Goal: Task Accomplishment & Management: Use online tool/utility

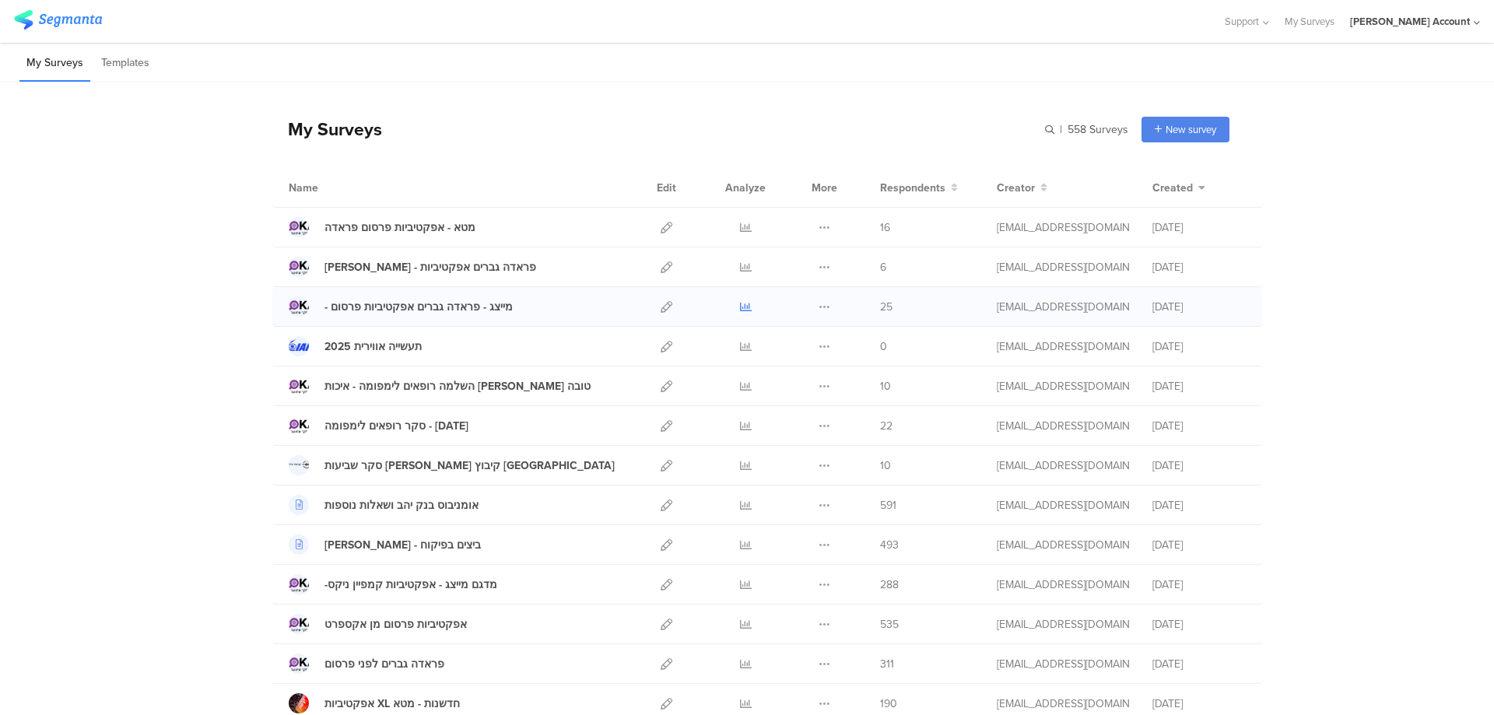
drag, startPoint x: 0, startPoint y: 0, endPoint x: 740, endPoint y: 302, distance: 799.2
click at [740, 302] on icon at bounding box center [746, 307] width 12 height 12
click at [741, 266] on icon at bounding box center [746, 267] width 12 height 12
click at [740, 265] on icon at bounding box center [746, 267] width 12 height 12
click at [661, 228] on icon at bounding box center [667, 228] width 12 height 12
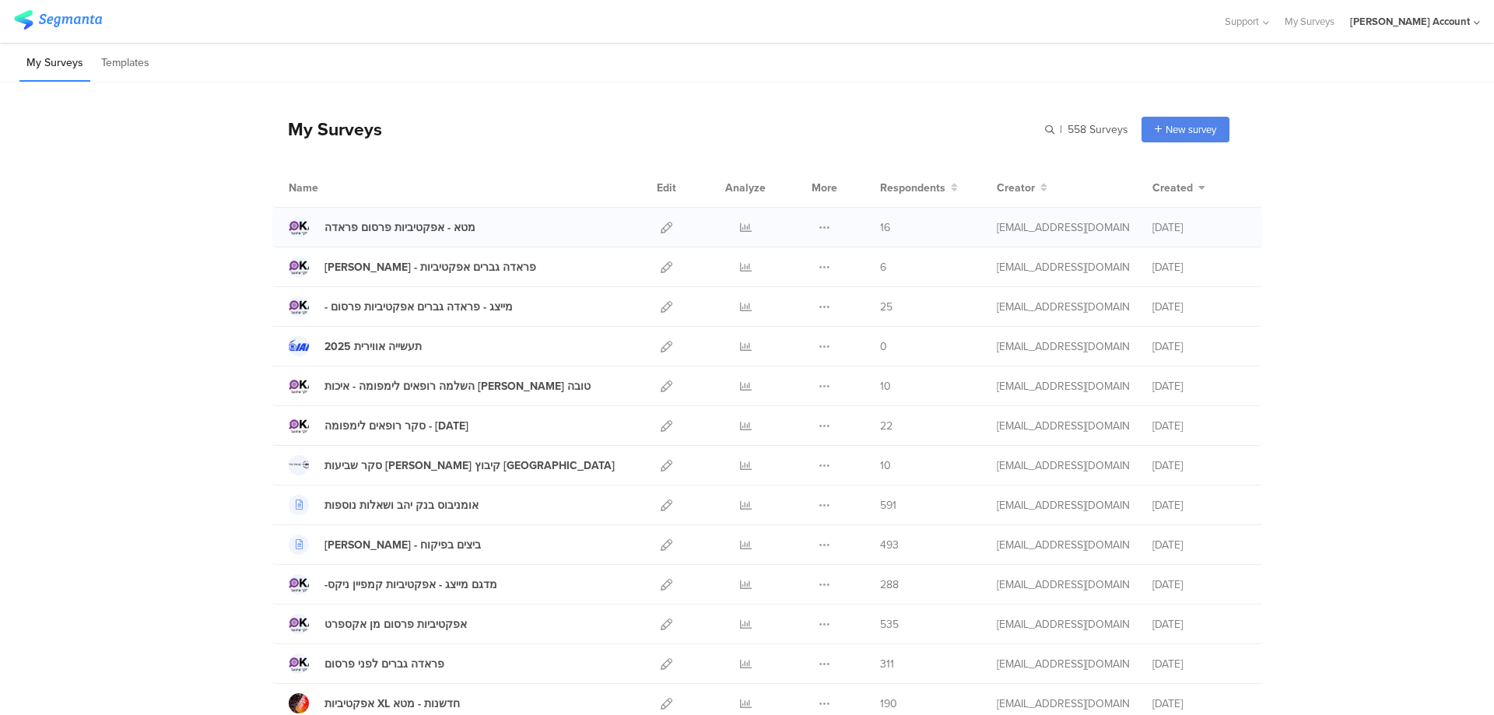
click at [731, 225] on div at bounding box center [745, 227] width 47 height 39
click at [740, 226] on icon at bounding box center [746, 228] width 12 height 12
click at [661, 303] on icon at bounding box center [667, 307] width 12 height 12
click at [661, 308] on icon at bounding box center [667, 307] width 12 height 12
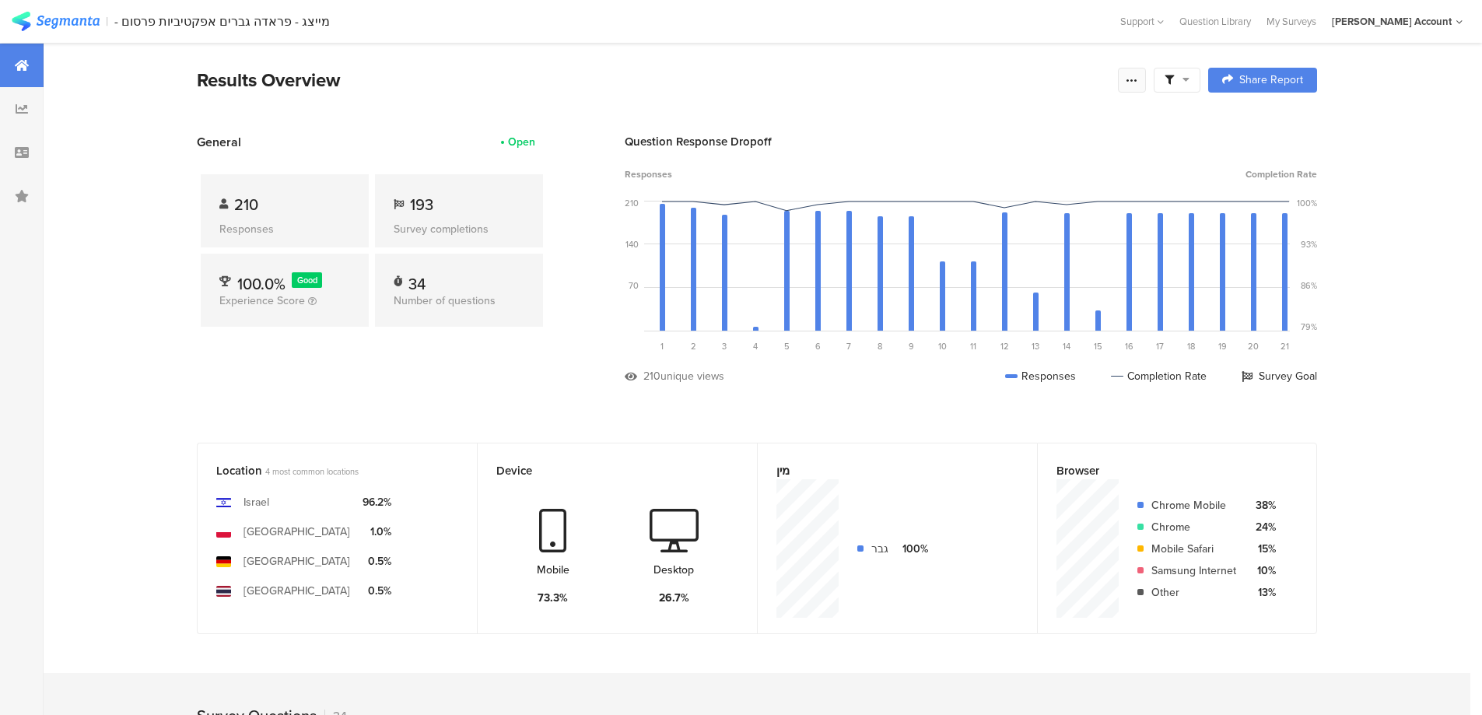
click at [1138, 75] on icon at bounding box center [1132, 80] width 12 height 12
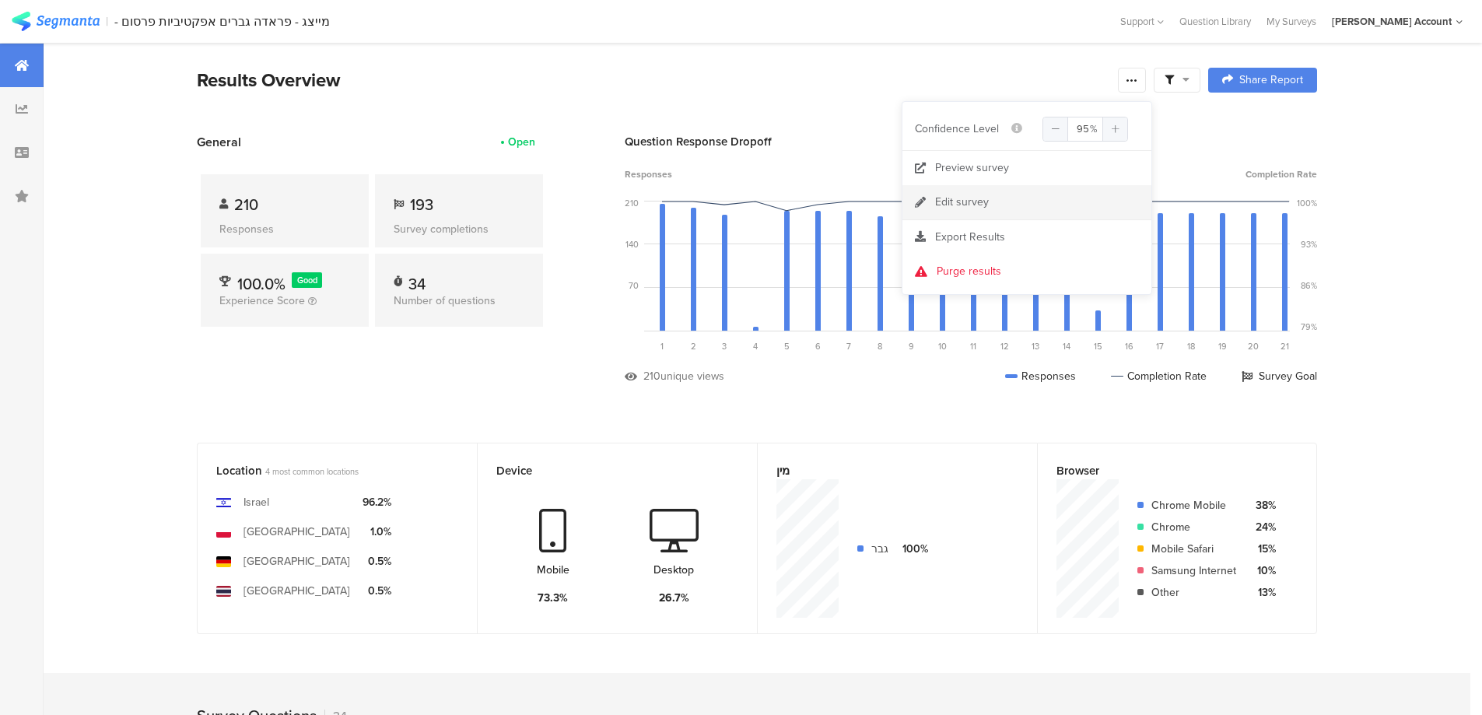
click at [1010, 205] on link "Edit survey" at bounding box center [1027, 202] width 249 height 34
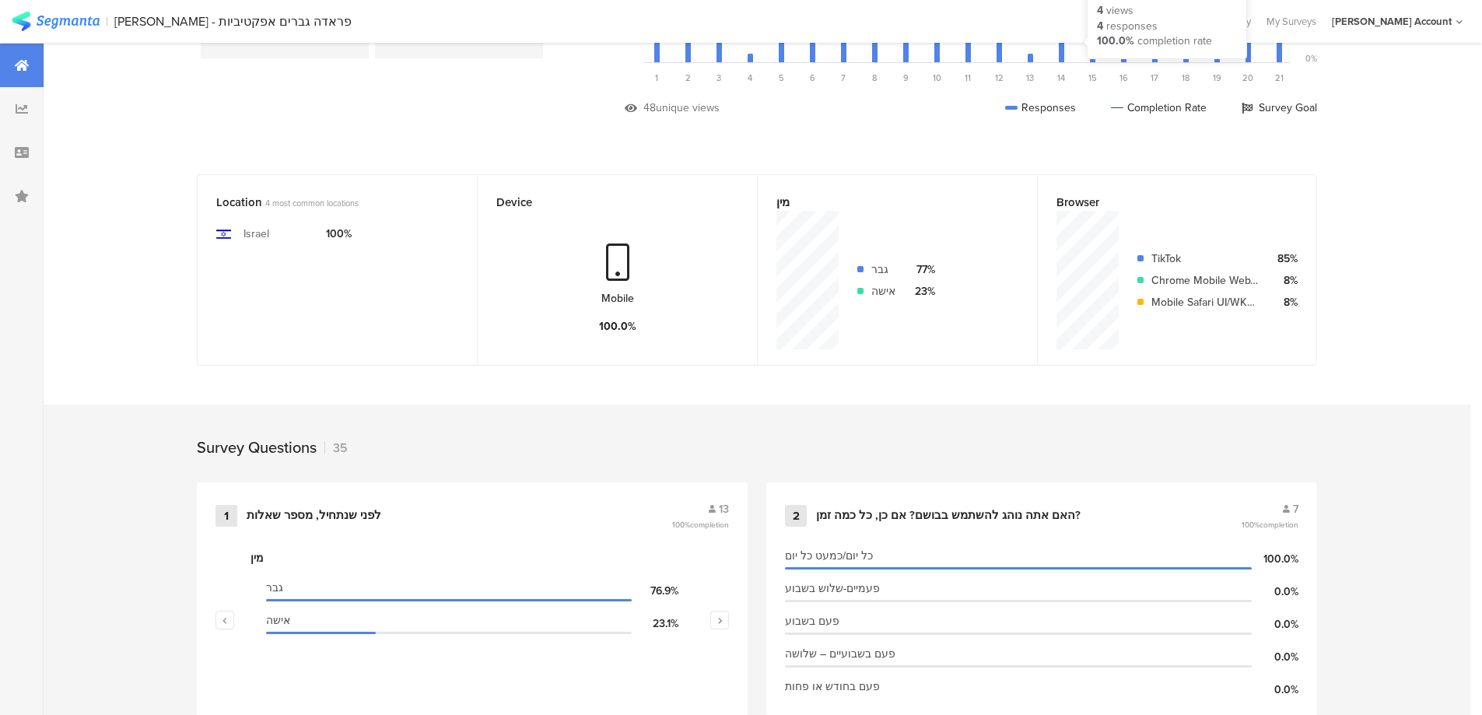
scroll to position [311, 0]
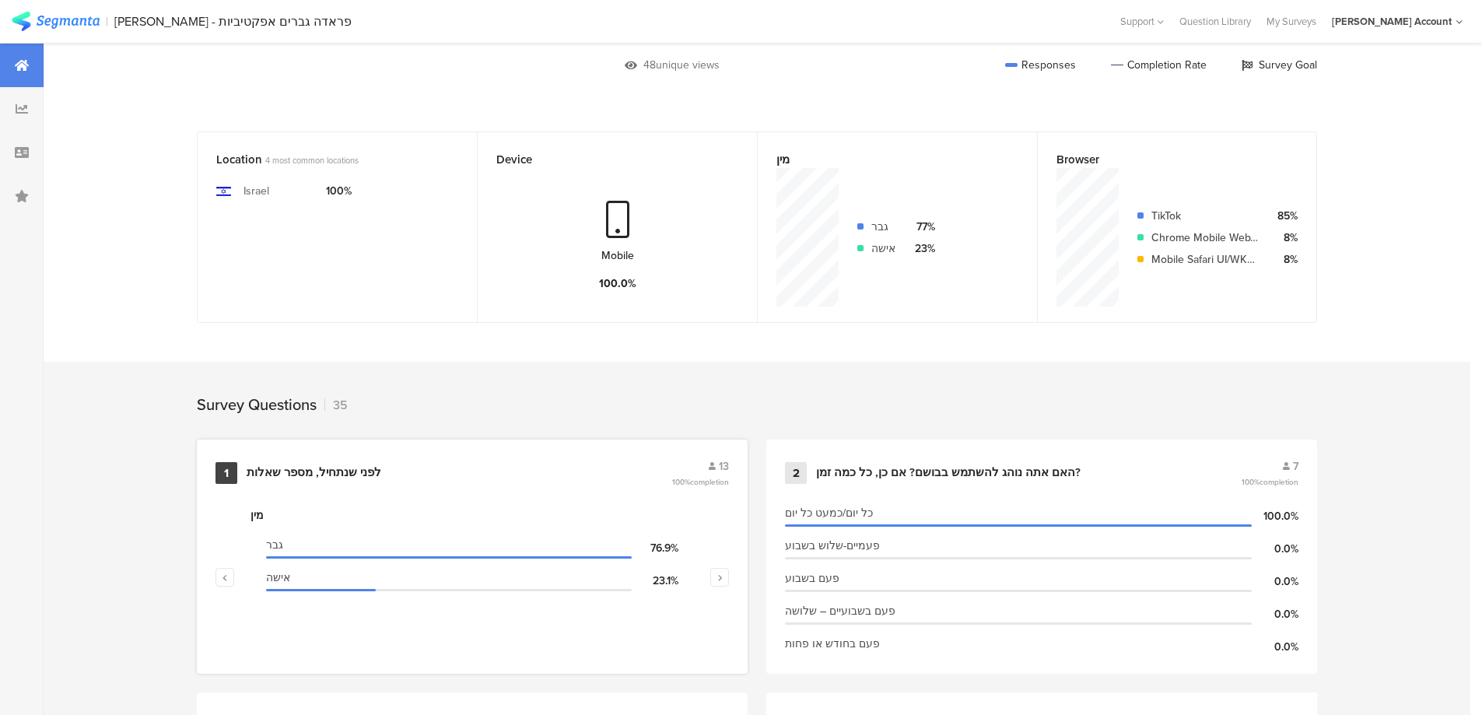
click at [408, 473] on div "לפני שנתחיל, מספר שאלות" at bounding box center [458, 473] width 422 height 16
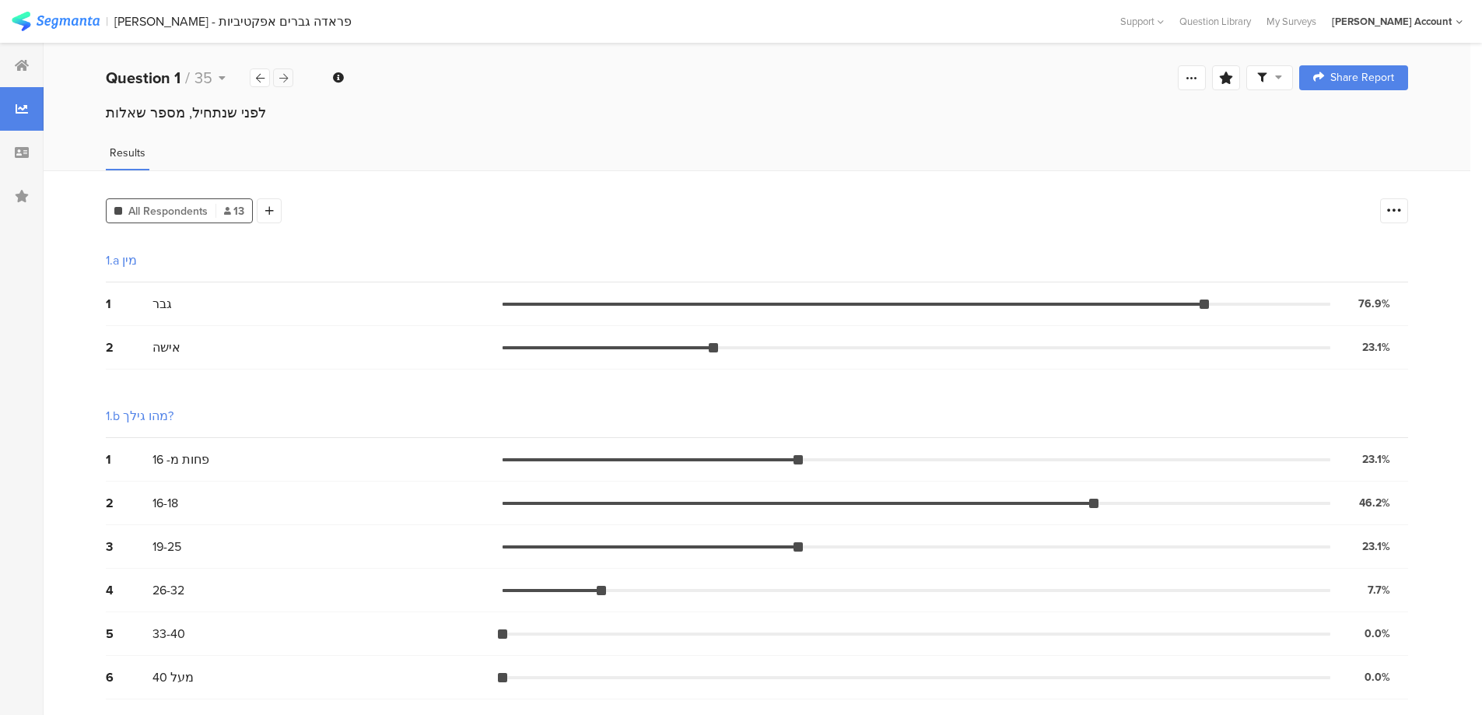
click at [289, 75] on div at bounding box center [283, 77] width 20 height 19
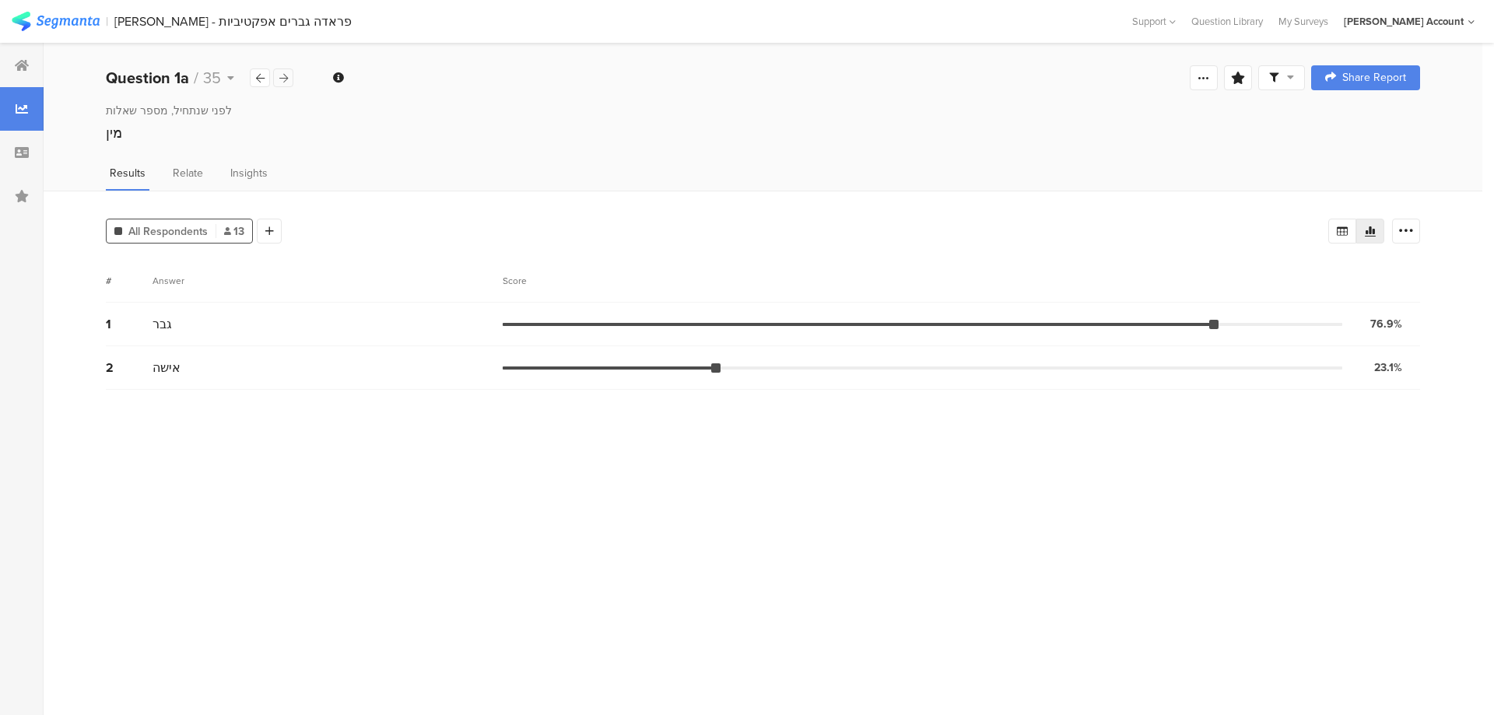
click at [289, 75] on div at bounding box center [283, 77] width 20 height 19
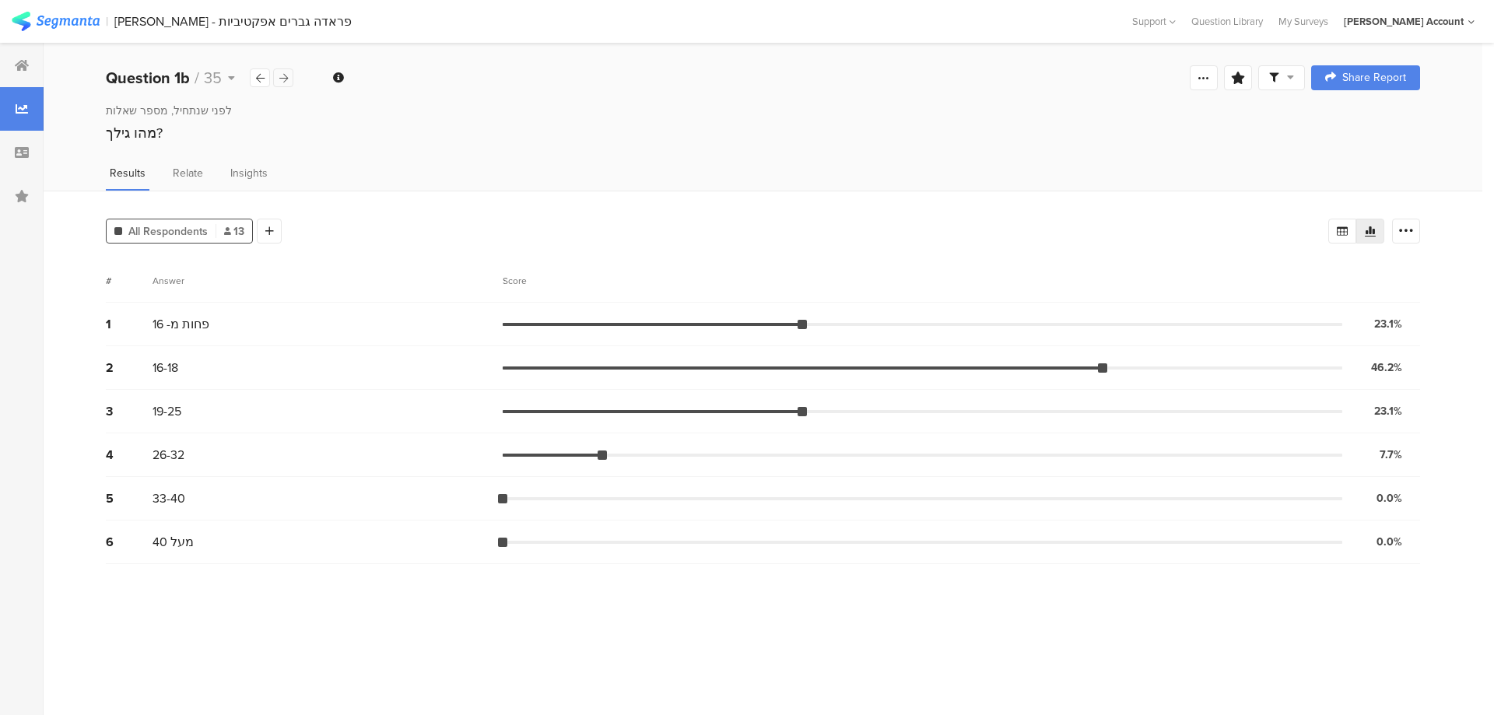
click at [289, 75] on div at bounding box center [283, 77] width 20 height 19
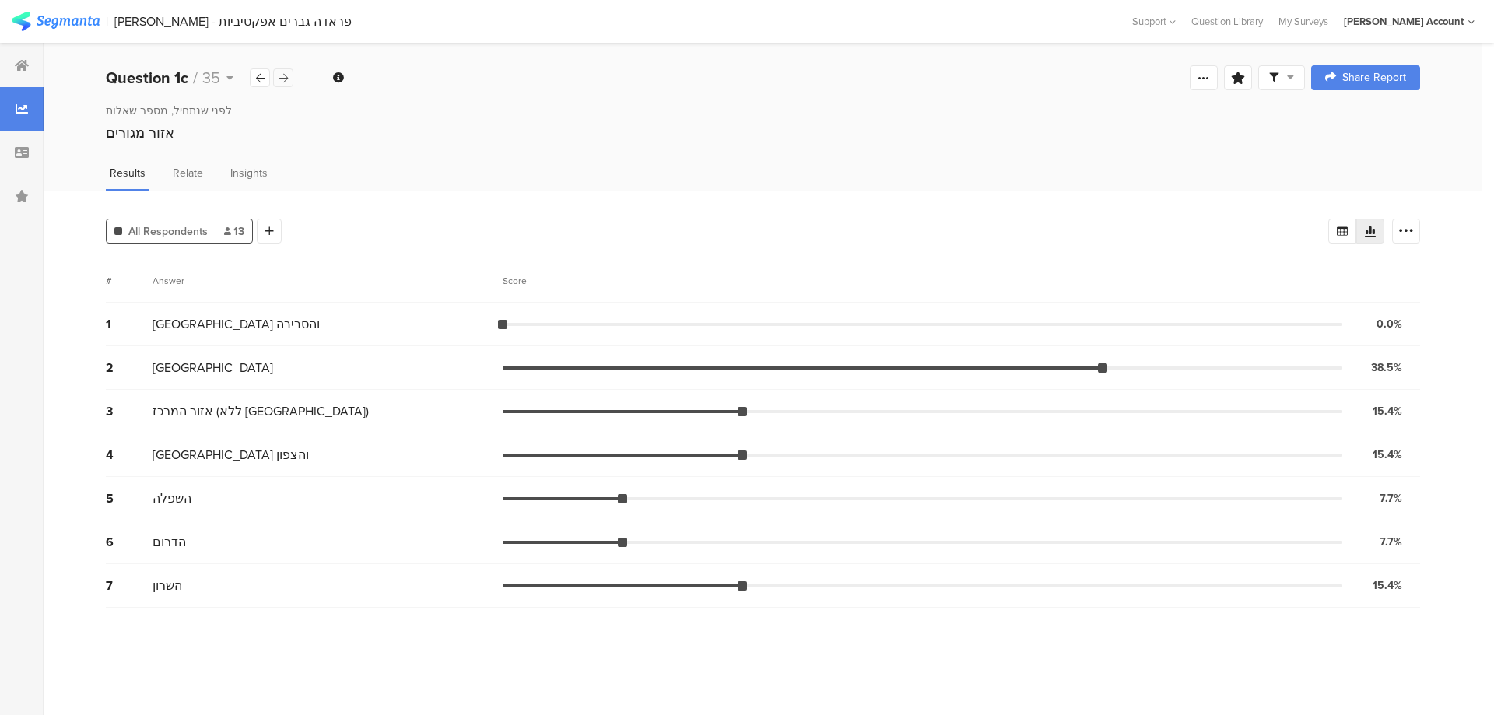
click at [289, 75] on div at bounding box center [283, 77] width 20 height 19
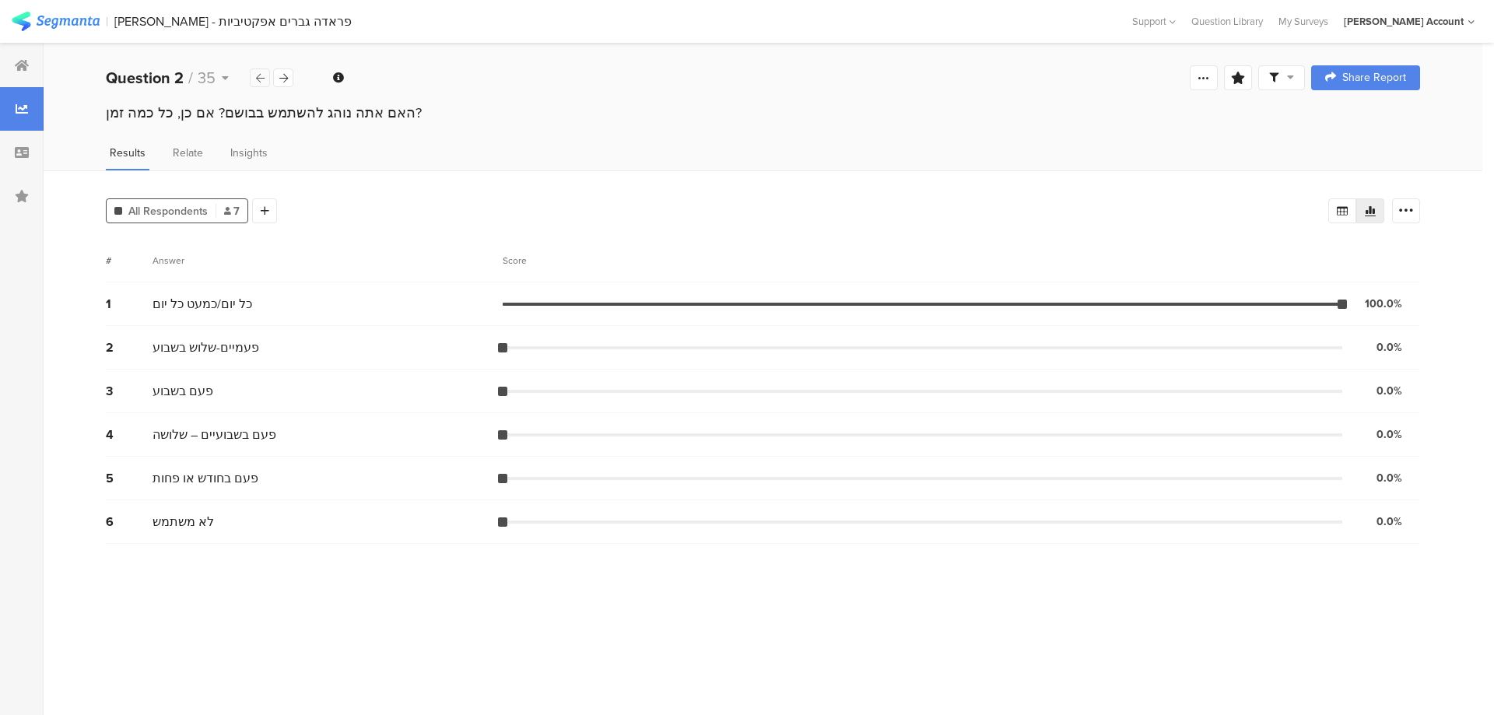
click at [265, 78] on div at bounding box center [260, 77] width 20 height 19
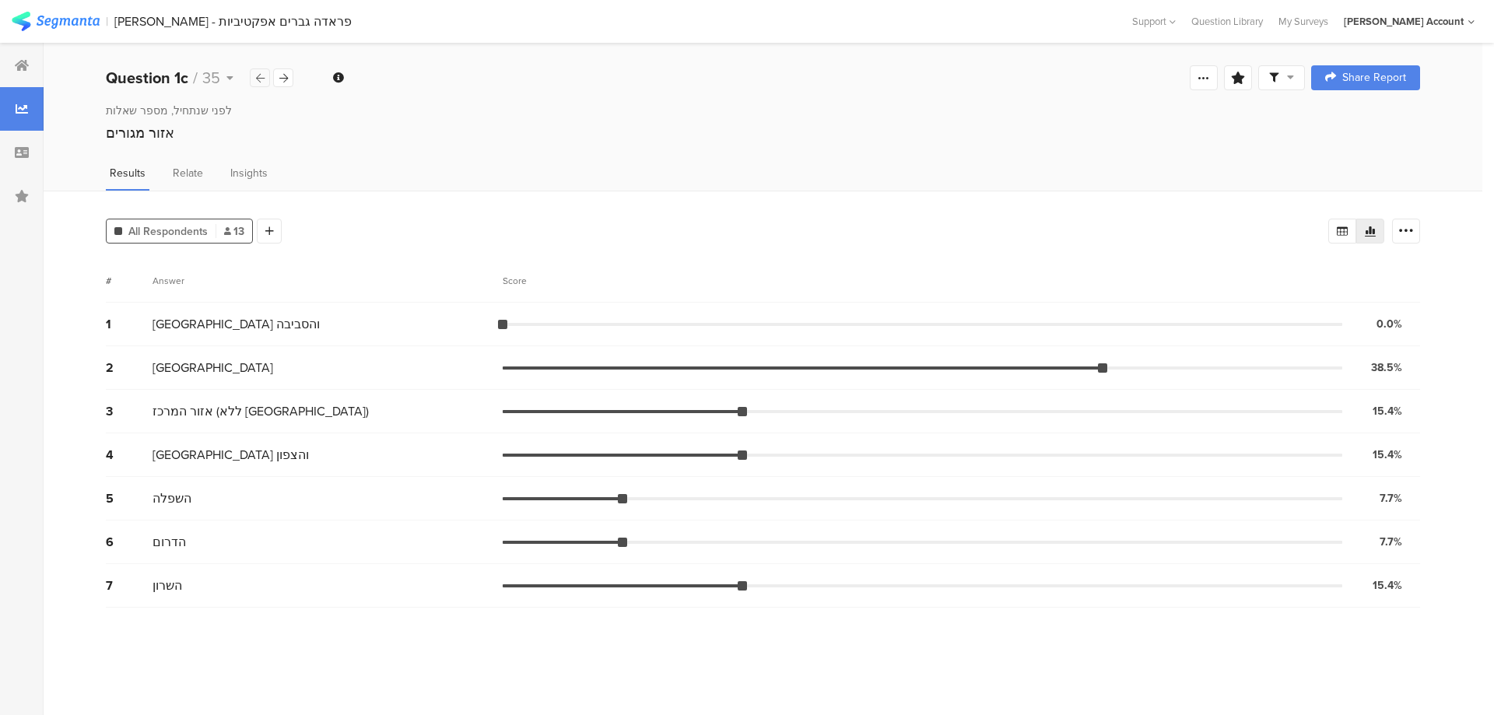
click at [265, 78] on div at bounding box center [260, 77] width 20 height 19
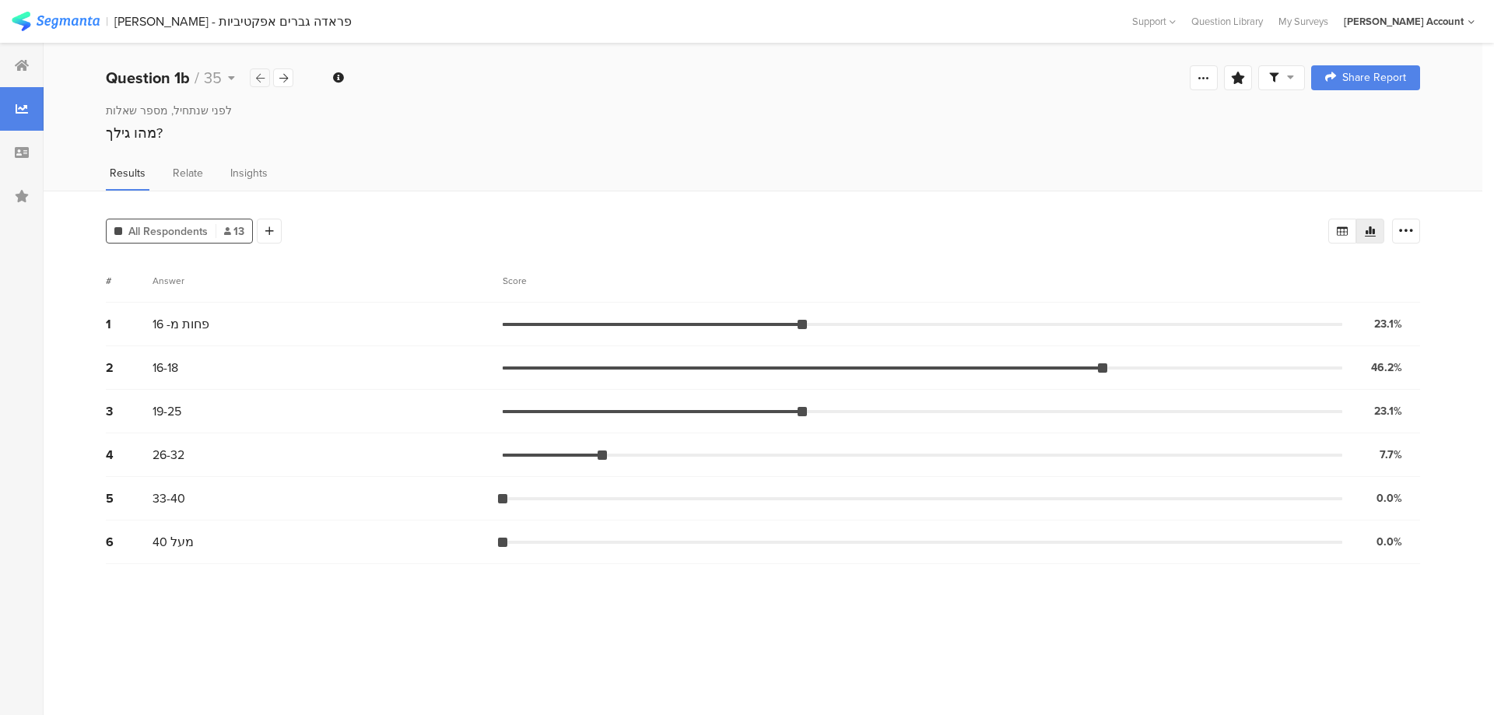
click at [265, 78] on div at bounding box center [260, 77] width 20 height 19
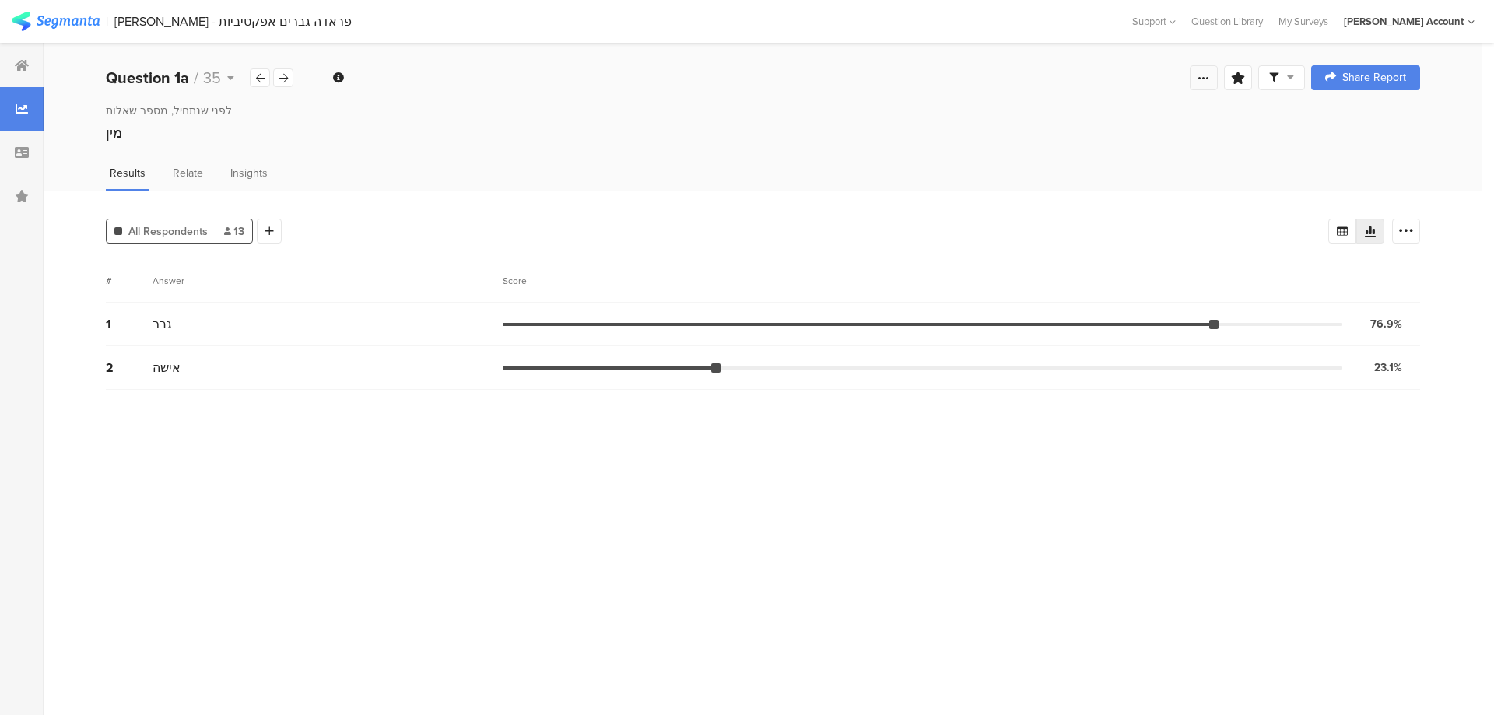
click at [1204, 74] on icon at bounding box center [1203, 78] width 12 height 12
click at [1032, 197] on div "Edit survey" at bounding box center [1028, 201] width 54 height 16
click at [287, 74] on icon at bounding box center [283, 78] width 9 height 10
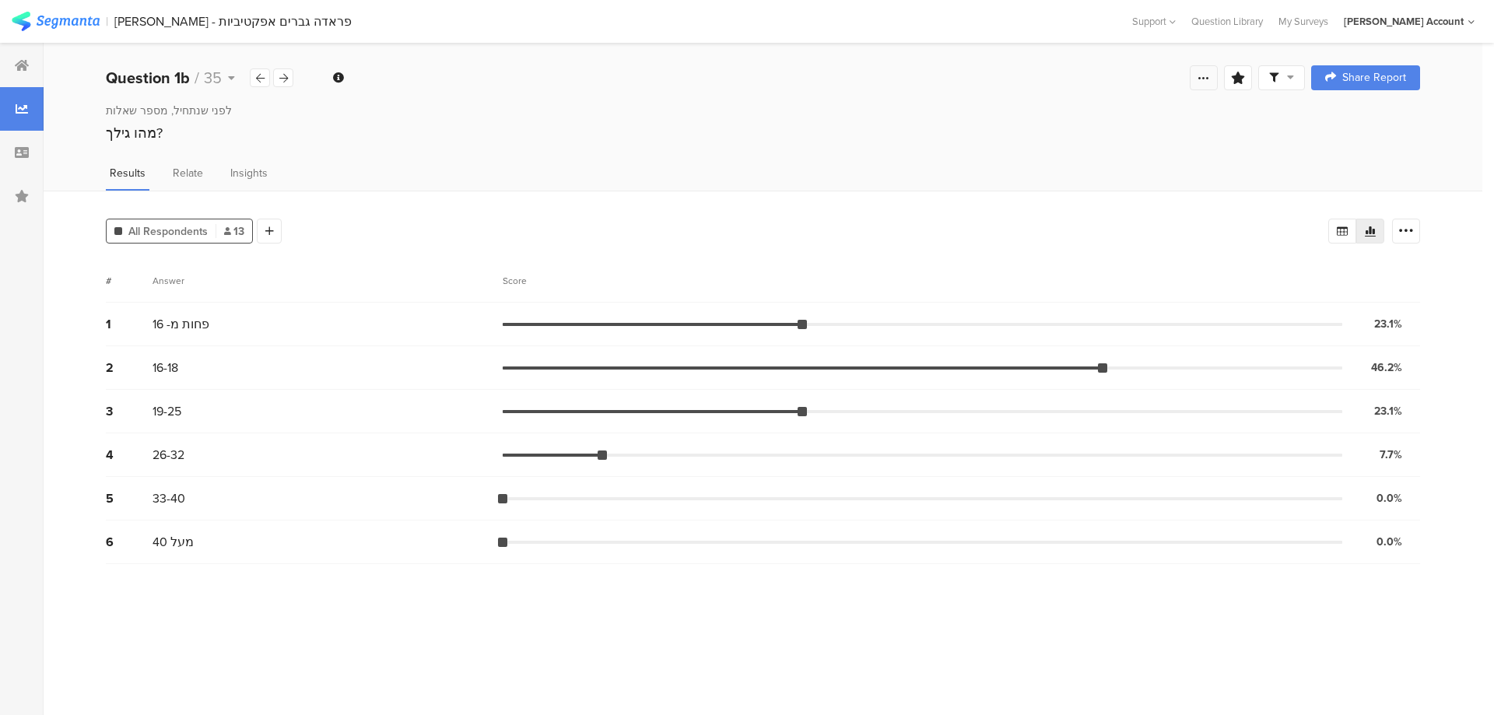
click at [1203, 75] on icon at bounding box center [1203, 78] width 12 height 12
click at [1027, 201] on div "Edit survey" at bounding box center [1028, 201] width 54 height 16
click at [286, 81] on icon at bounding box center [283, 78] width 9 height 10
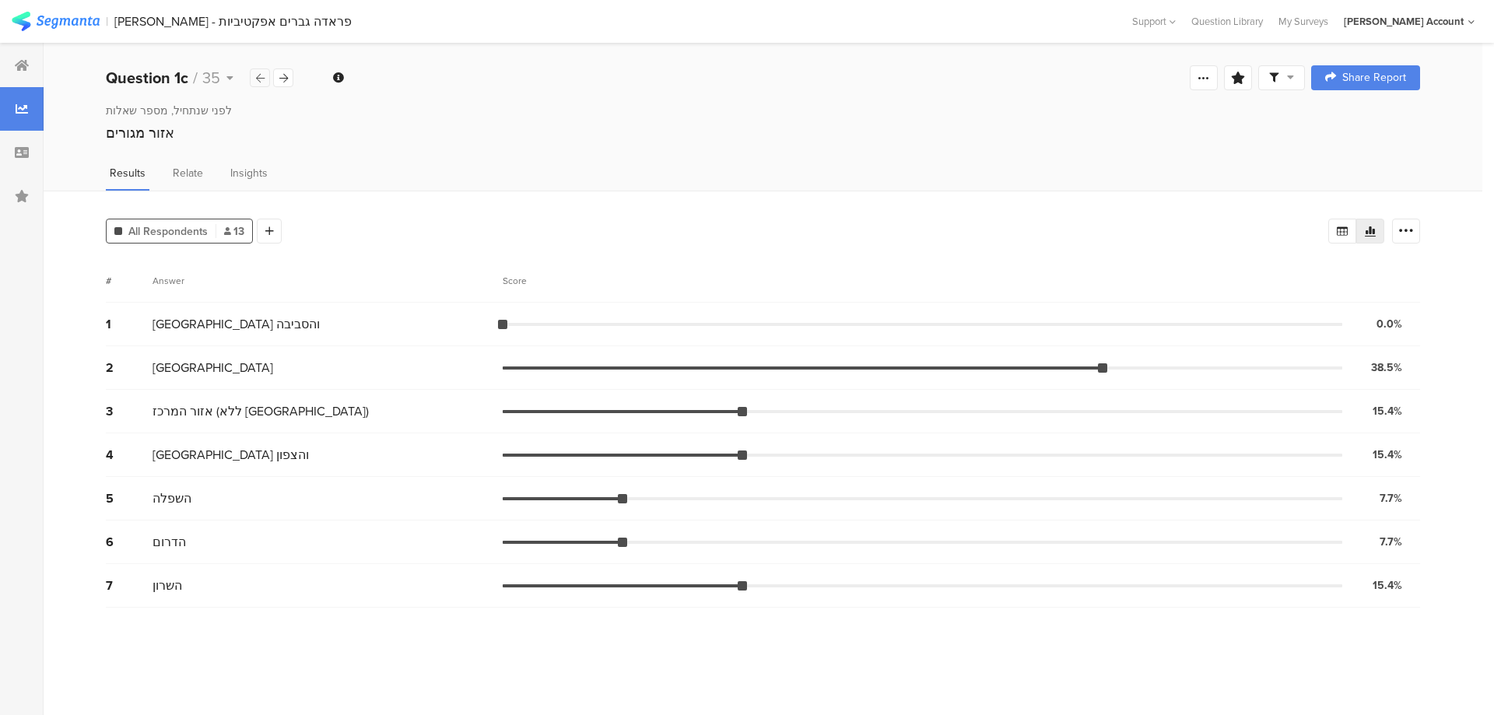
click at [251, 80] on div at bounding box center [260, 77] width 20 height 19
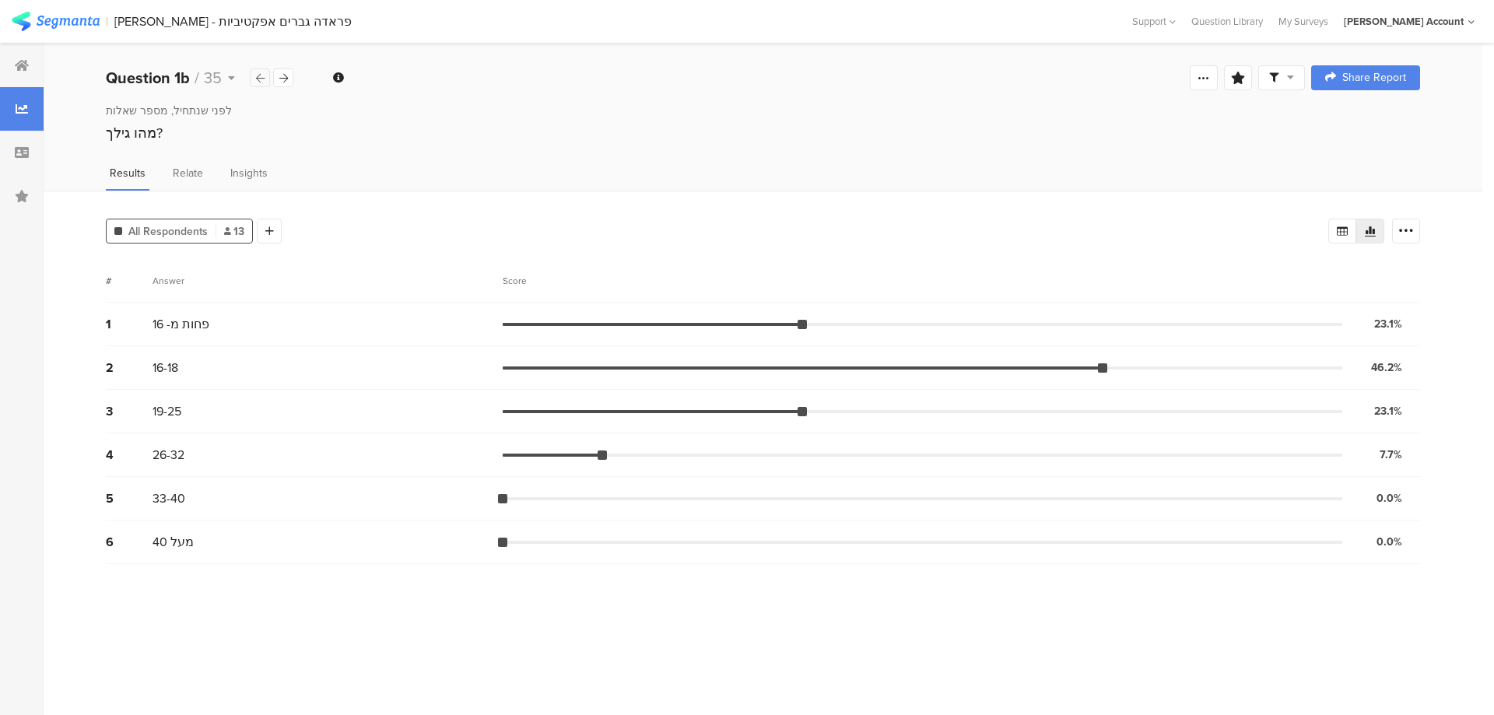
click at [252, 79] on div at bounding box center [260, 77] width 20 height 19
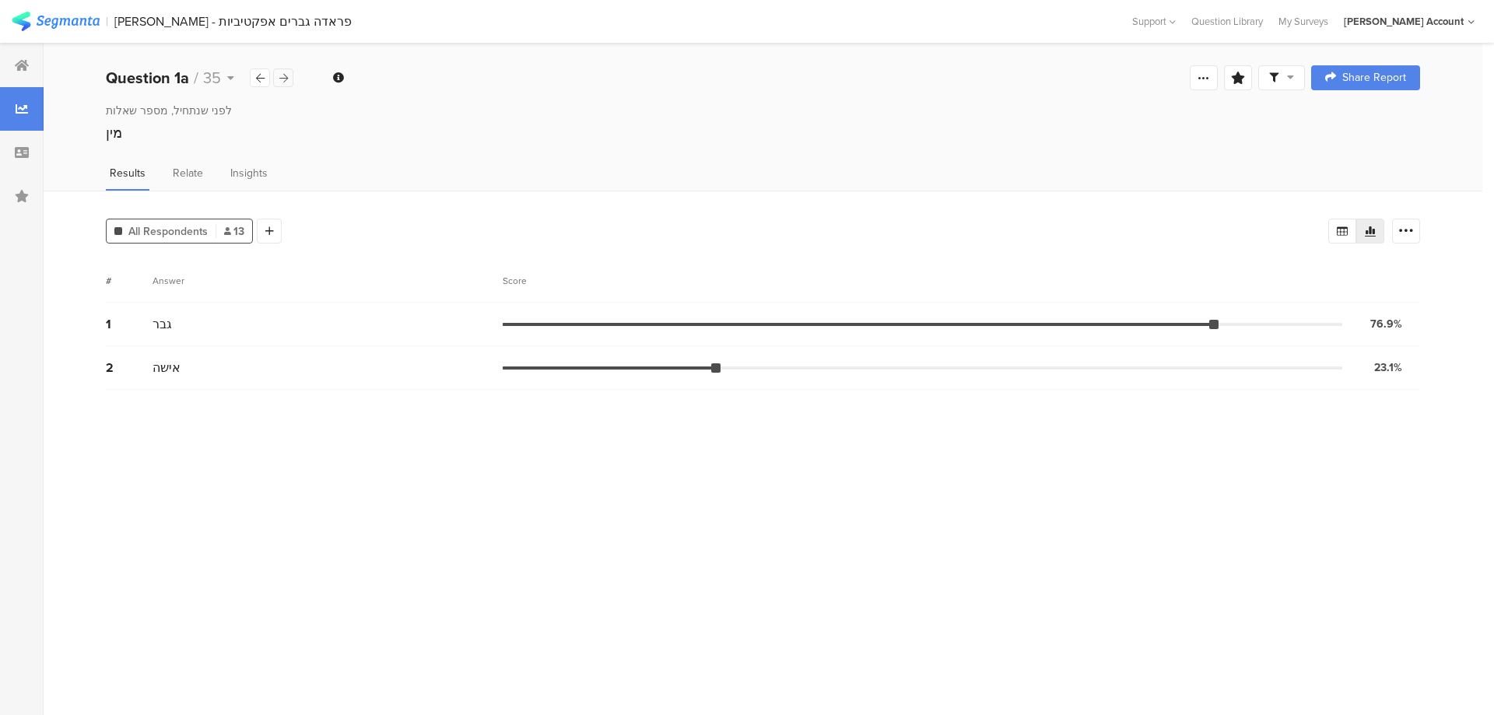
click at [280, 76] on icon at bounding box center [283, 78] width 9 height 10
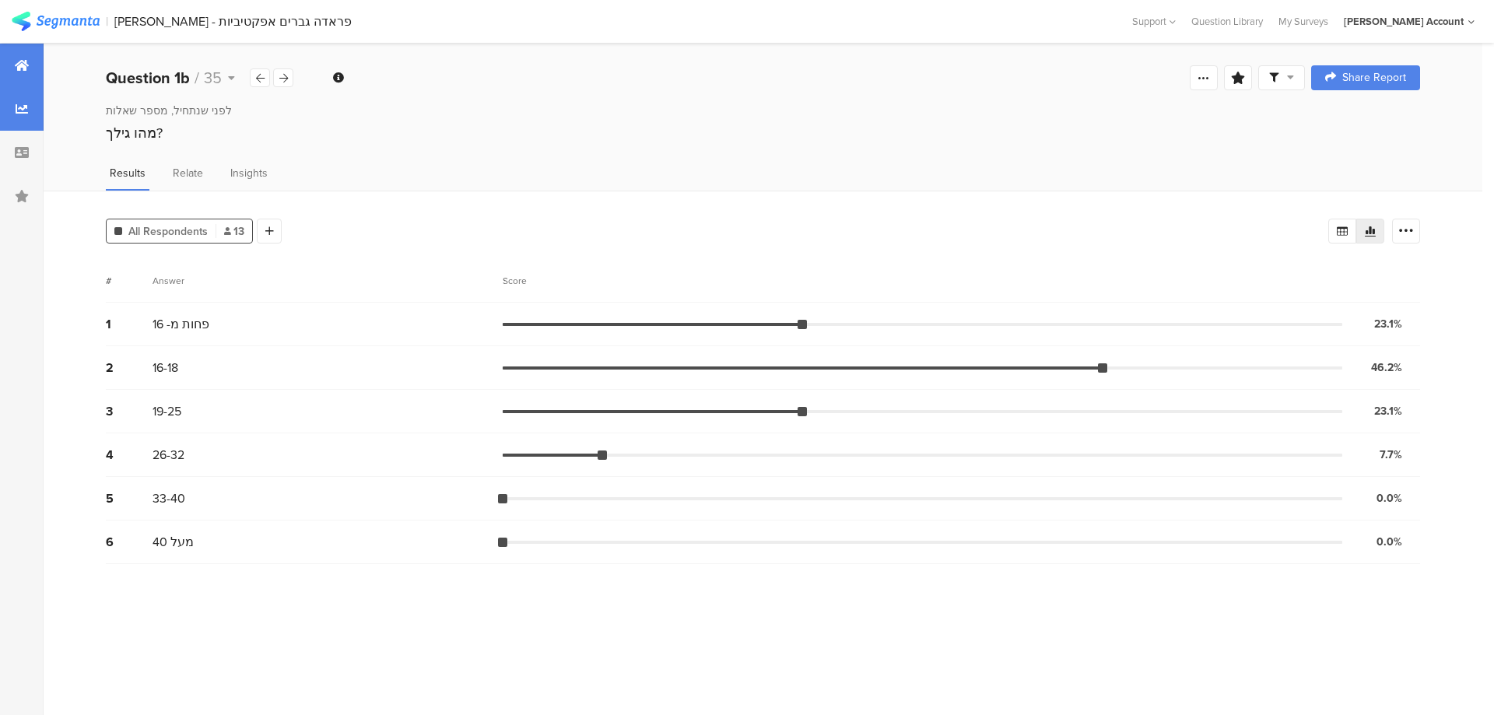
click at [33, 52] on div at bounding box center [22, 66] width 44 height 44
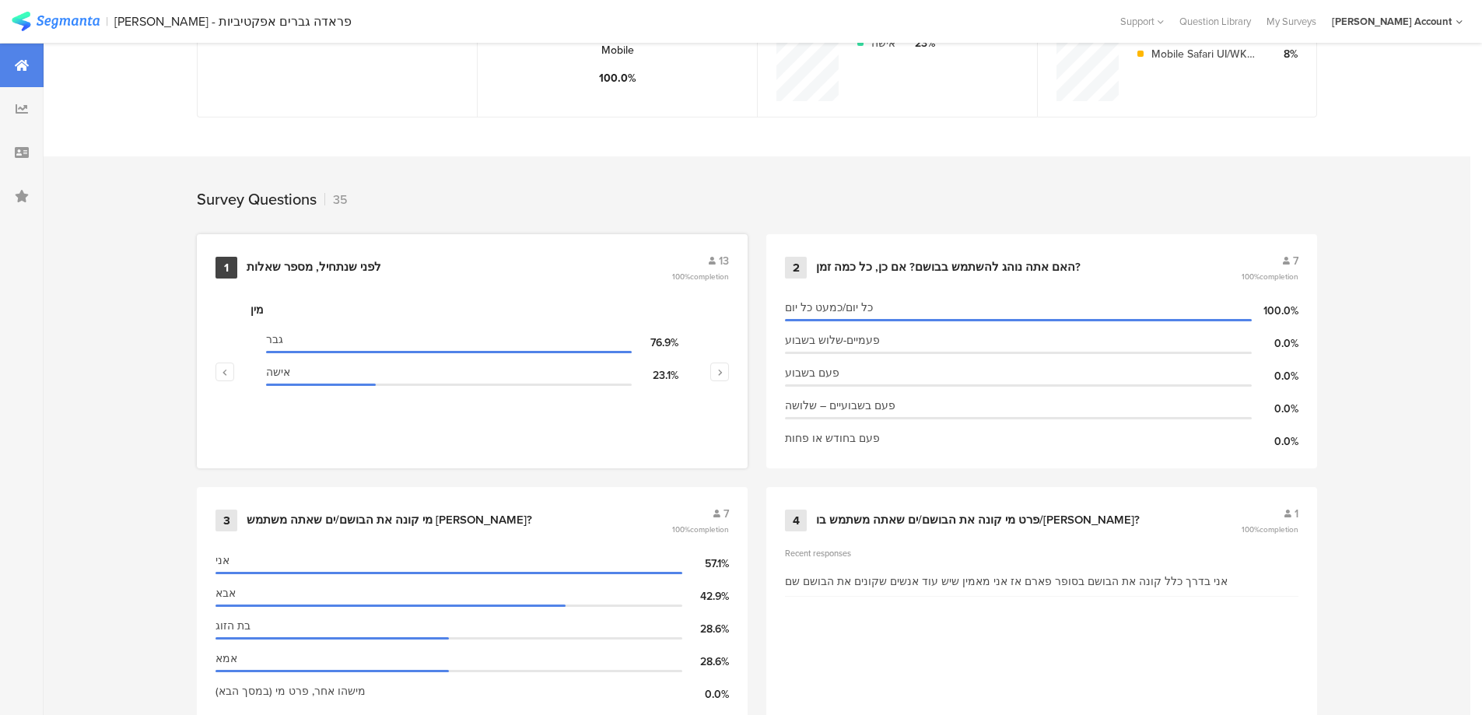
scroll to position [519, 0]
click at [334, 259] on div "לפני שנתחיל, מספר שאלות" at bounding box center [314, 266] width 135 height 16
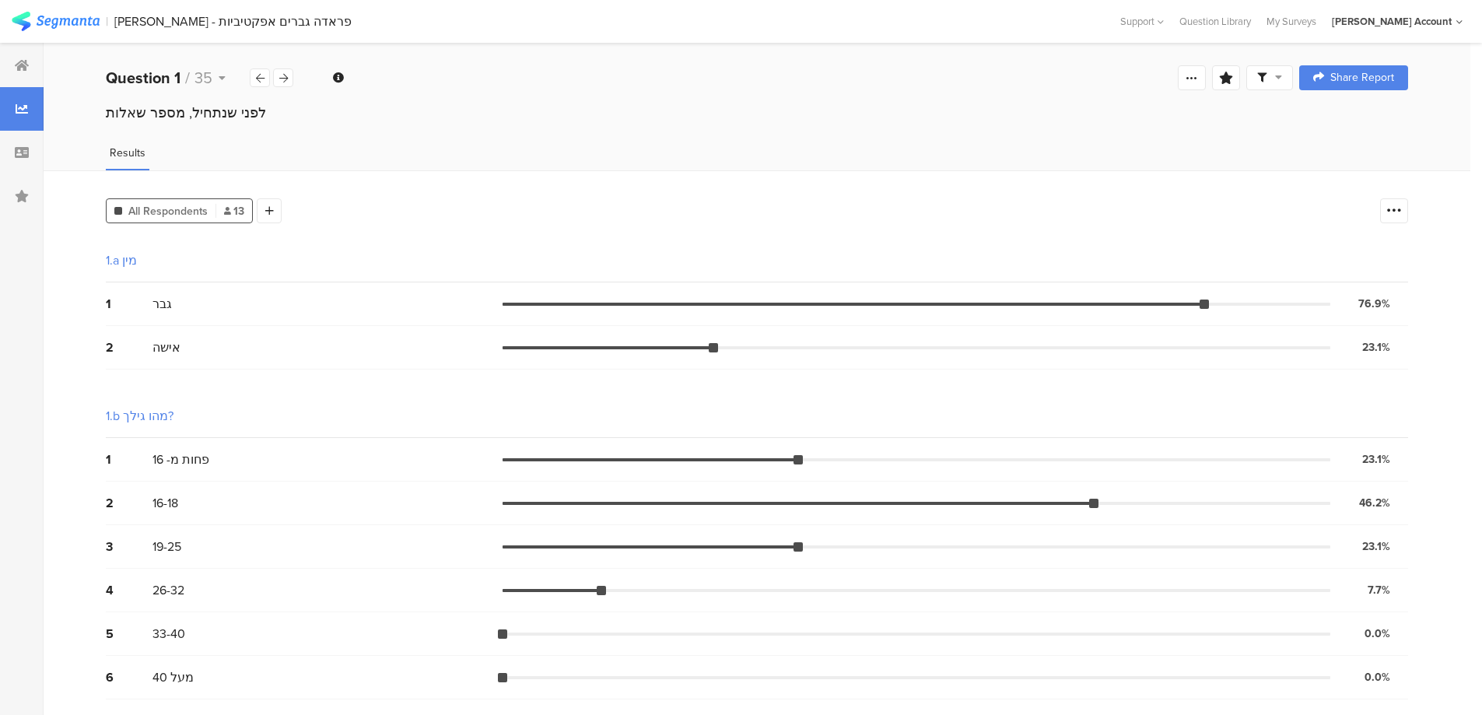
scroll to position [103, 0]
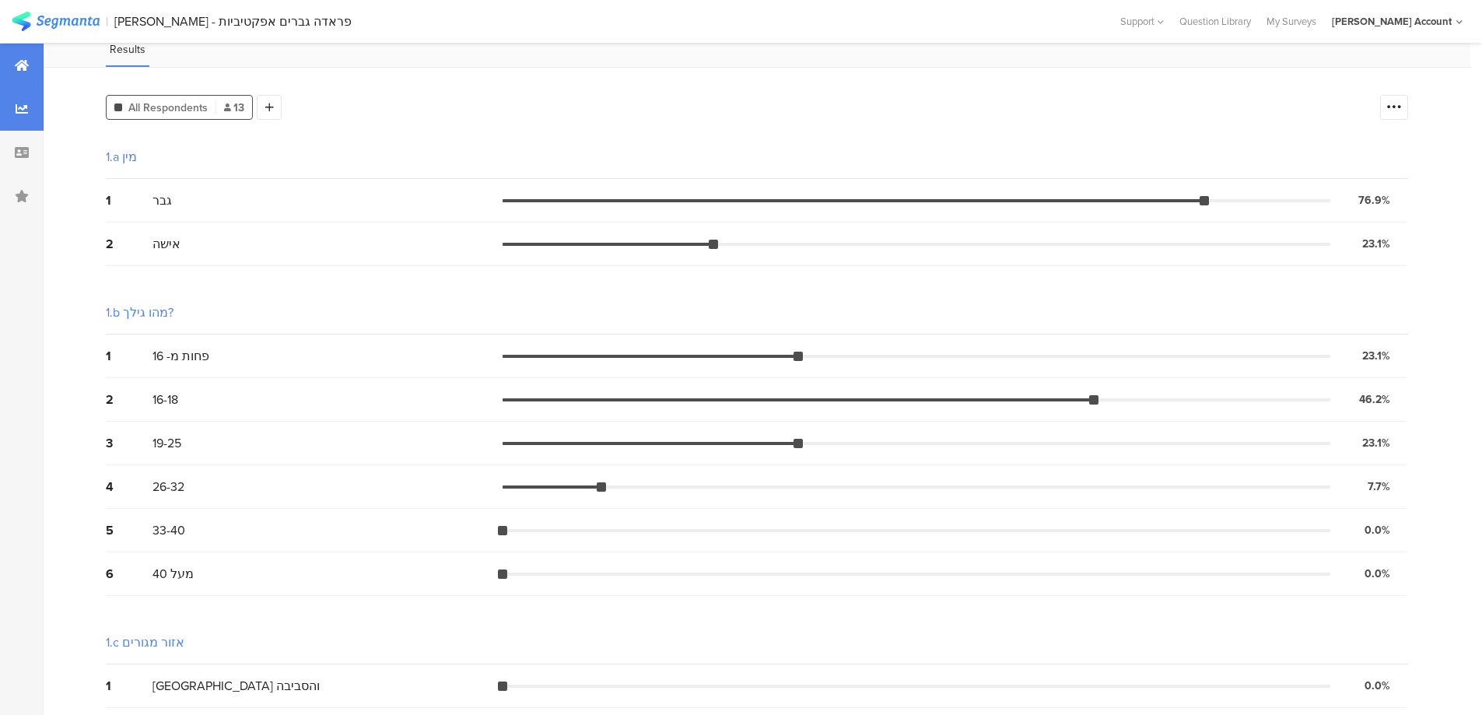
click at [18, 61] on icon at bounding box center [22, 65] width 14 height 12
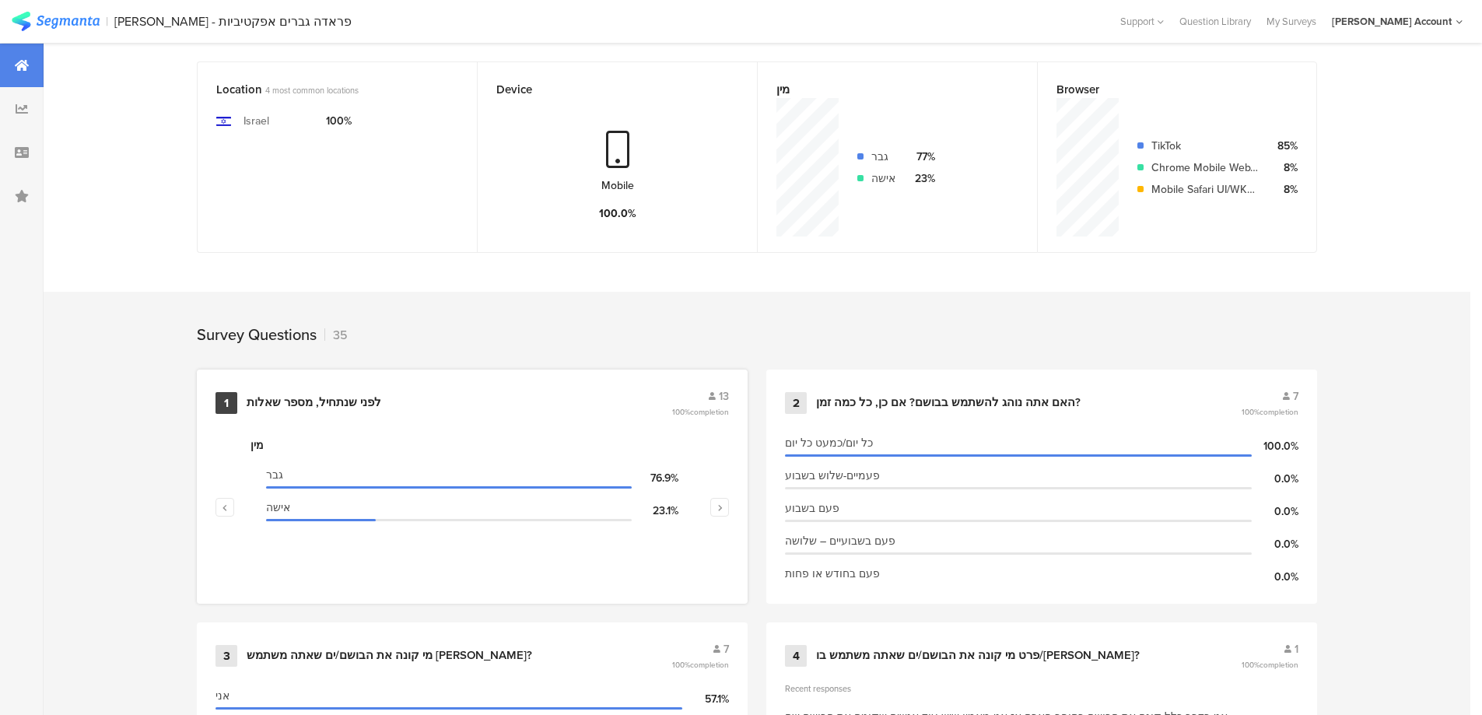
scroll to position [415, 0]
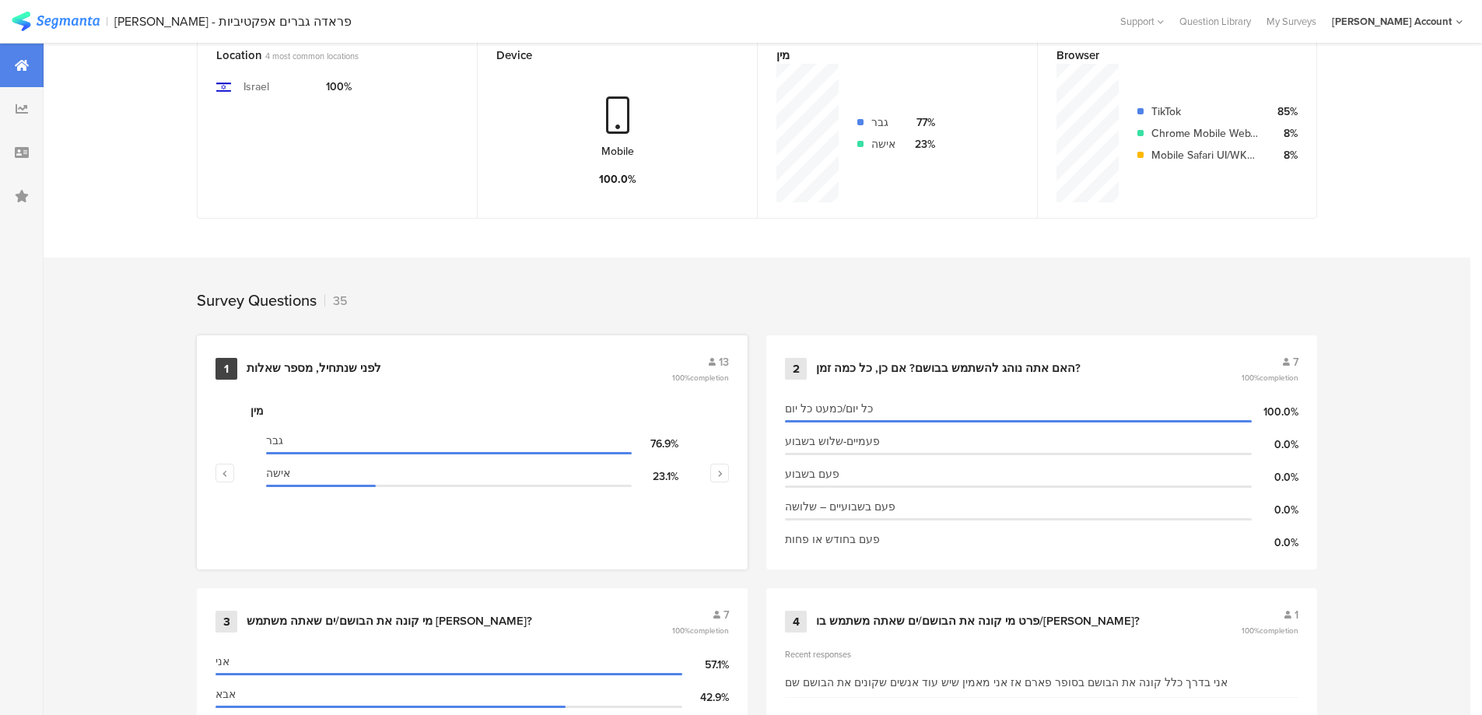
click at [358, 373] on div "לפני שנתחיל, מספר שאלות" at bounding box center [314, 369] width 135 height 16
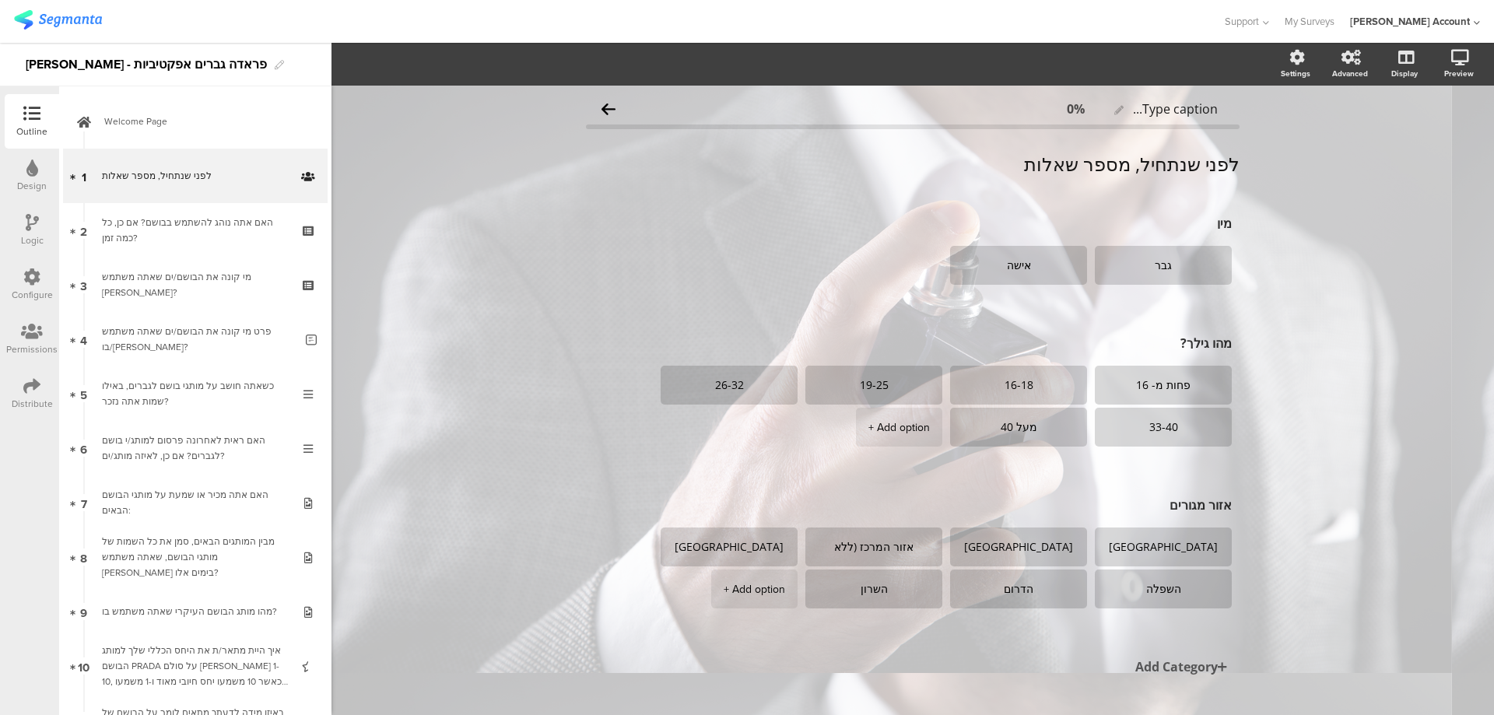
click at [33, 219] on icon at bounding box center [32, 222] width 13 height 17
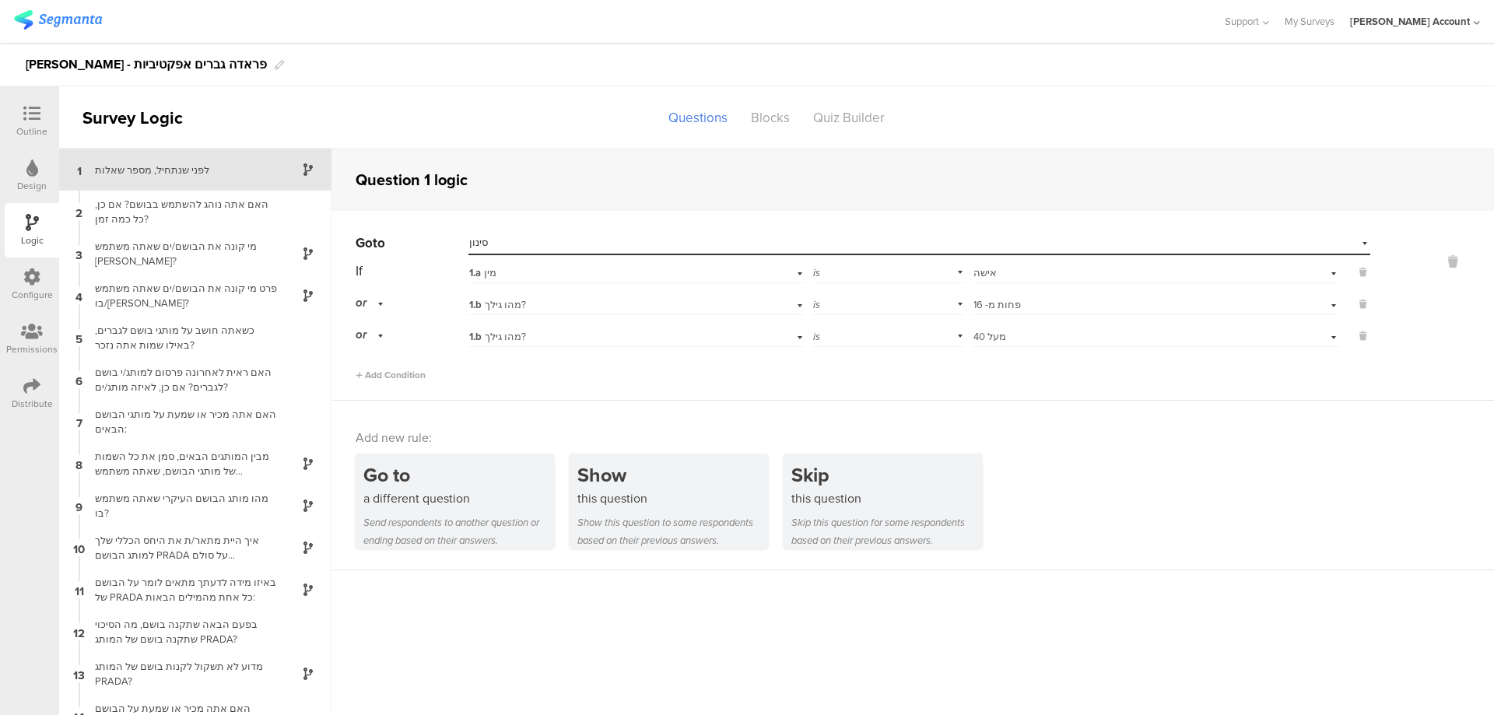
click at [30, 112] on icon at bounding box center [31, 113] width 17 height 17
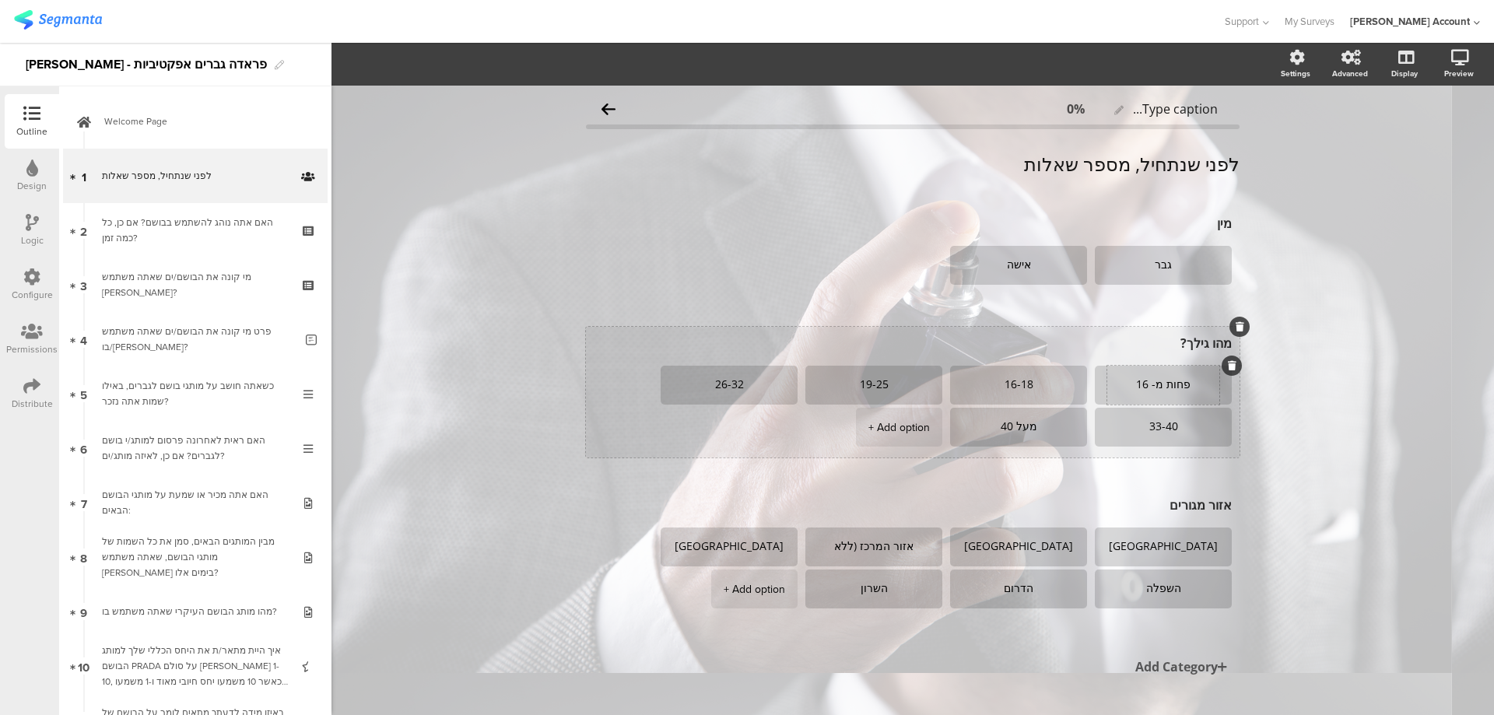
click at [1176, 386] on textarea "פחות מ- 16" at bounding box center [1163, 385] width 112 height 12
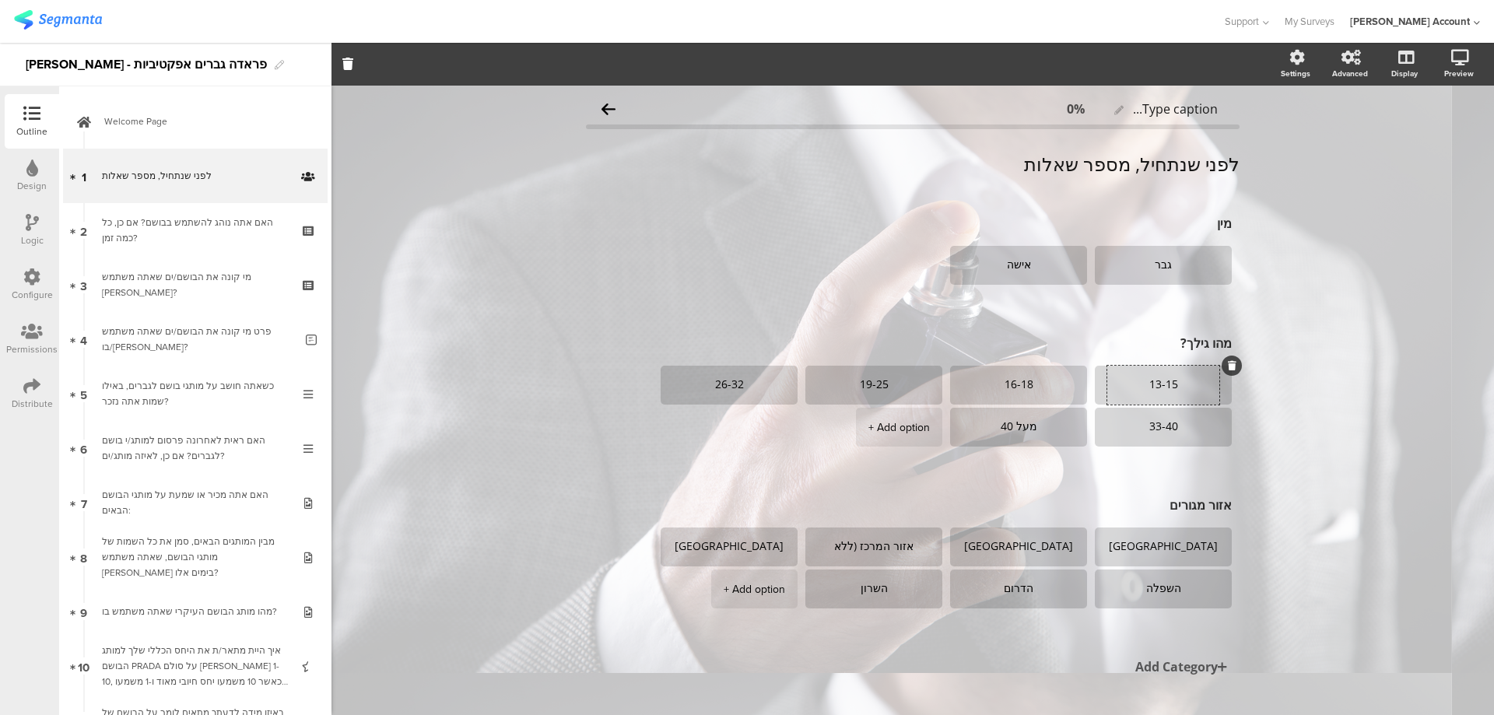
type textarea "13-15"
click at [24, 220] on div "Logic" at bounding box center [32, 230] width 54 height 54
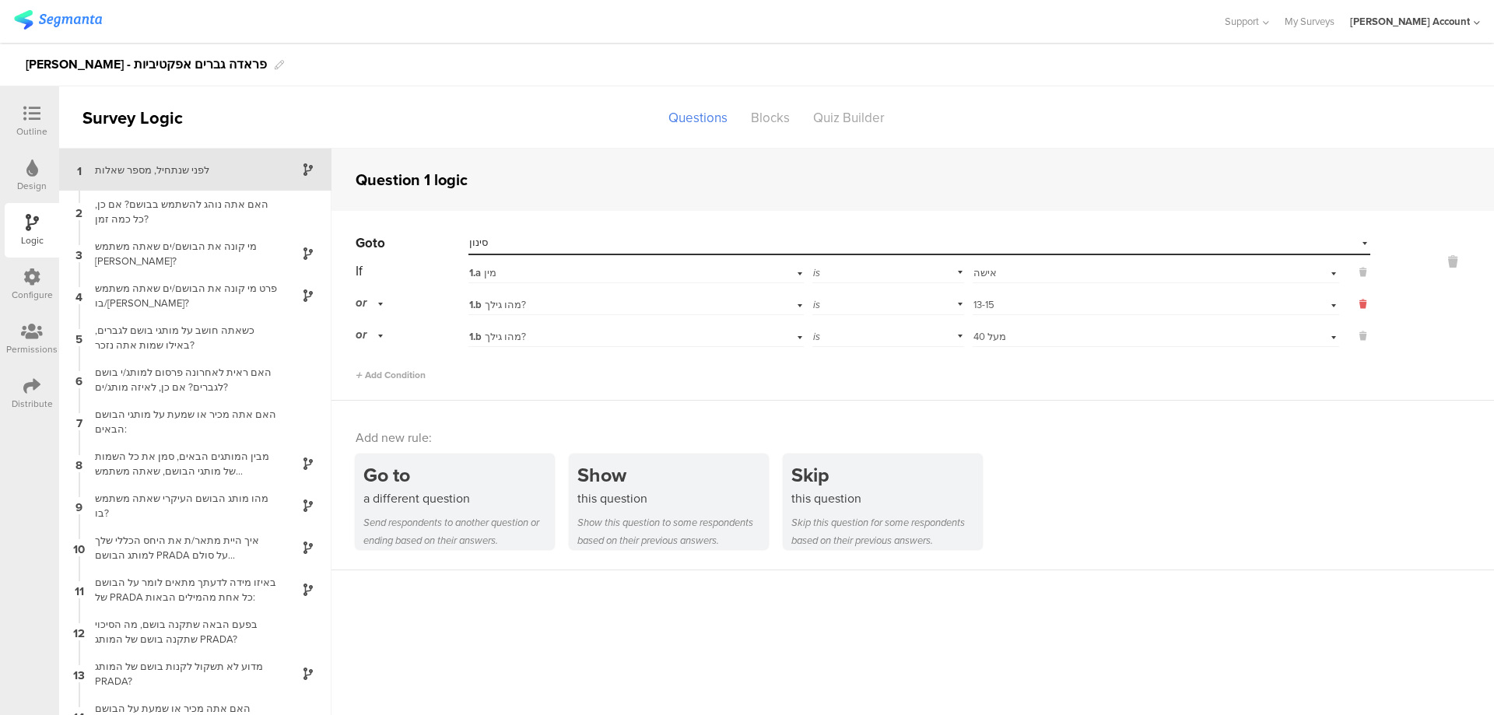
click at [1355, 301] on button at bounding box center [1354, 304] width 31 height 14
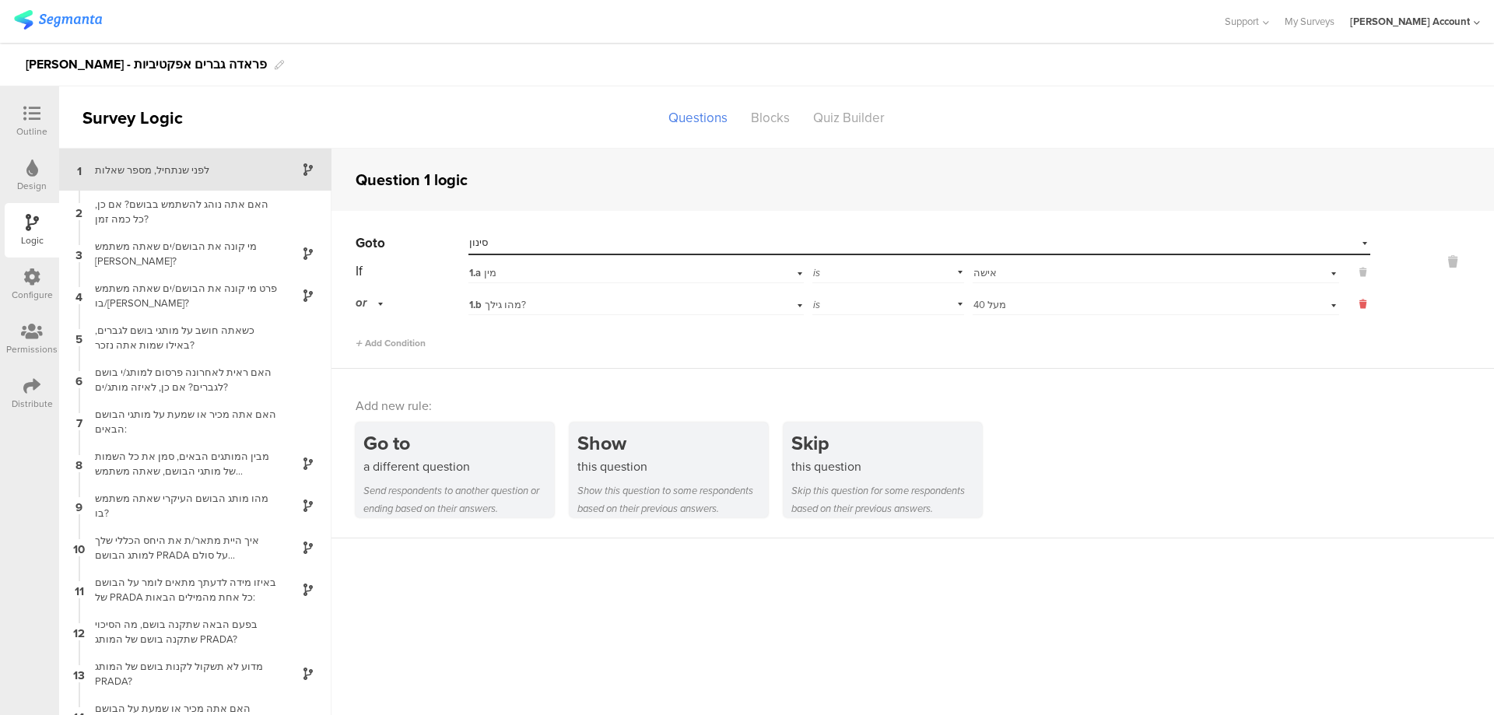
click at [1359, 303] on icon at bounding box center [1362, 304] width 7 height 14
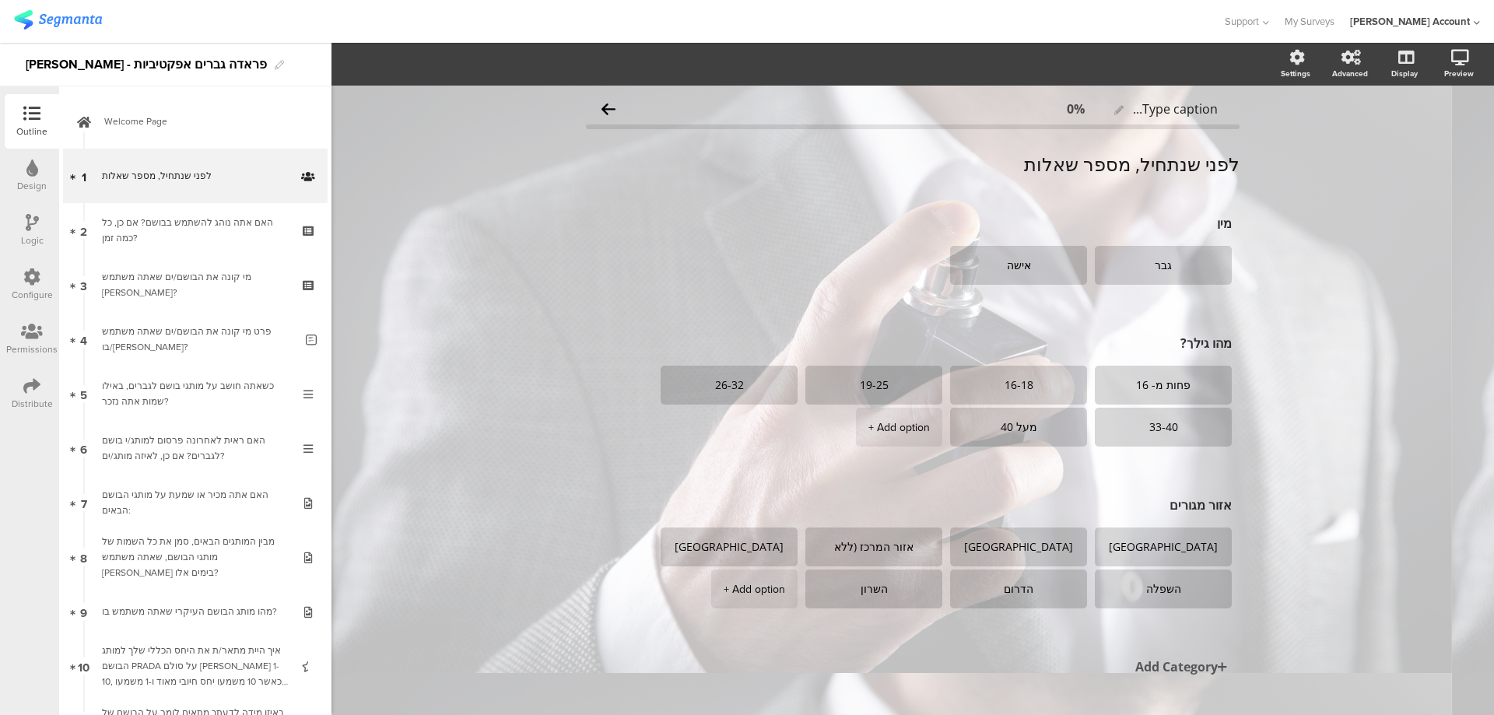
click at [33, 390] on icon at bounding box center [31, 385] width 17 height 17
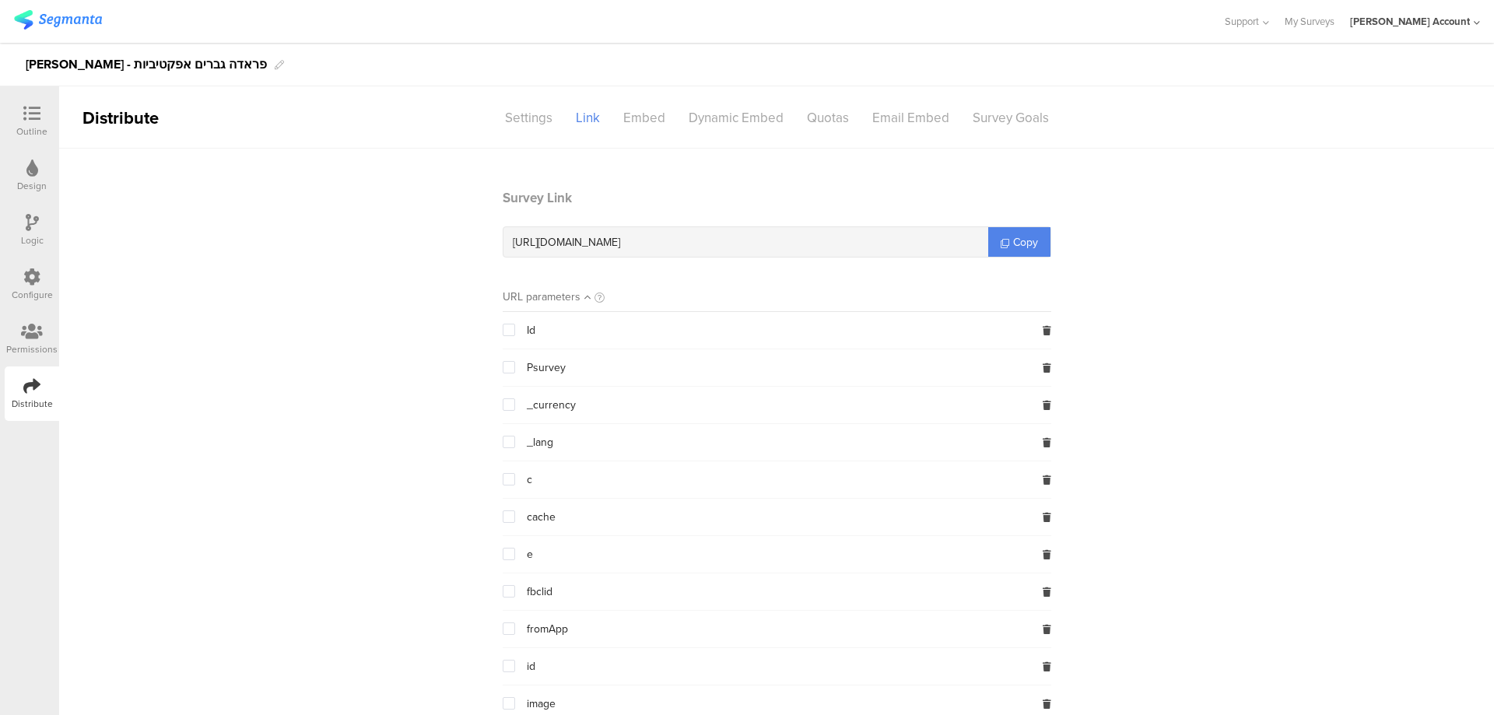
click at [33, 121] on icon at bounding box center [31, 113] width 17 height 17
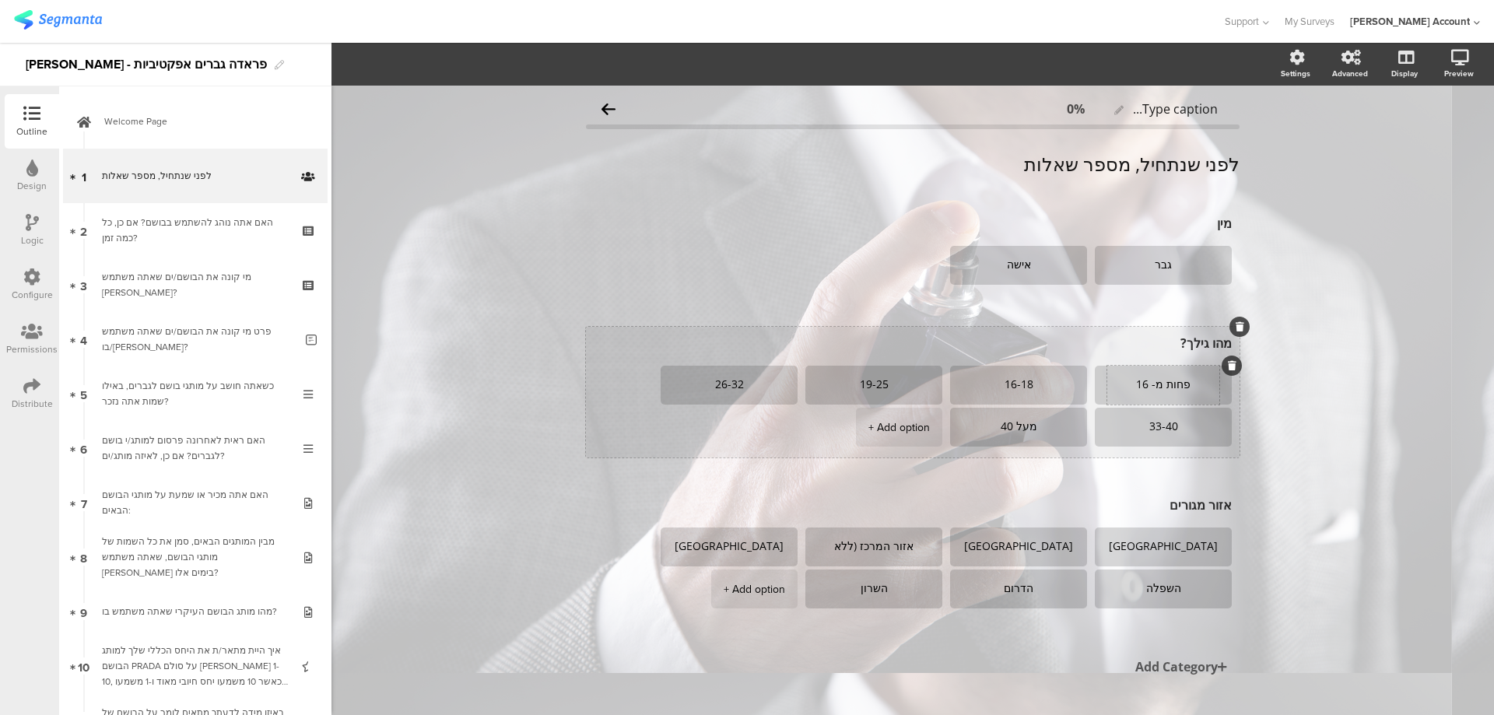
click at [1158, 387] on textarea "פחות מ- 16" at bounding box center [1163, 385] width 112 height 12
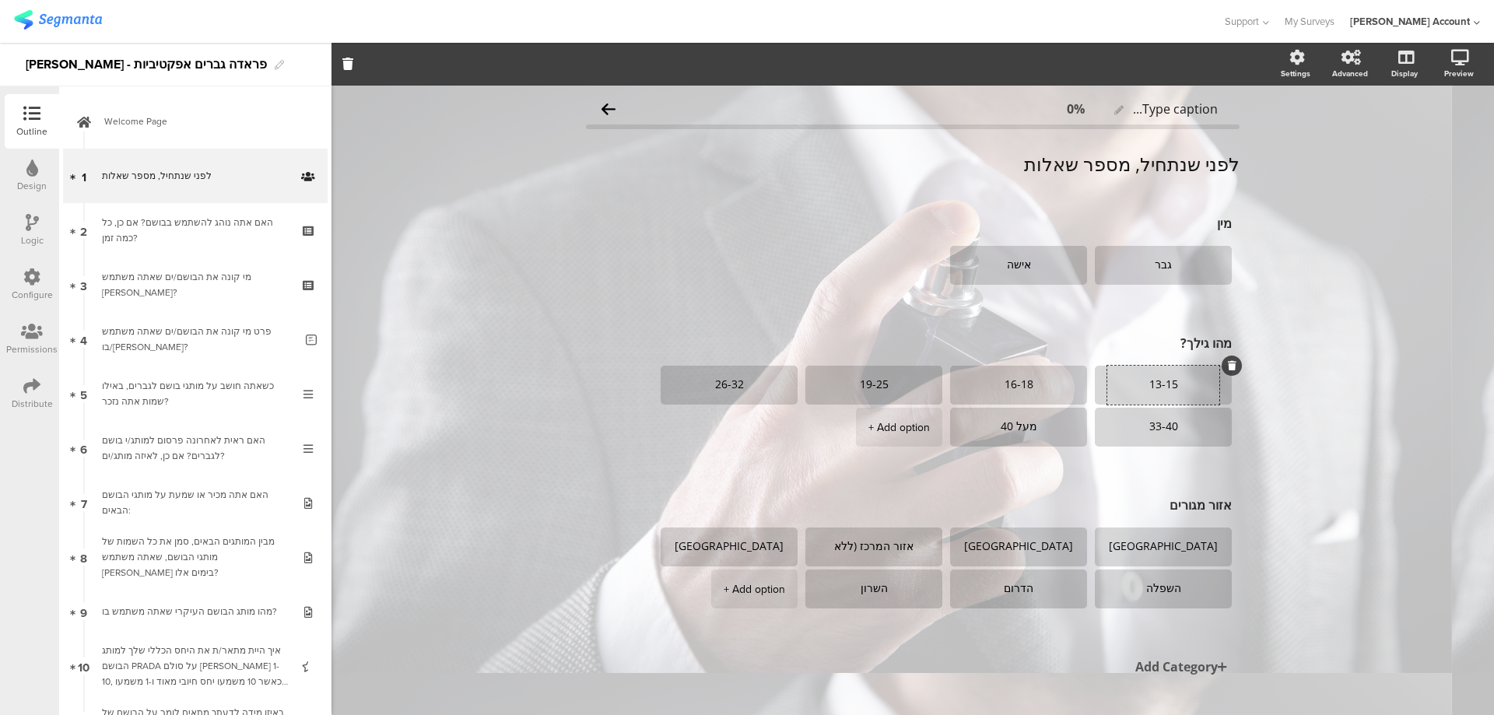
type textarea "13-15"
click at [23, 230] on div "Logic" at bounding box center [32, 230] width 54 height 54
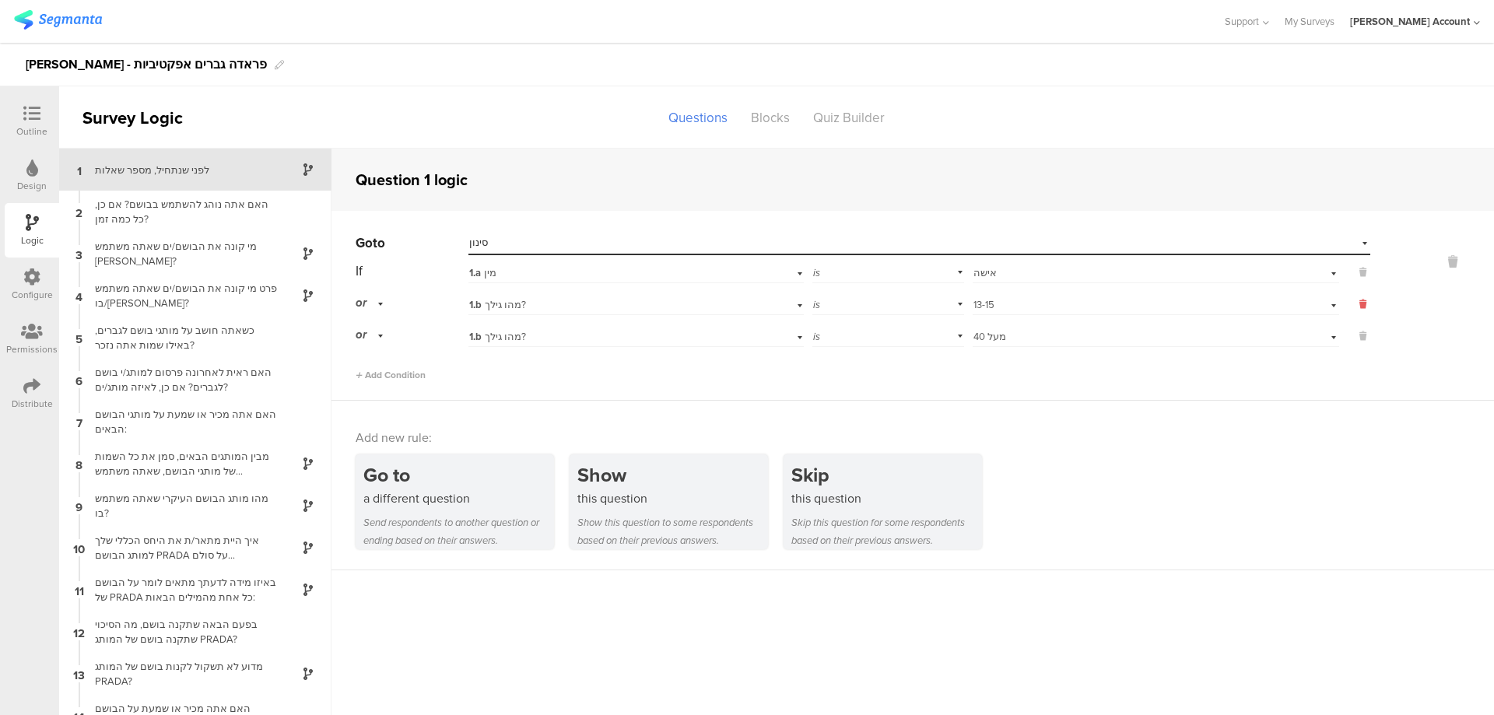
click at [1359, 298] on icon at bounding box center [1362, 304] width 7 height 14
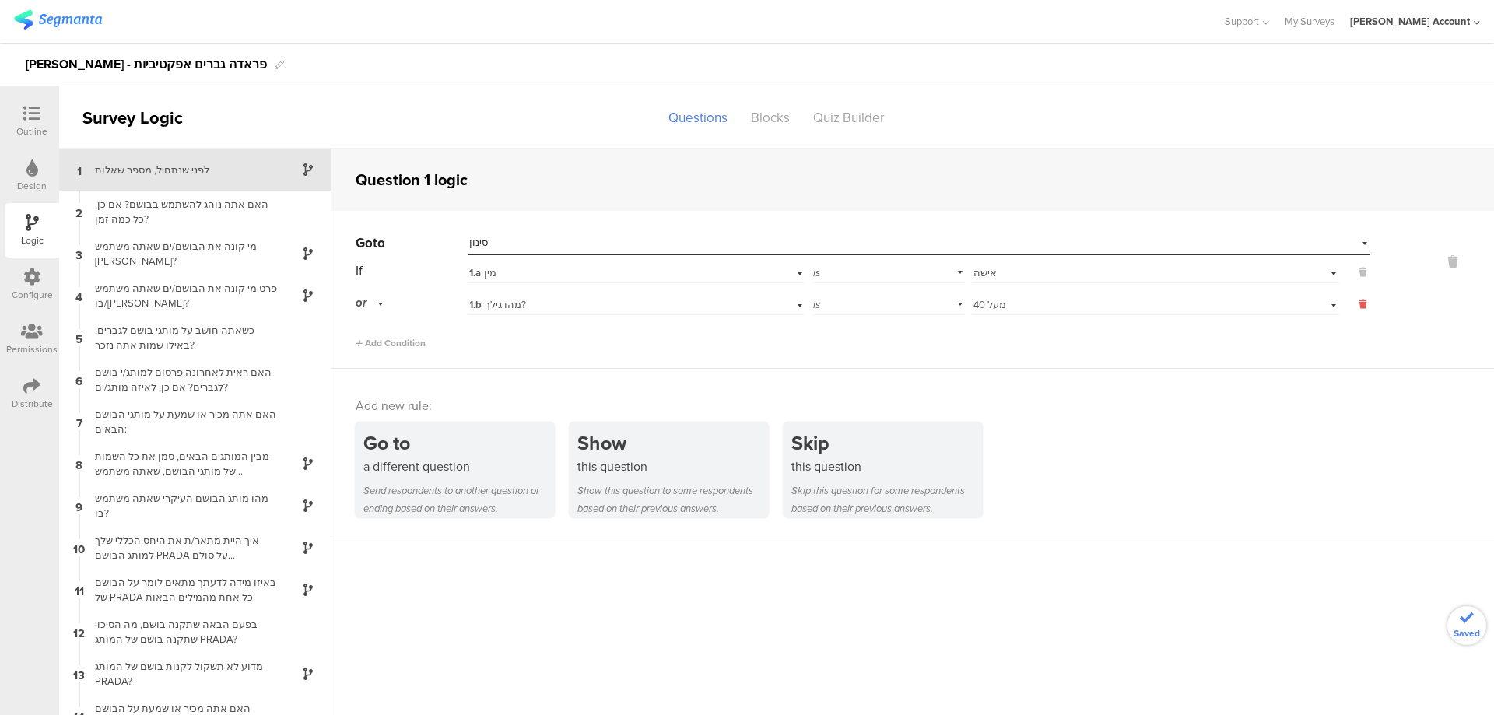
click at [1359, 300] on icon at bounding box center [1362, 304] width 7 height 14
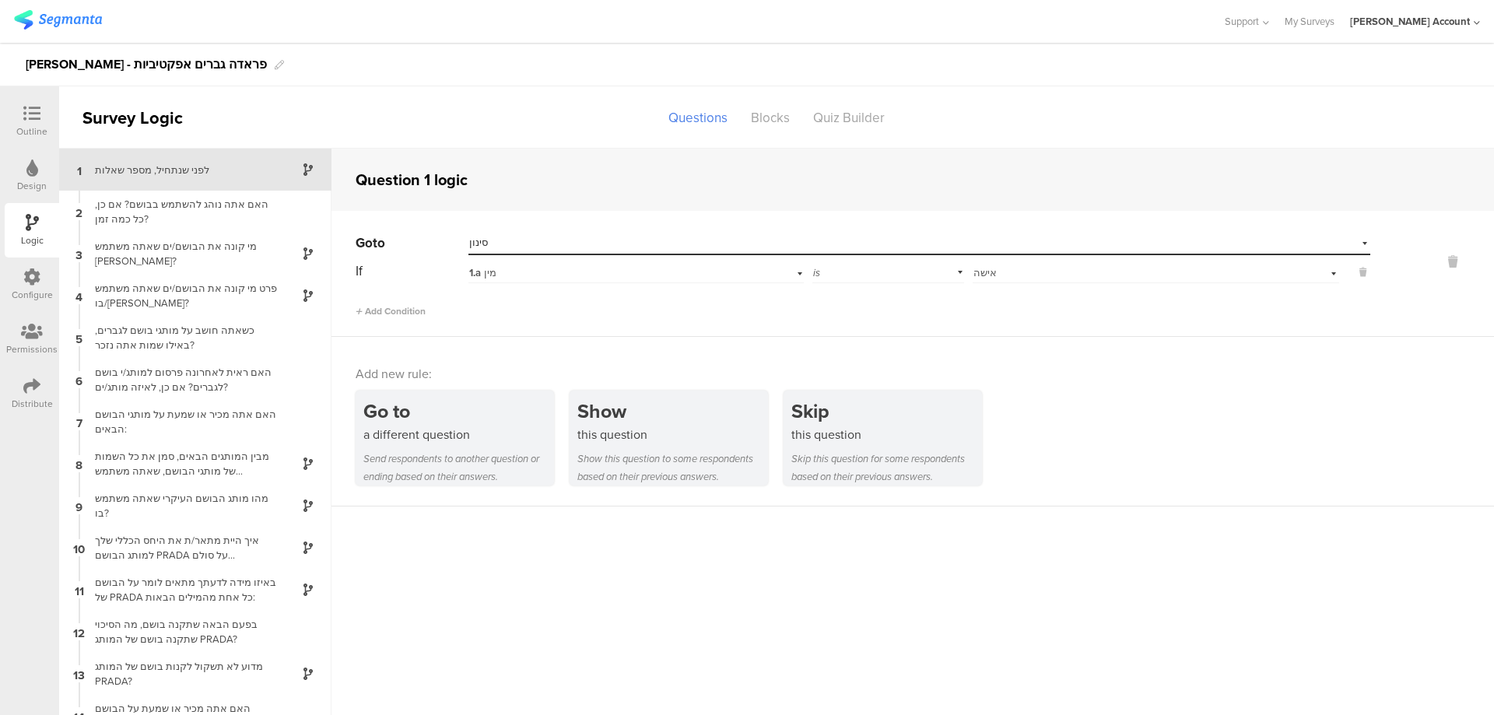
click at [32, 114] on icon at bounding box center [31, 113] width 17 height 17
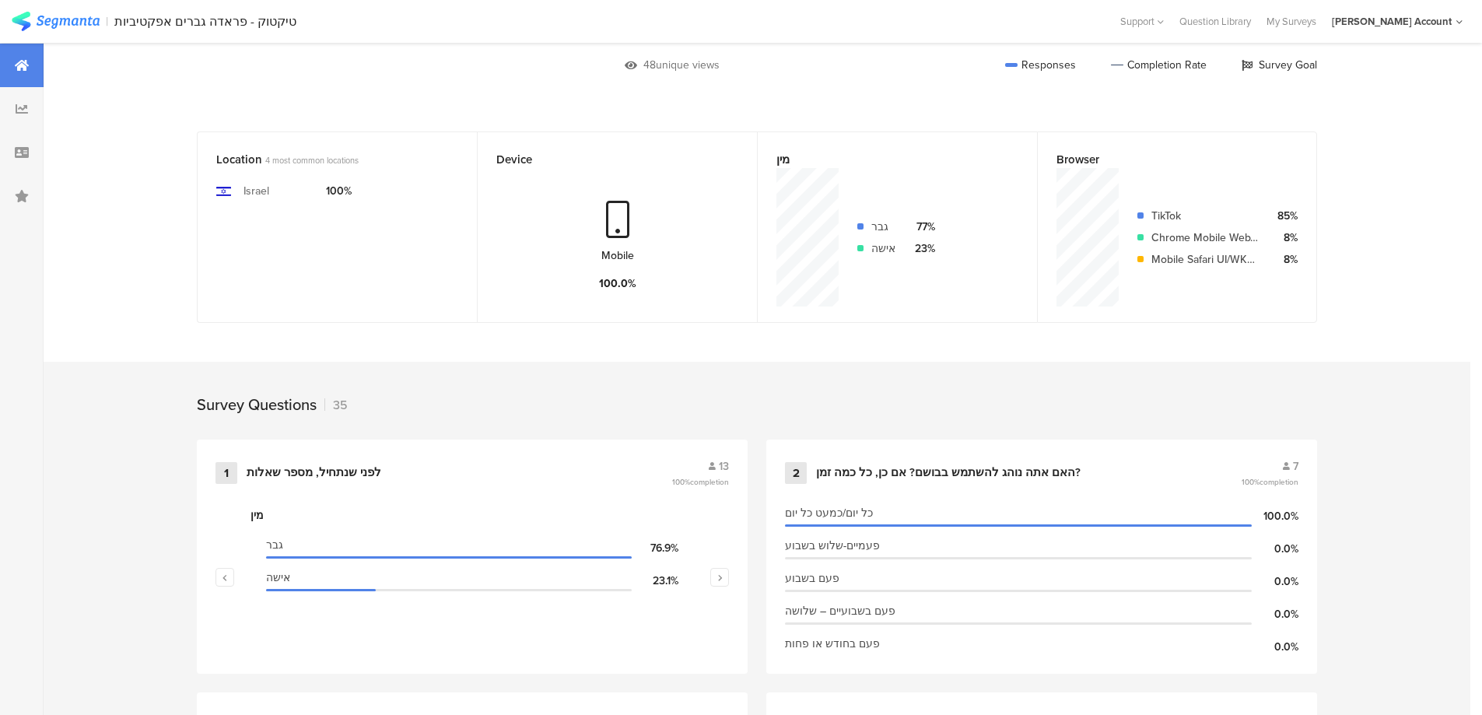
scroll to position [519, 0]
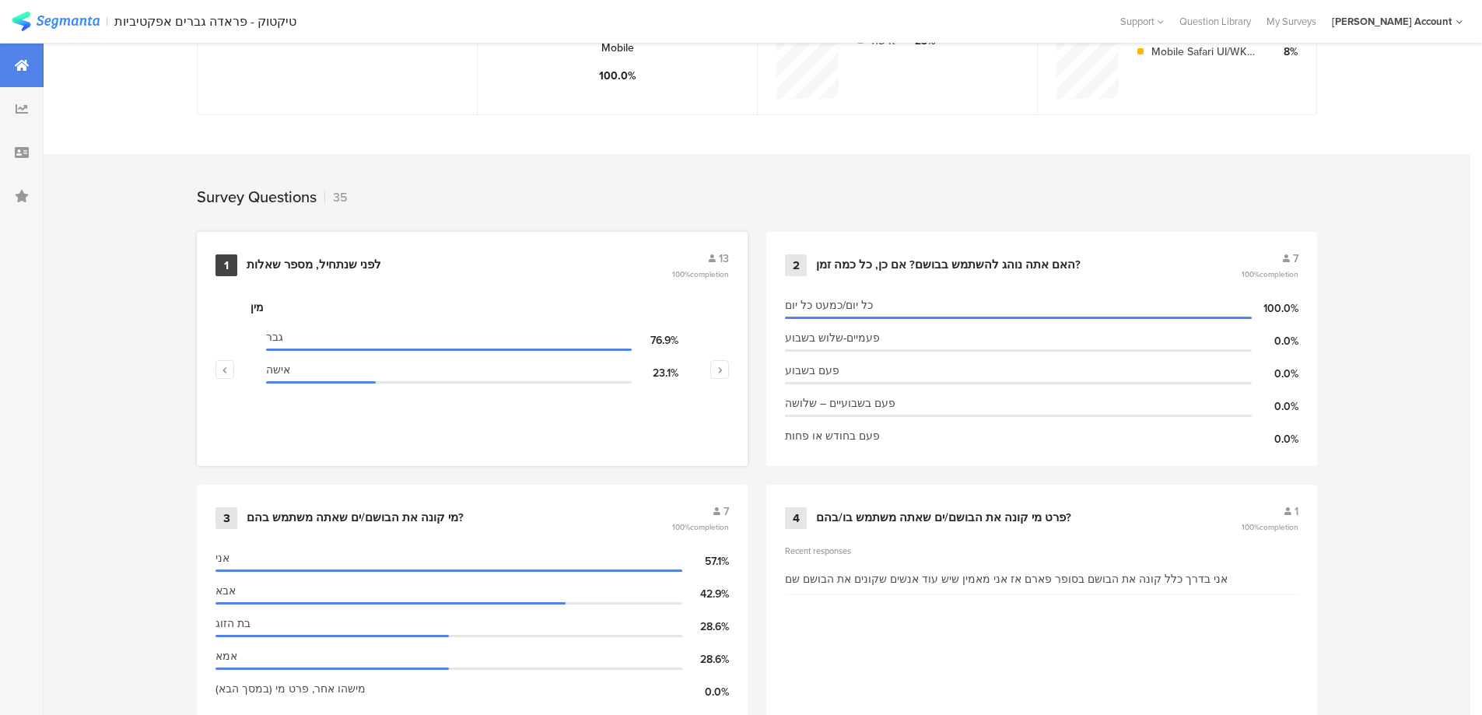
click at [302, 254] on div "1 לפני שנתחיל, מספר שאלות 13 100% completion" at bounding box center [473, 266] width 514 height 30
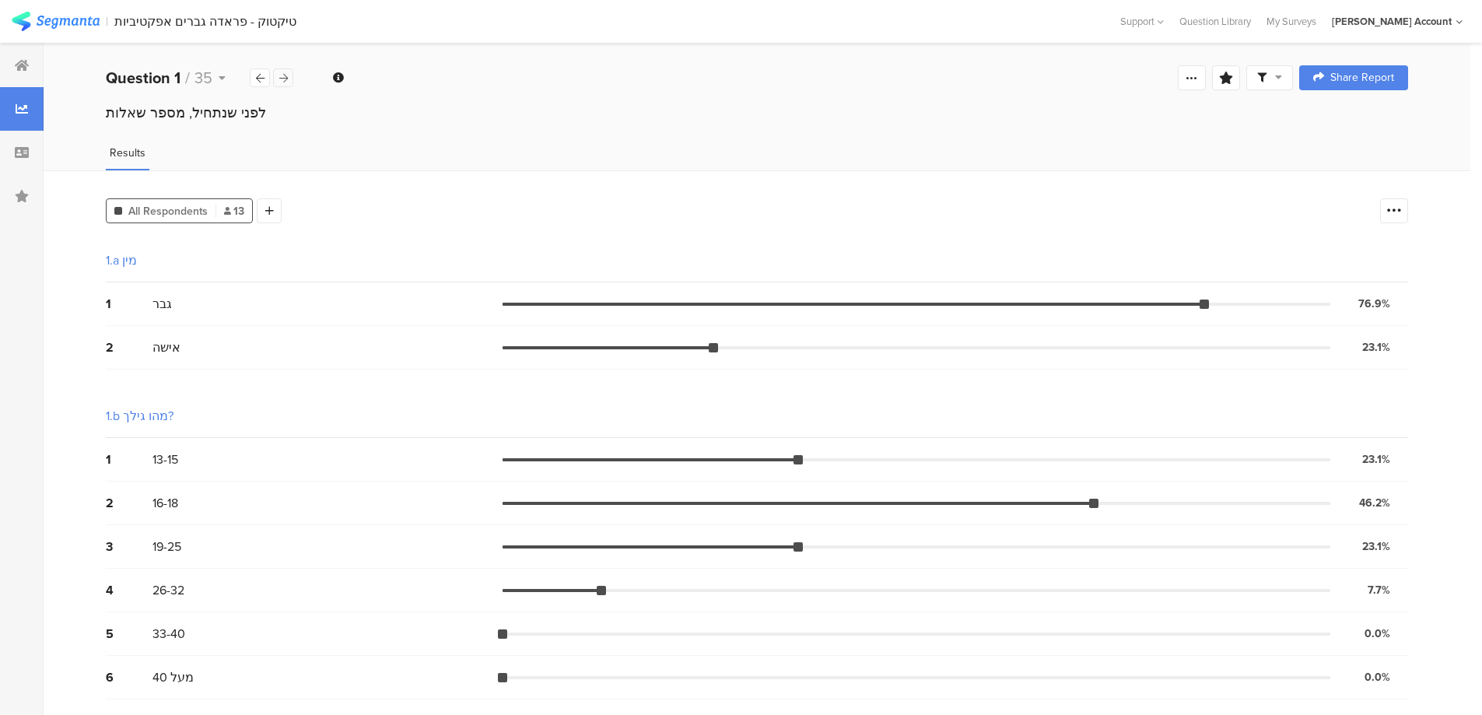
click at [286, 71] on div at bounding box center [283, 77] width 20 height 19
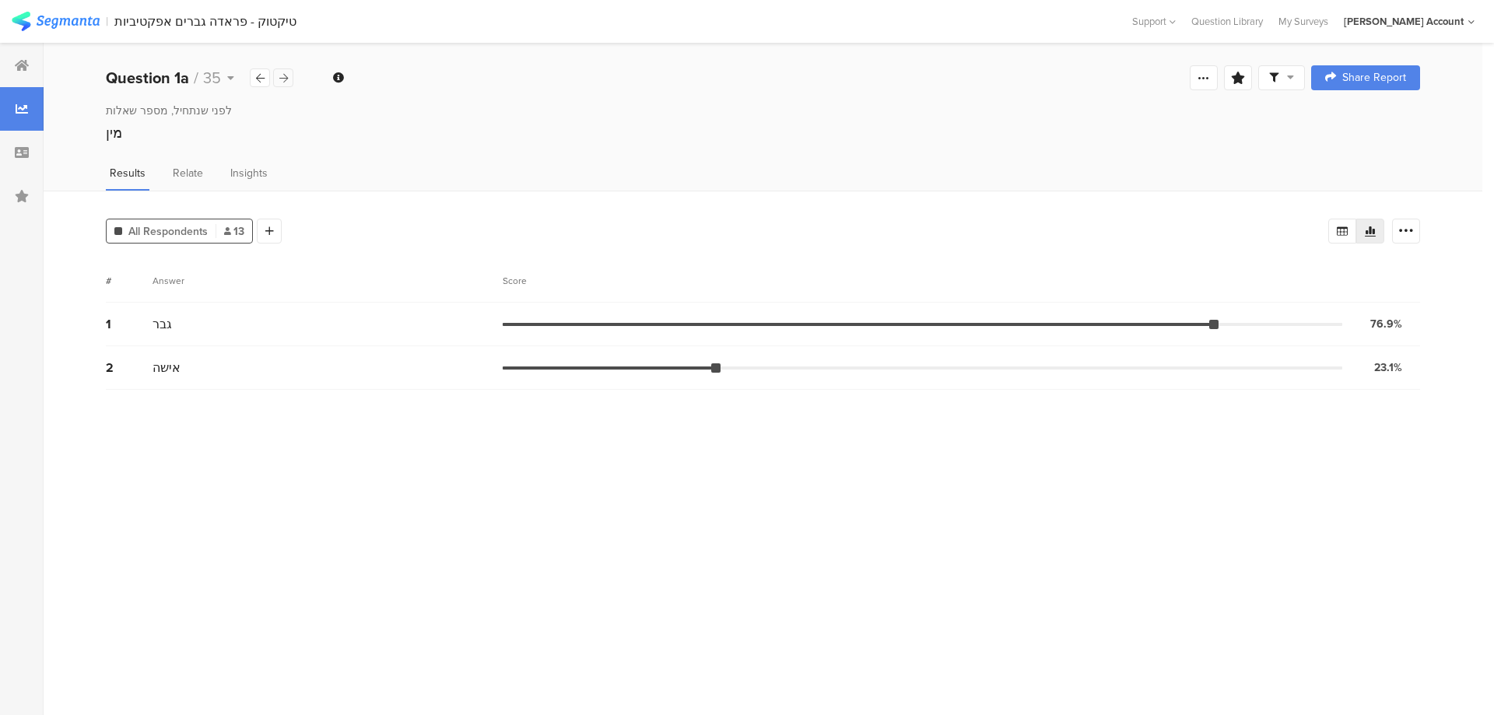
click at [286, 71] on div at bounding box center [283, 77] width 20 height 19
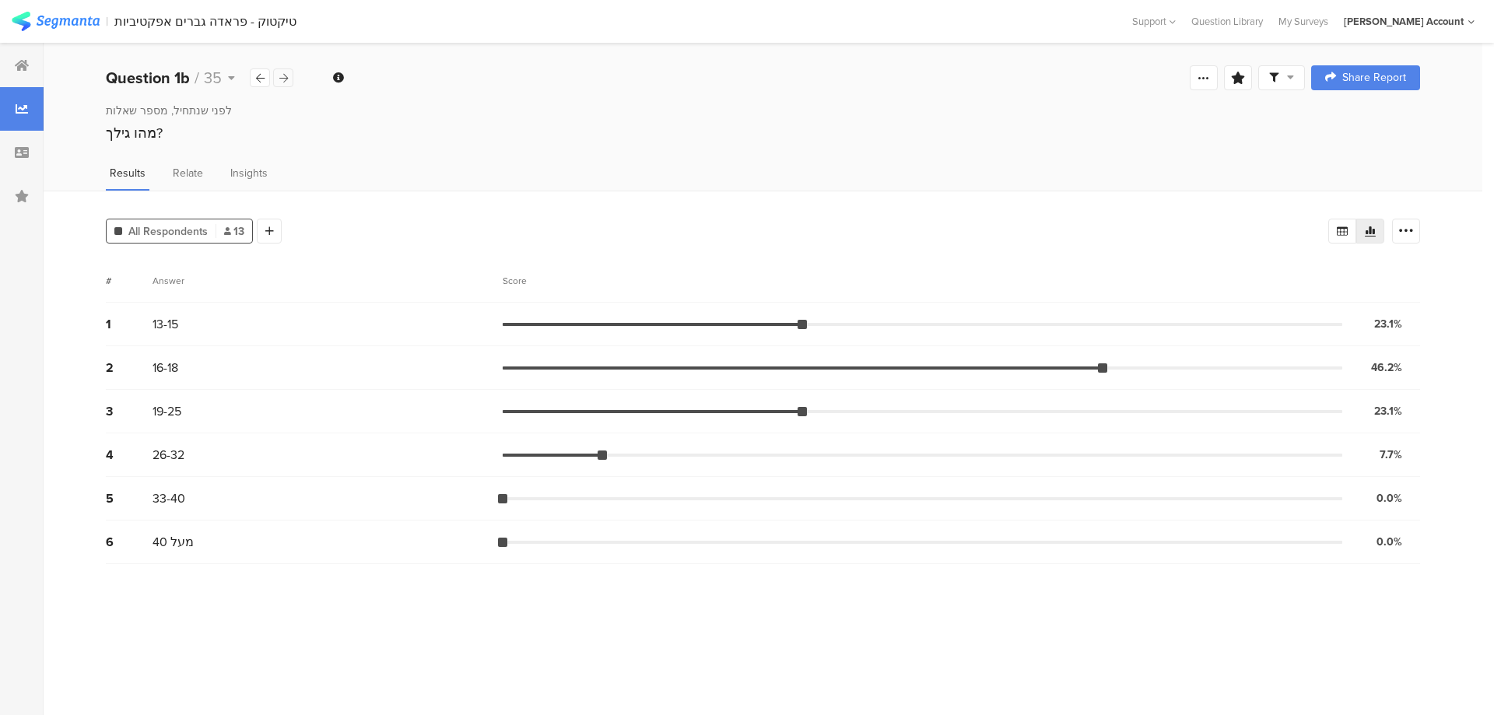
click at [282, 73] on icon at bounding box center [283, 78] width 9 height 10
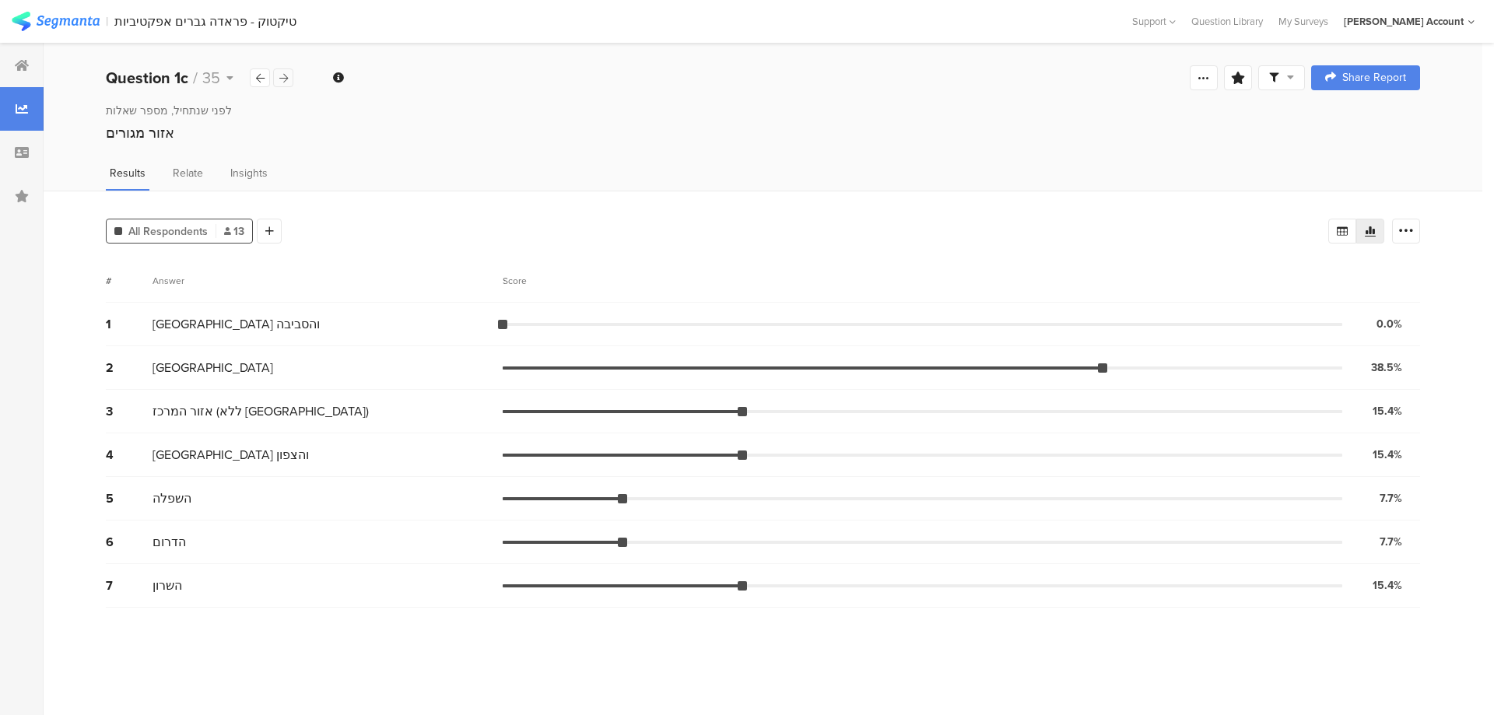
click at [282, 73] on icon at bounding box center [283, 78] width 9 height 10
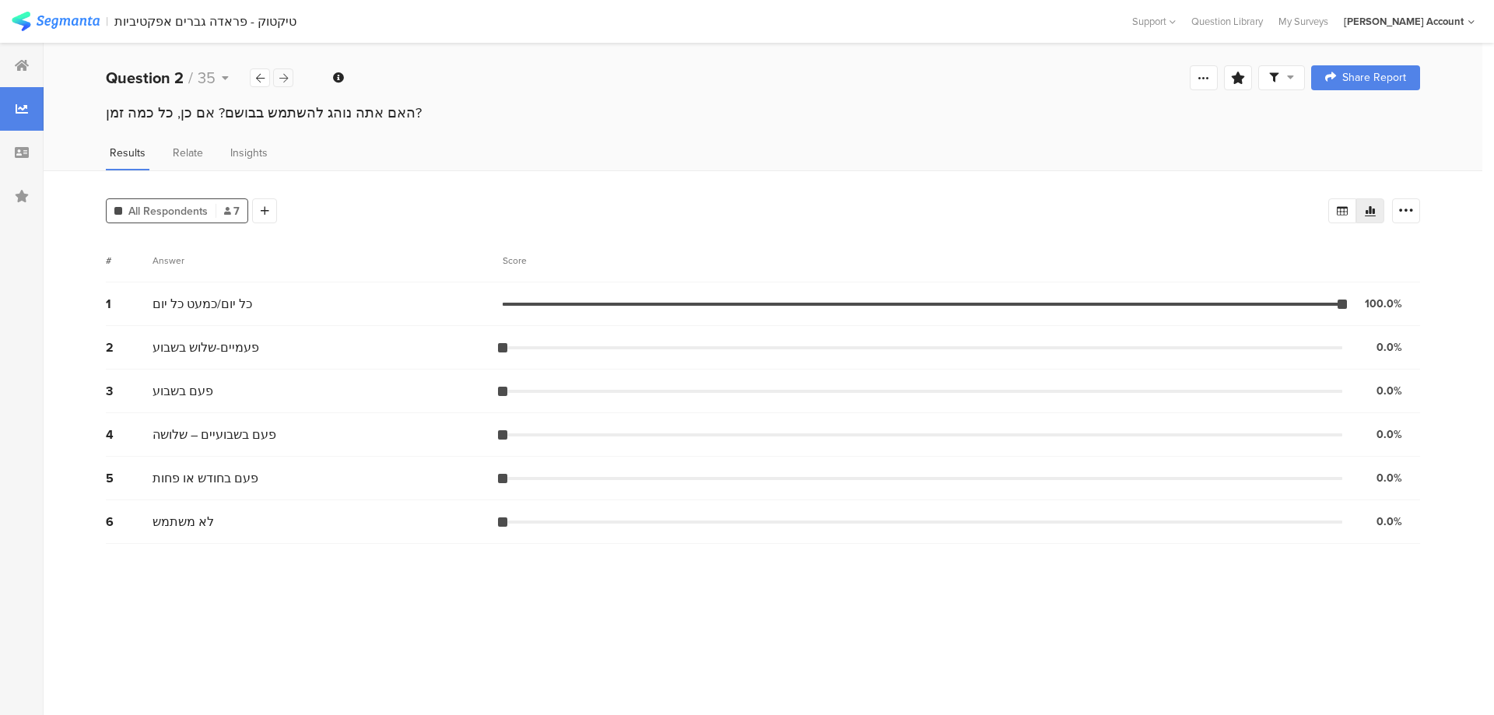
click at [282, 73] on icon at bounding box center [283, 78] width 9 height 10
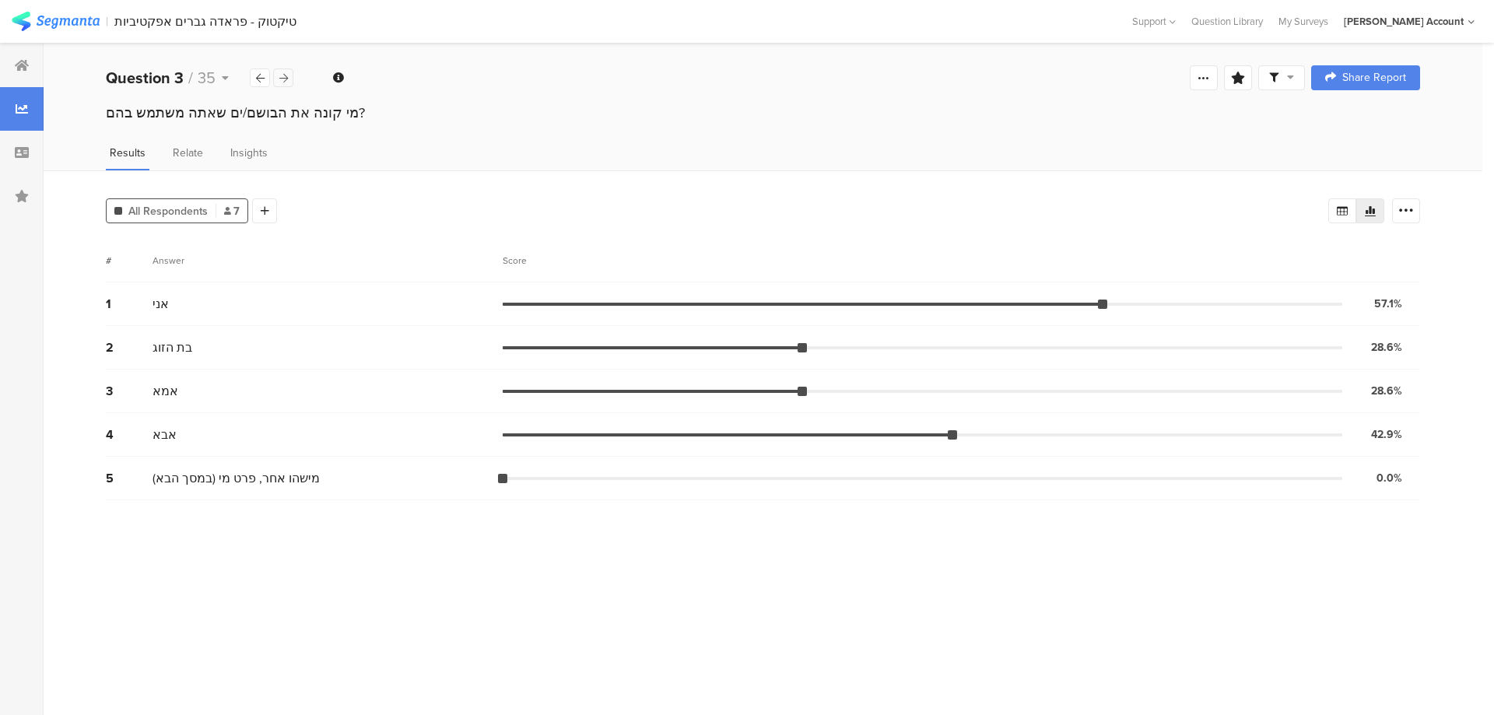
click at [282, 73] on icon at bounding box center [283, 78] width 9 height 10
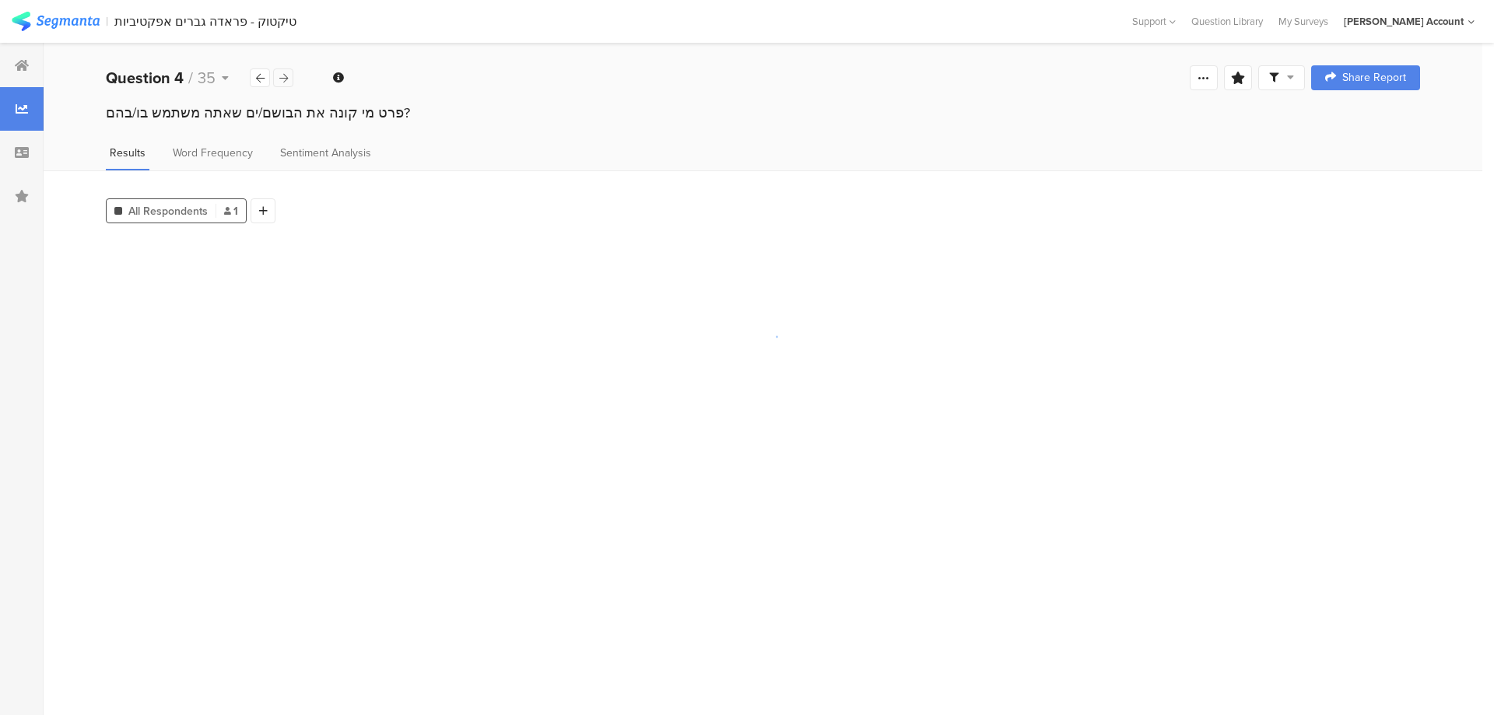
click at [282, 73] on icon at bounding box center [283, 78] width 9 height 10
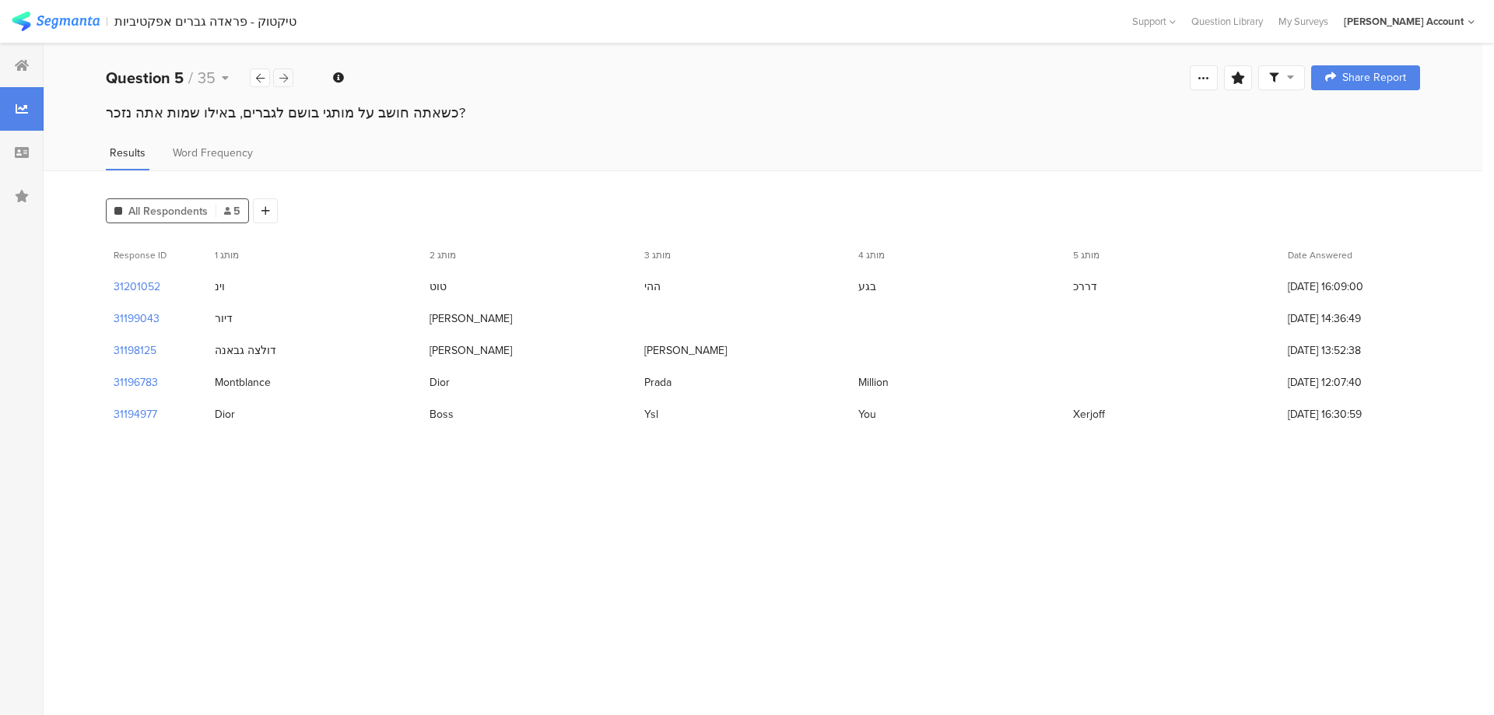
click at [282, 73] on icon at bounding box center [283, 78] width 9 height 10
click at [284, 73] on icon at bounding box center [283, 78] width 9 height 10
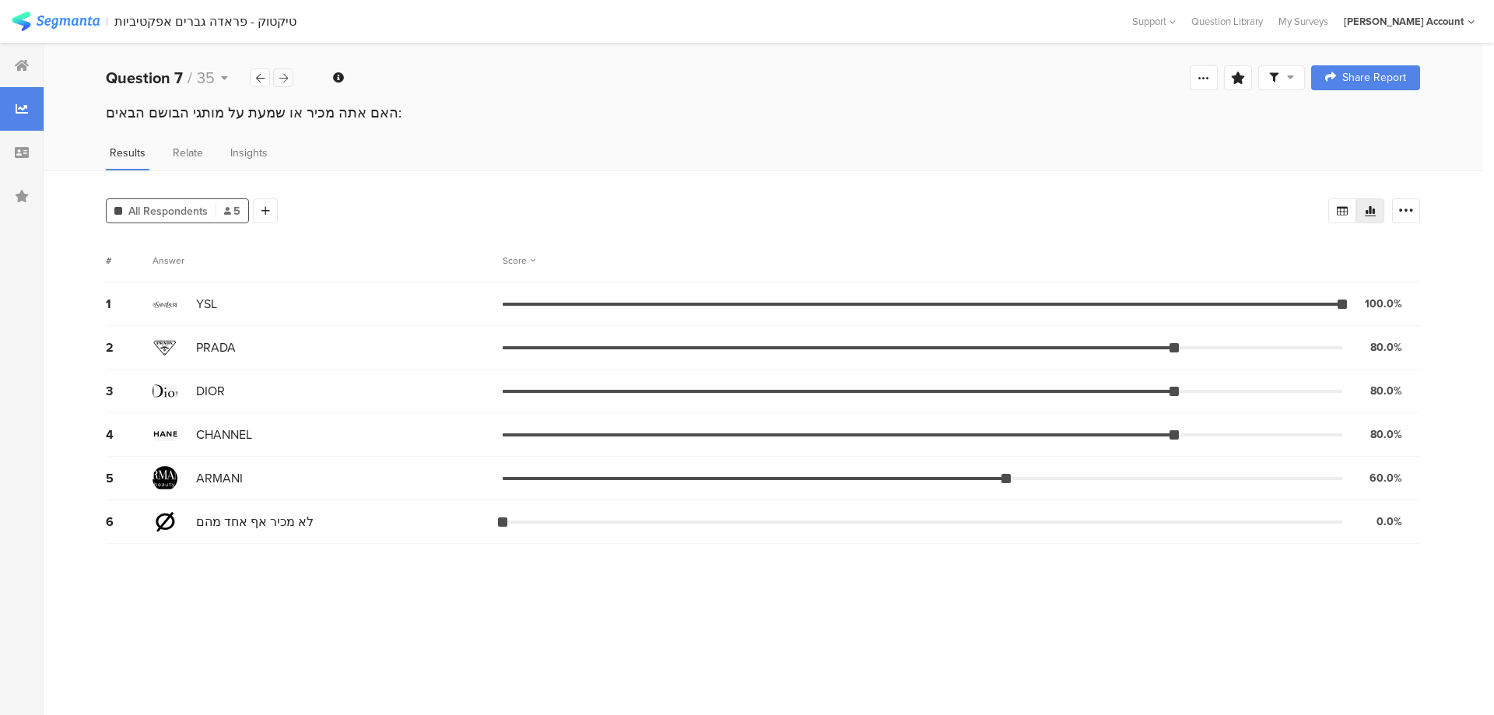
click at [285, 73] on icon at bounding box center [283, 78] width 9 height 10
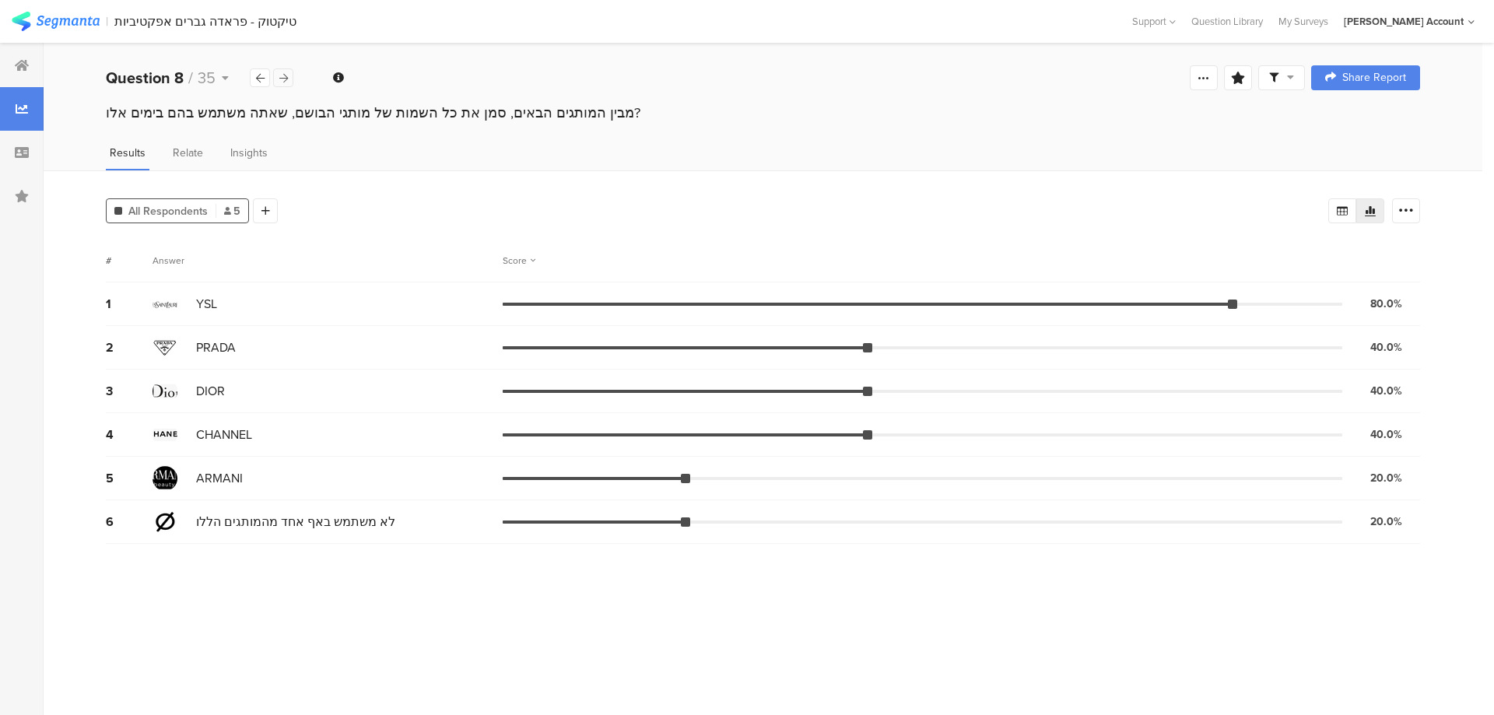
click at [285, 73] on icon at bounding box center [283, 78] width 9 height 10
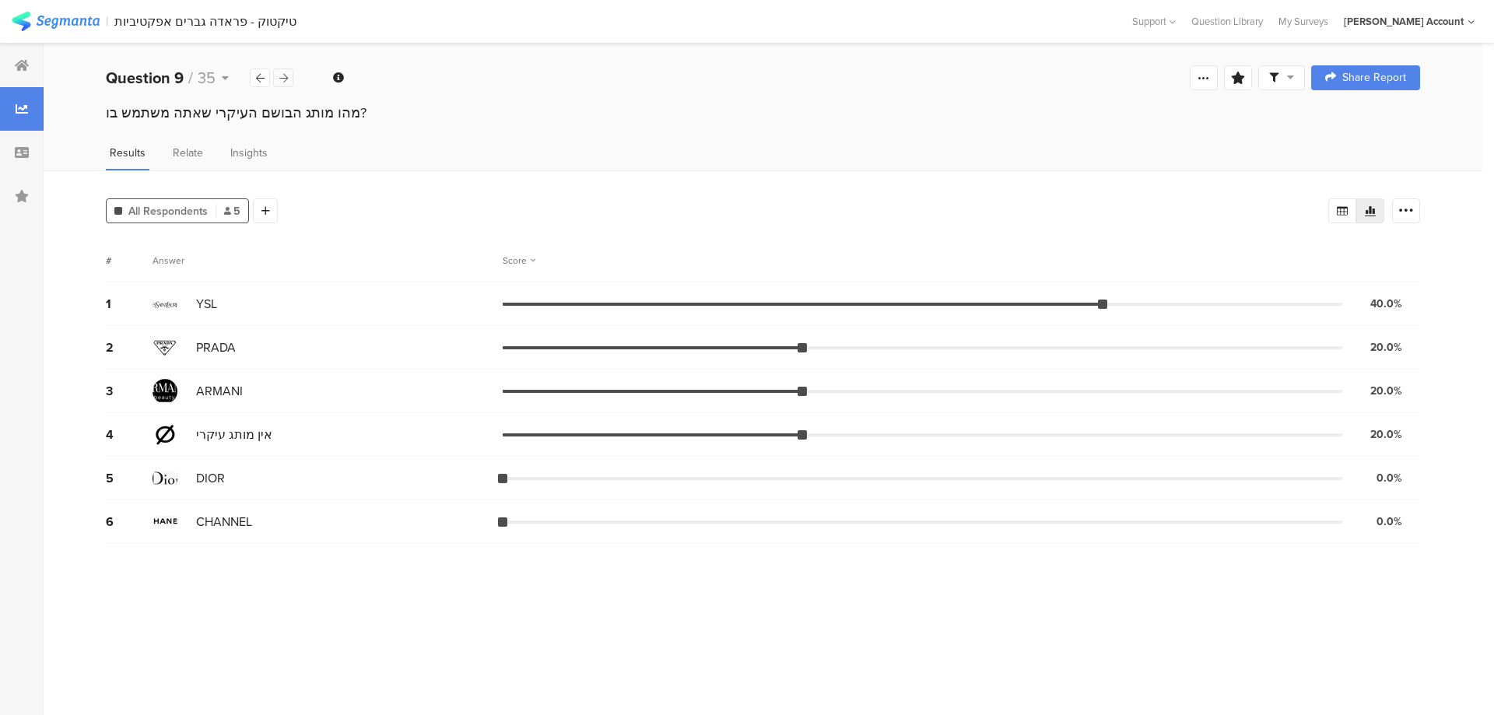
click at [285, 73] on icon at bounding box center [283, 78] width 9 height 10
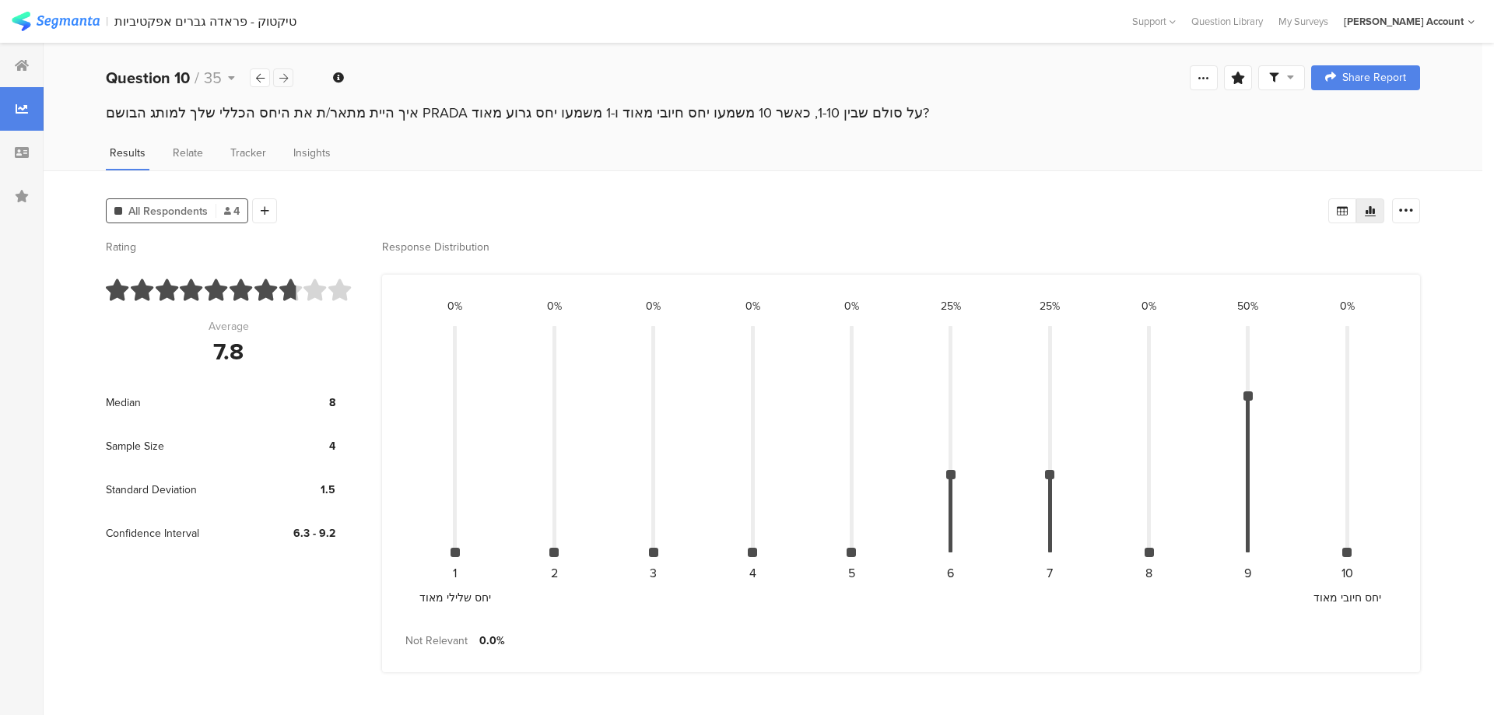
click at [285, 73] on icon at bounding box center [283, 78] width 9 height 10
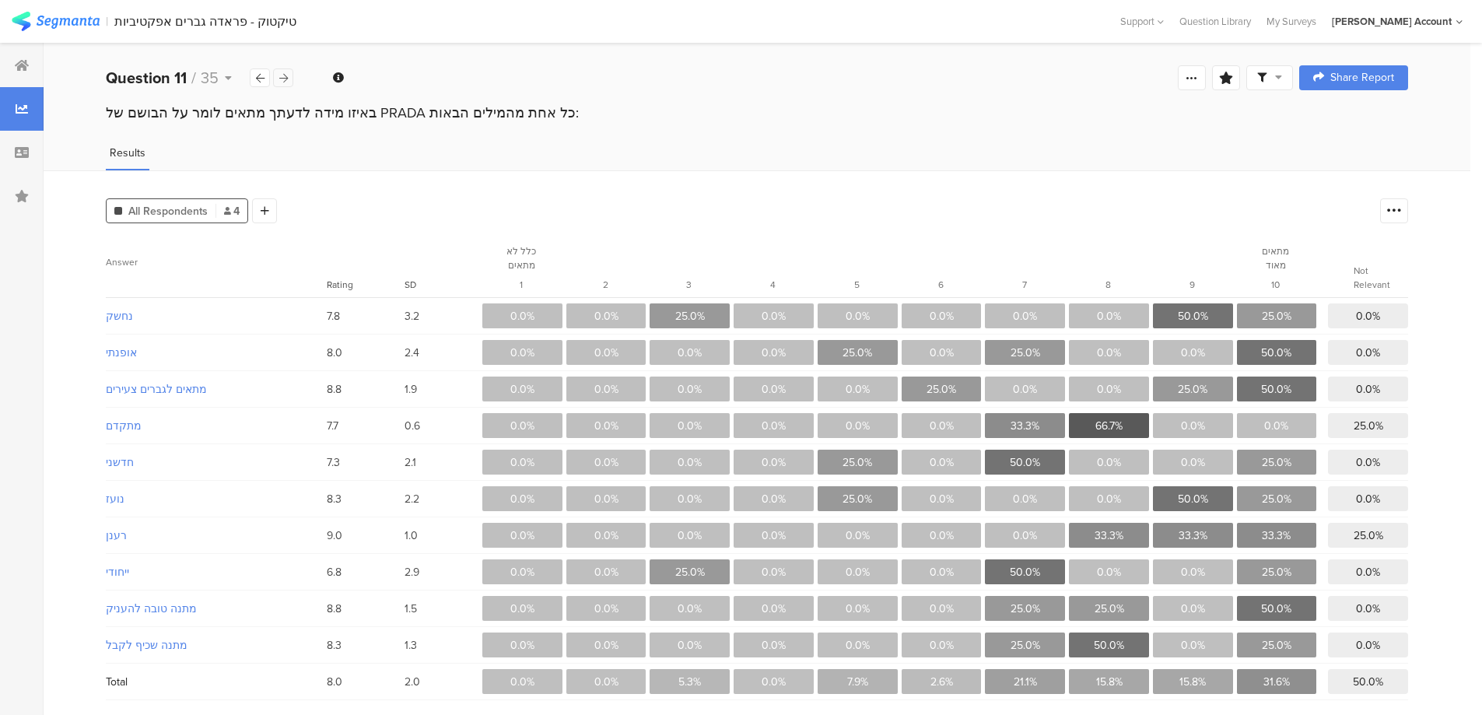
click at [285, 73] on icon at bounding box center [283, 78] width 9 height 10
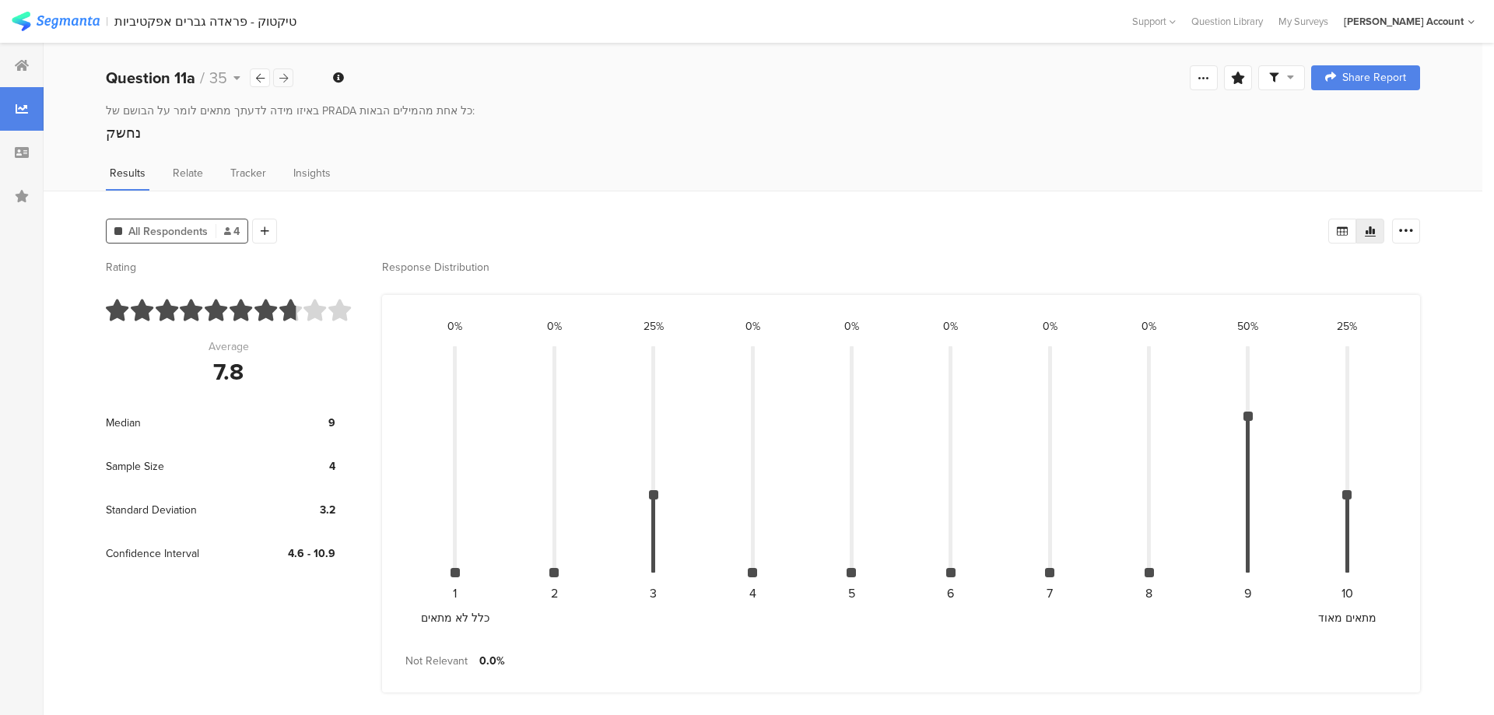
click at [285, 73] on icon at bounding box center [283, 78] width 9 height 10
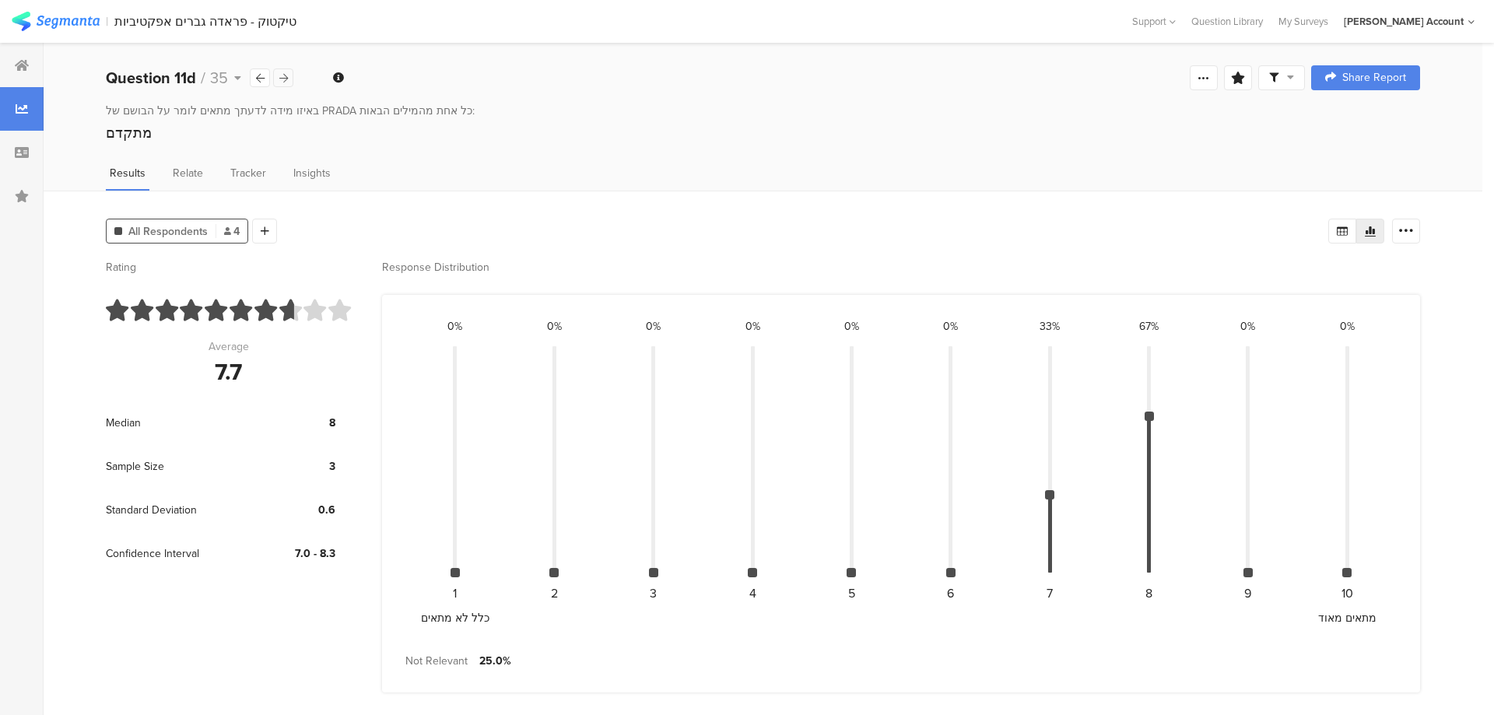
click at [285, 73] on icon at bounding box center [283, 78] width 9 height 10
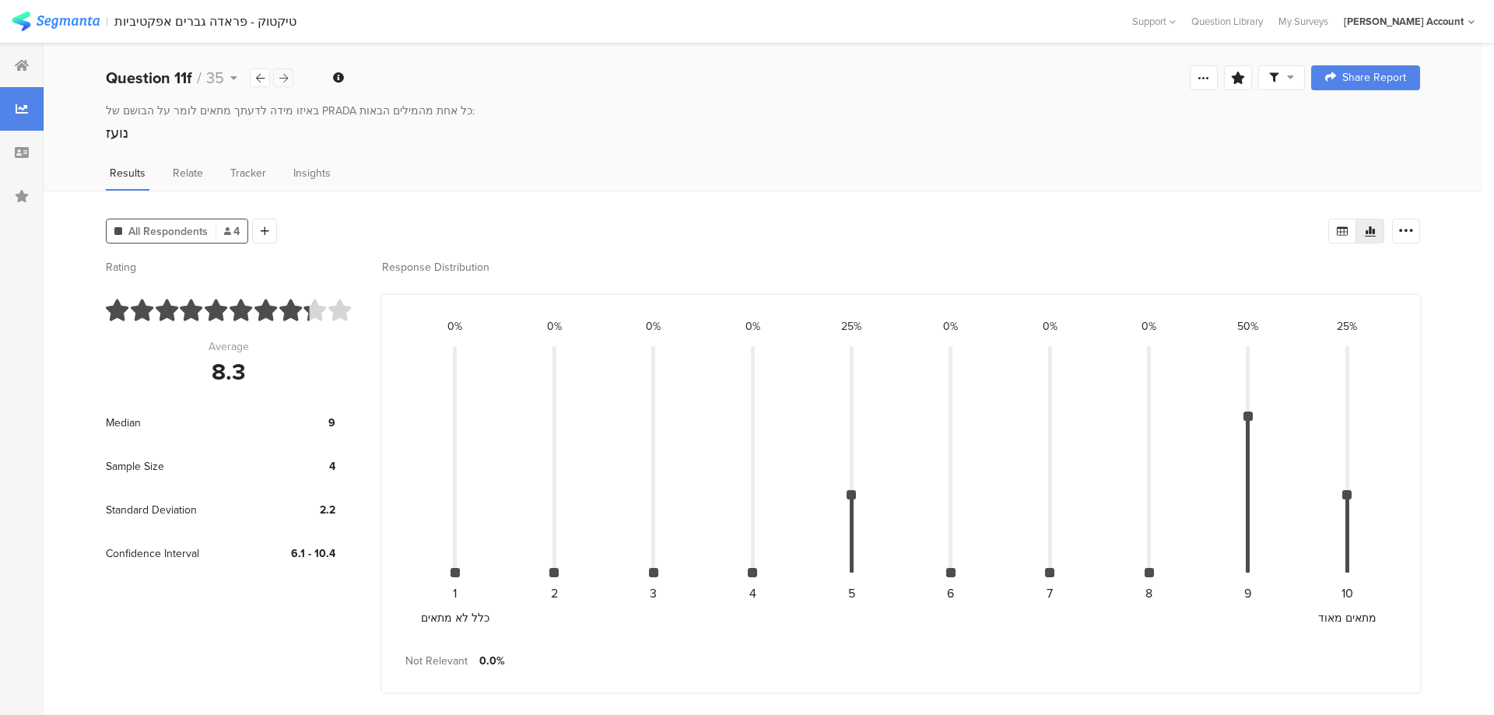
click at [289, 75] on div at bounding box center [283, 77] width 20 height 19
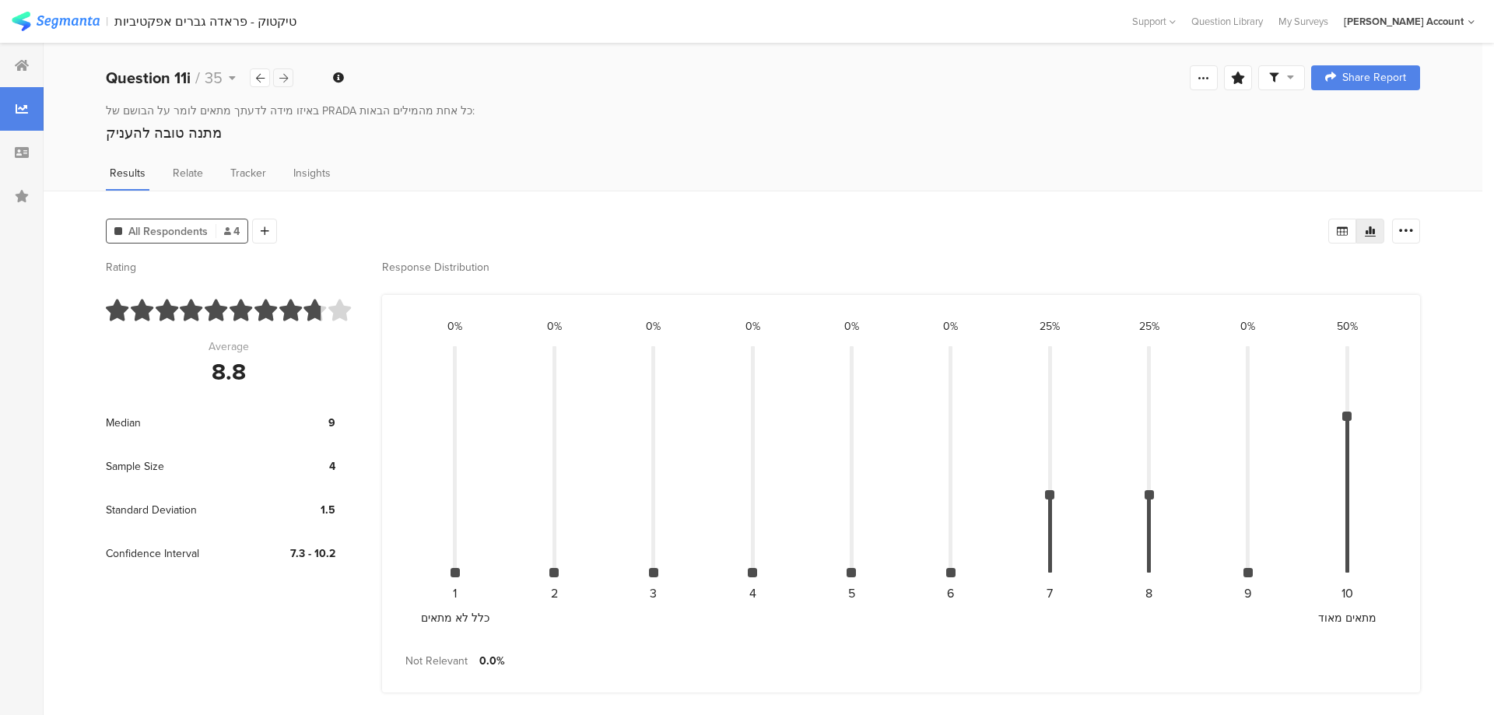
click at [289, 75] on div at bounding box center [283, 77] width 20 height 19
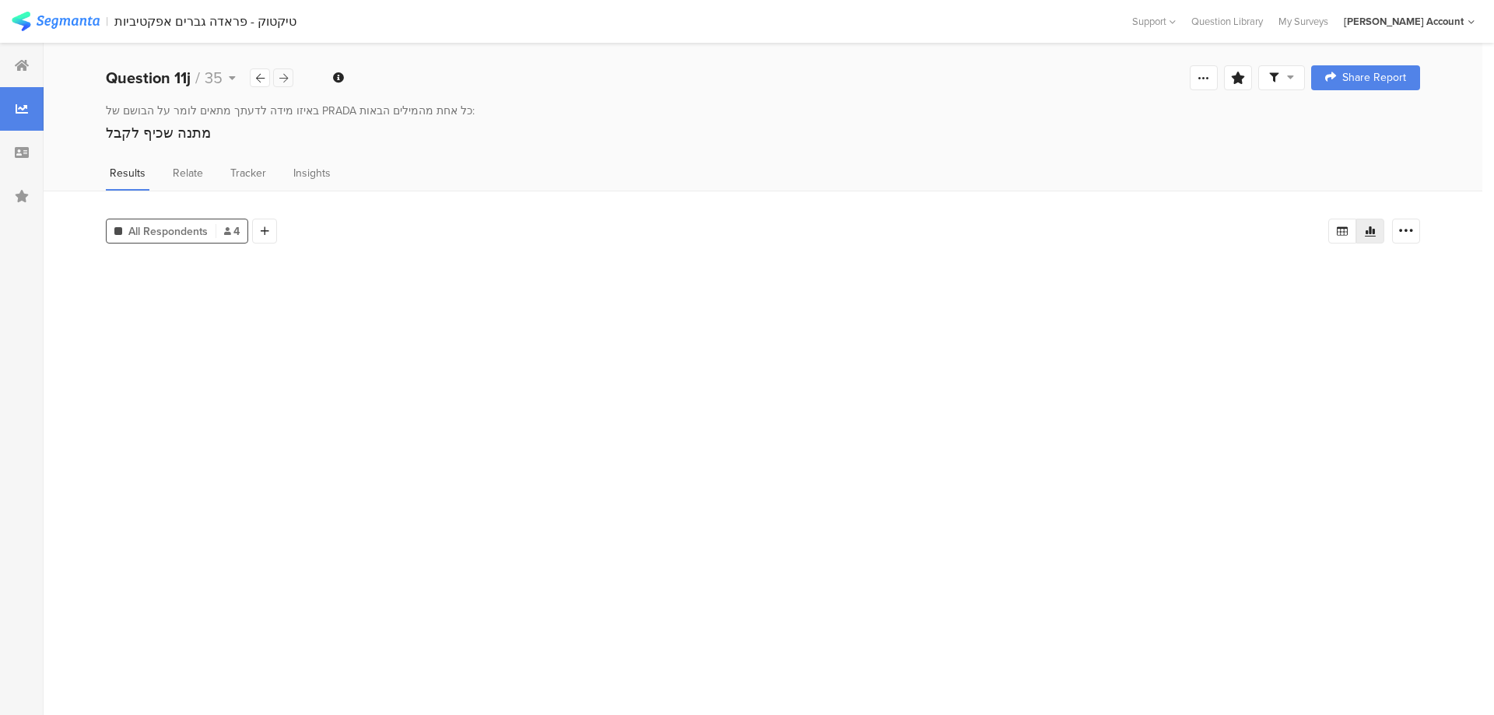
click at [289, 75] on div at bounding box center [283, 77] width 20 height 19
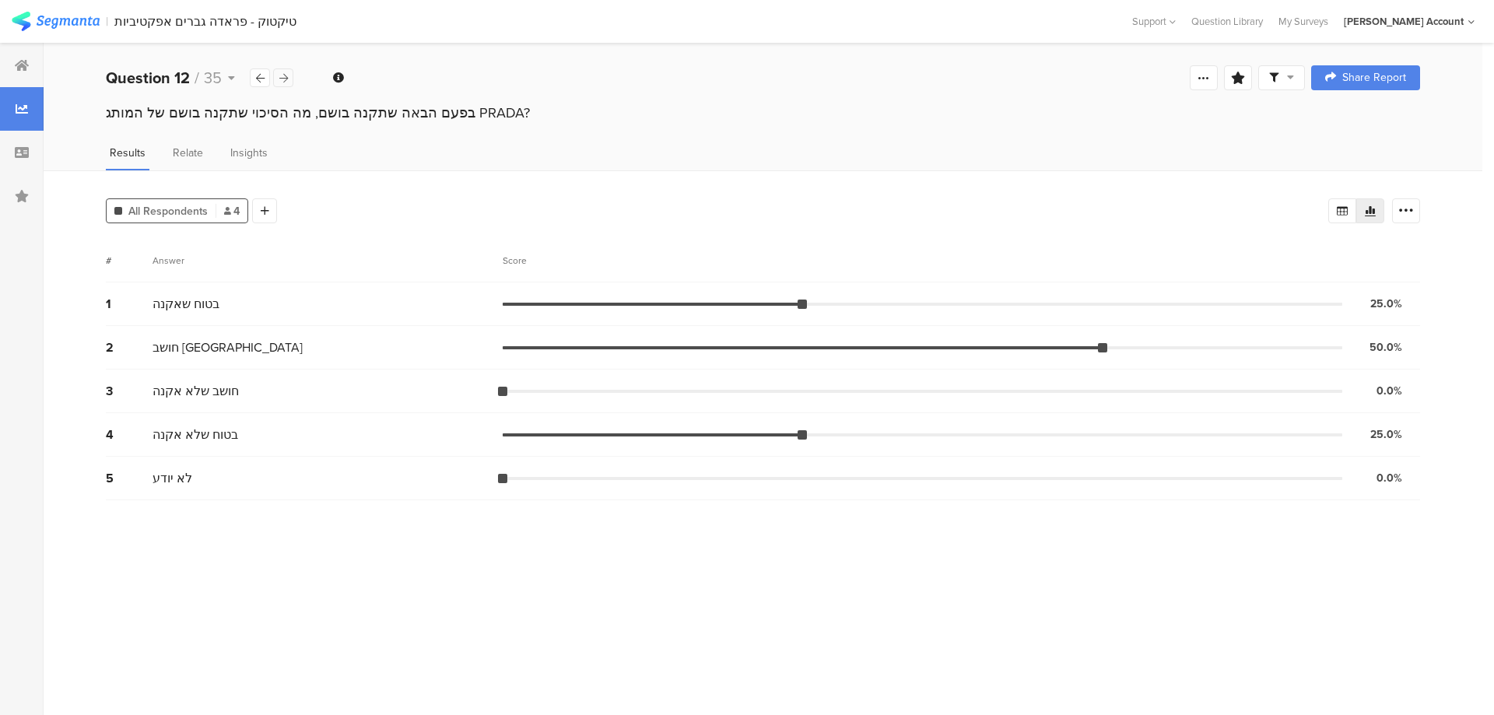
click at [289, 75] on div at bounding box center [283, 77] width 20 height 19
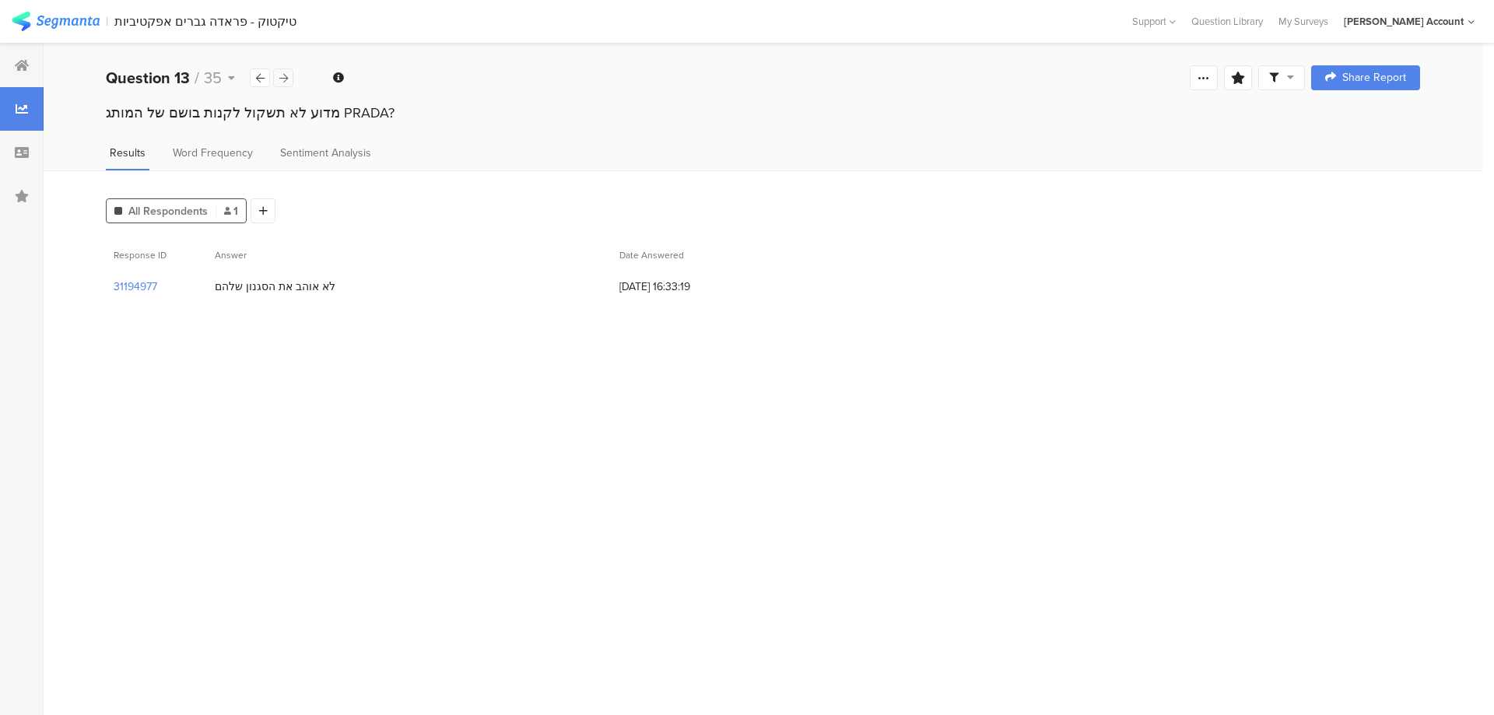
click at [289, 75] on div at bounding box center [283, 77] width 20 height 19
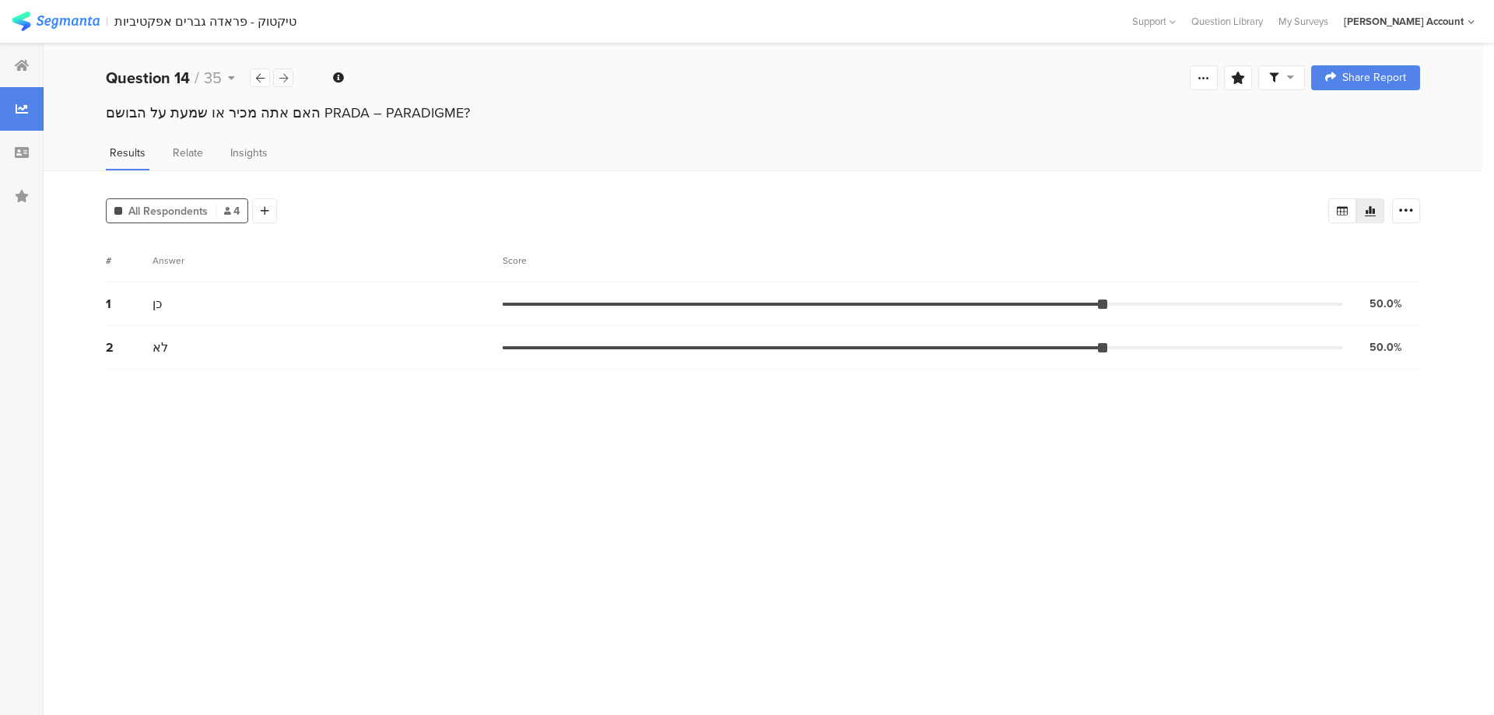
click at [289, 75] on div at bounding box center [283, 77] width 20 height 19
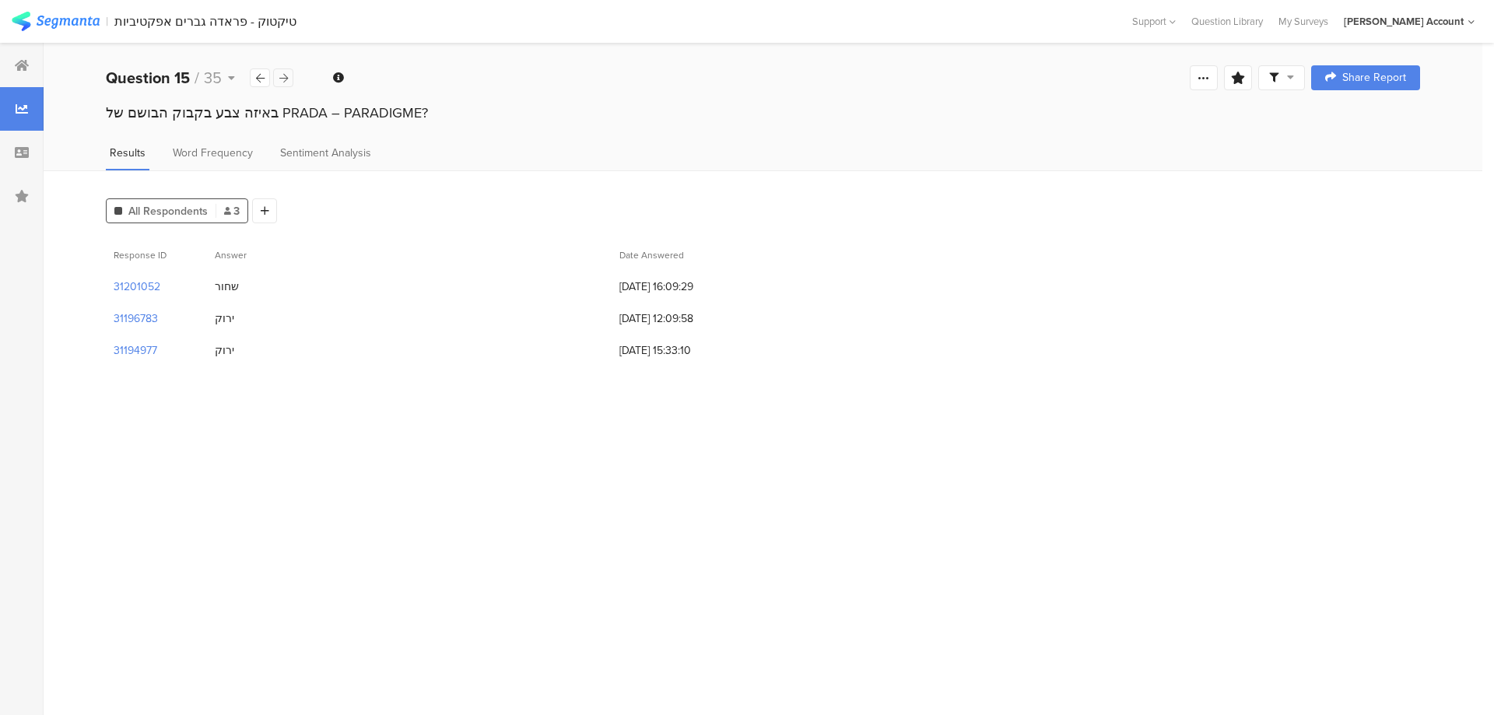
click at [289, 75] on div at bounding box center [283, 77] width 20 height 19
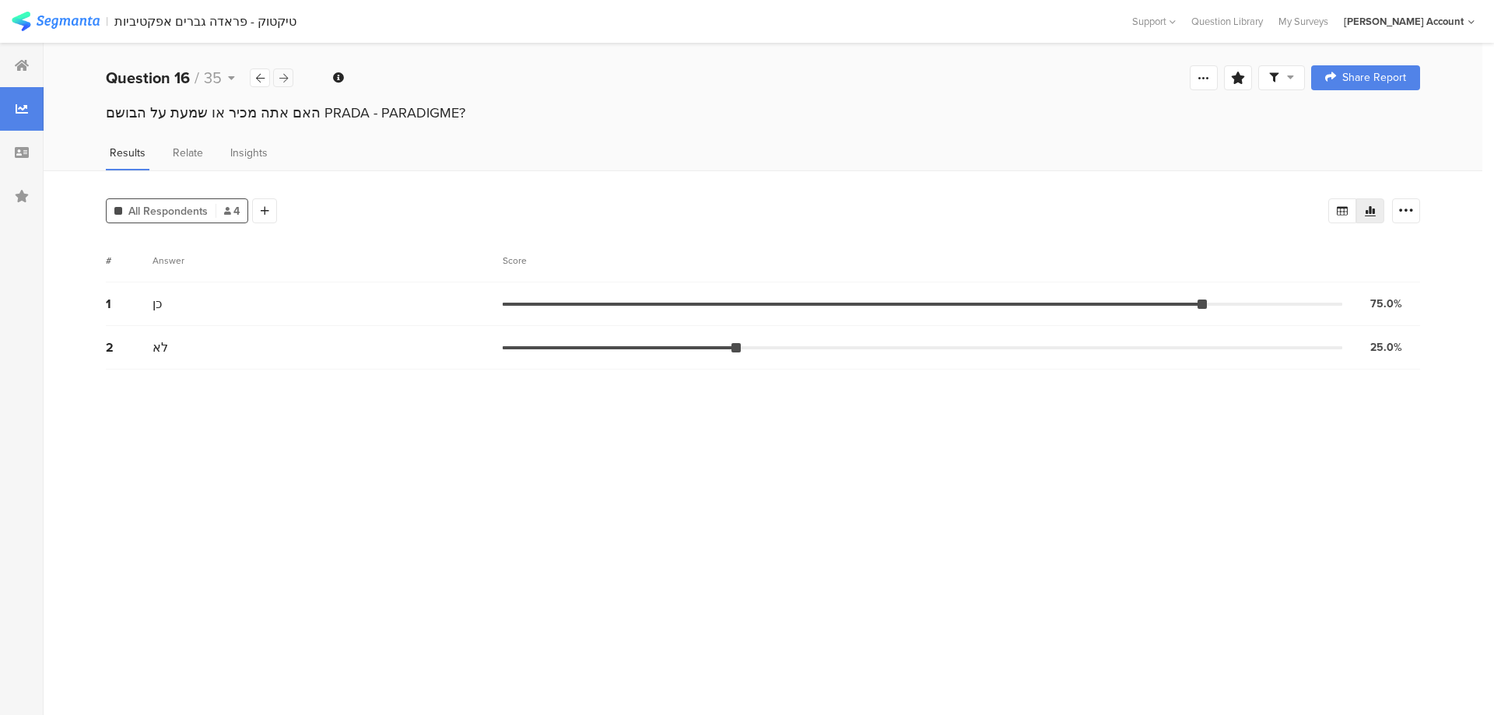
click at [289, 75] on div at bounding box center [283, 77] width 20 height 19
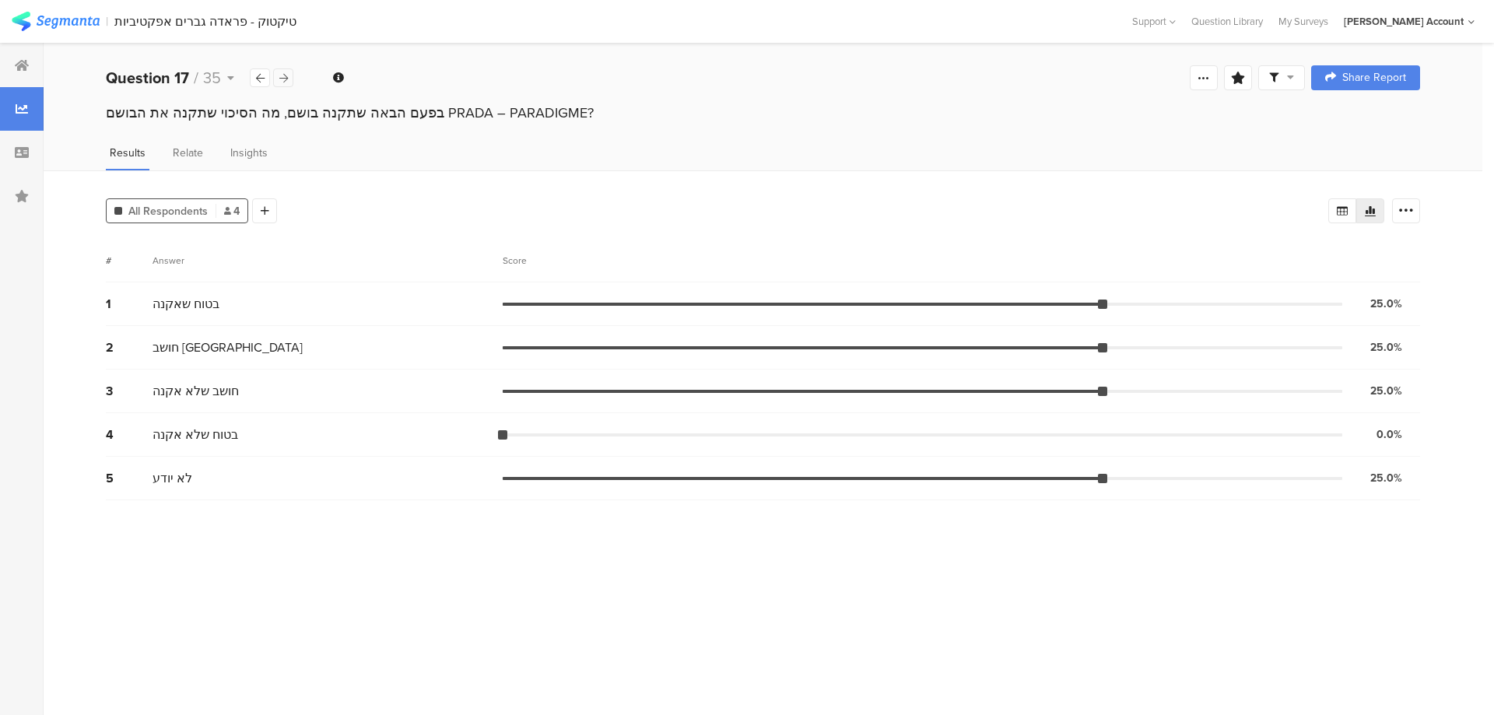
click at [289, 75] on div at bounding box center [283, 77] width 20 height 19
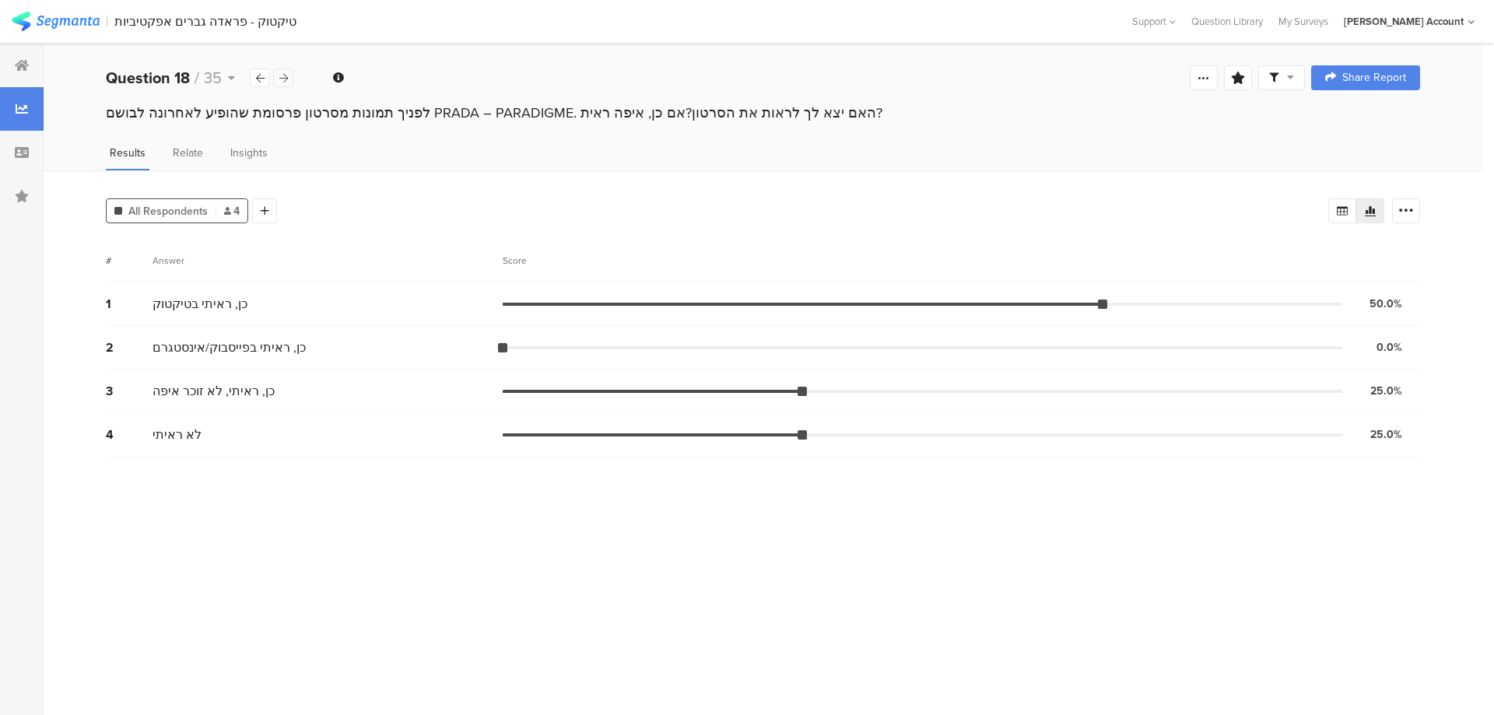
click at [289, 75] on div at bounding box center [283, 77] width 20 height 19
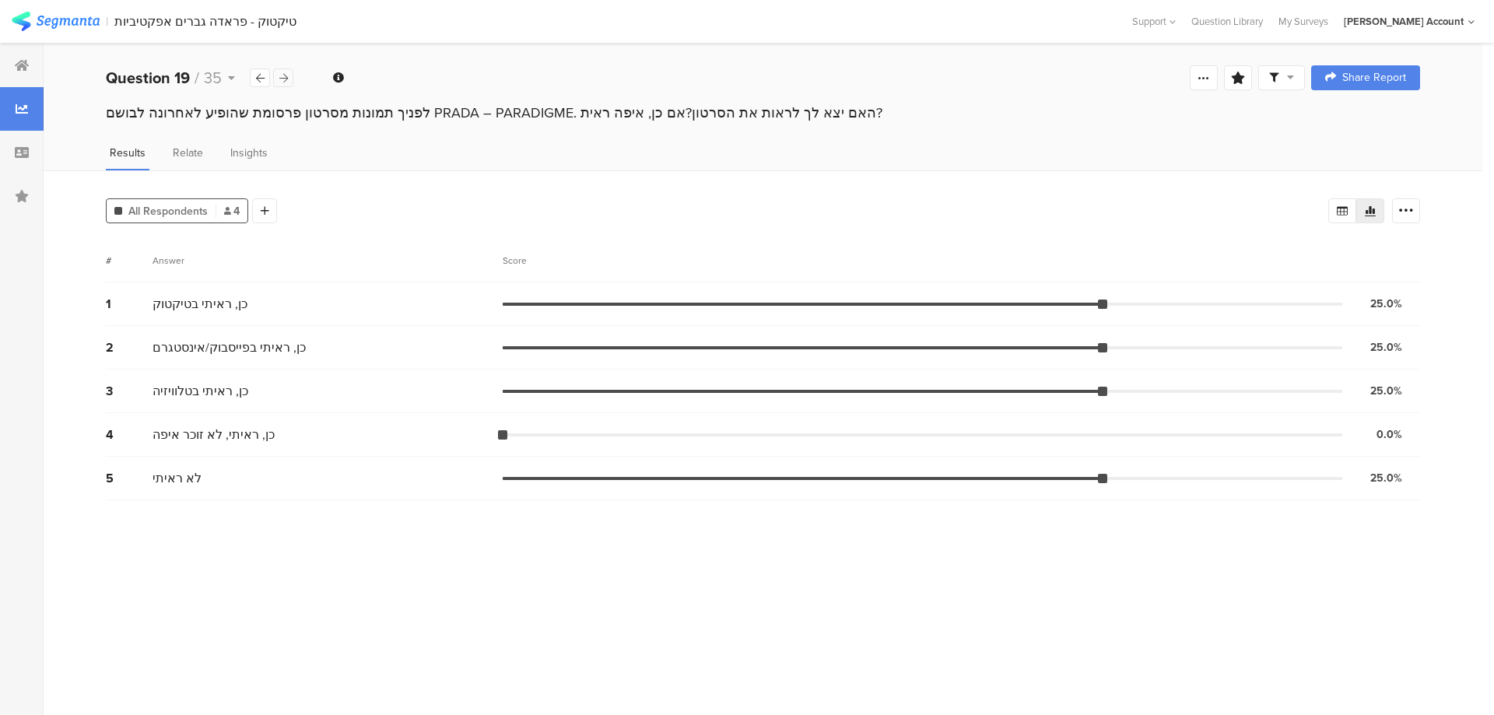
click at [289, 75] on div at bounding box center [283, 77] width 20 height 19
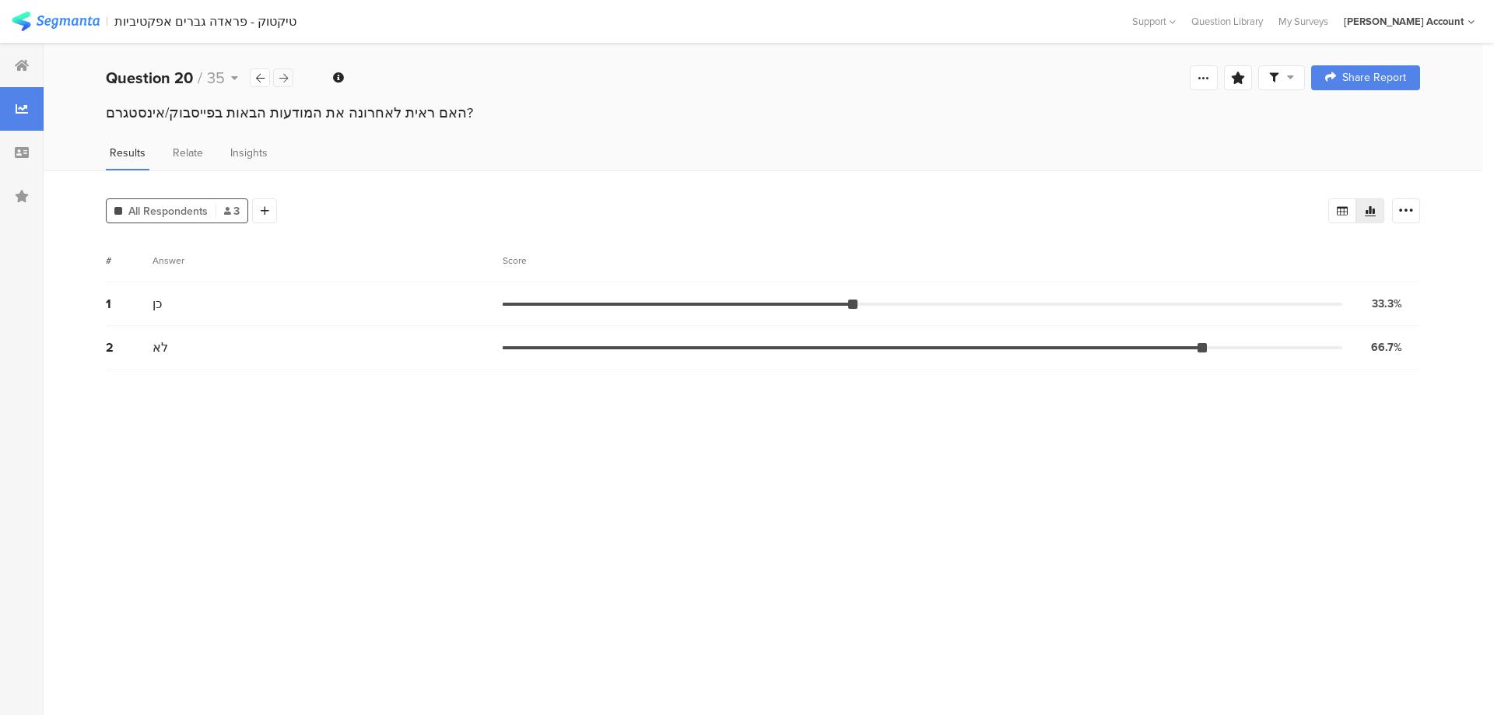
click at [289, 75] on div at bounding box center [283, 77] width 20 height 19
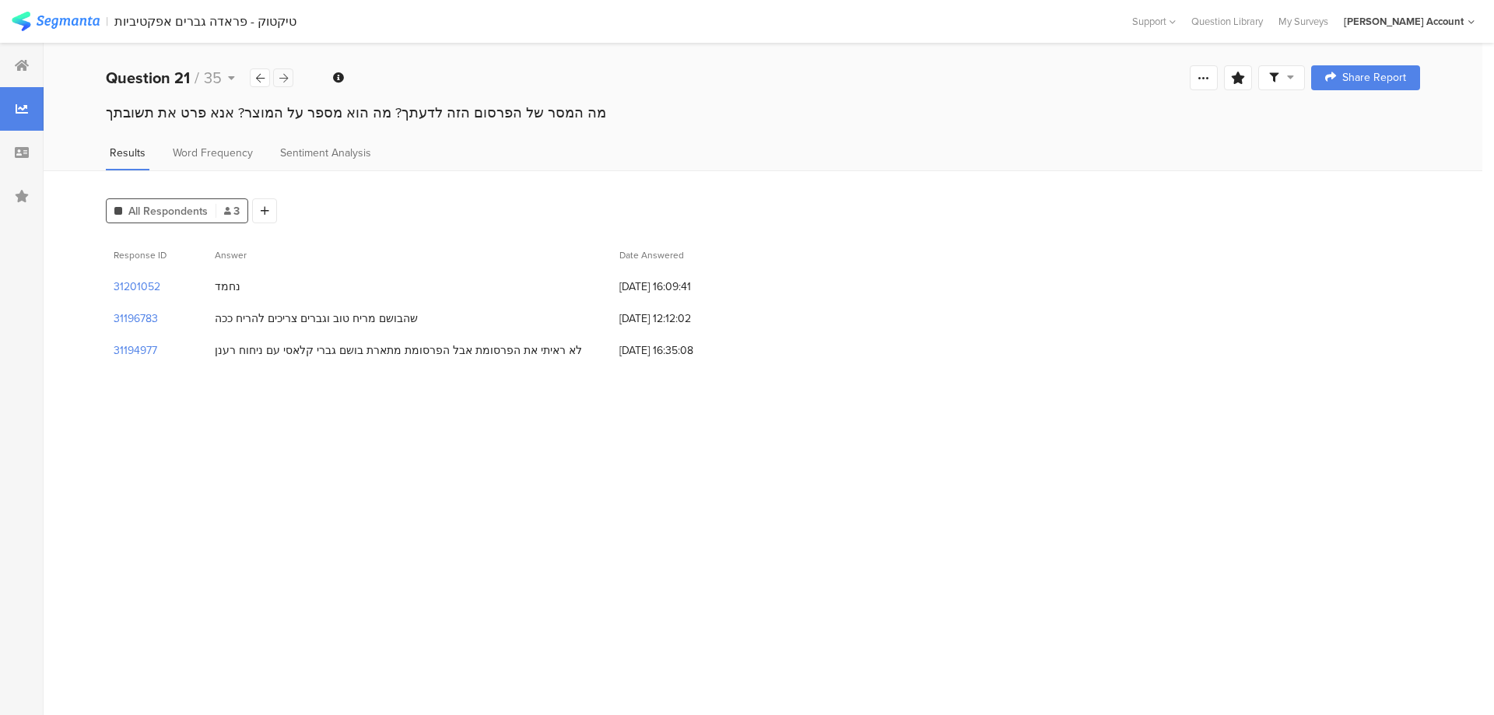
click at [289, 75] on div at bounding box center [283, 77] width 20 height 19
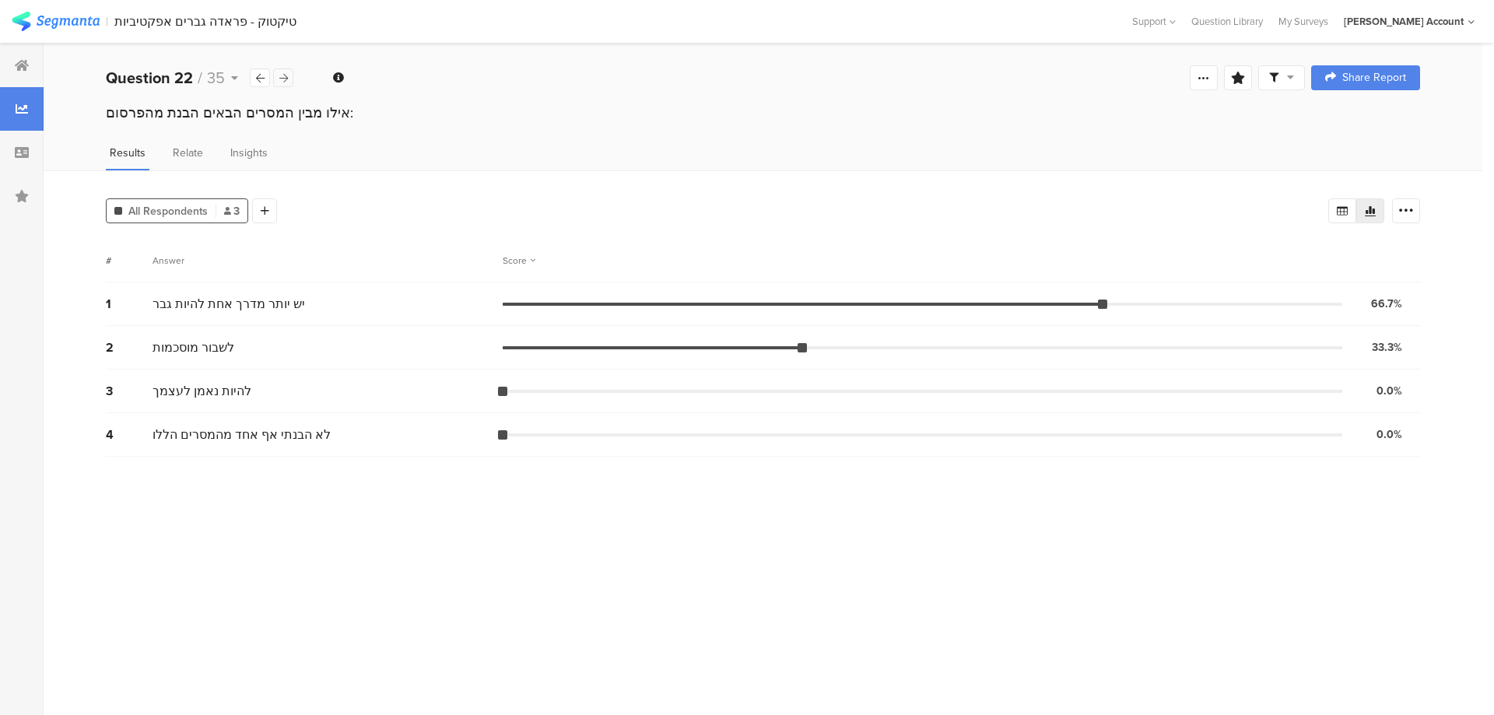
click at [289, 75] on div at bounding box center [283, 77] width 20 height 19
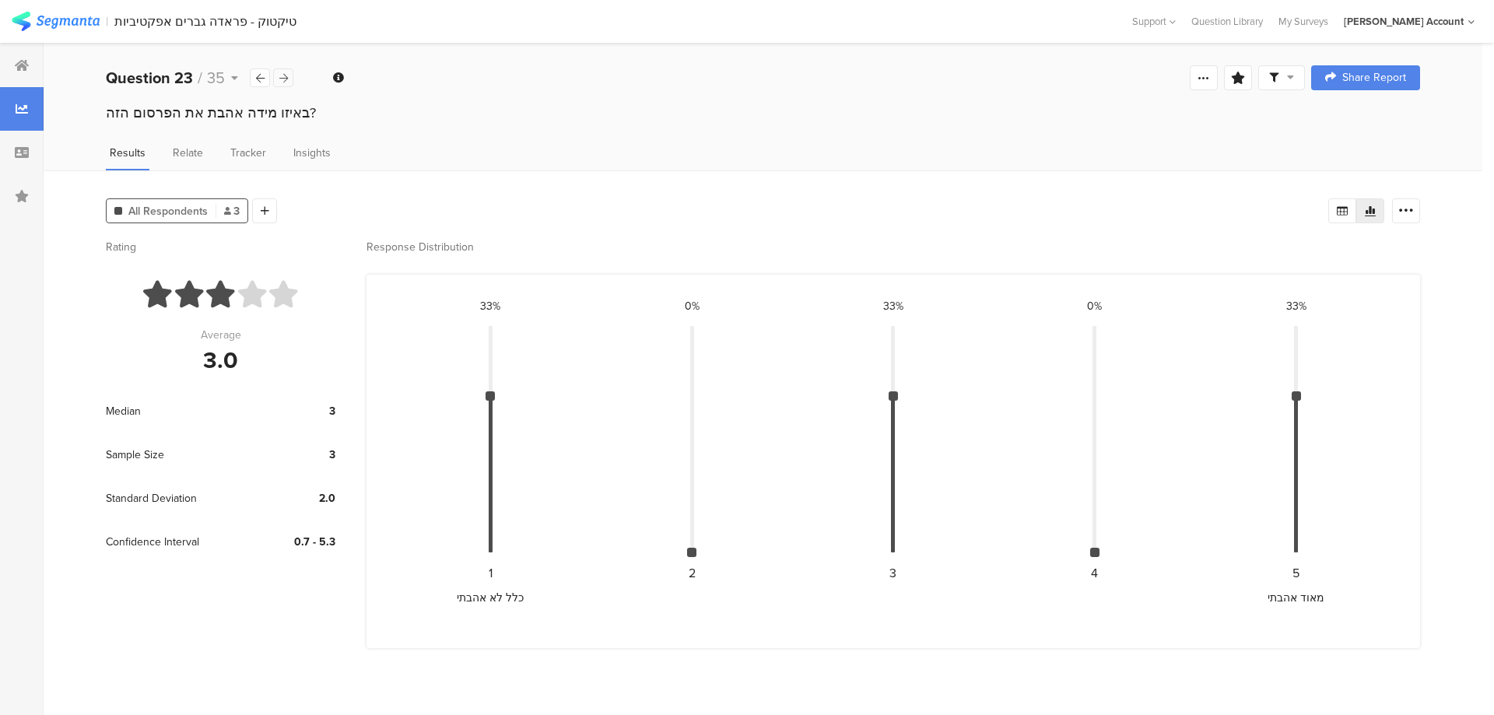
click at [289, 75] on div at bounding box center [283, 77] width 20 height 19
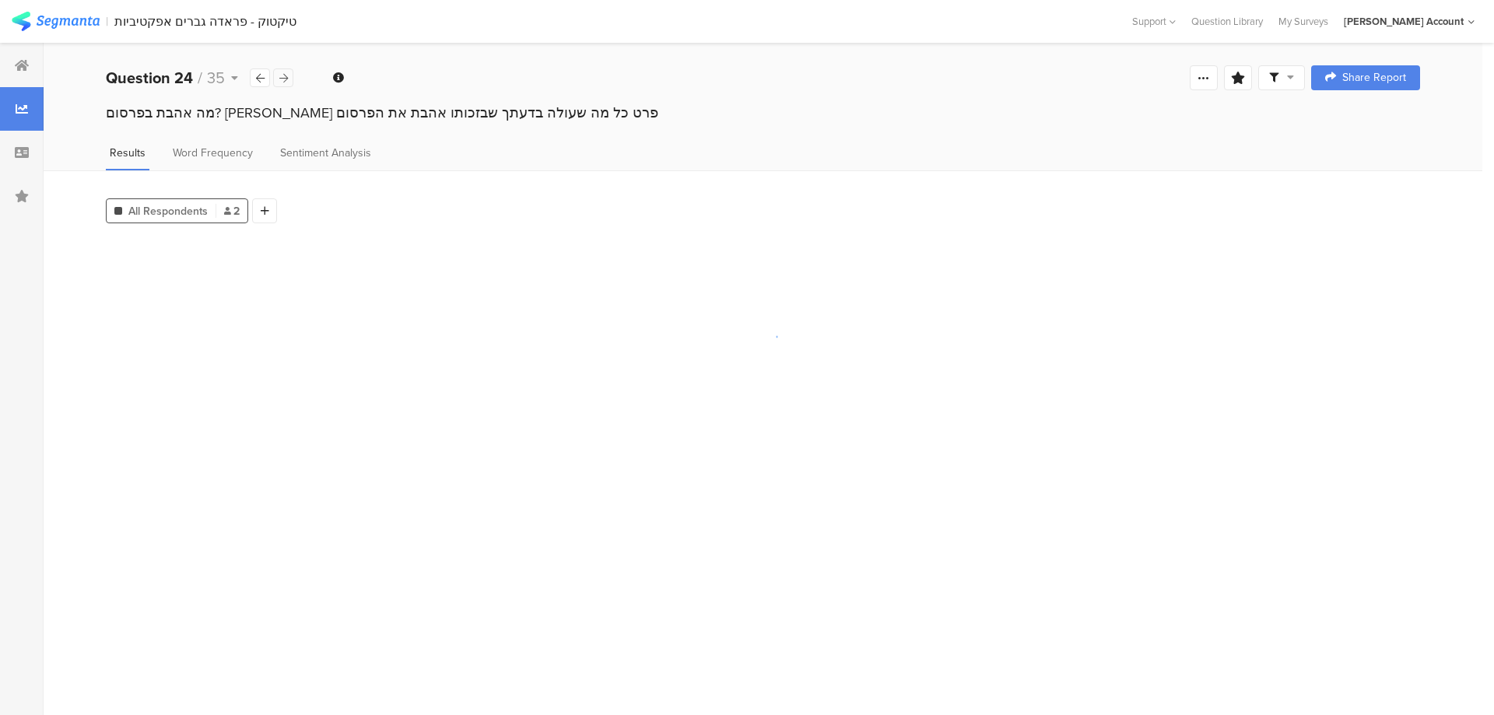
click at [289, 75] on div at bounding box center [283, 77] width 20 height 19
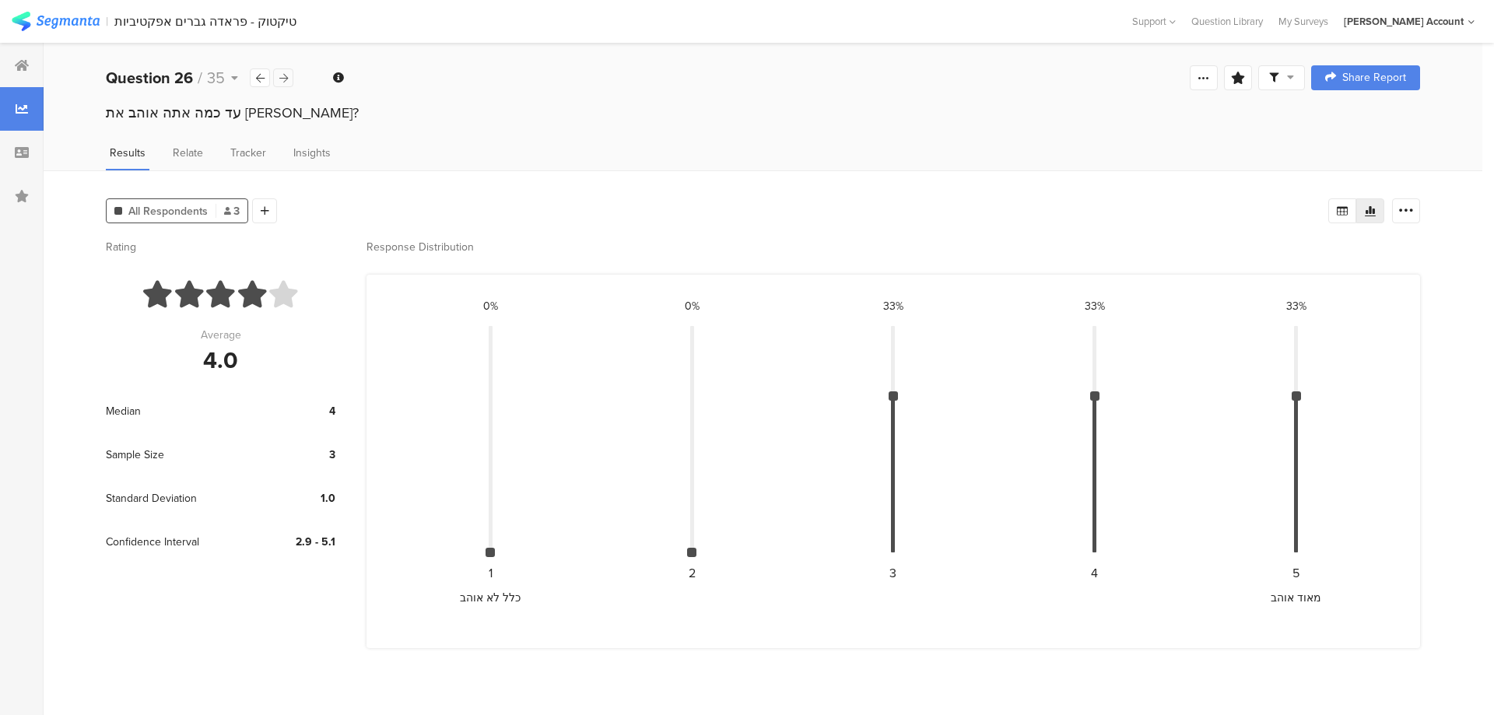
click at [289, 75] on div at bounding box center [283, 77] width 20 height 19
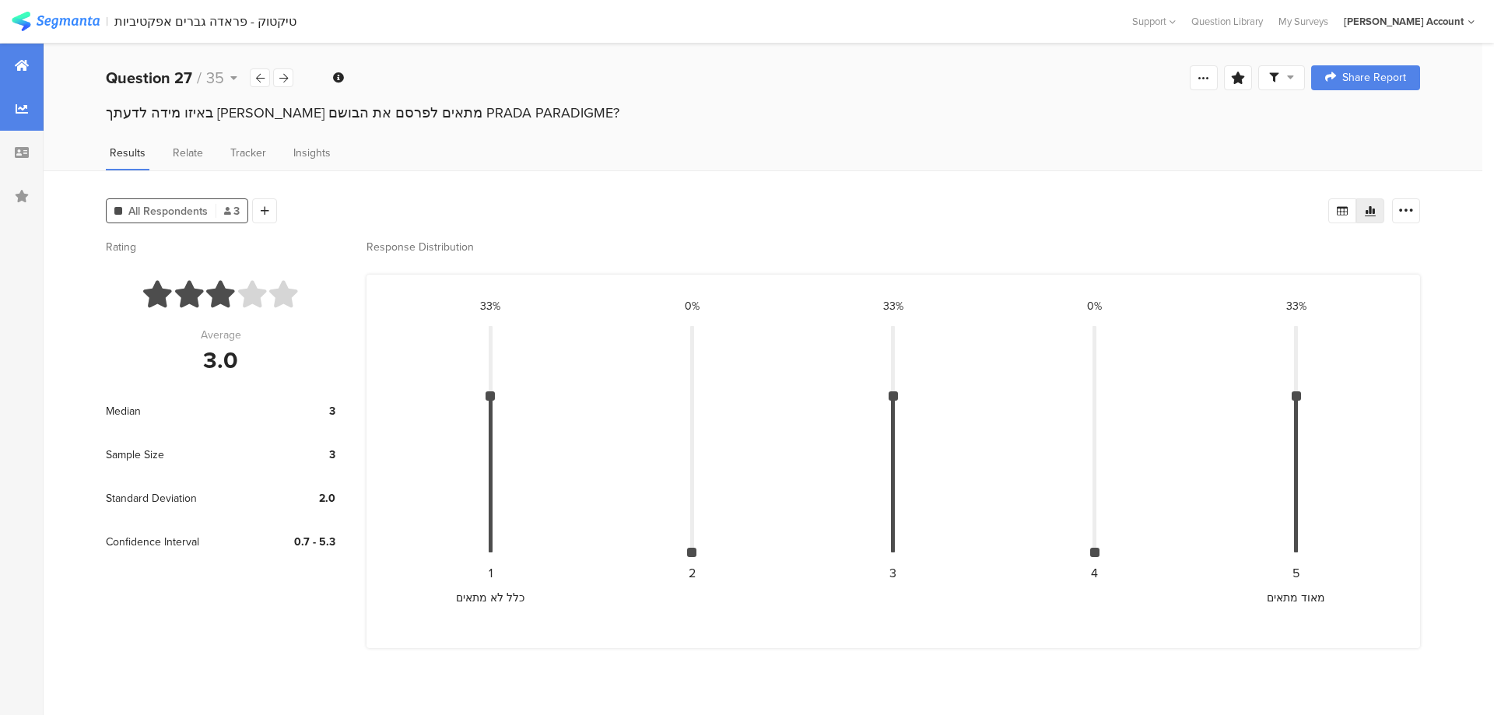
click at [24, 57] on div at bounding box center [22, 66] width 44 height 44
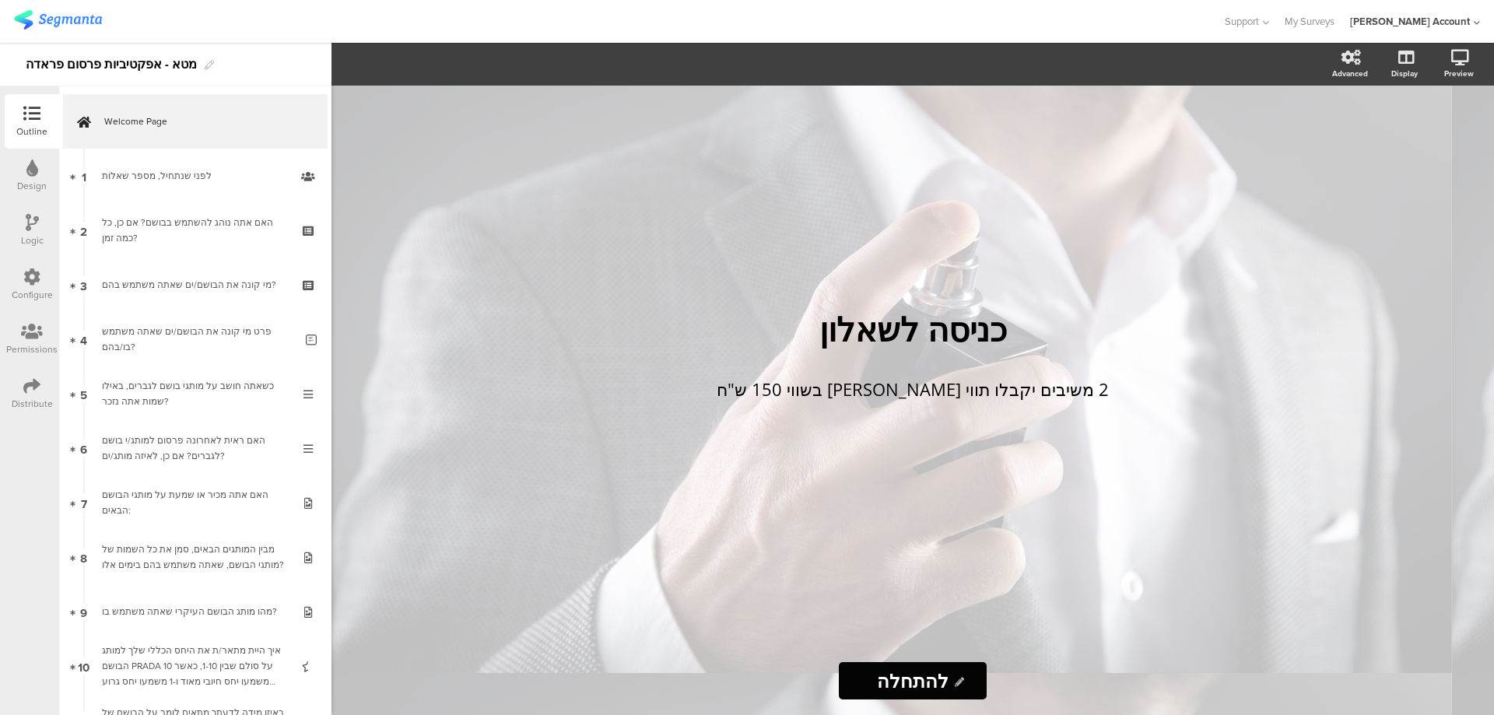
click at [26, 227] on icon at bounding box center [32, 222] width 13 height 17
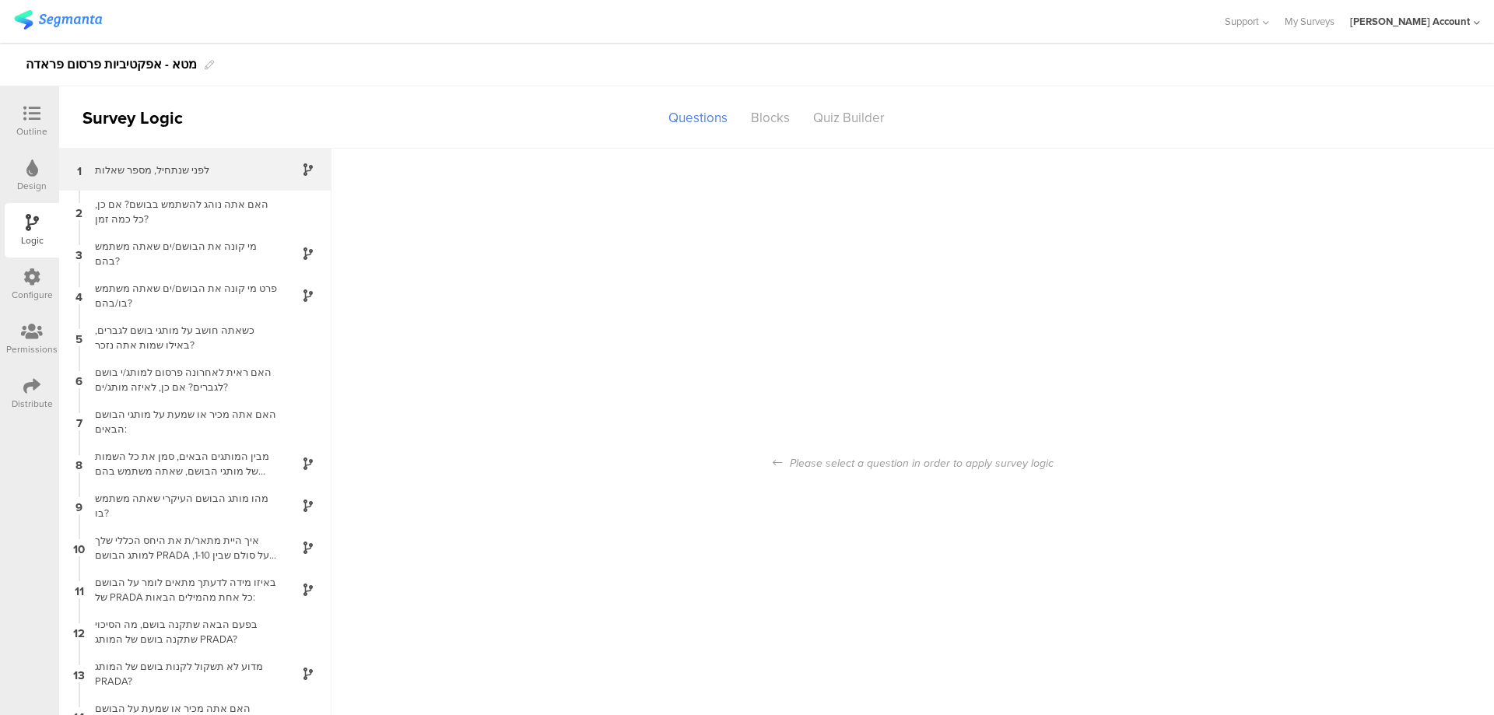
click at [195, 169] on div "לפני שנתחיל, מספר שאלות" at bounding box center [183, 170] width 195 height 15
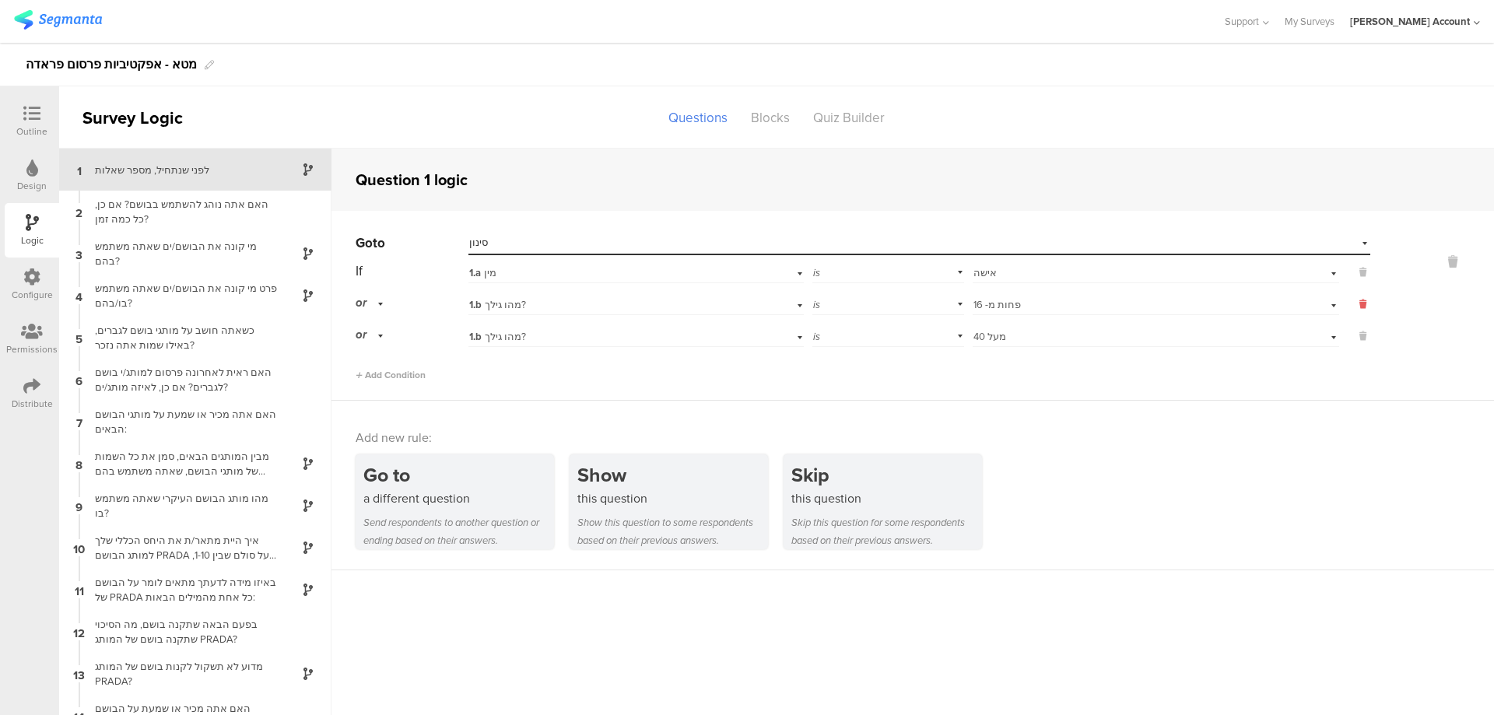
click at [1359, 300] on icon at bounding box center [1362, 304] width 7 height 14
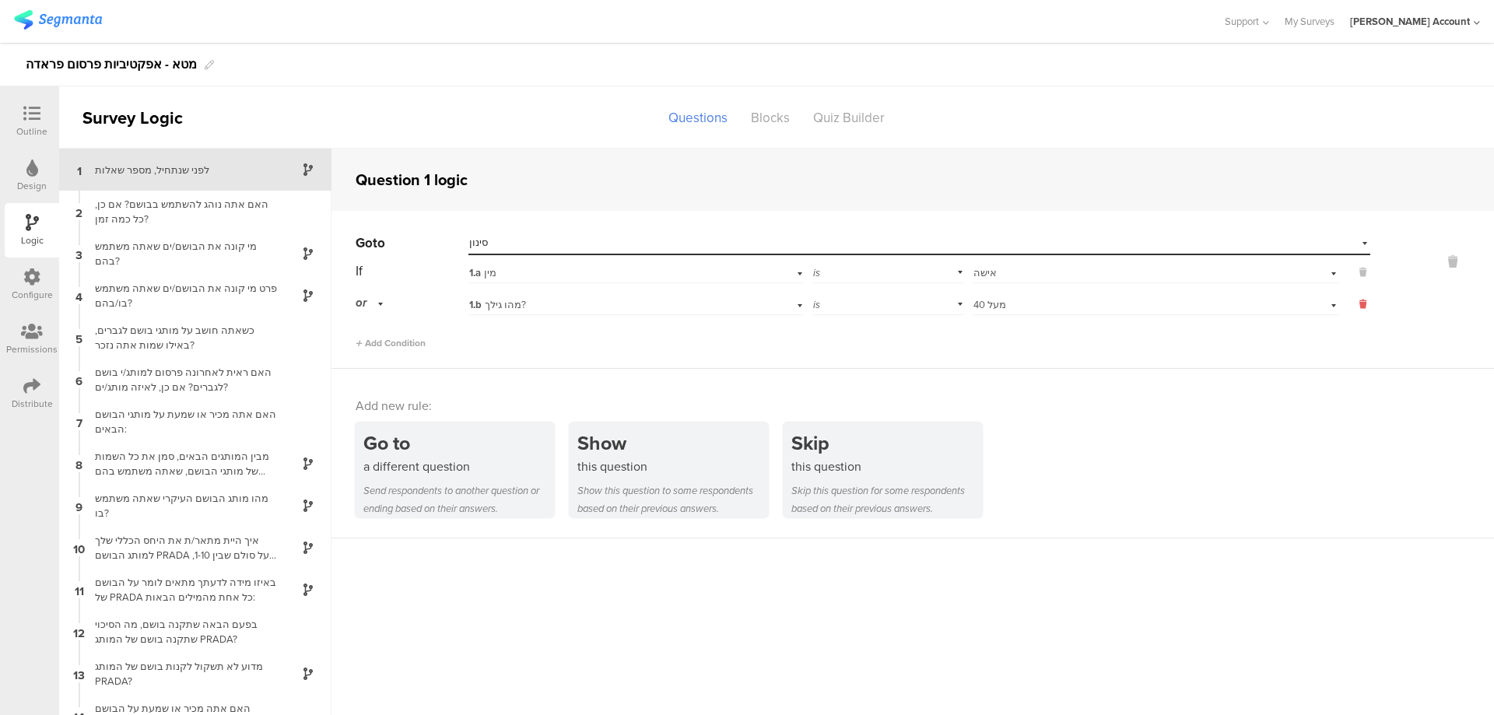
click at [1359, 306] on icon at bounding box center [1362, 304] width 7 height 14
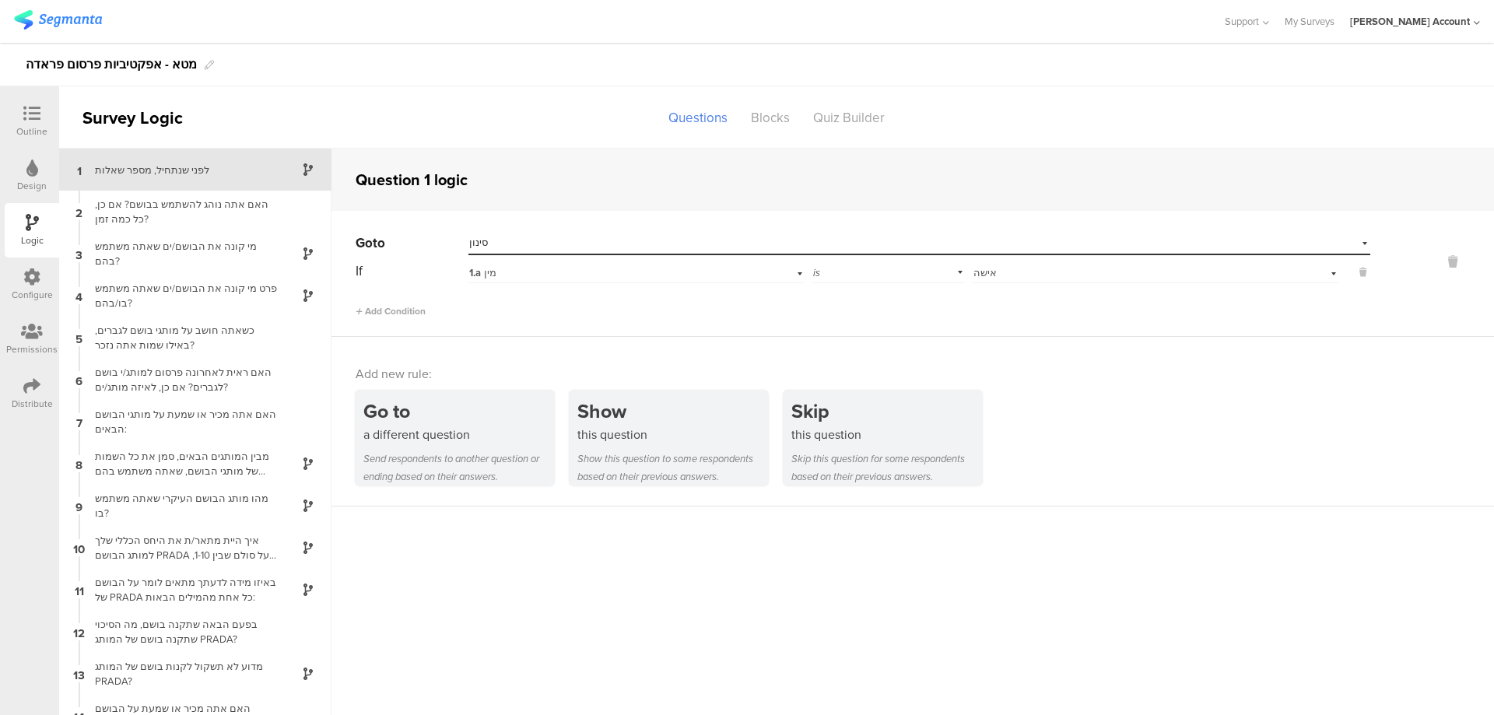
click at [26, 105] on icon at bounding box center [31, 113] width 17 height 17
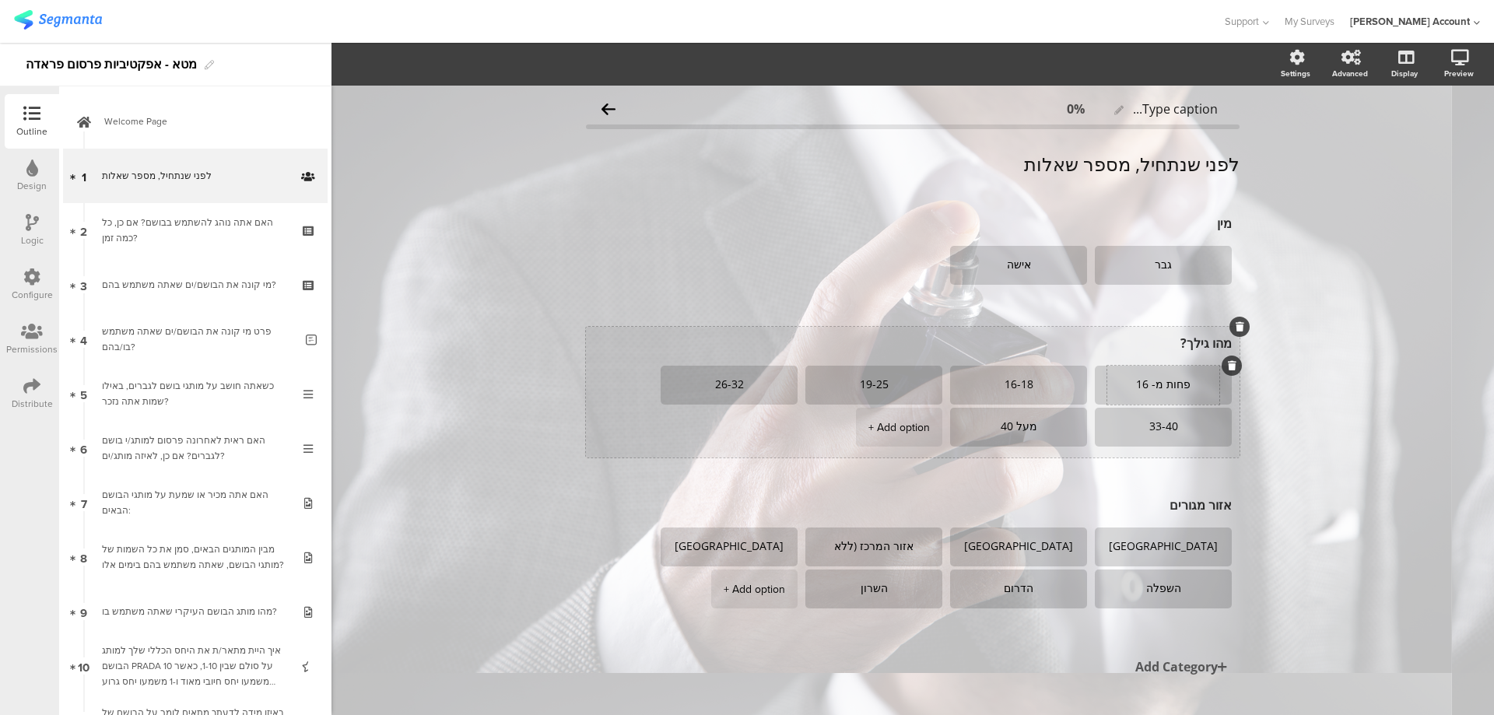
click at [1155, 385] on textarea "פחות מ- 16" at bounding box center [1163, 385] width 112 height 12
type textarea "13-15"
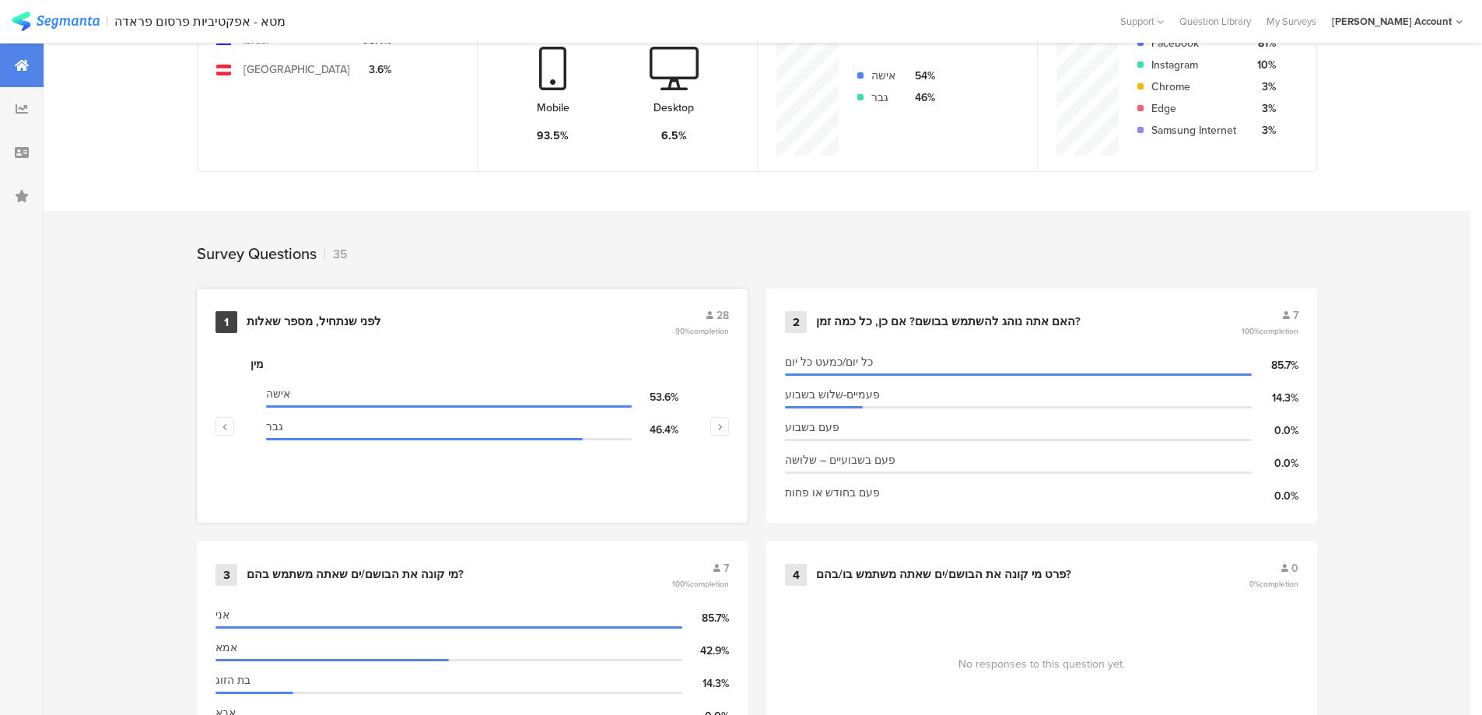
scroll to position [519, 0]
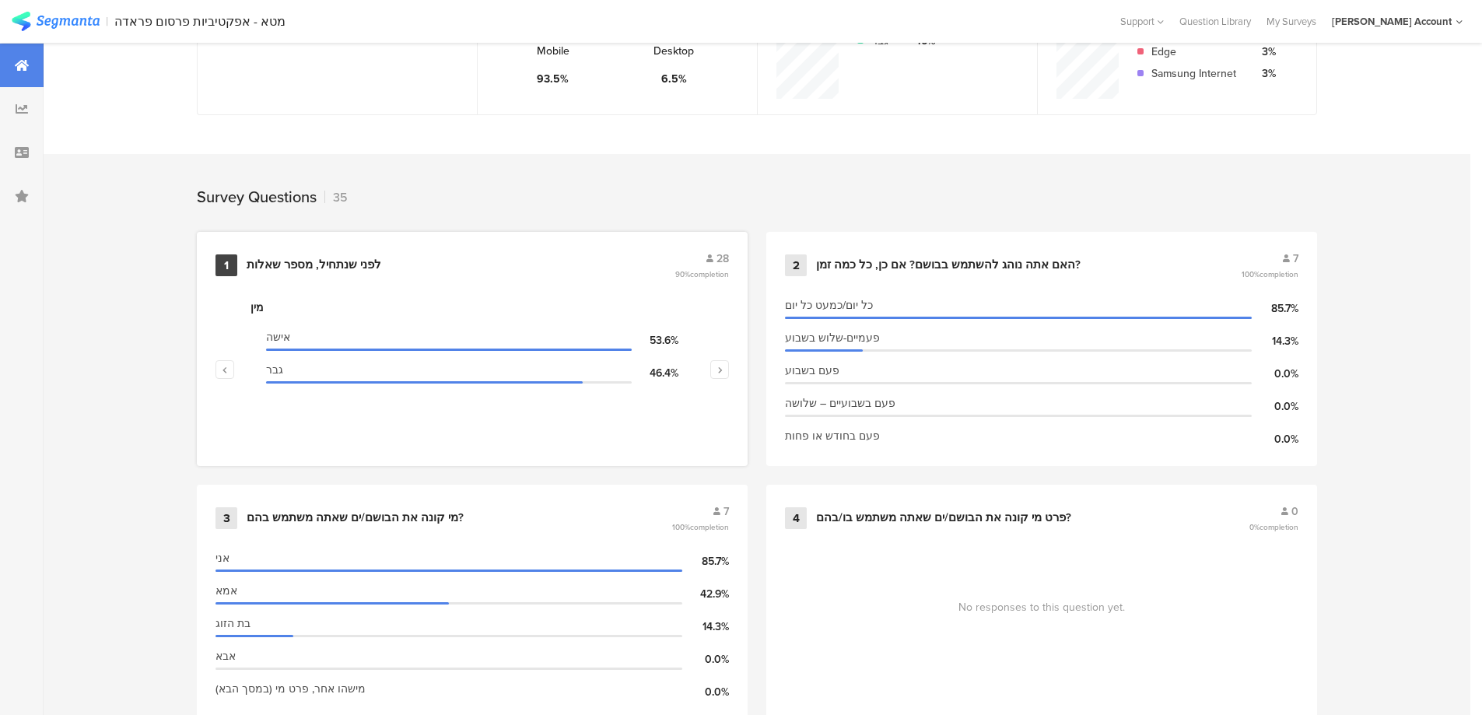
click at [356, 260] on div "לפני שנתחיל, מספר שאלות" at bounding box center [314, 266] width 135 height 16
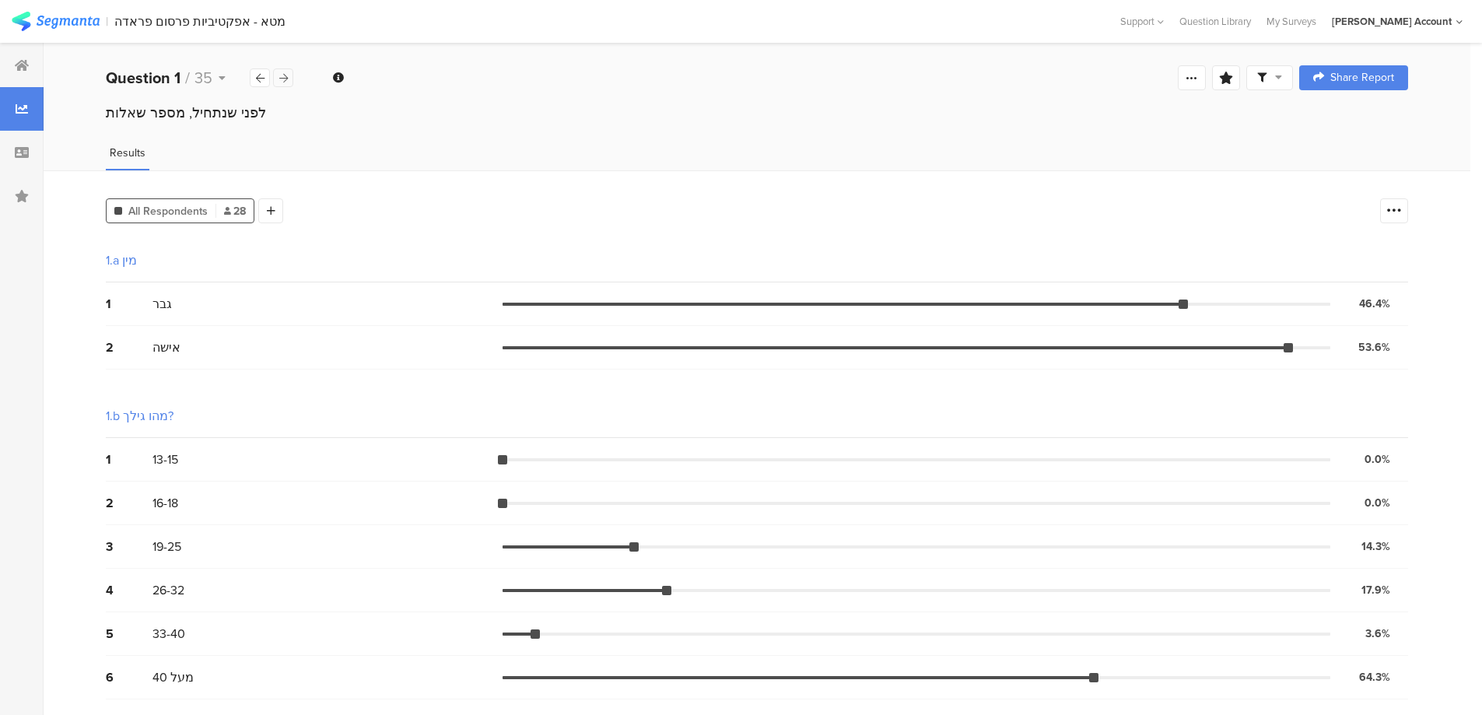
click at [282, 79] on icon at bounding box center [283, 78] width 9 height 10
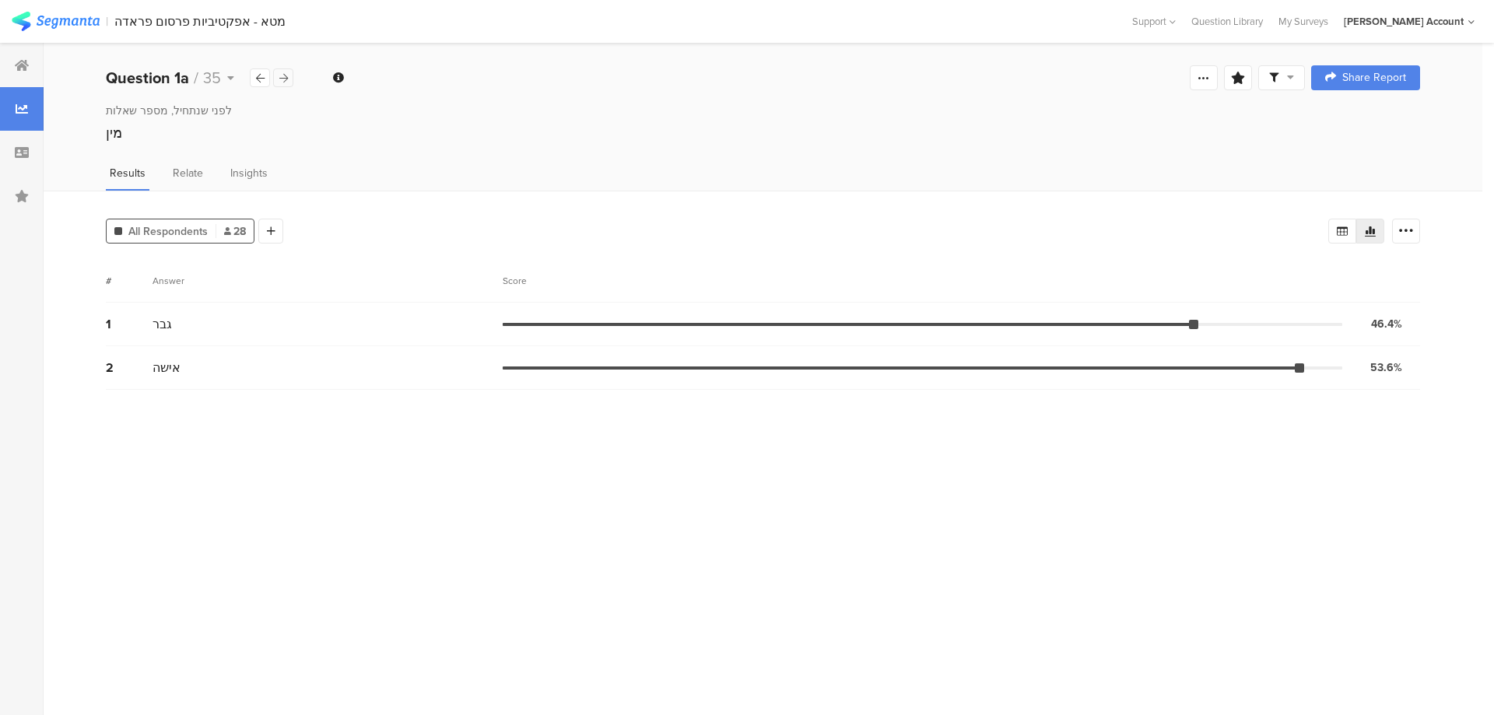
click at [283, 78] on icon at bounding box center [283, 78] width 9 height 10
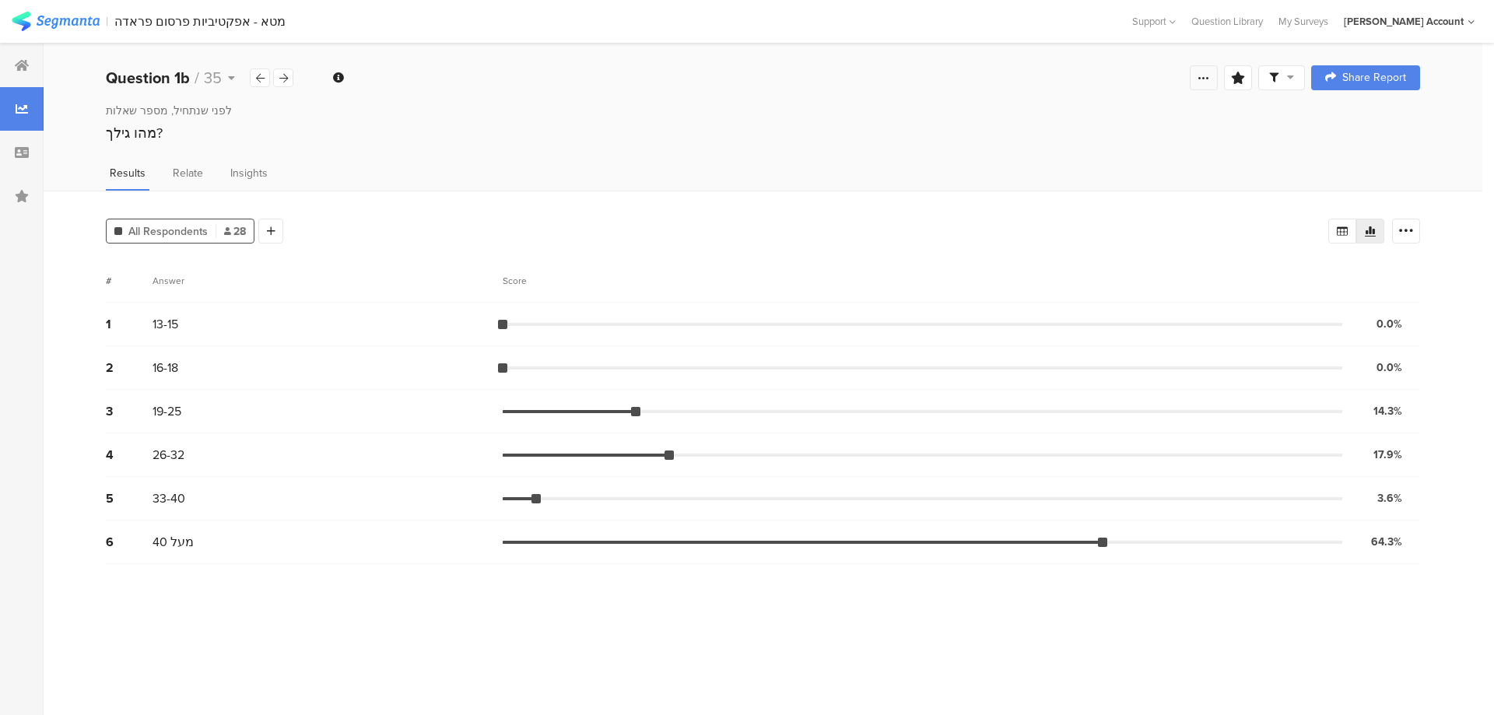
click at [1204, 79] on icon at bounding box center [1203, 78] width 12 height 12
click at [1057, 202] on link "Edit survey" at bounding box center [1092, 201] width 249 height 34
click at [17, 72] on div at bounding box center [22, 66] width 44 height 44
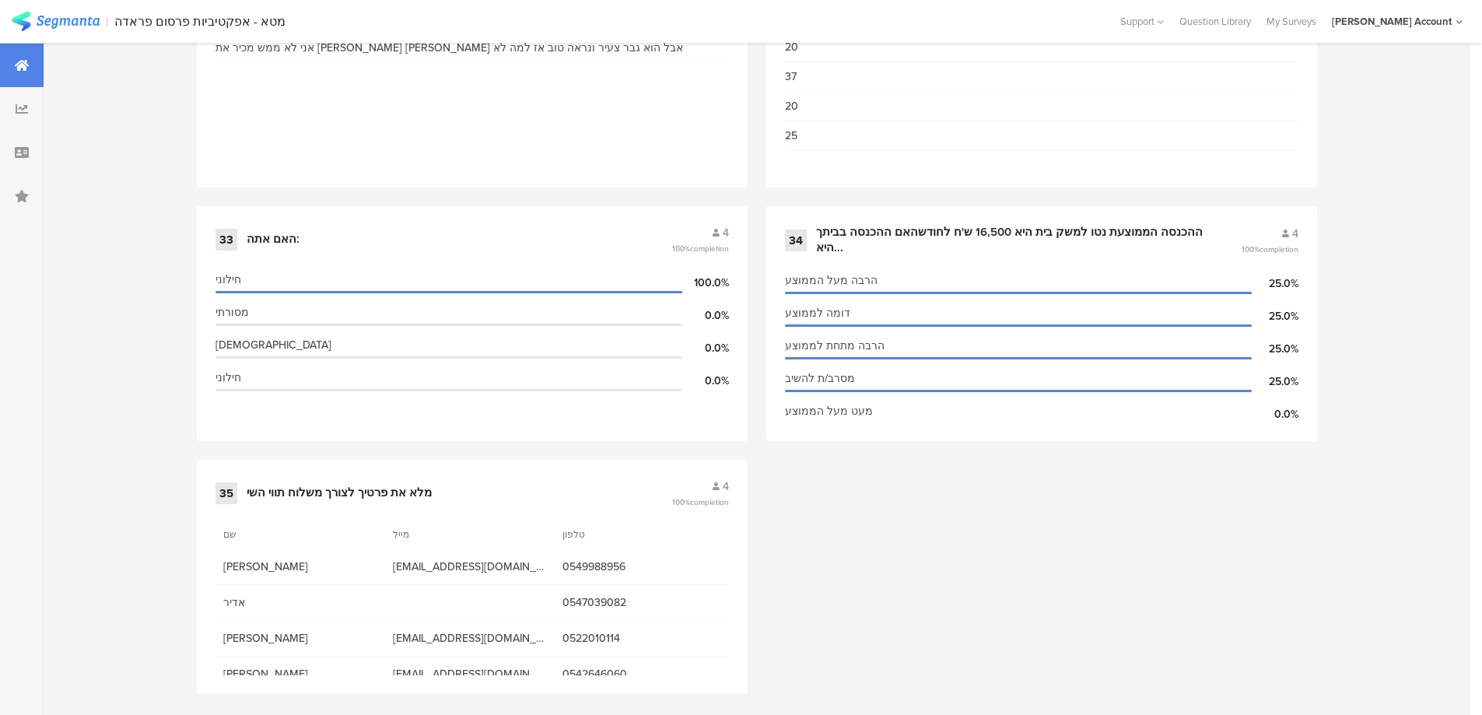
scroll to position [4609, 0]
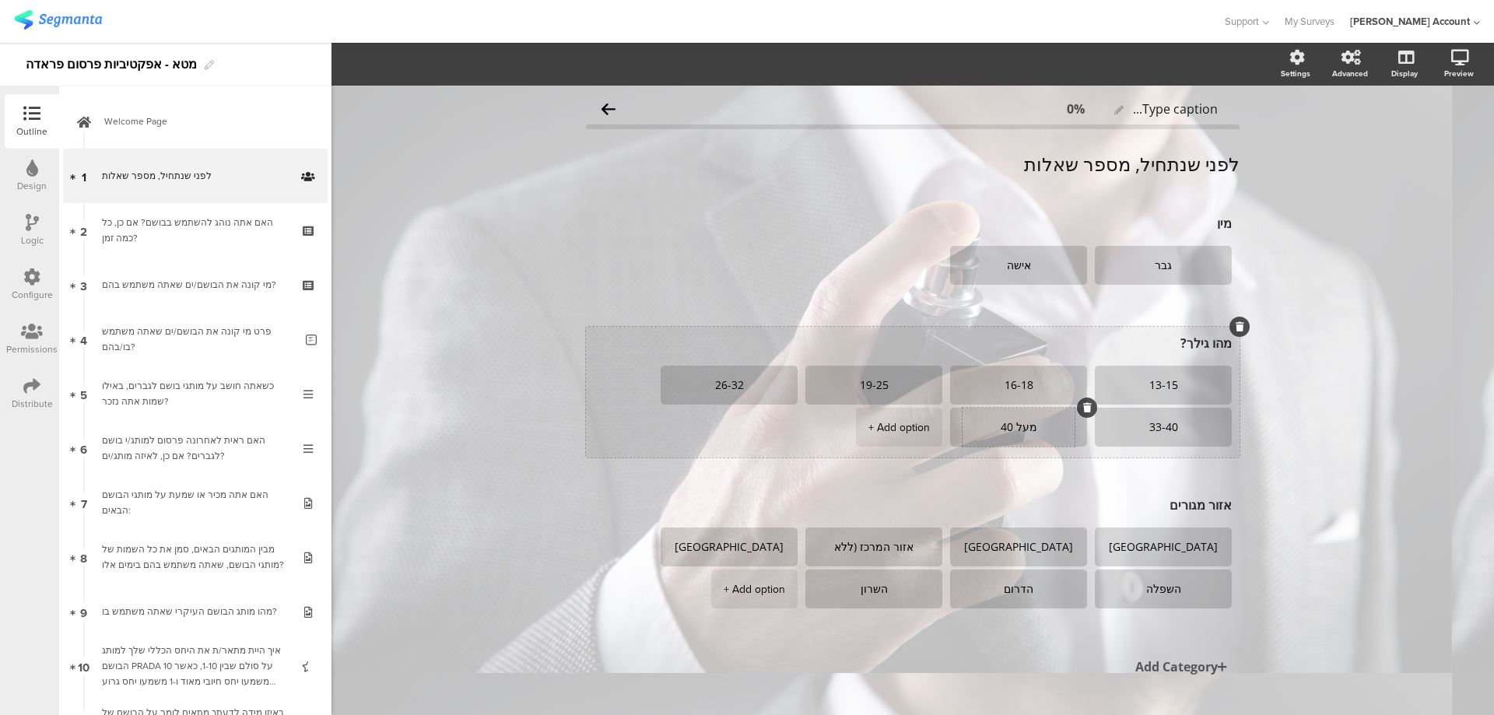
click at [1008, 423] on textarea "מעל 40" at bounding box center [1018, 428] width 112 height 12
type textarea "40-49"
click at [905, 428] on div "+ Add option" at bounding box center [898, 427] width 61 height 39
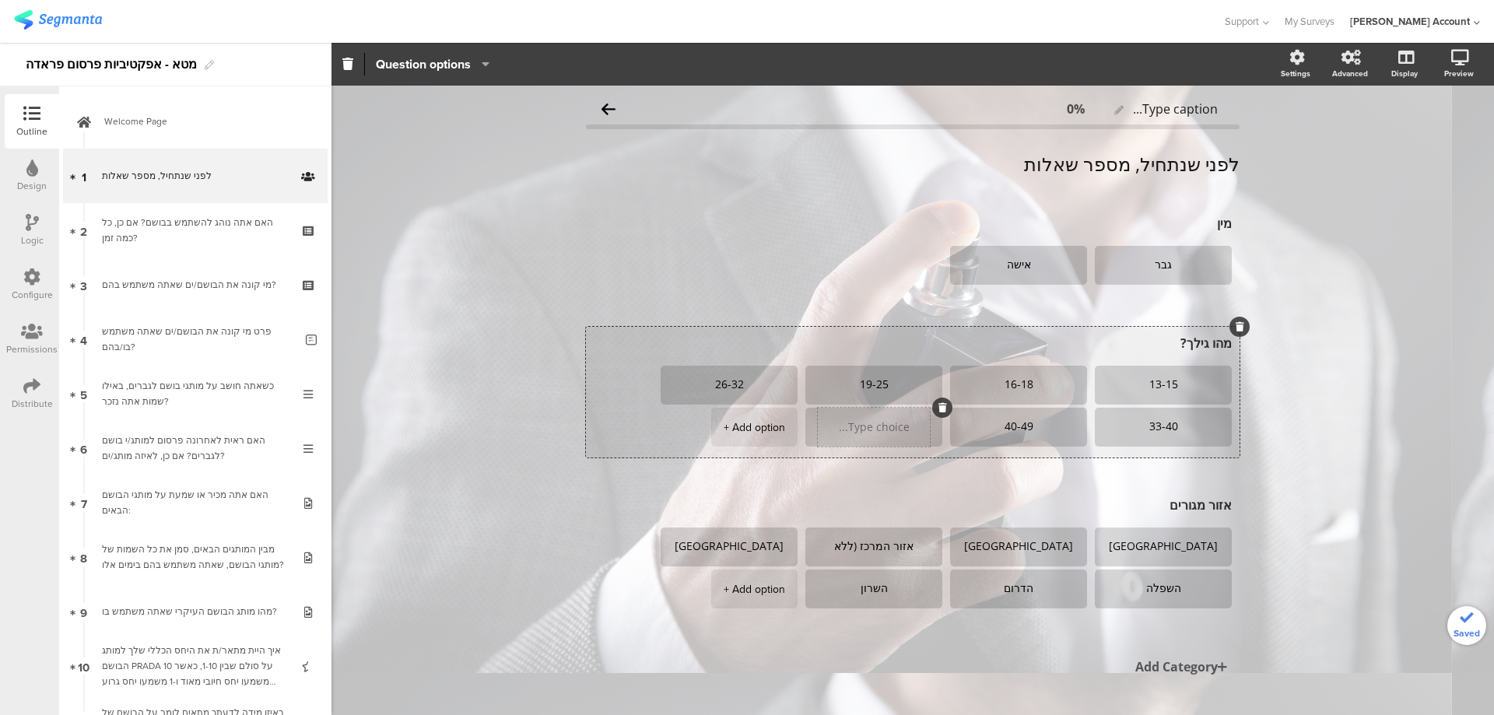
click at [899, 429] on textarea at bounding box center [874, 428] width 112 height 12
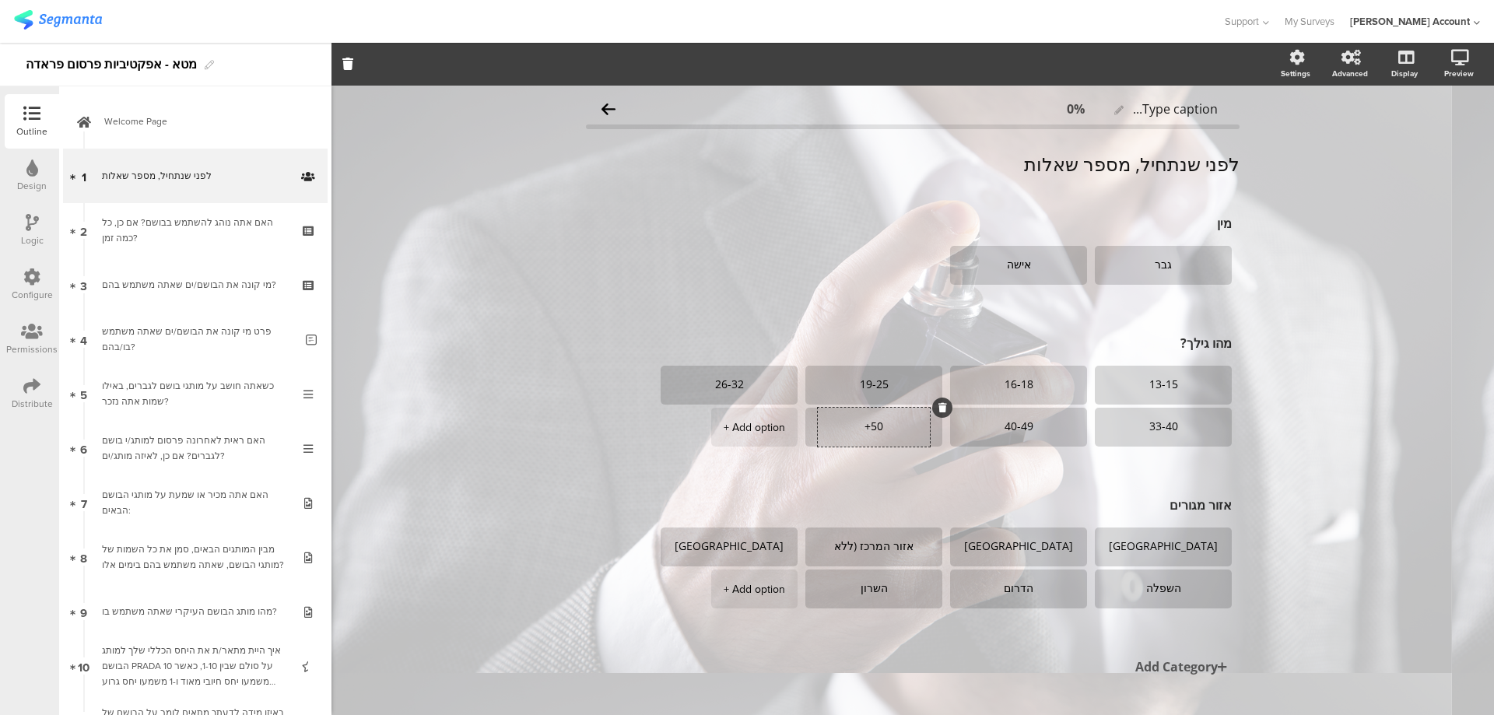
type textarea "50+"
click at [26, 226] on icon at bounding box center [32, 222] width 13 height 17
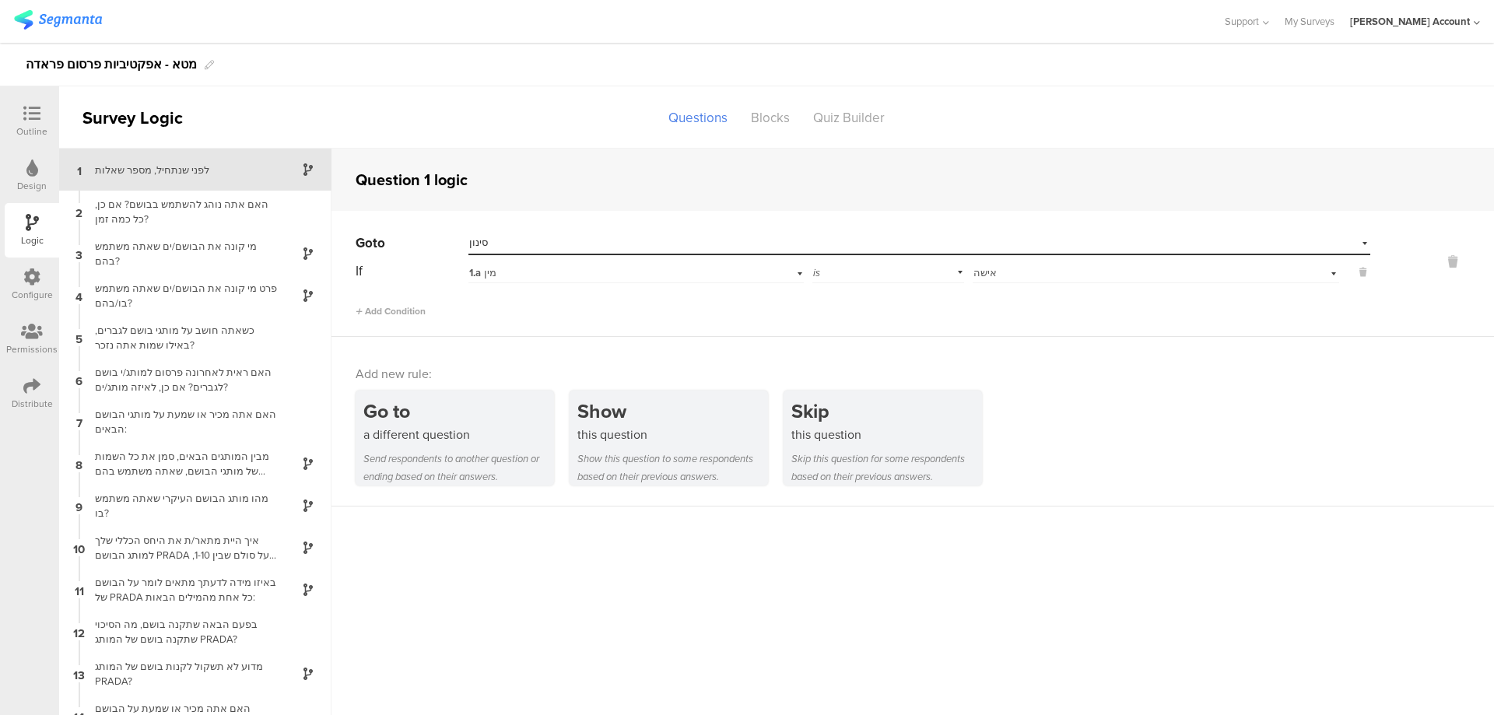
click at [30, 115] on icon at bounding box center [31, 113] width 17 height 17
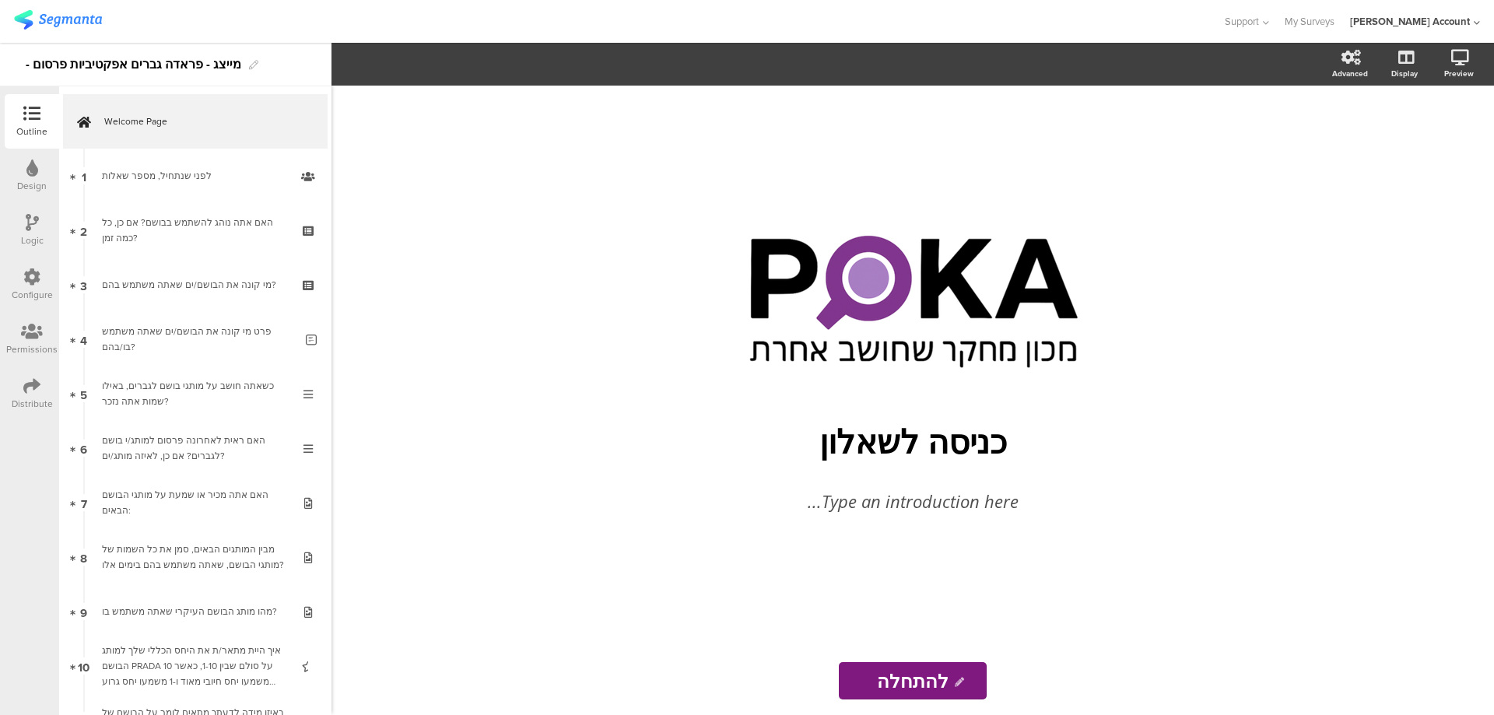
click at [29, 221] on icon at bounding box center [32, 222] width 13 height 17
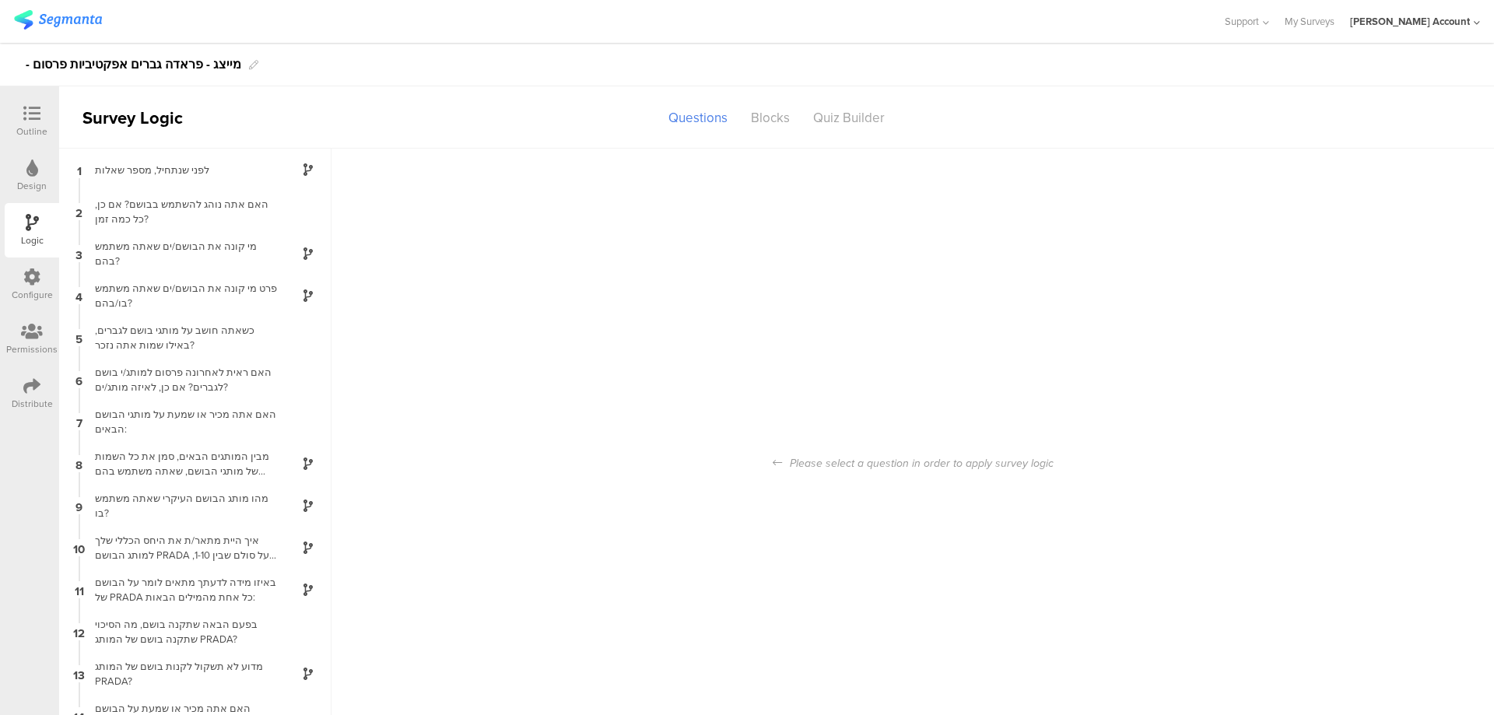
click at [37, 114] on icon at bounding box center [31, 113] width 17 height 17
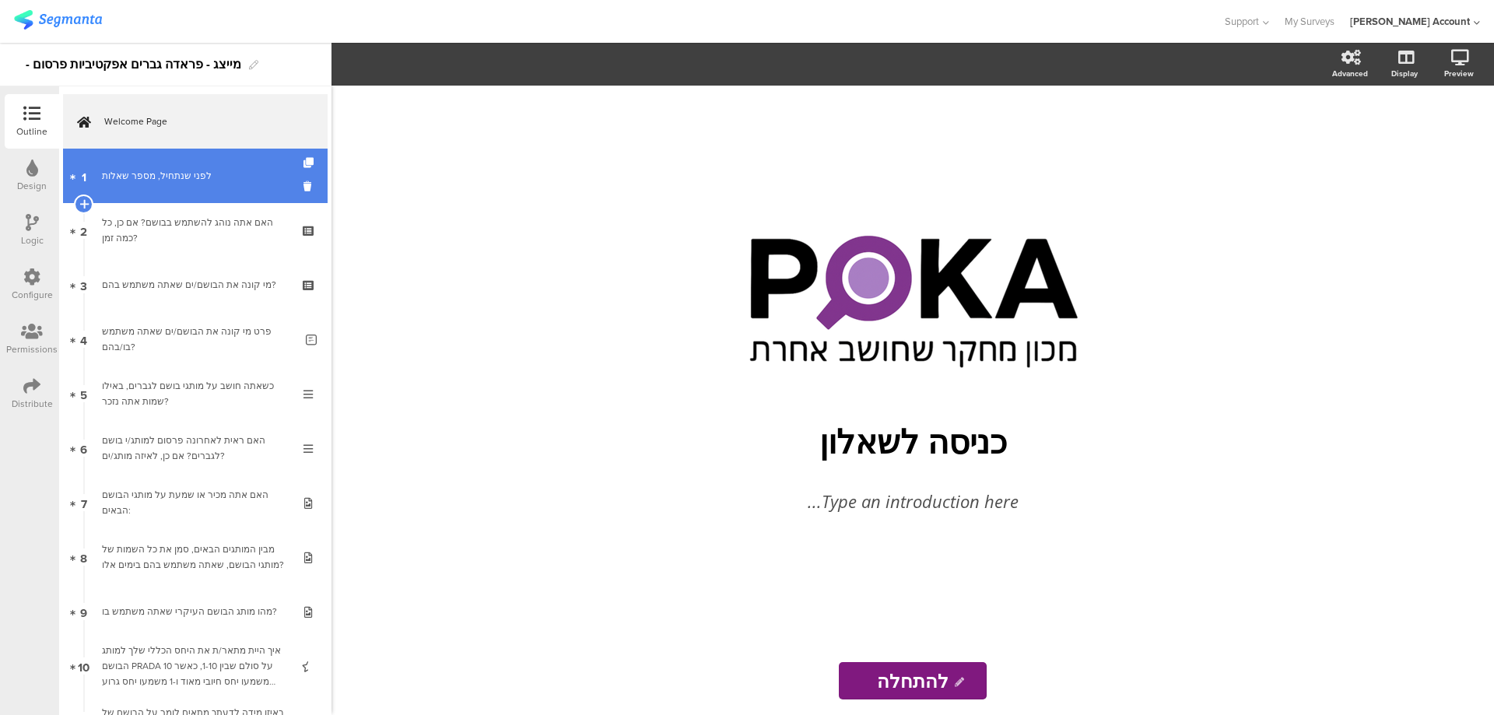
click at [185, 164] on link "1 לפני שנתחיל, מספר שאלות" at bounding box center [195, 176] width 265 height 54
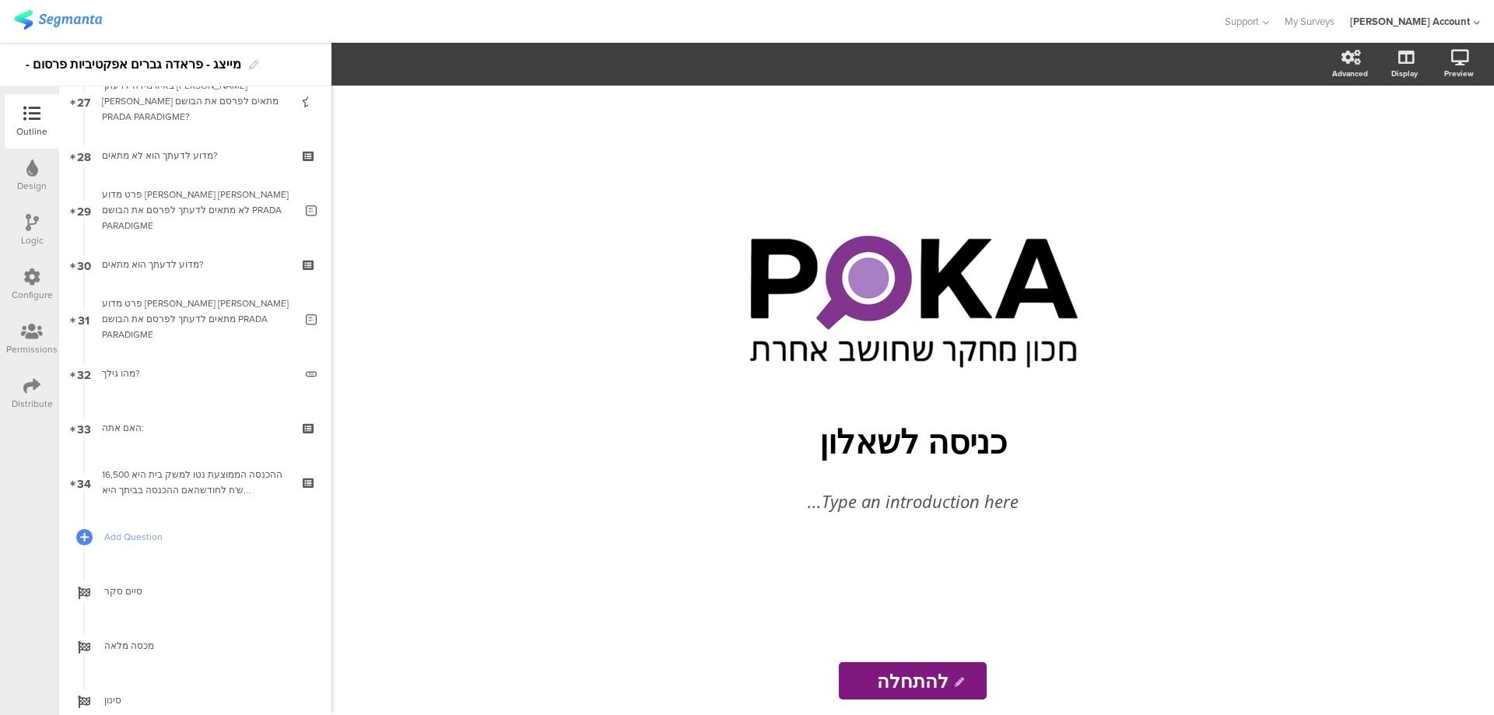
scroll to position [1538, 0]
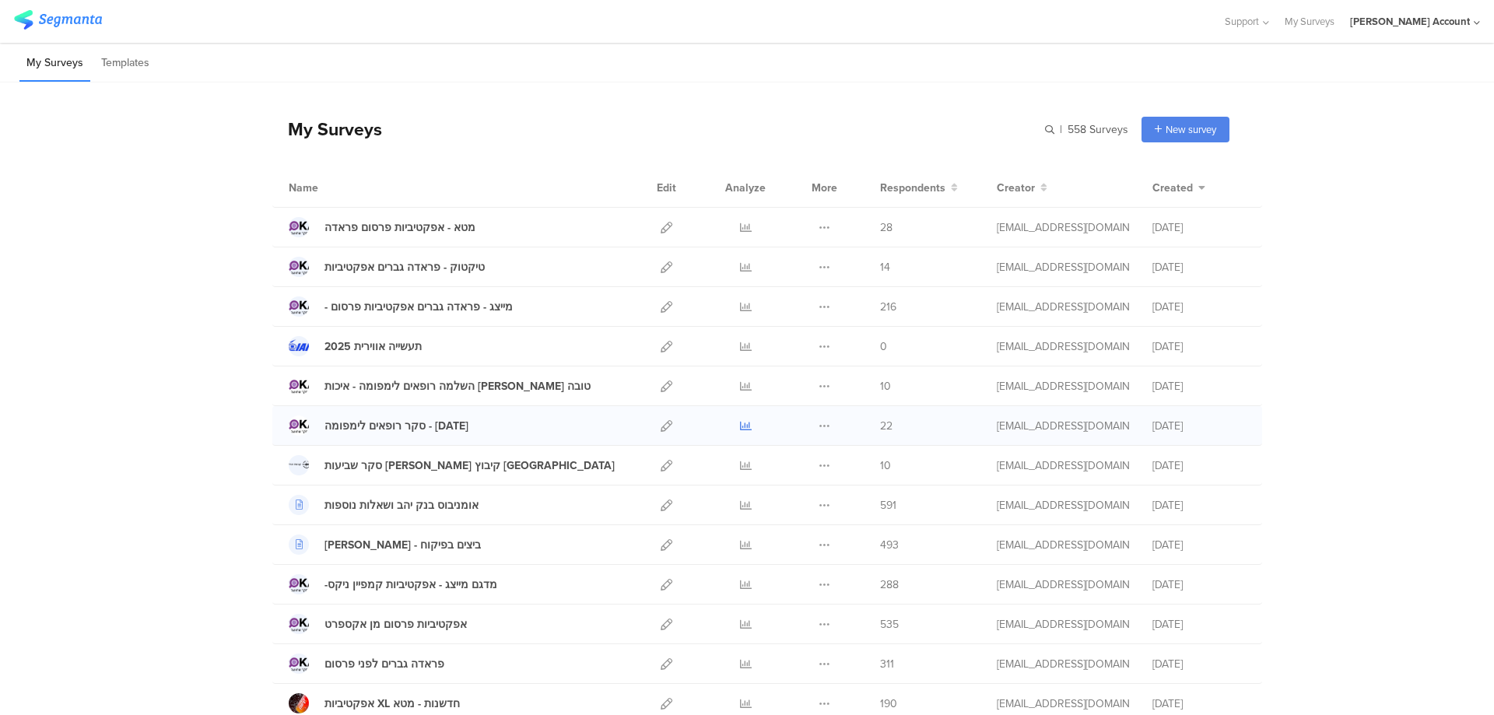
click at [740, 425] on icon at bounding box center [746, 426] width 12 height 12
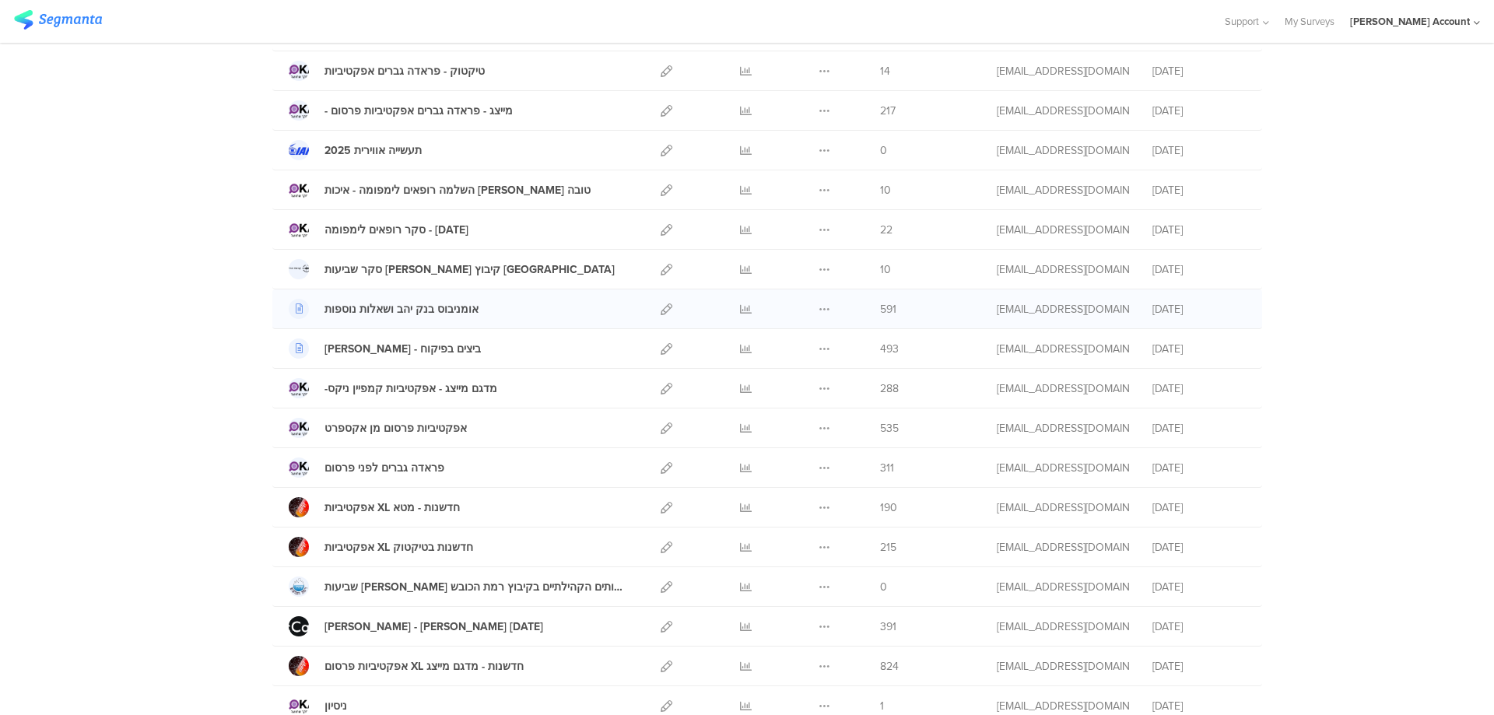
scroll to position [208, 0]
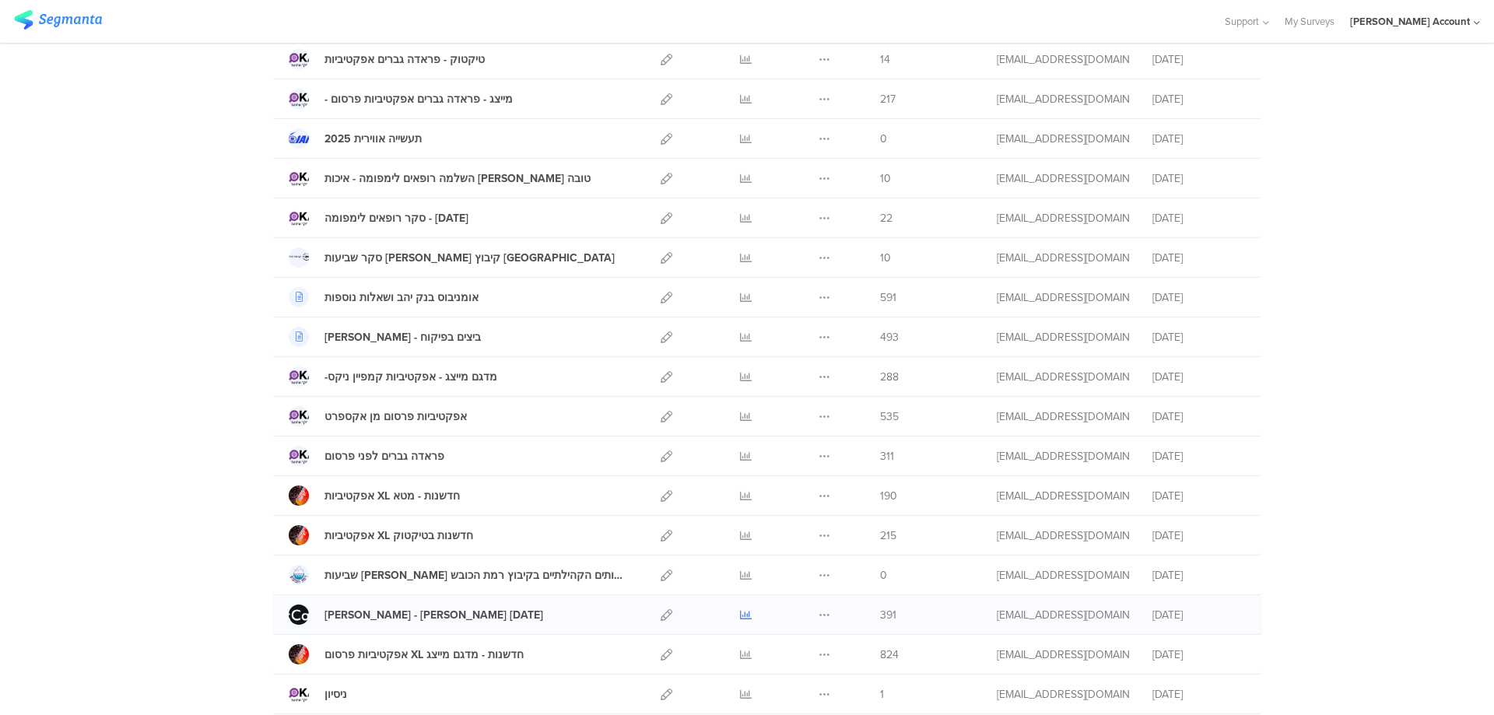
click at [740, 610] on icon at bounding box center [746, 615] width 12 height 12
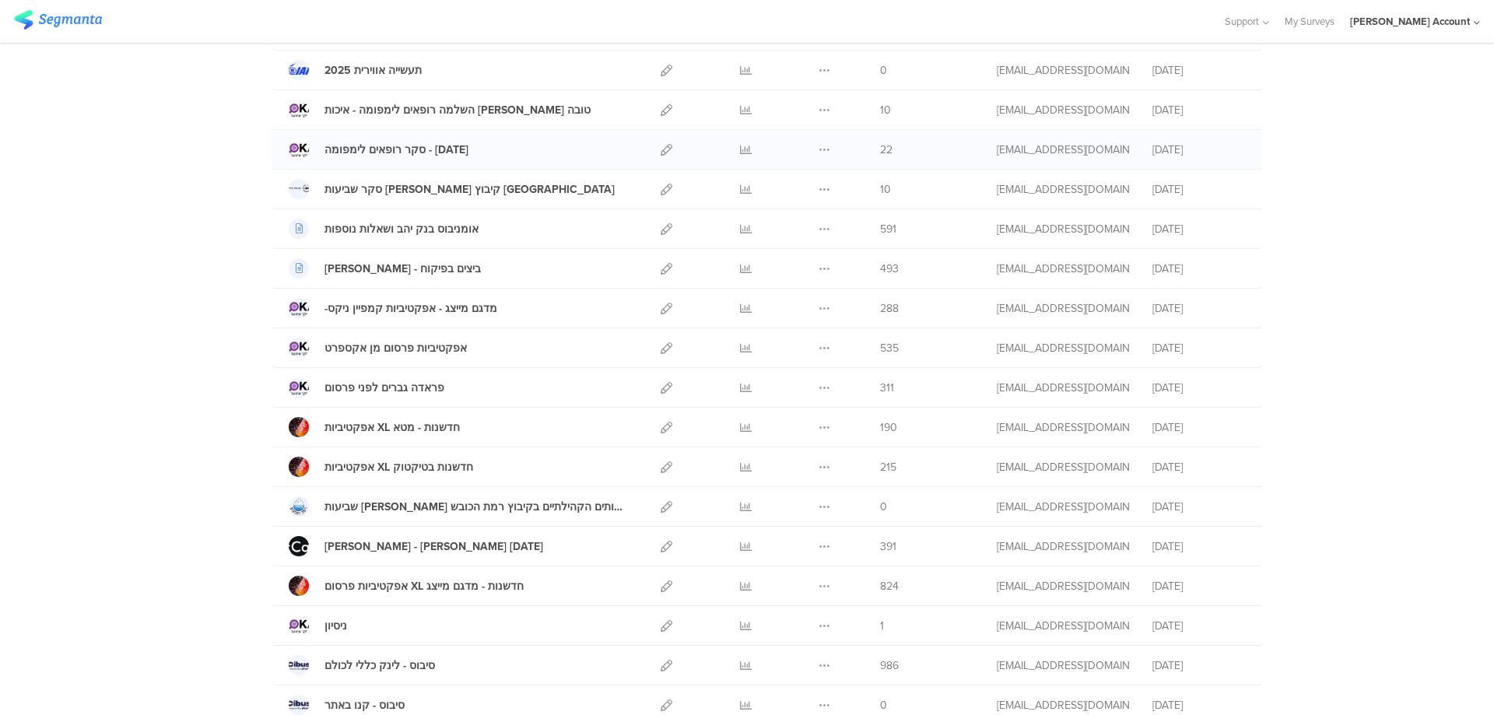
scroll to position [311, 0]
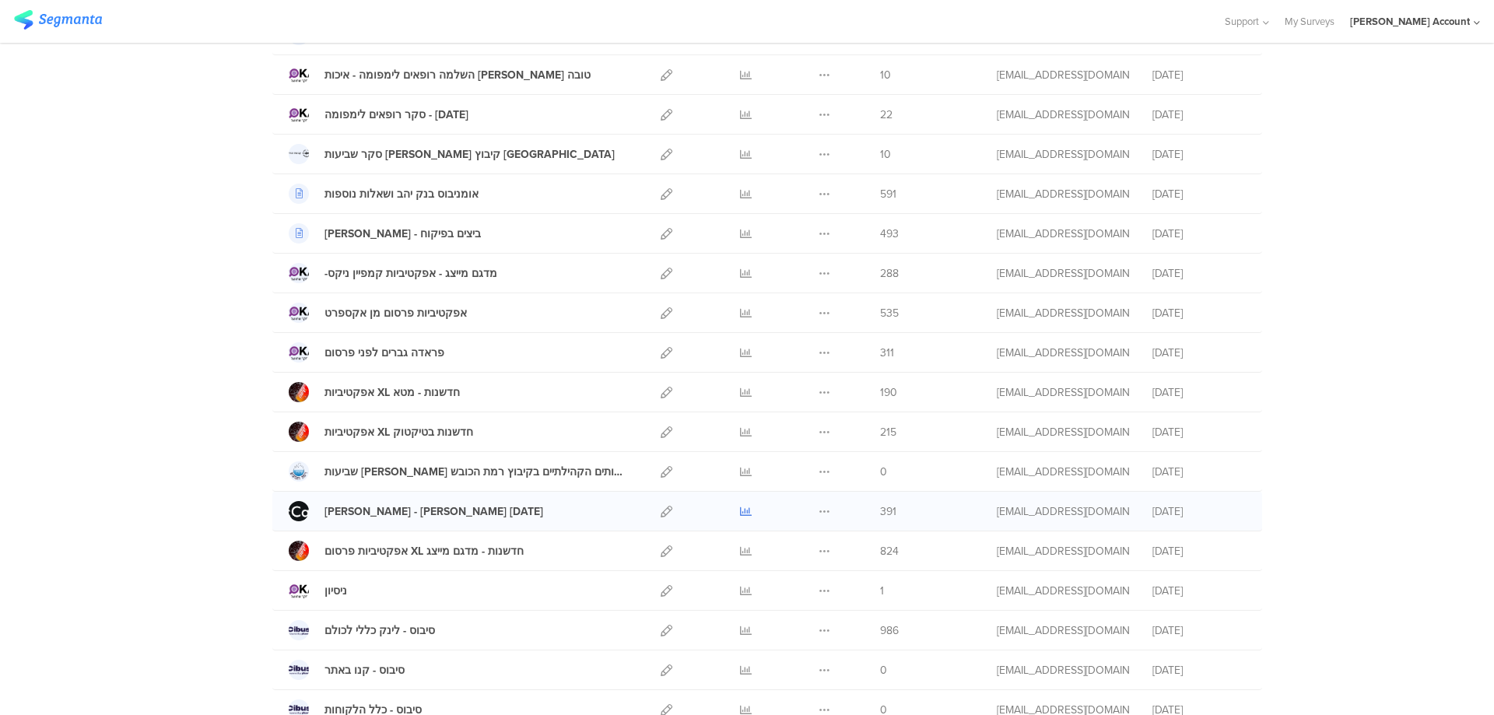
click at [740, 510] on icon at bounding box center [746, 512] width 12 height 12
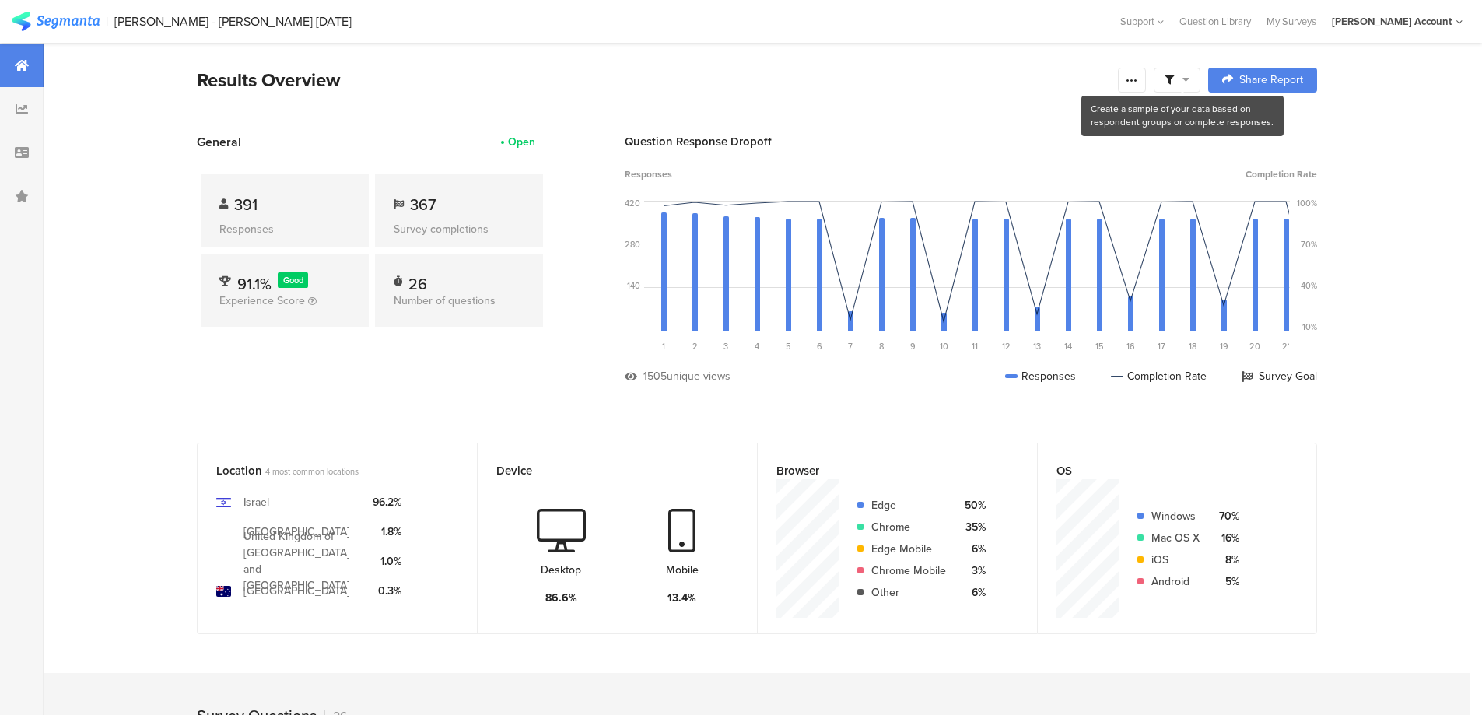
click at [1183, 85] on span at bounding box center [1177, 80] width 25 height 14
click at [1259, 124] on span at bounding box center [1256, 123] width 23 height 12
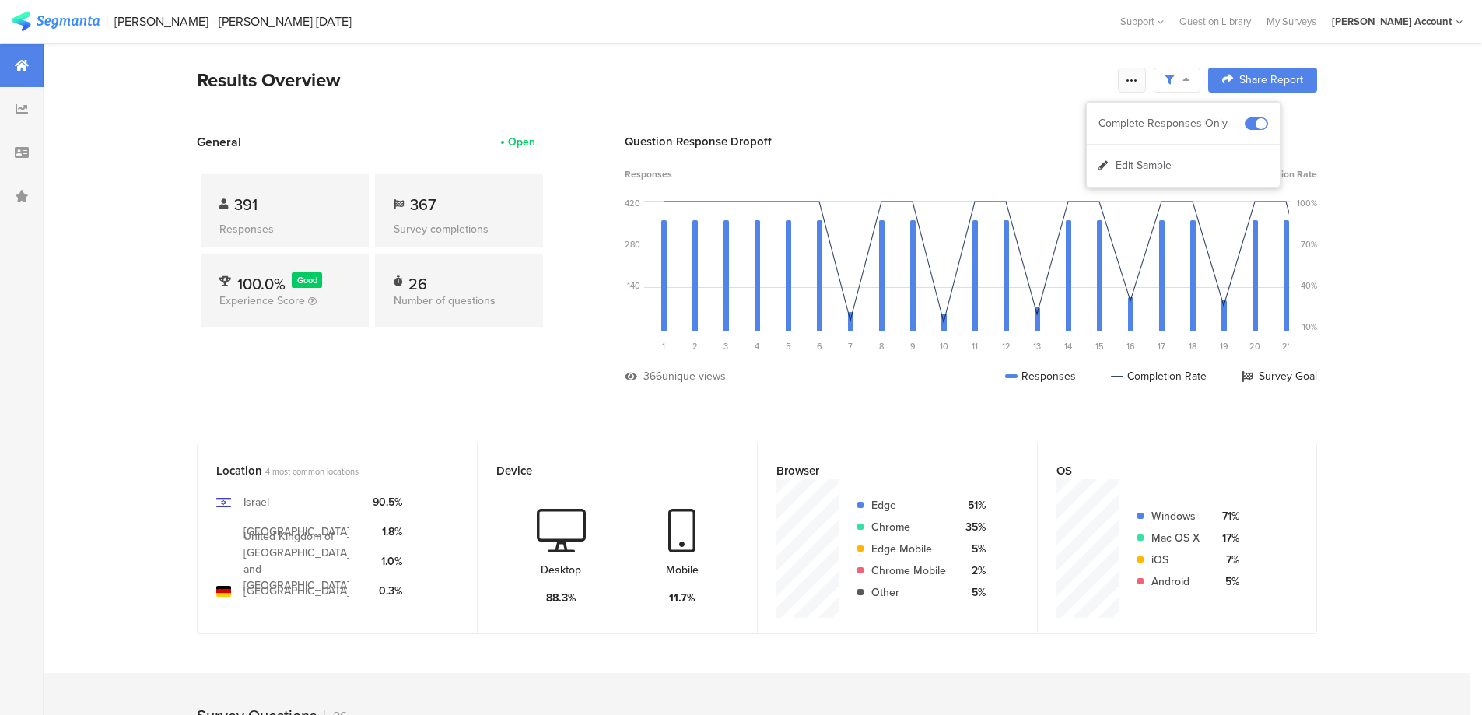
click at [1138, 74] on icon at bounding box center [1132, 80] width 12 height 12
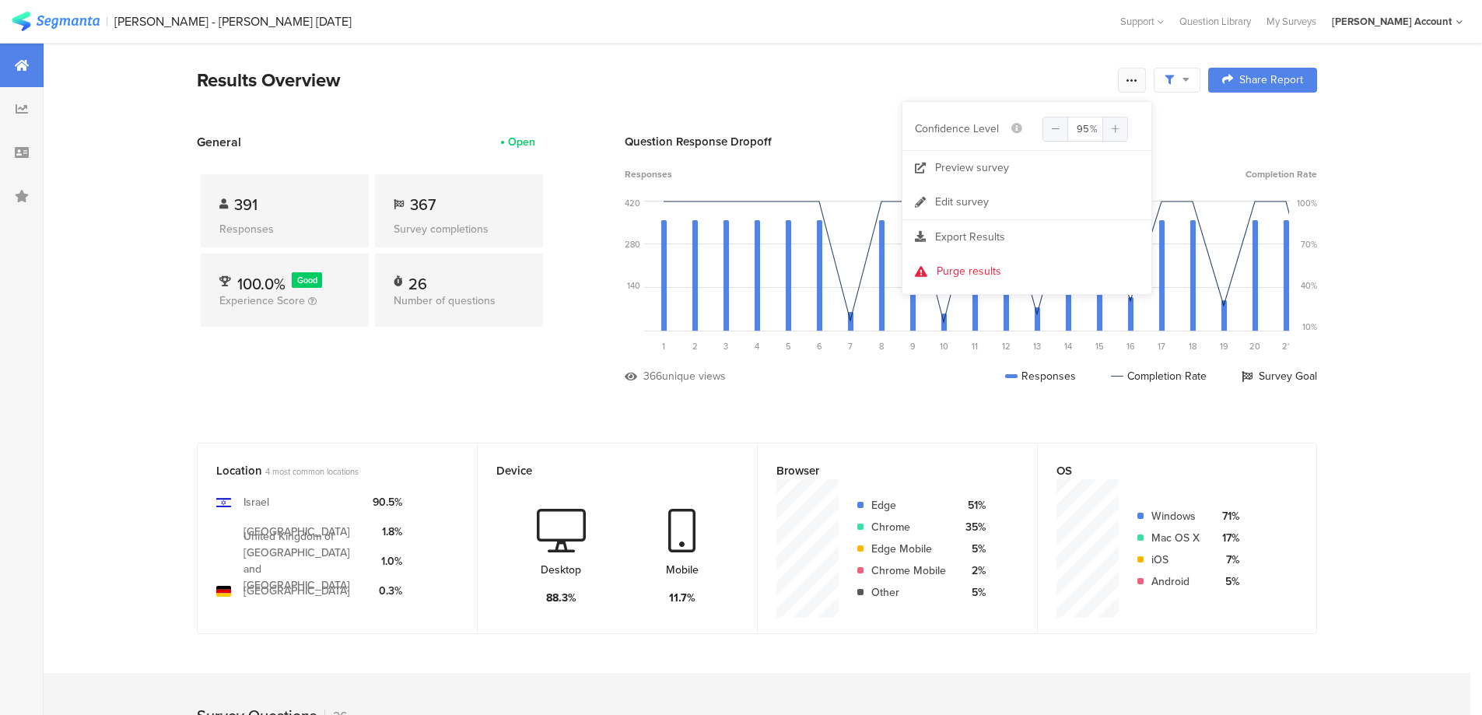
click at [1138, 76] on icon at bounding box center [1132, 80] width 12 height 12
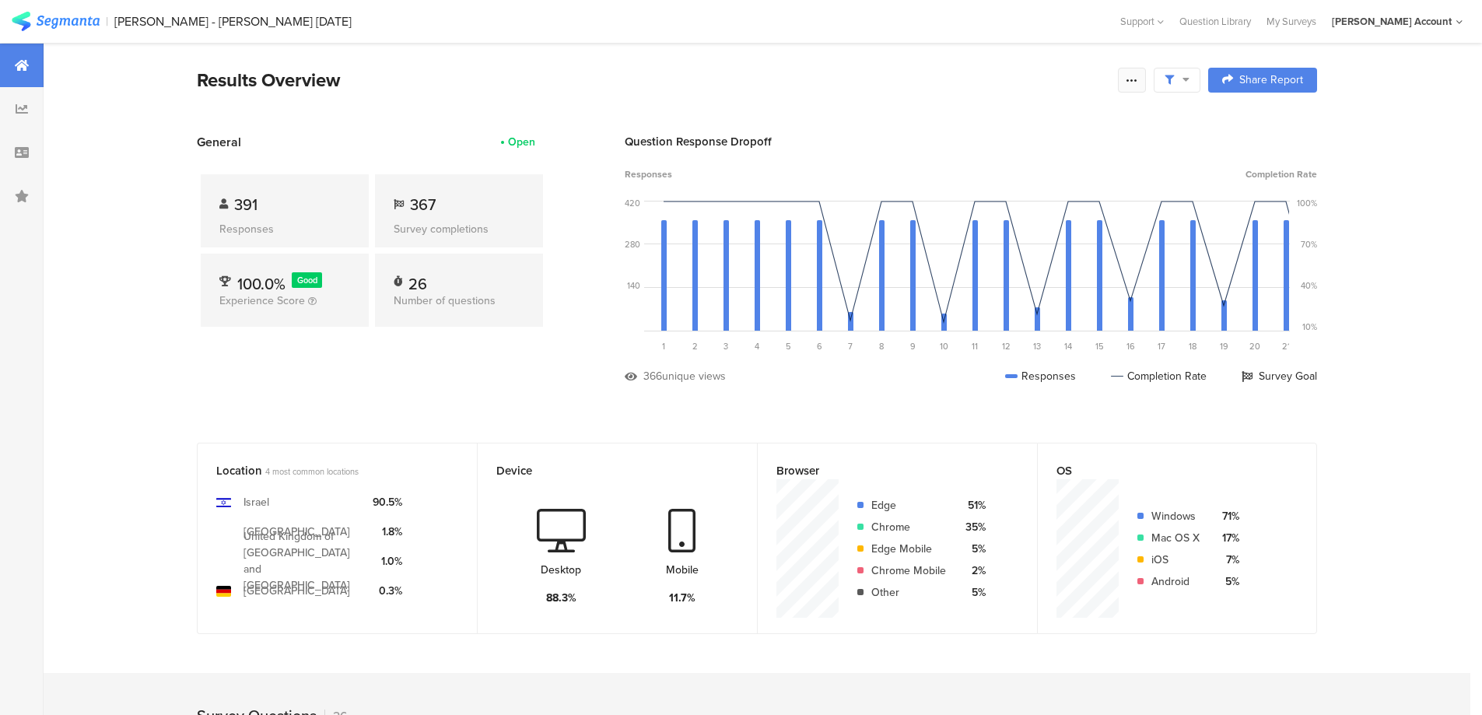
click at [1138, 77] on icon at bounding box center [1132, 80] width 12 height 12
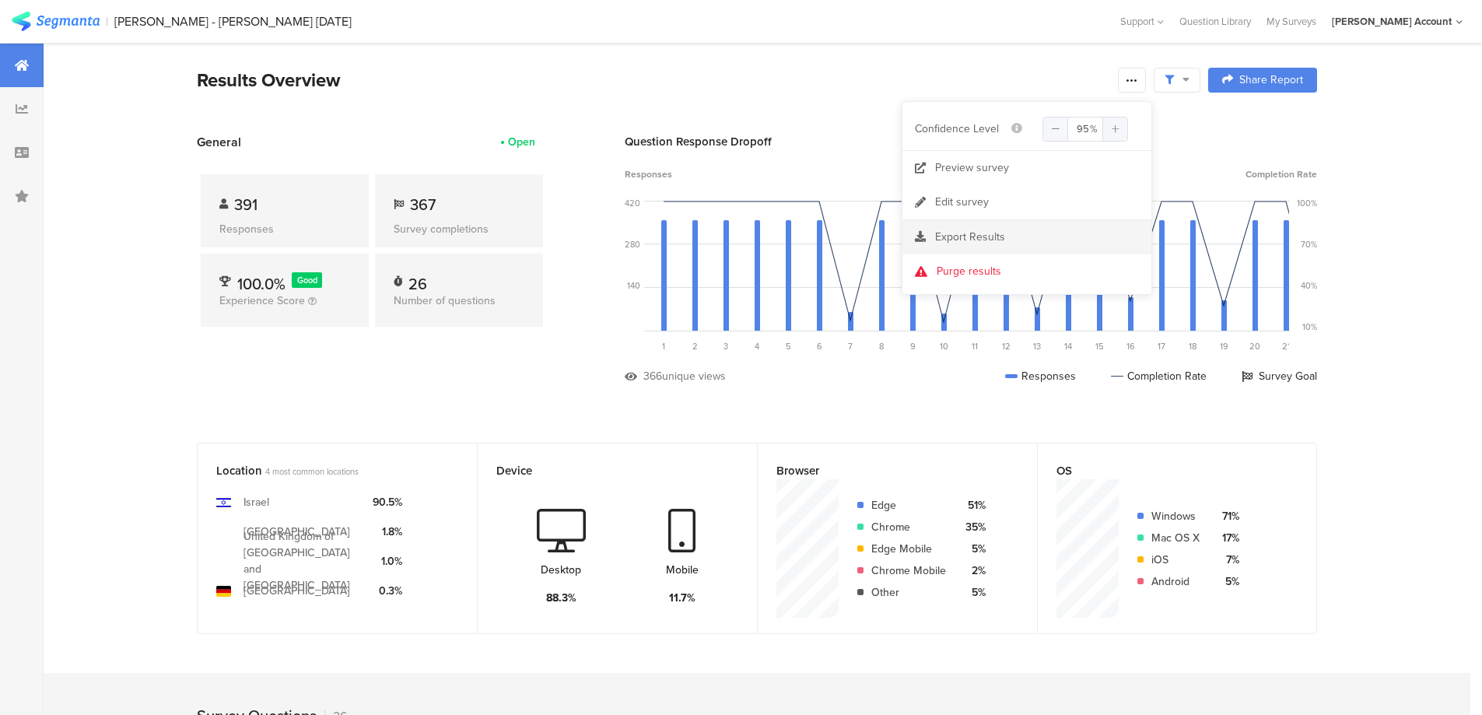
click at [995, 236] on span "Export Results" at bounding box center [970, 237] width 70 height 16
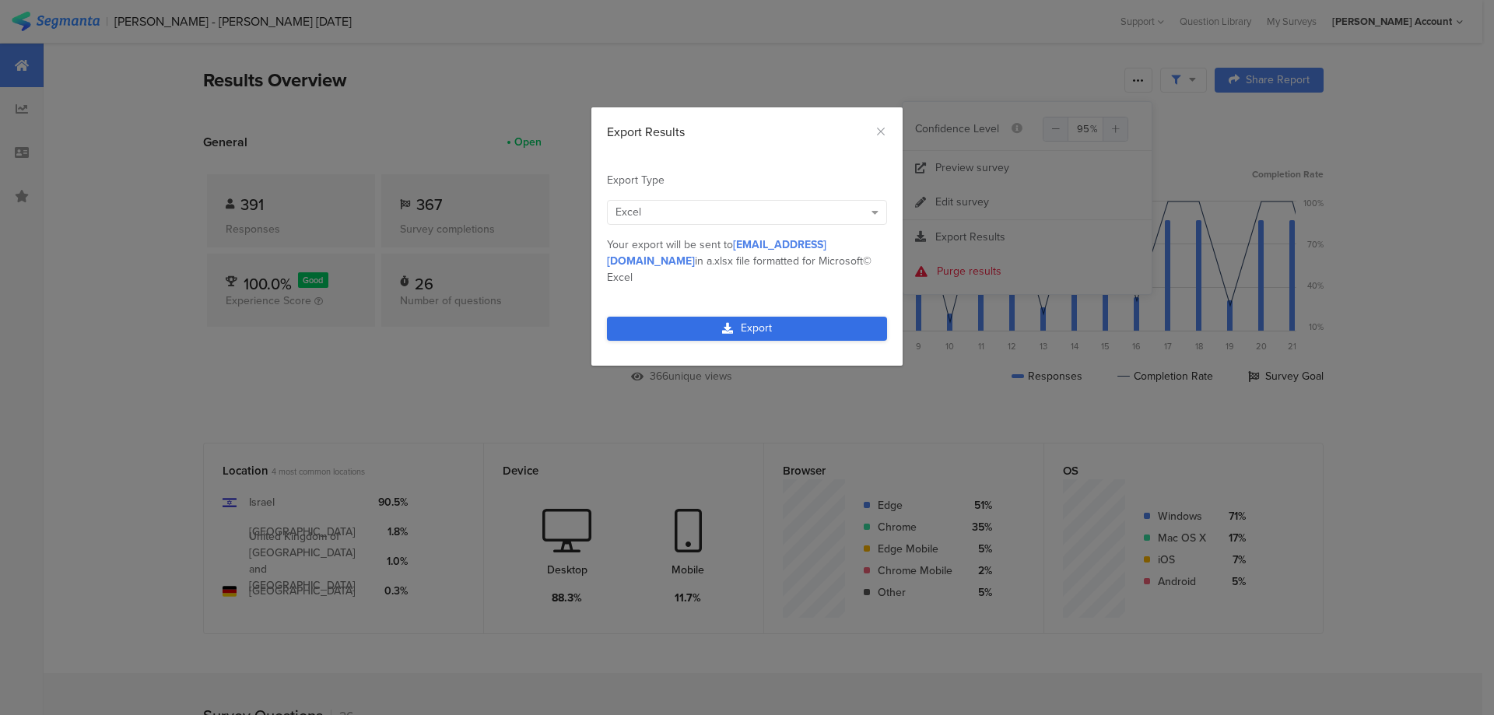
click at [804, 317] on link "Export" at bounding box center [747, 329] width 280 height 24
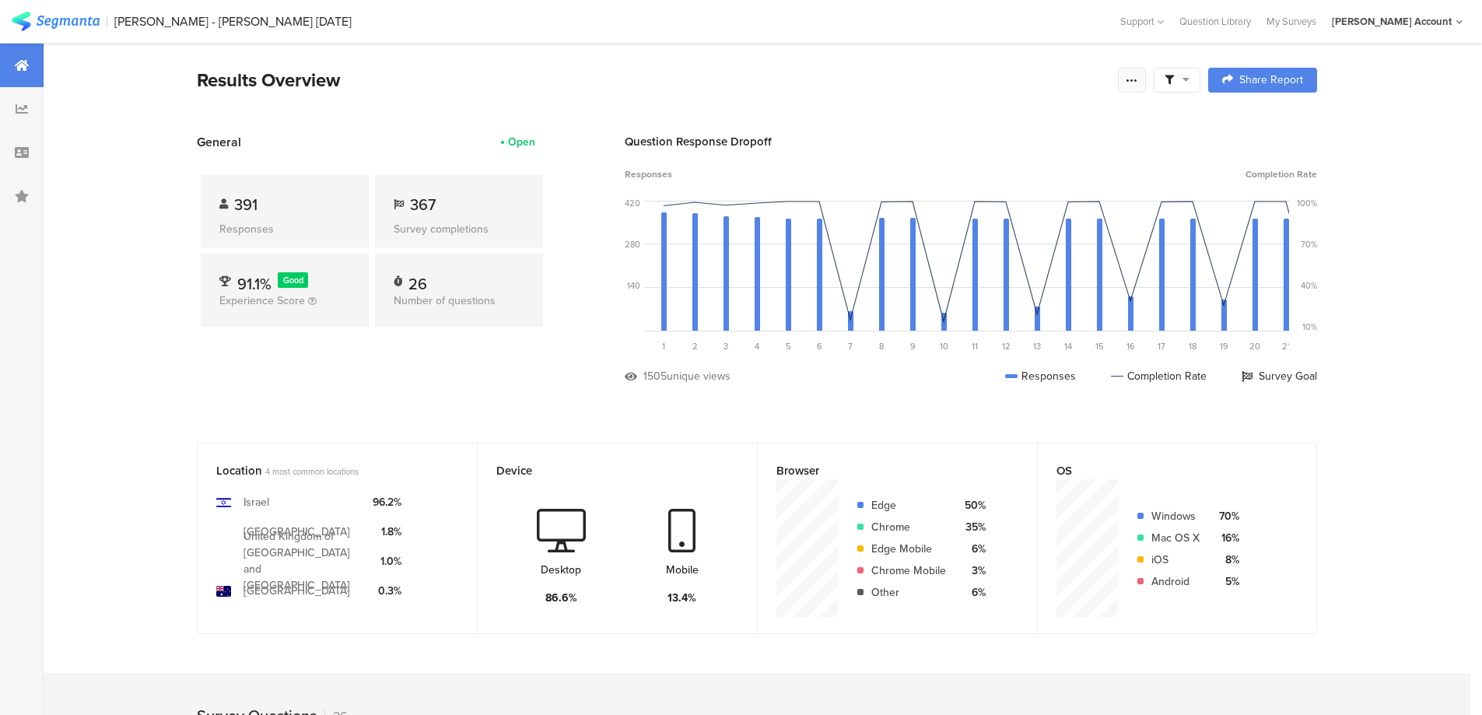
click at [1132, 81] on icon at bounding box center [1132, 80] width 12 height 12
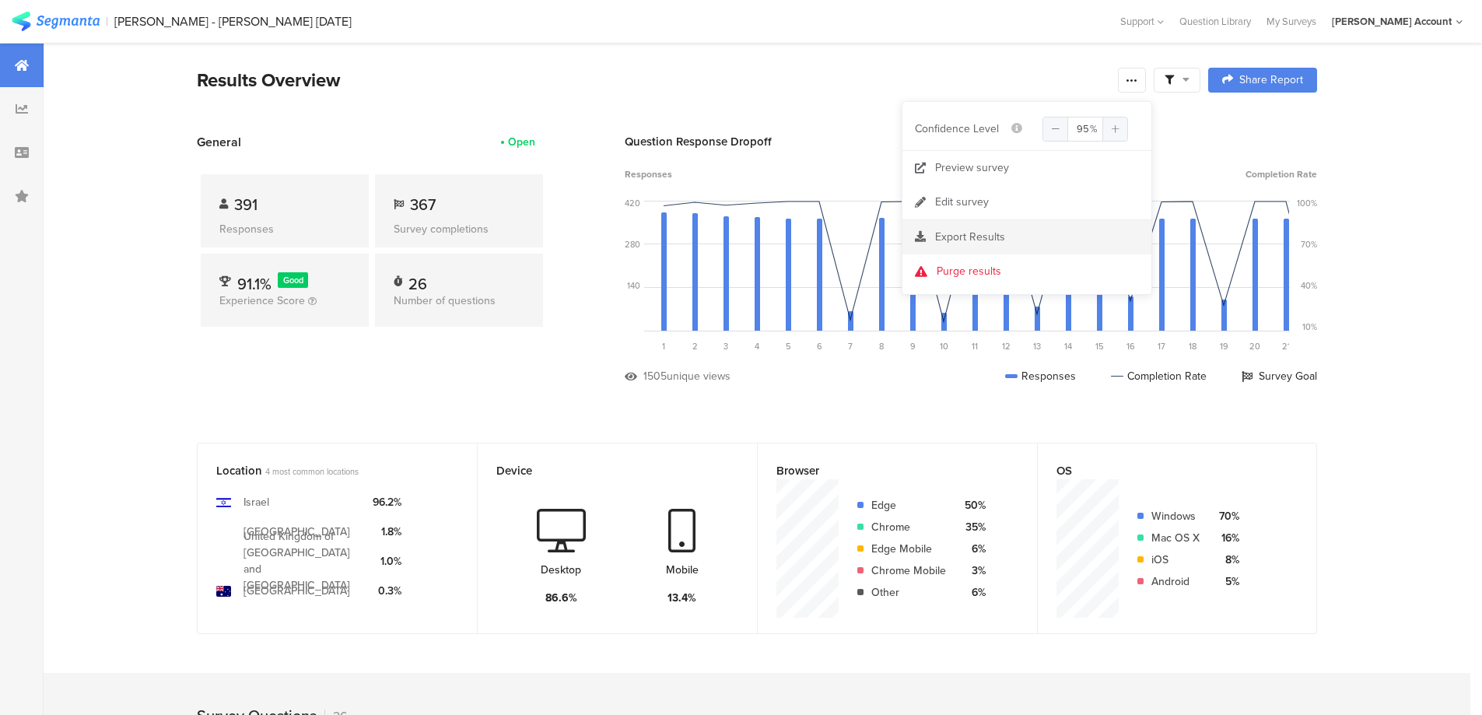
click at [982, 235] on span "Export Results" at bounding box center [970, 237] width 70 height 16
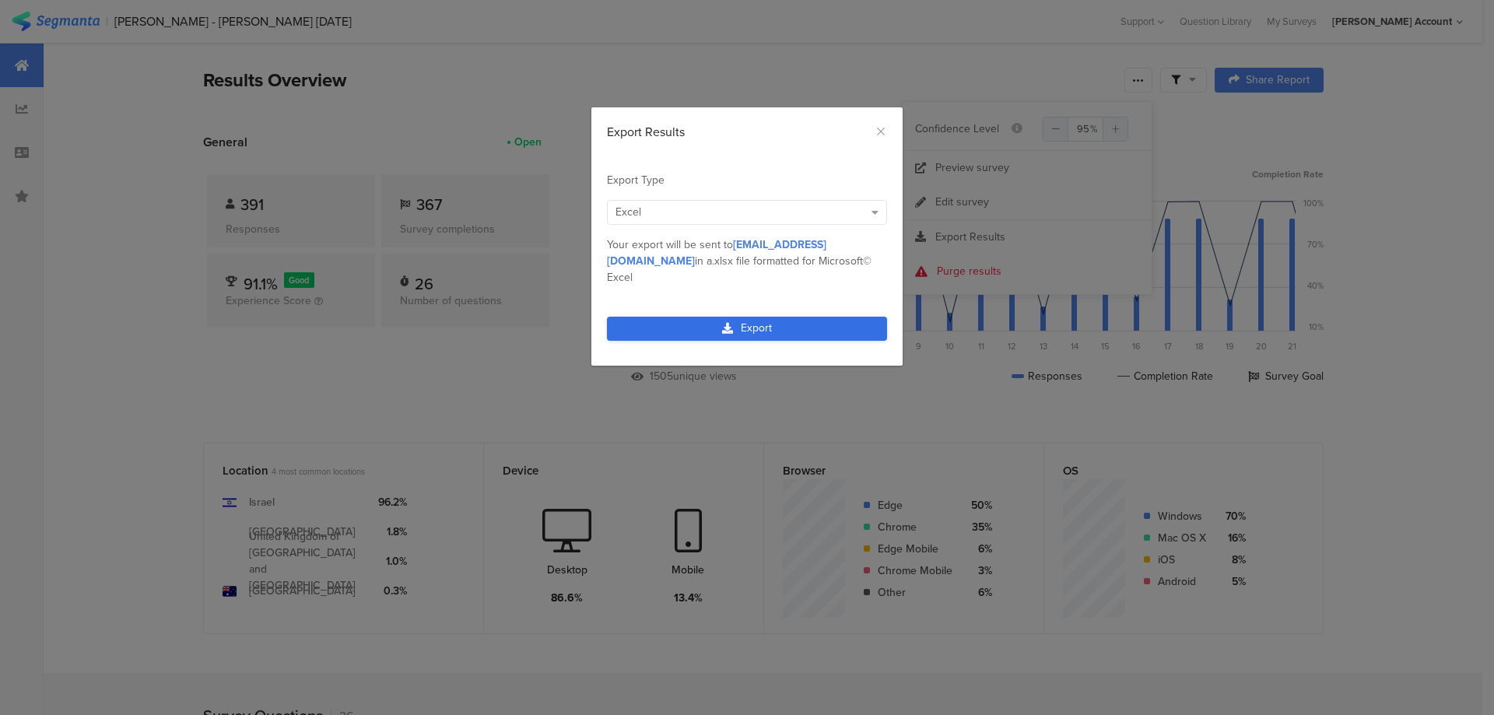
click at [754, 317] on link "Export" at bounding box center [747, 329] width 280 height 24
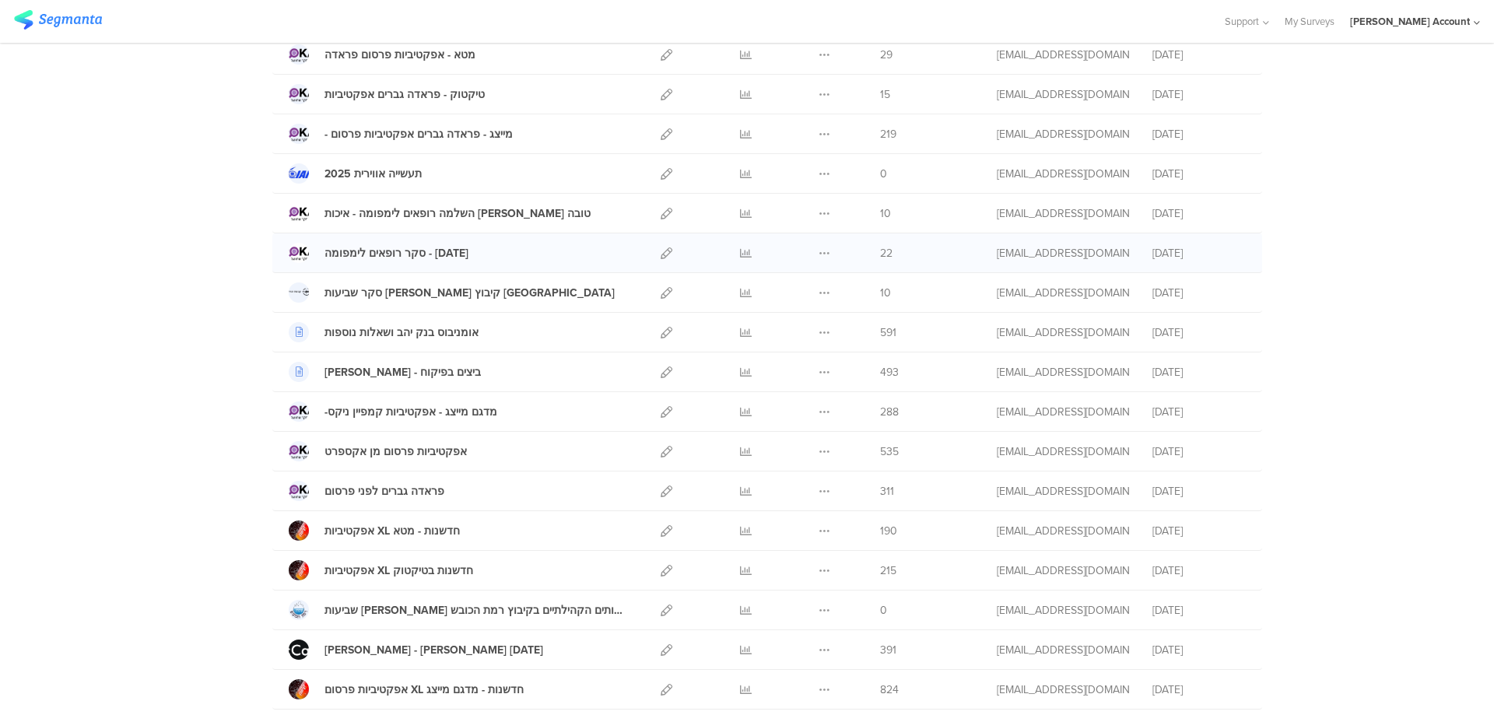
scroll to position [208, 0]
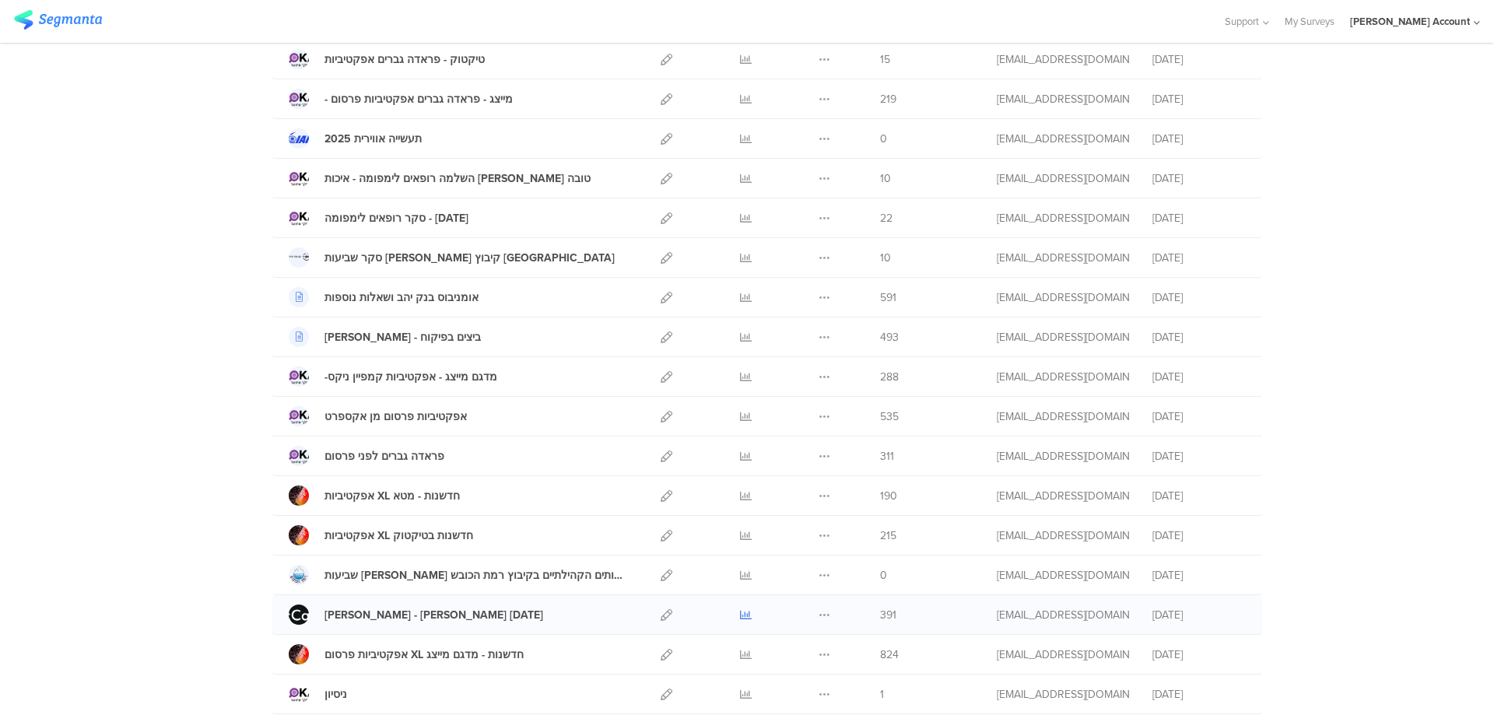
click at [740, 611] on icon at bounding box center [746, 615] width 12 height 12
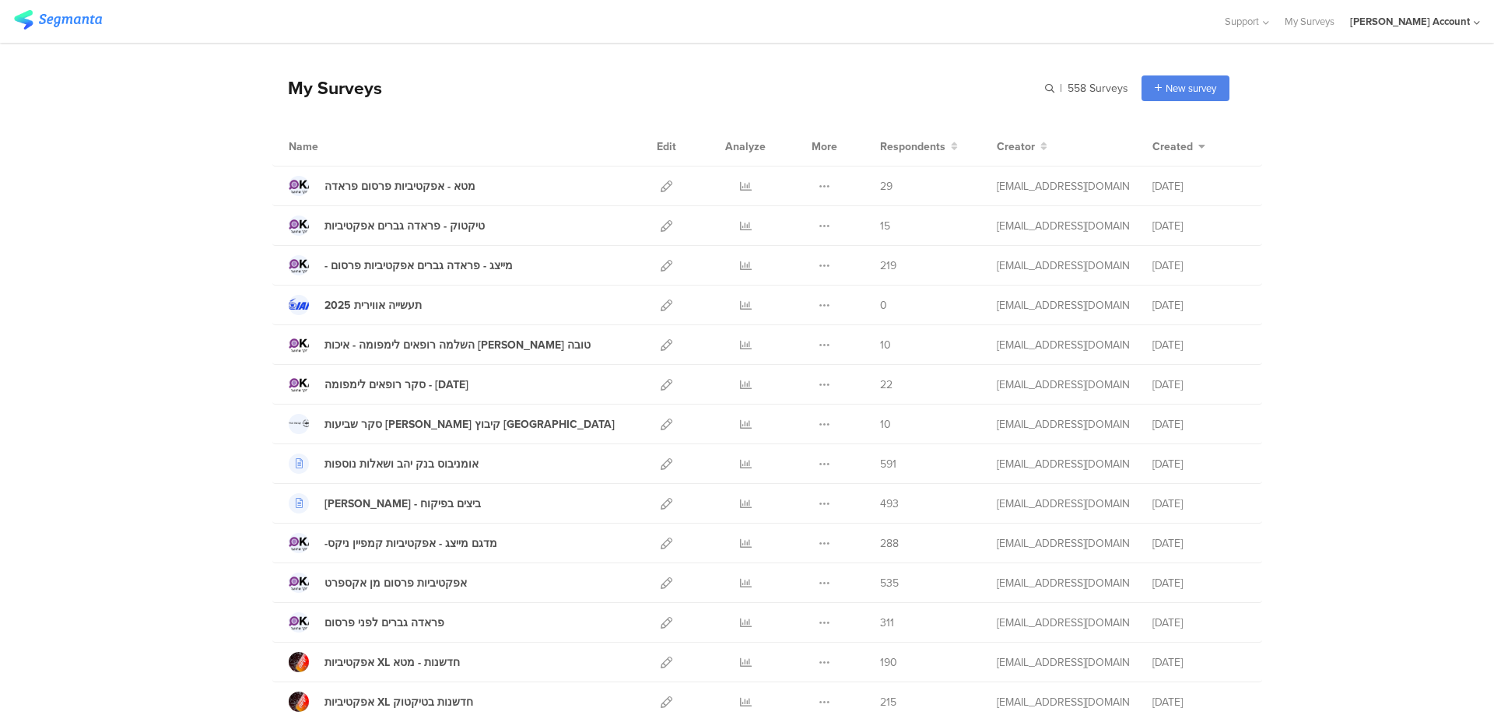
scroll to position [0, 0]
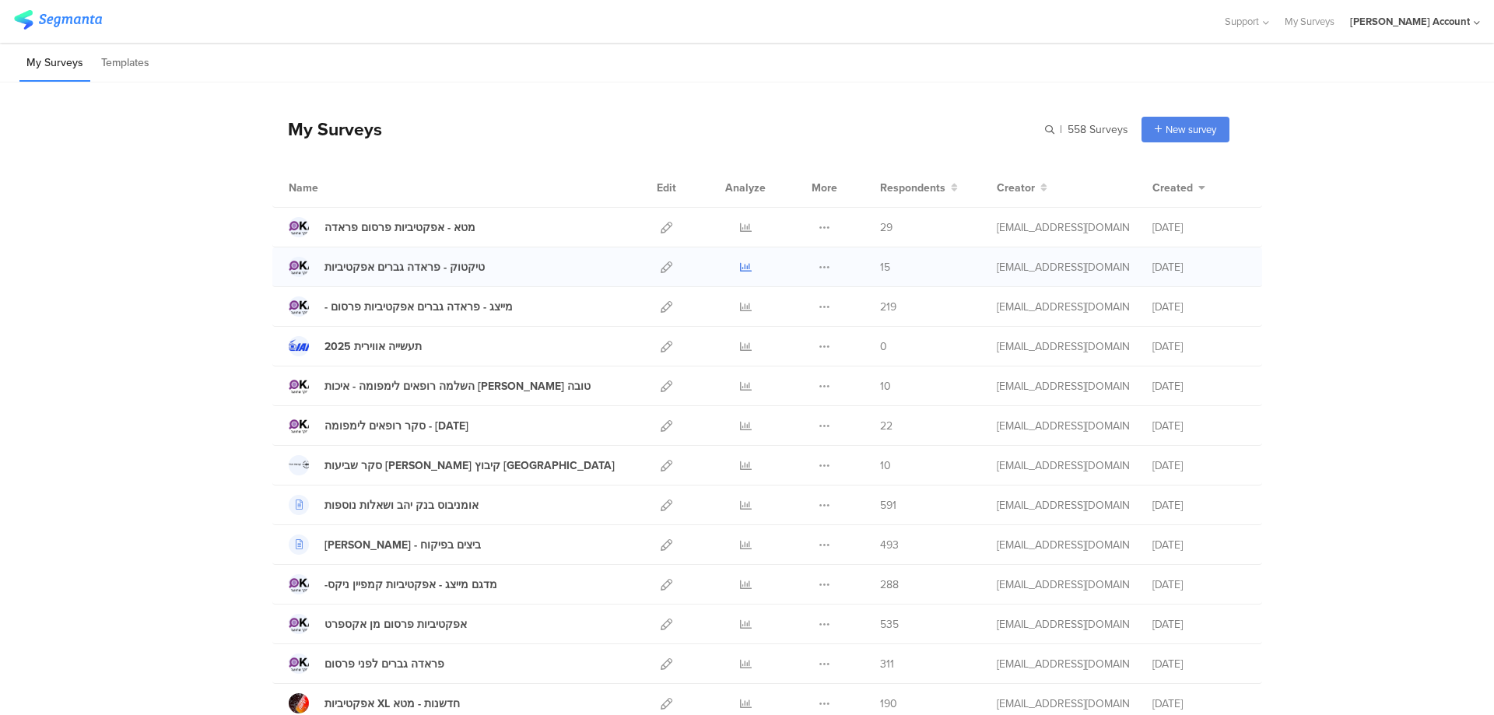
click at [742, 268] on icon at bounding box center [746, 267] width 12 height 12
click at [740, 220] on link at bounding box center [746, 227] width 12 height 39
click at [740, 301] on icon at bounding box center [746, 307] width 12 height 12
click at [741, 665] on icon at bounding box center [746, 664] width 12 height 12
click at [740, 306] on icon at bounding box center [746, 307] width 12 height 12
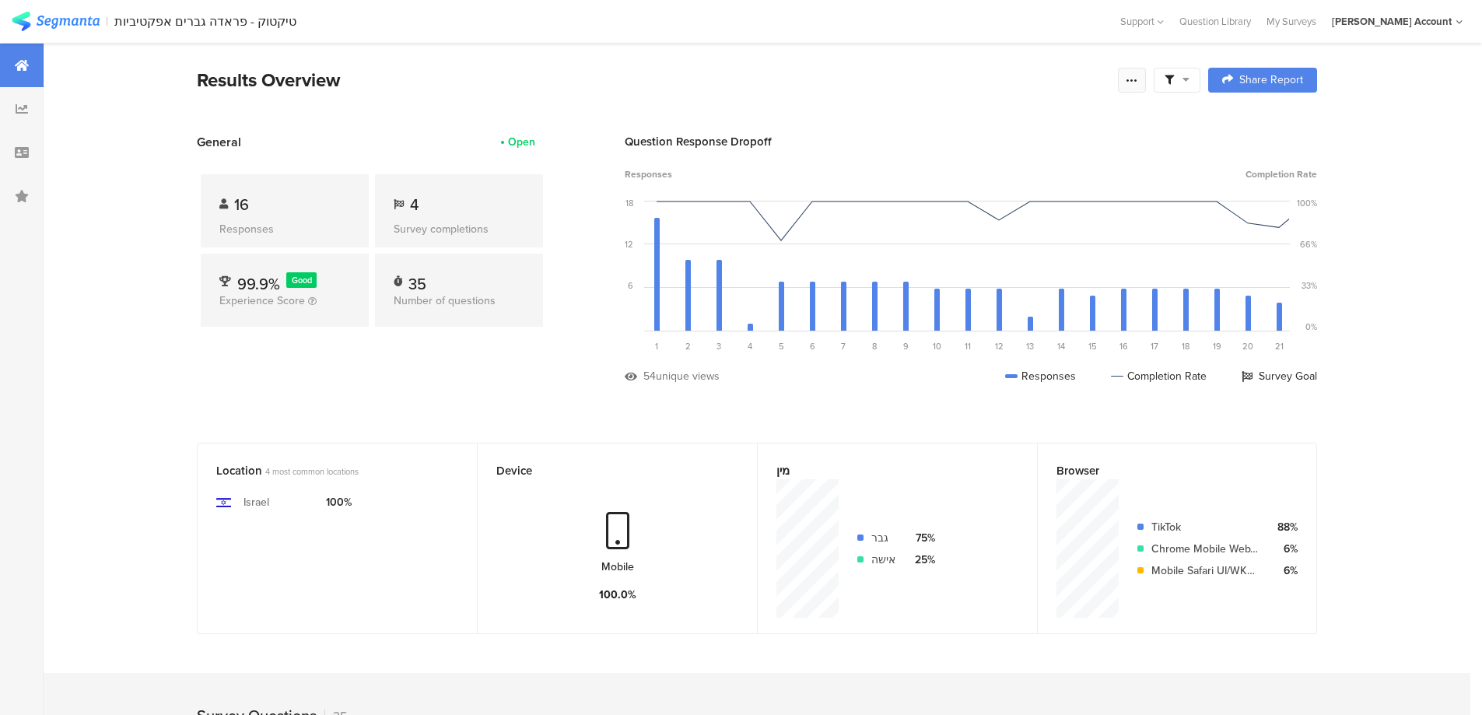
click at [1131, 79] on icon at bounding box center [1132, 80] width 12 height 12
click at [966, 198] on div "Edit survey" at bounding box center [962, 203] width 54 height 16
click at [1146, 84] on div at bounding box center [1132, 80] width 28 height 25
click at [994, 205] on link "Edit survey" at bounding box center [1027, 202] width 249 height 34
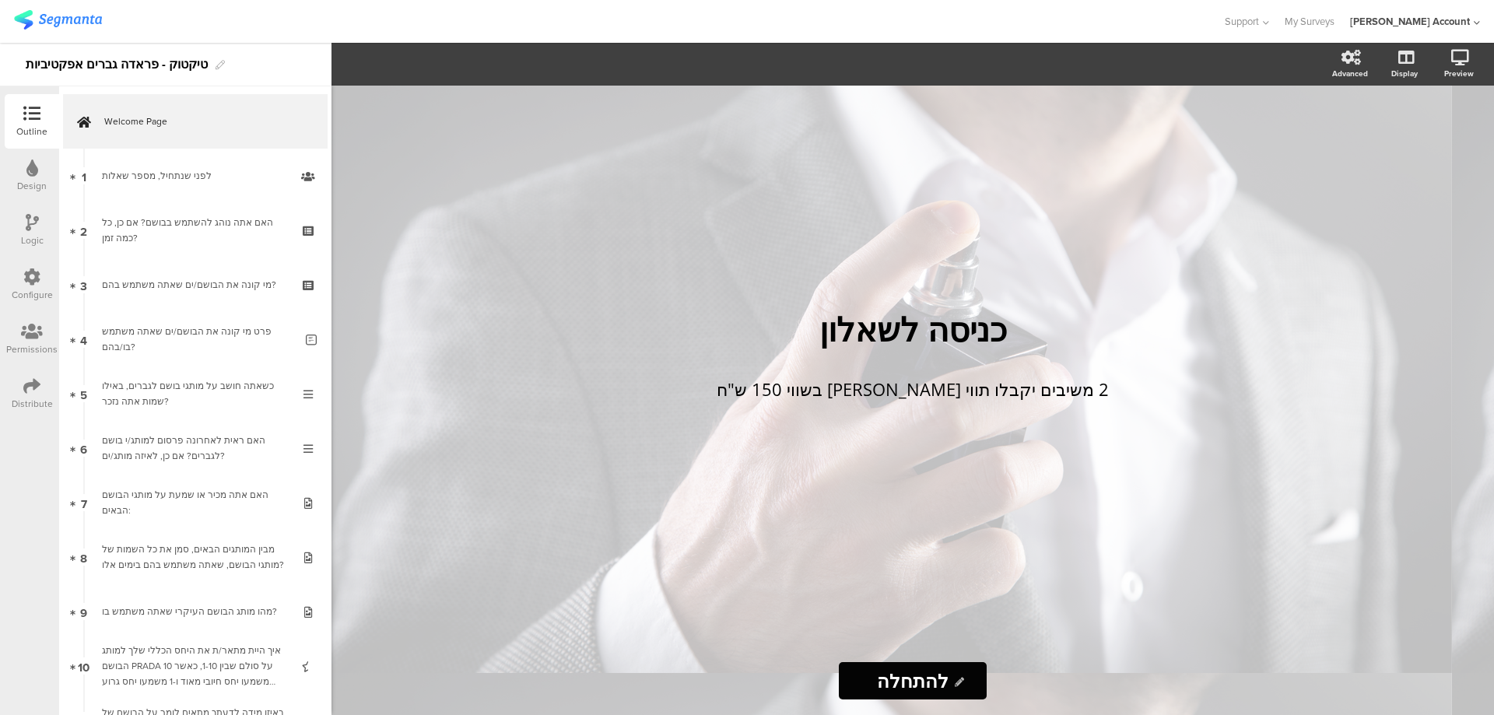
click at [23, 230] on div "Logic" at bounding box center [32, 230] width 54 height 54
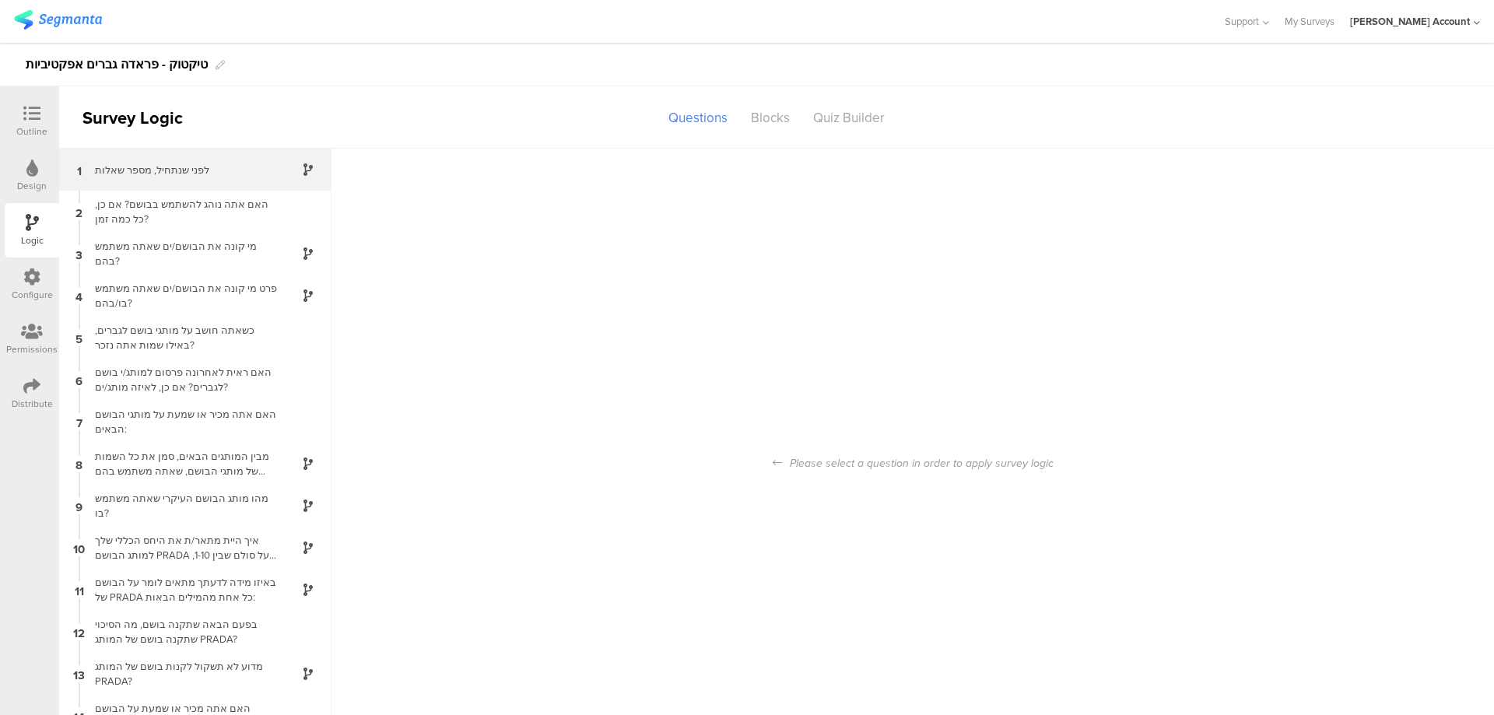
click at [153, 169] on div "לפני שנתחיל, מספר שאלות" at bounding box center [183, 170] width 195 height 15
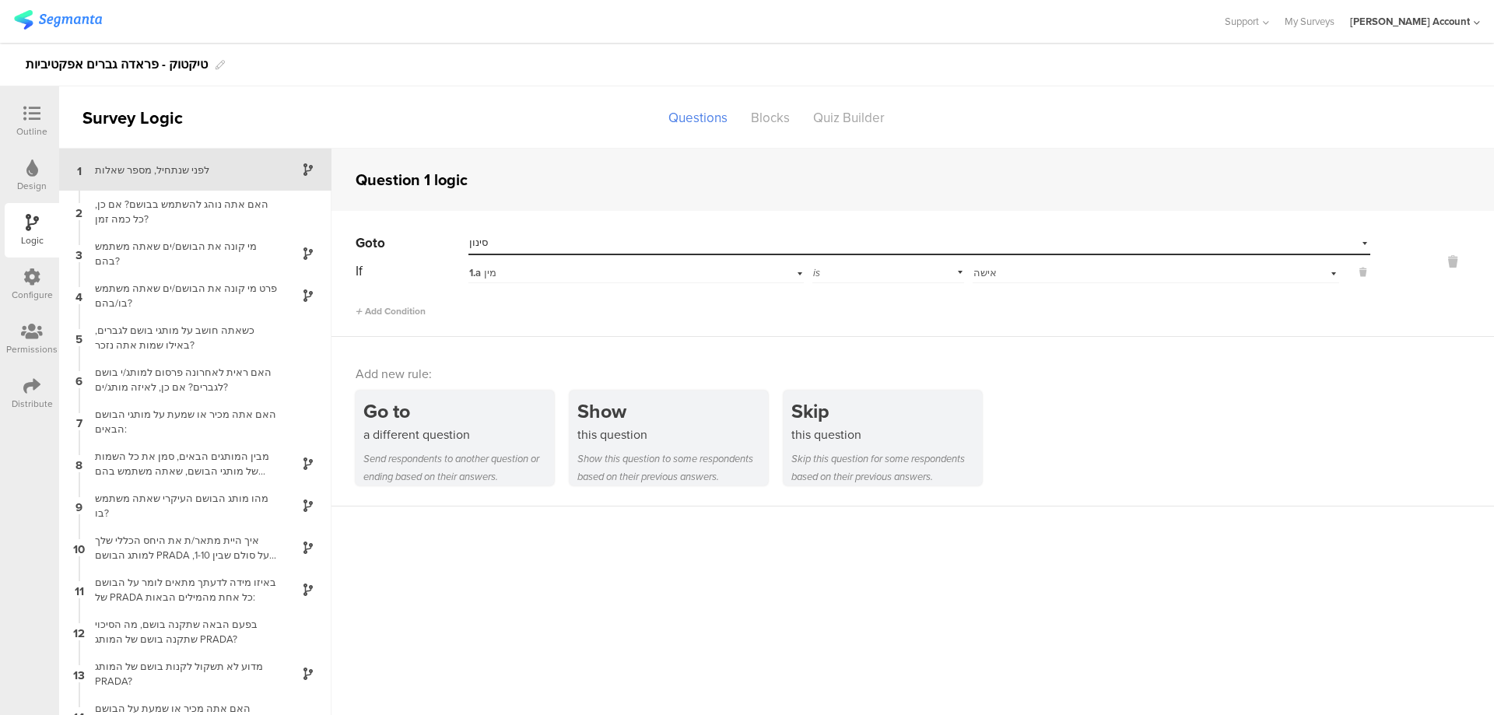
click at [32, 107] on icon at bounding box center [31, 113] width 17 height 17
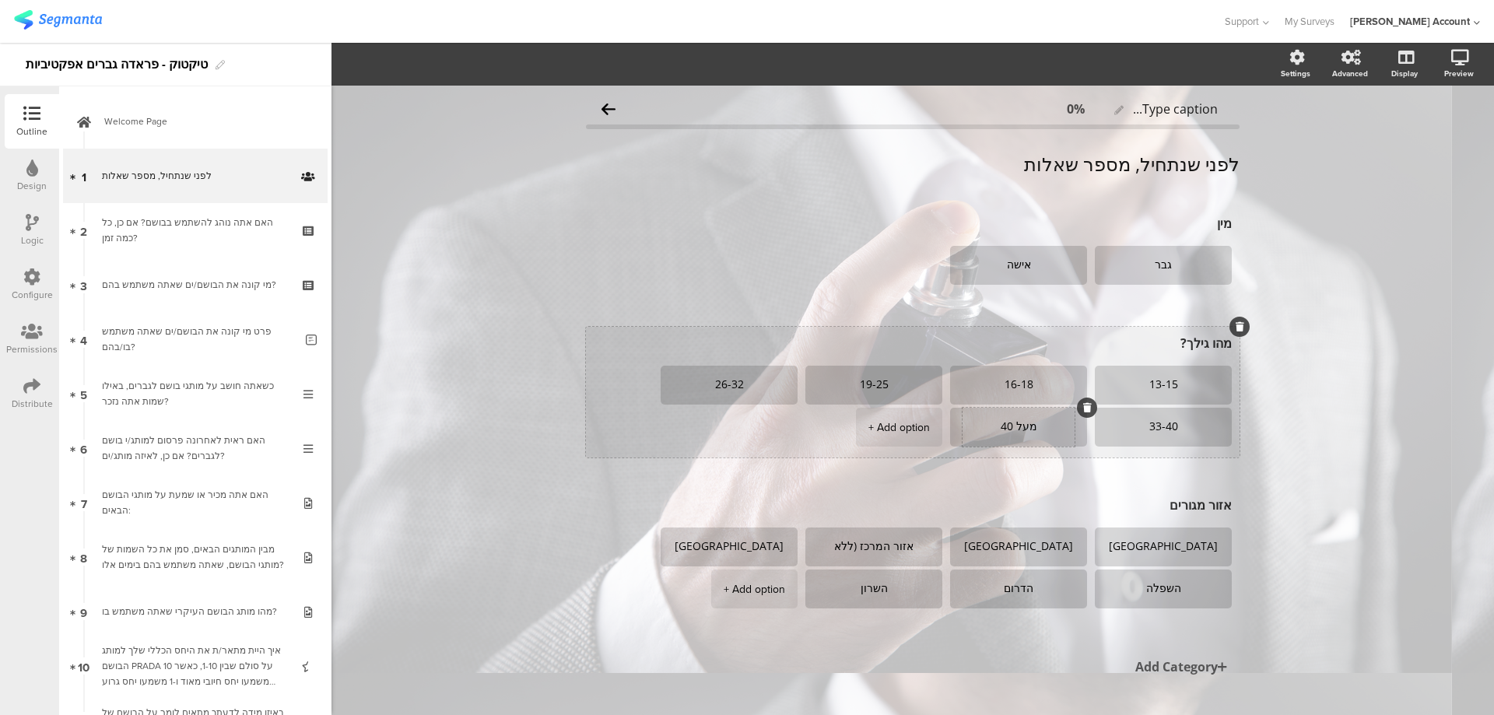
click at [971, 426] on textarea "מעל 40" at bounding box center [1018, 427] width 112 height 12
click at [889, 423] on div "+ Add option" at bounding box center [898, 427] width 61 height 39
type textarea "41-50"
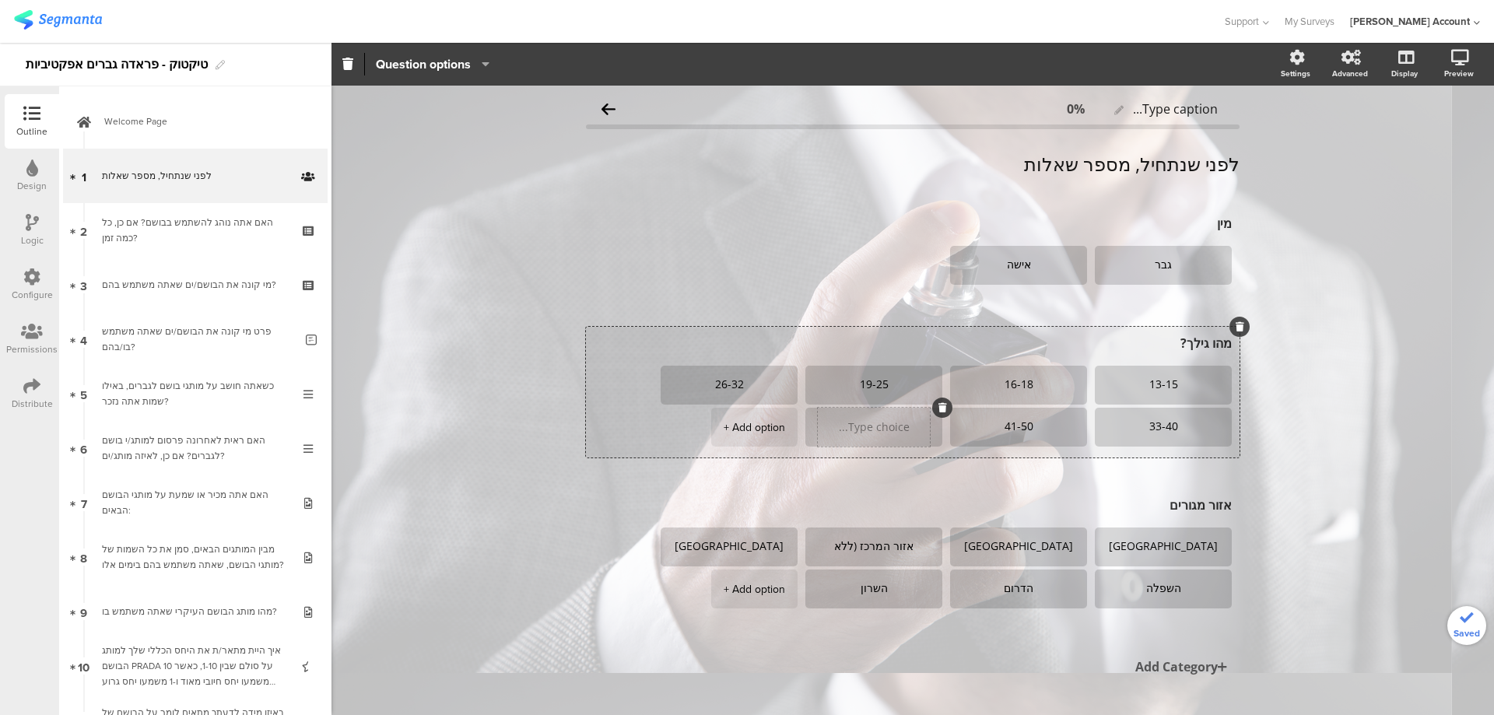
click at [889, 425] on textarea at bounding box center [874, 428] width 112 height 12
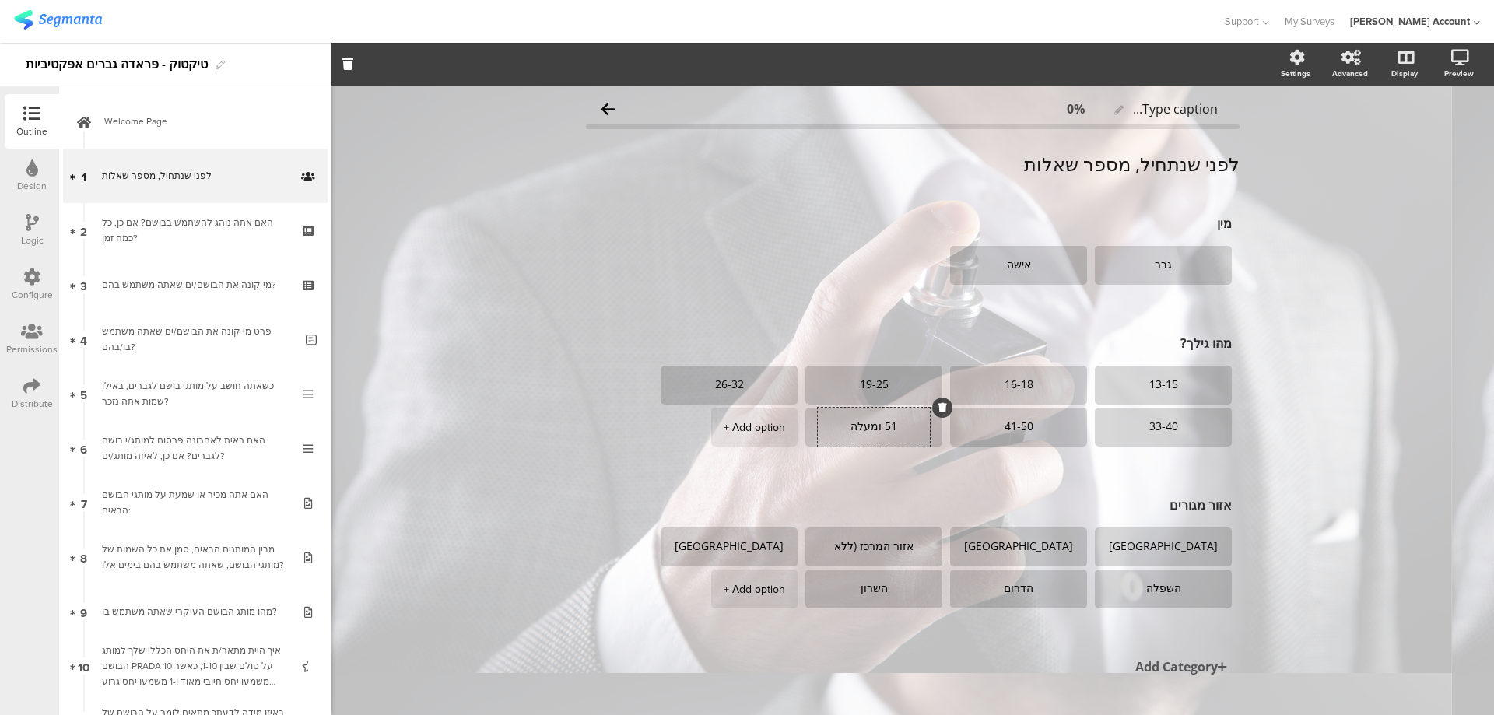
type textarea "51 ומעלה"
click at [517, 328] on div "Type caption... 0% לפני שנתחיל, מספר שאלות לפני שנתחיל, מספר שאלות מין גבר אישה" at bounding box center [912, 416] width 1162 height 660
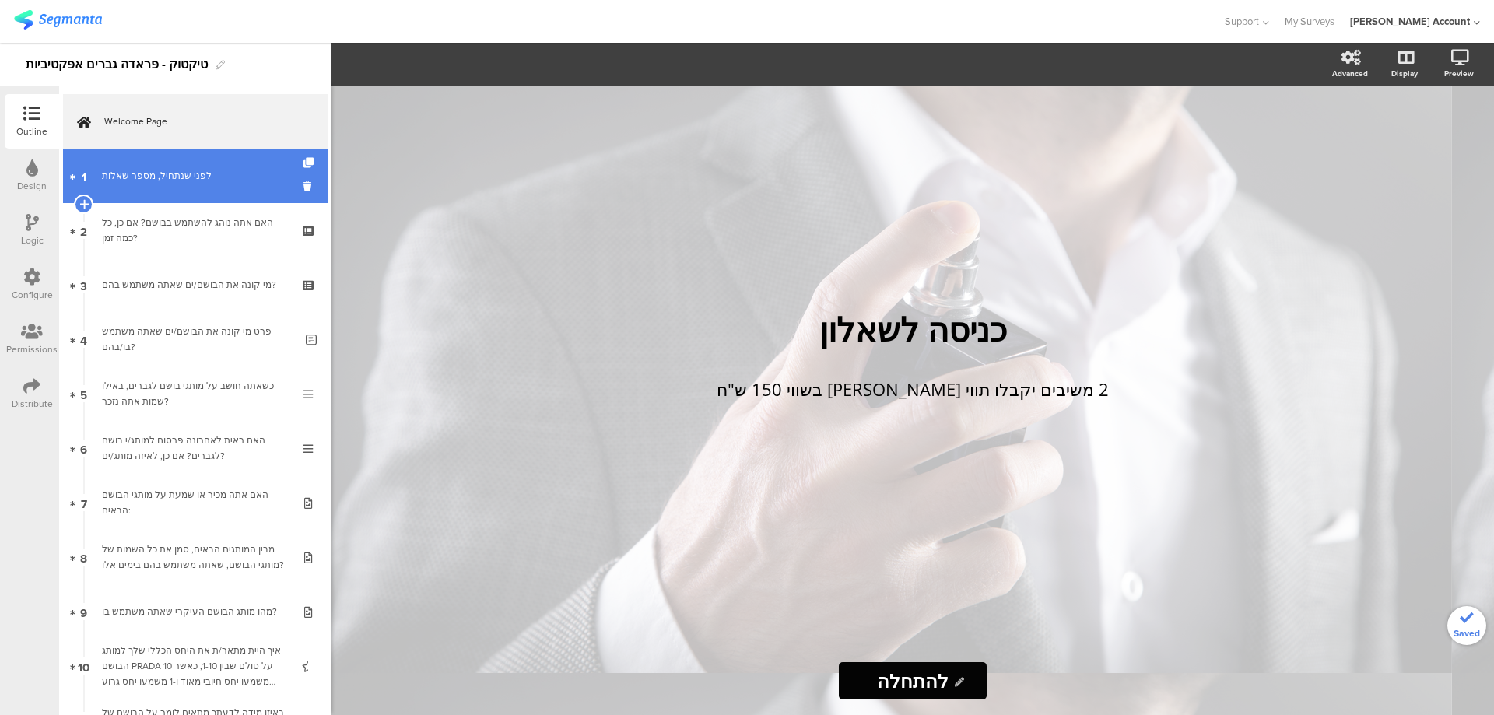
click at [159, 177] on div "לפני שנתחיל, מספר שאלות" at bounding box center [195, 176] width 186 height 16
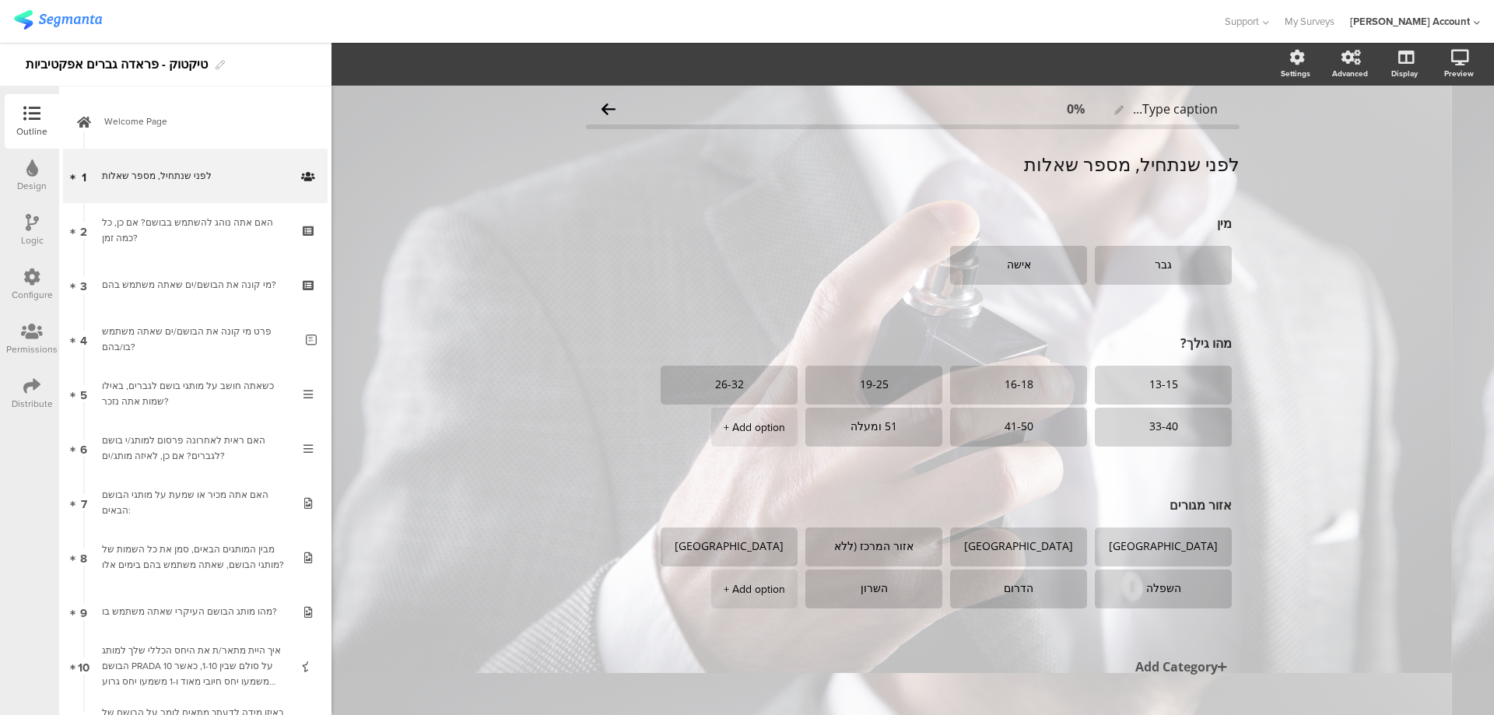
click at [30, 212] on div "Logic" at bounding box center [32, 230] width 54 height 54
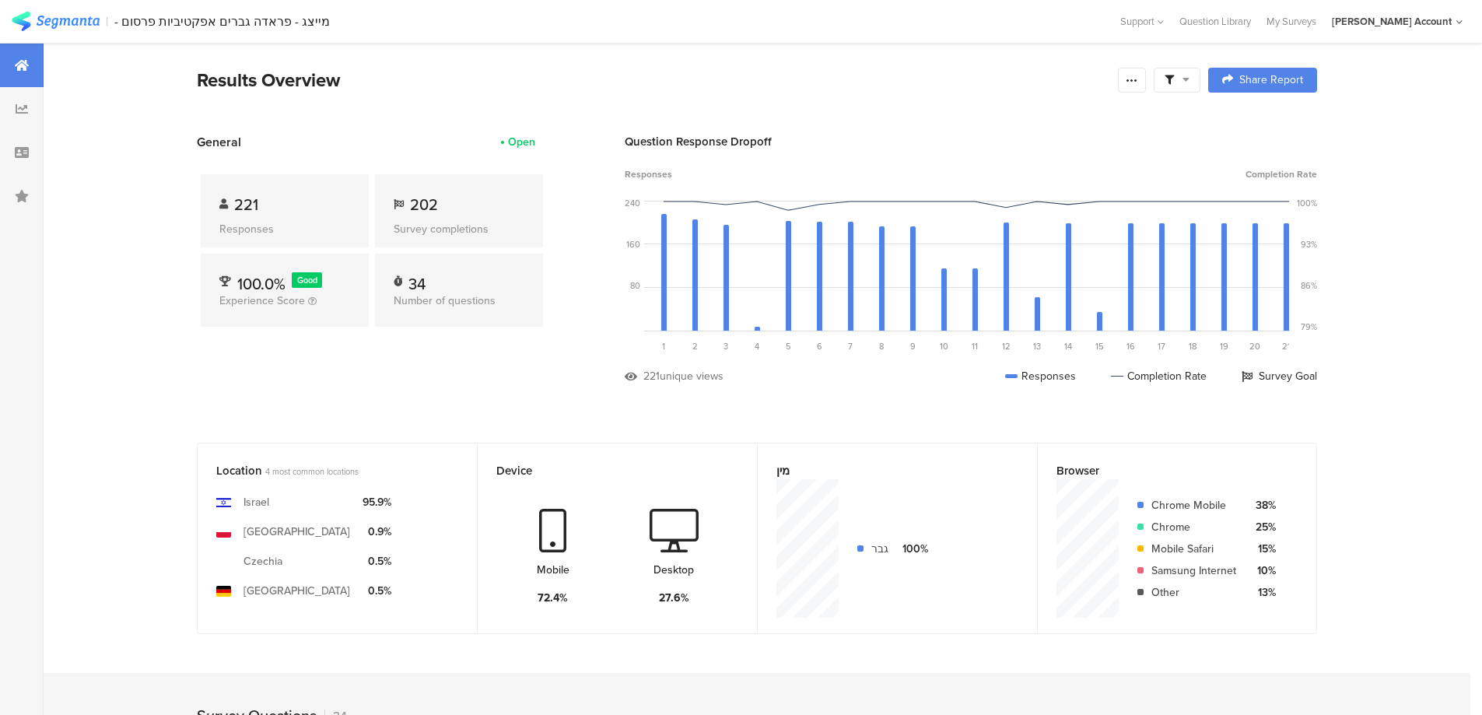
click at [1182, 77] on span at bounding box center [1177, 80] width 25 height 14
click at [1262, 123] on span at bounding box center [1256, 123] width 23 height 12
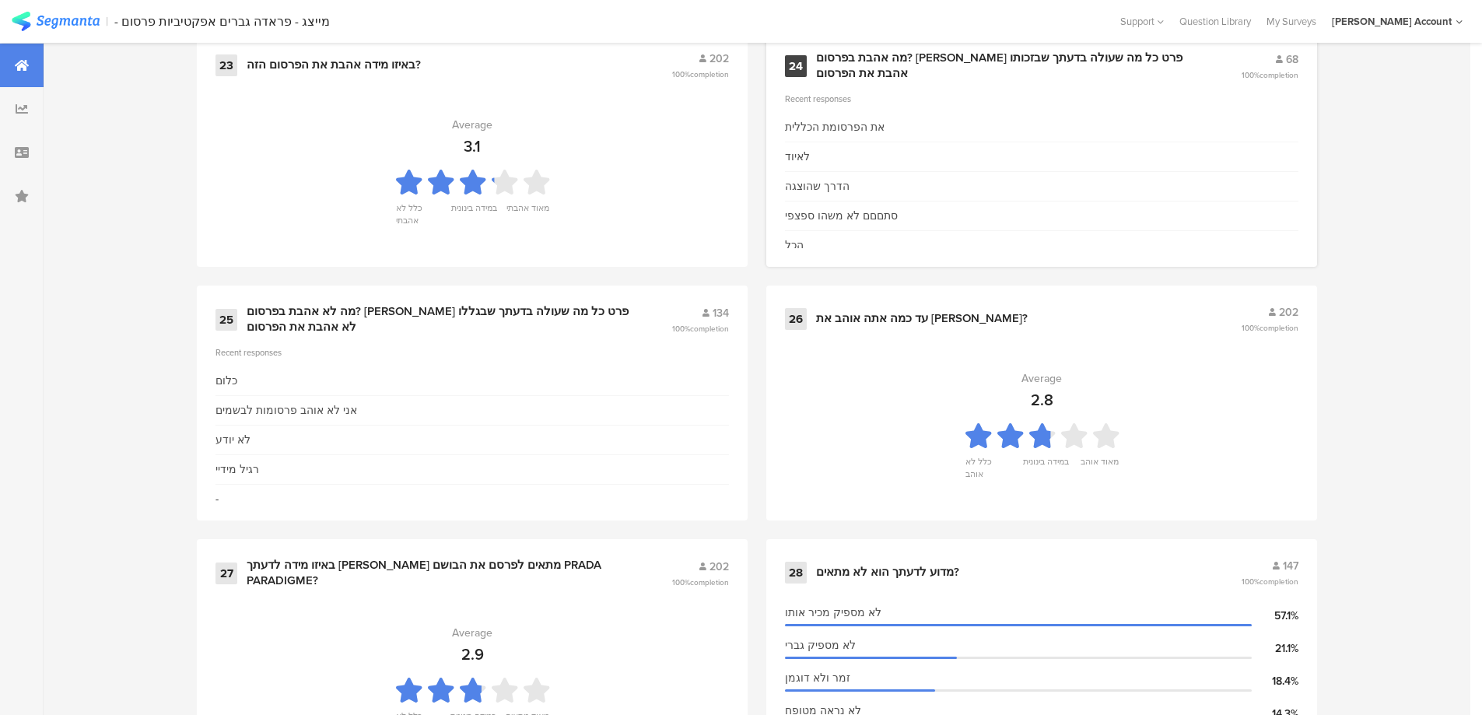
scroll to position [3527, 0]
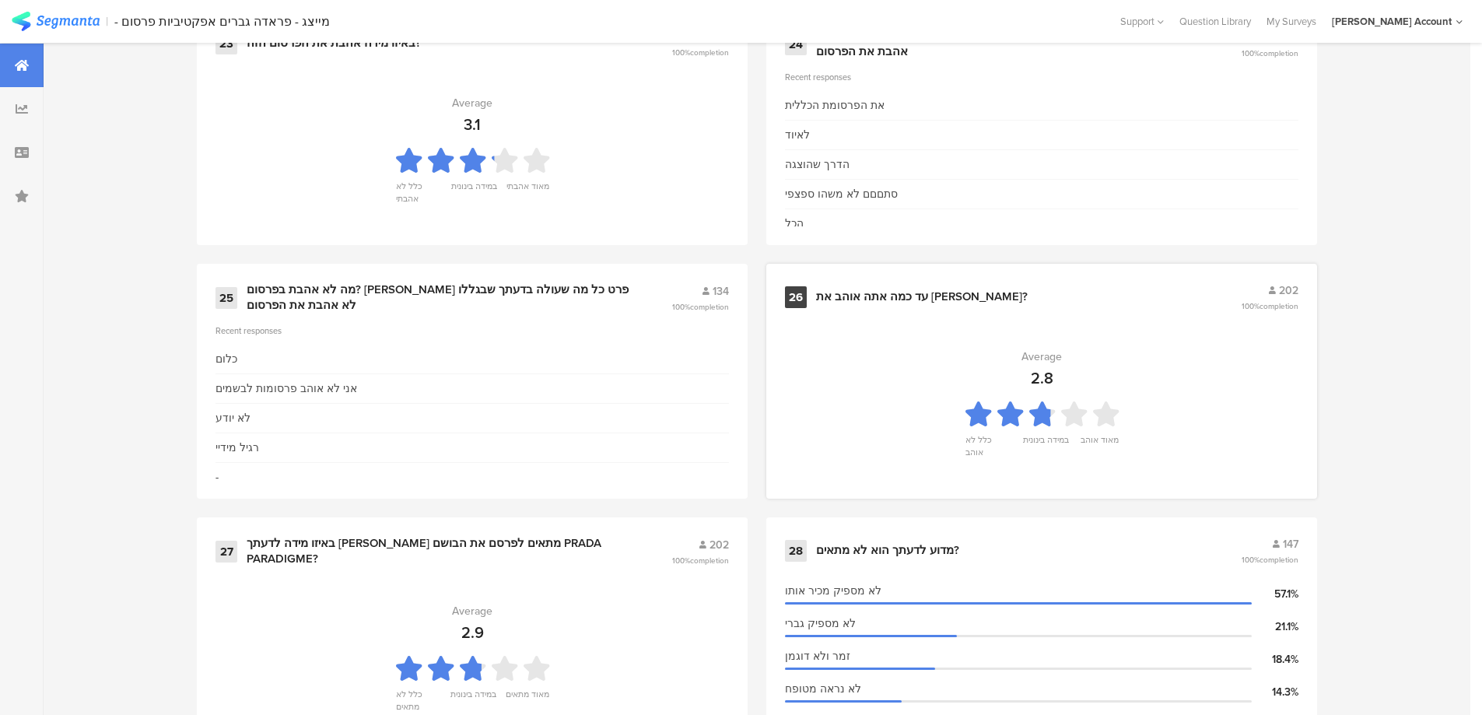
click at [873, 295] on div "עד כמה אתה אוהב את תמיר גרינברג?" at bounding box center [922, 297] width 212 height 16
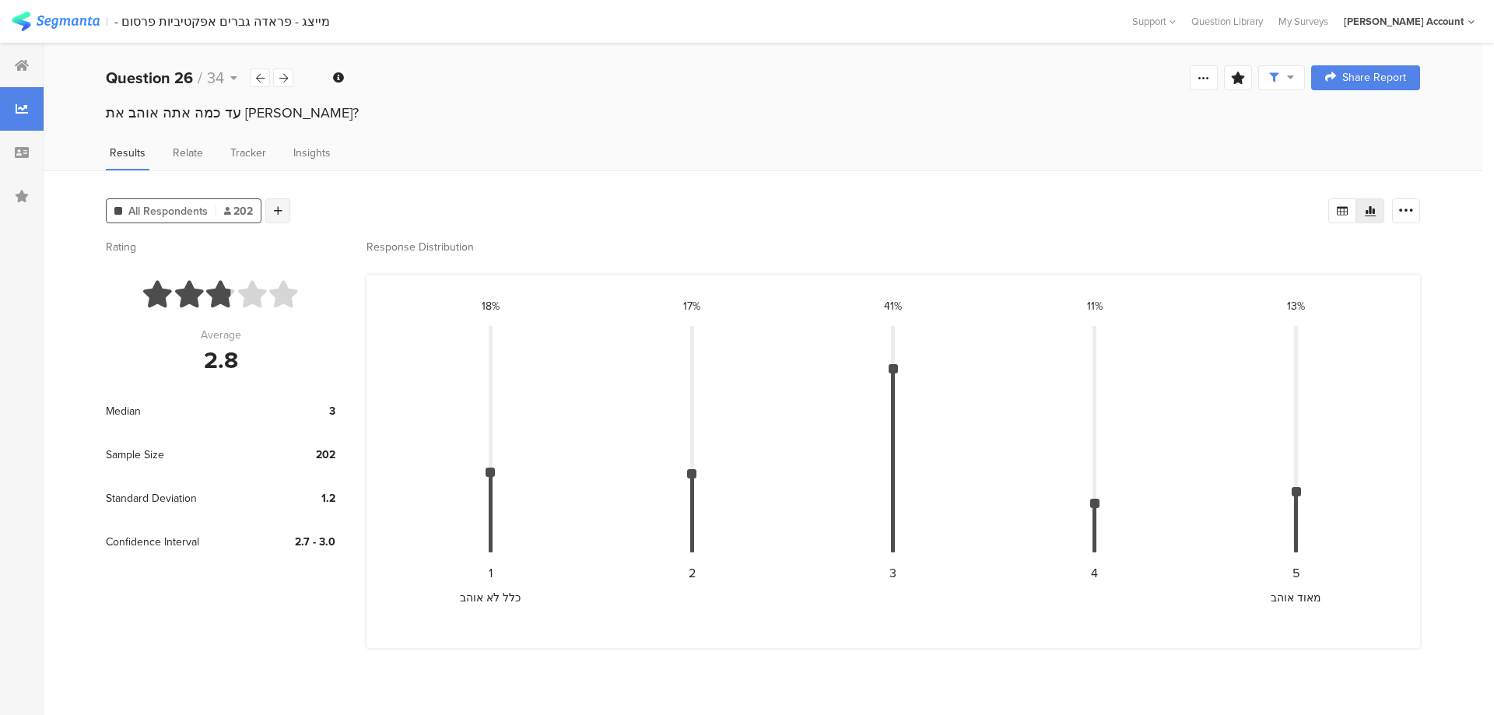
click at [275, 205] on div at bounding box center [277, 210] width 25 height 25
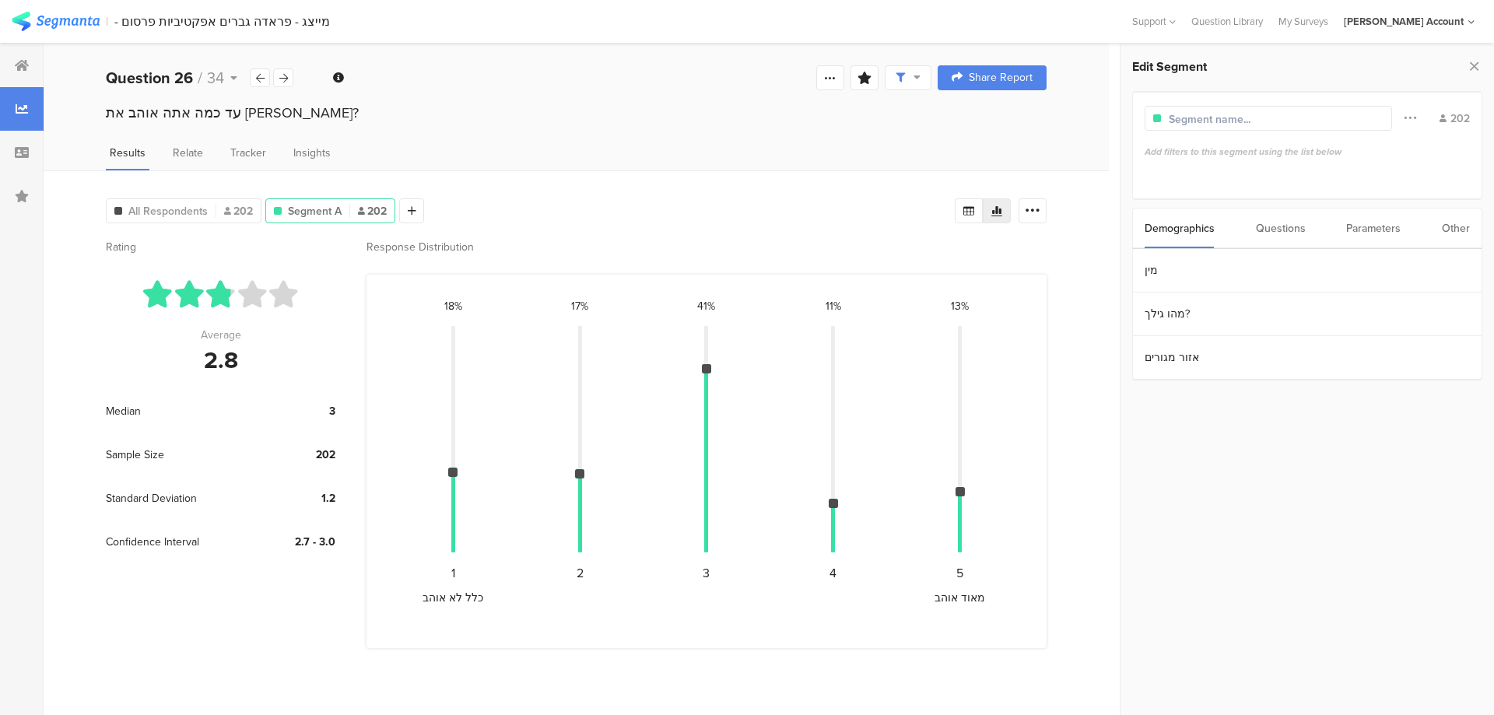
click at [1278, 229] on div "Questions" at bounding box center [1281, 229] width 50 height 40
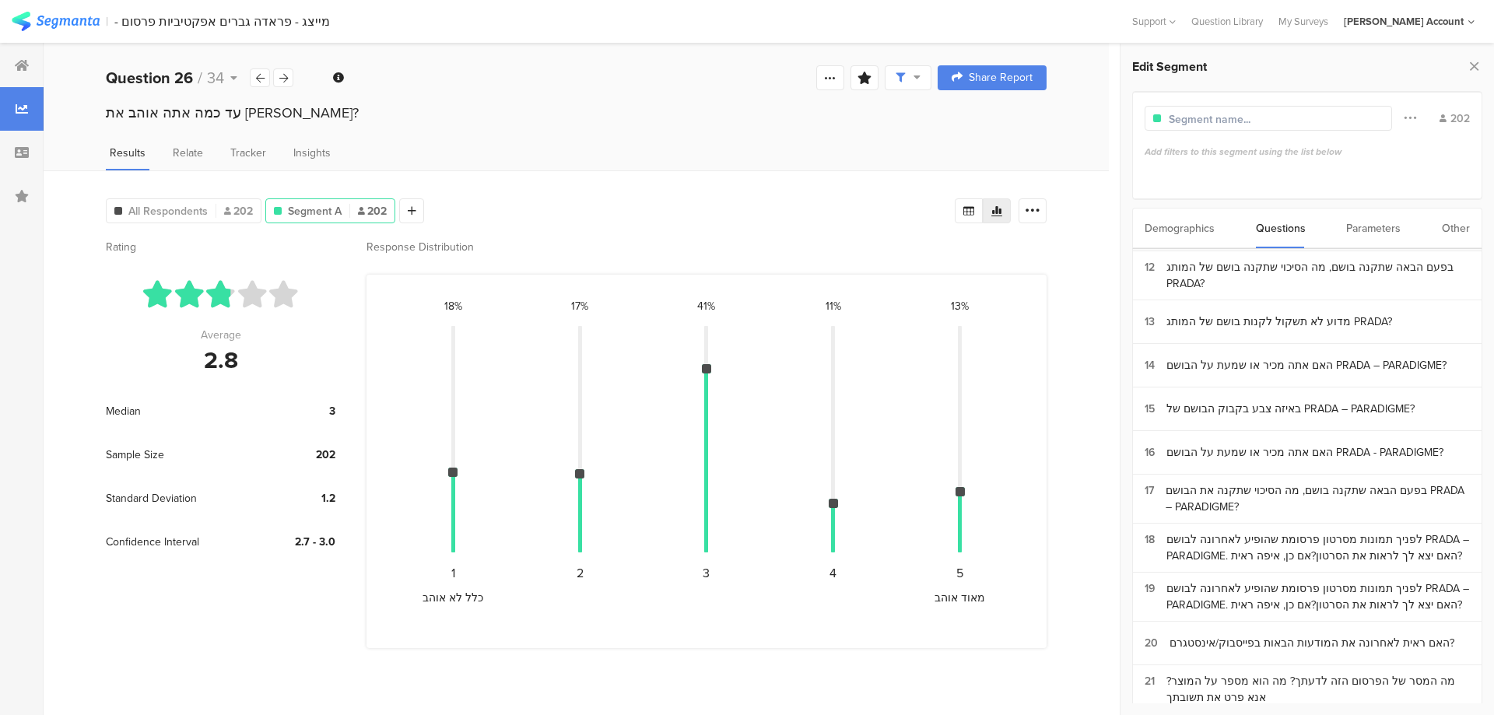
scroll to position [519, 0]
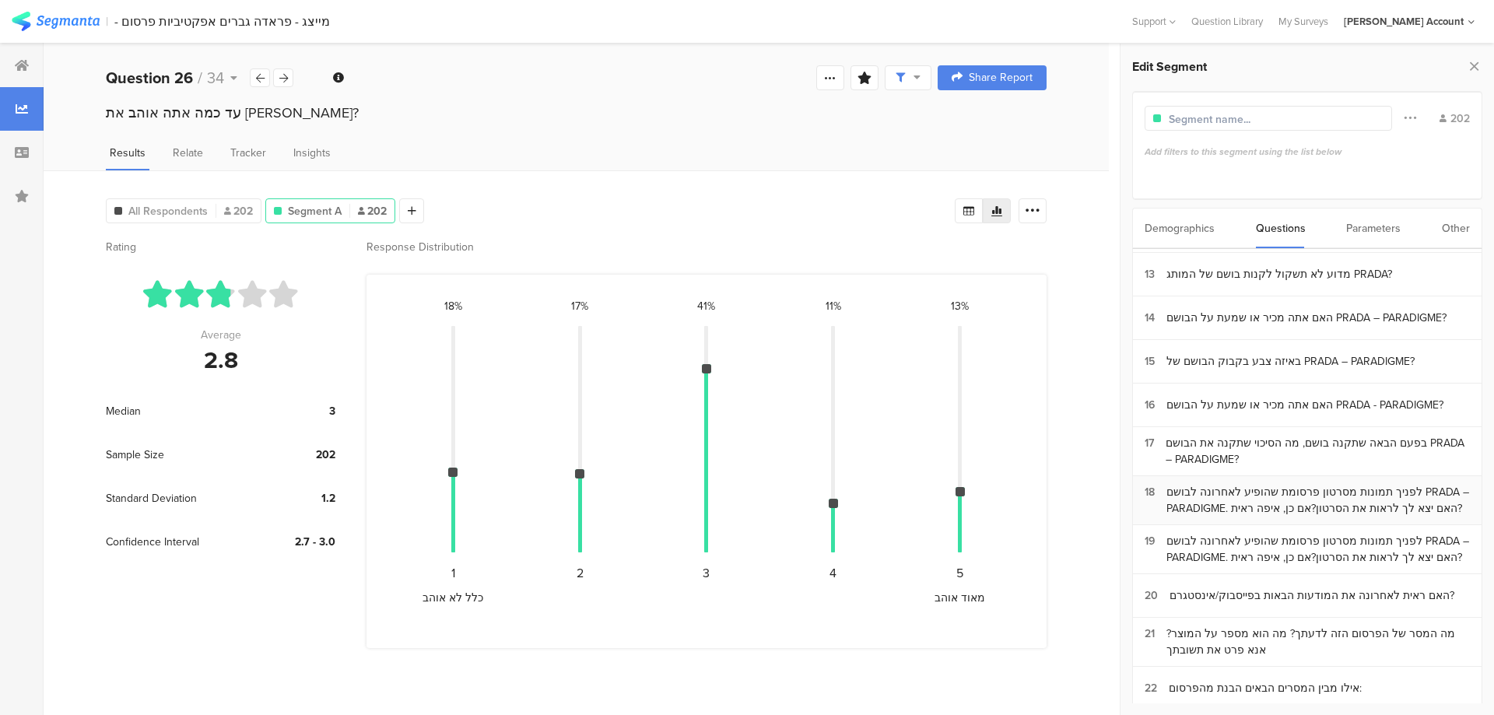
click at [1295, 503] on div "לפניך תמונות מסרטון פרסומת שהופיע לאחרונה לבושם PRADA – PARADIGME. האם יצא לך ל…" at bounding box center [1317, 500] width 303 height 33
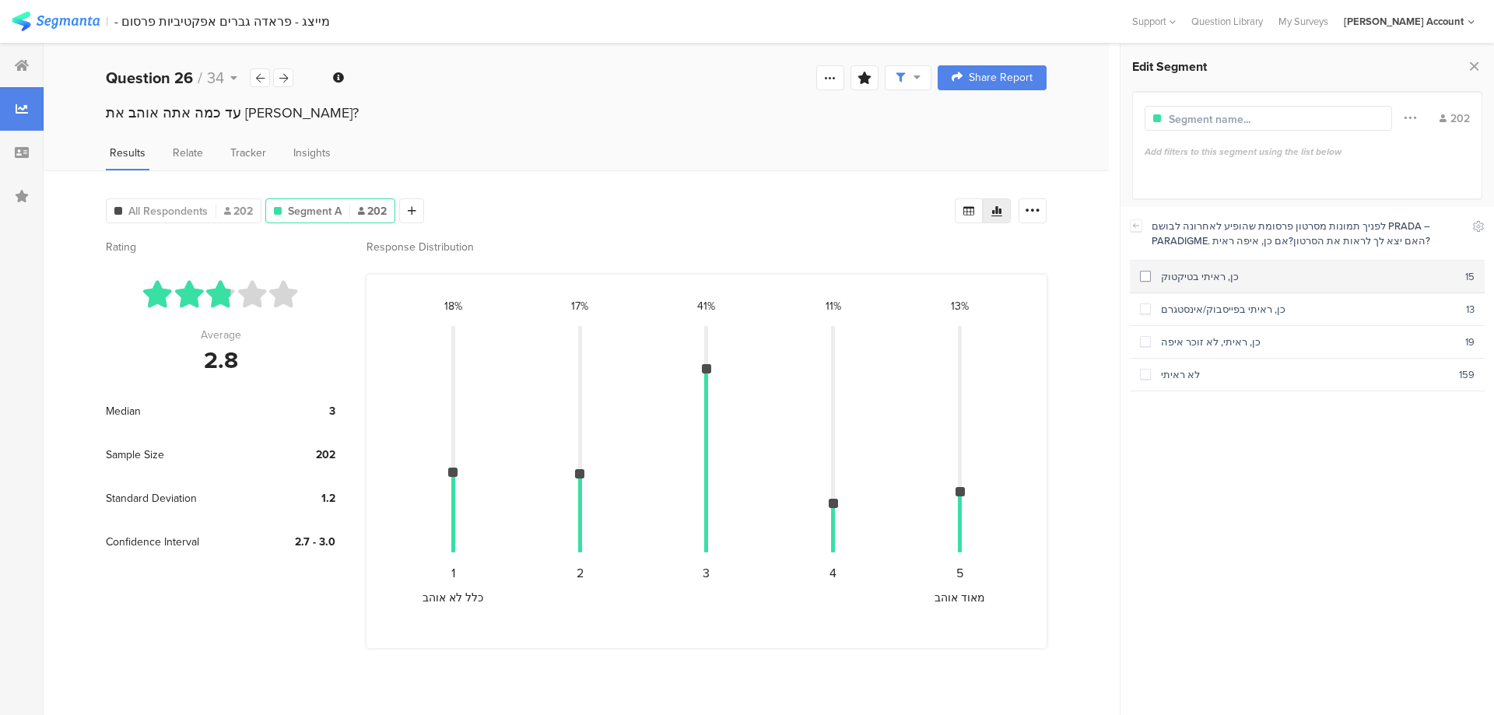
click at [1239, 280] on div "כן, ראיתי בטיקטוק" at bounding box center [1308, 276] width 314 height 15
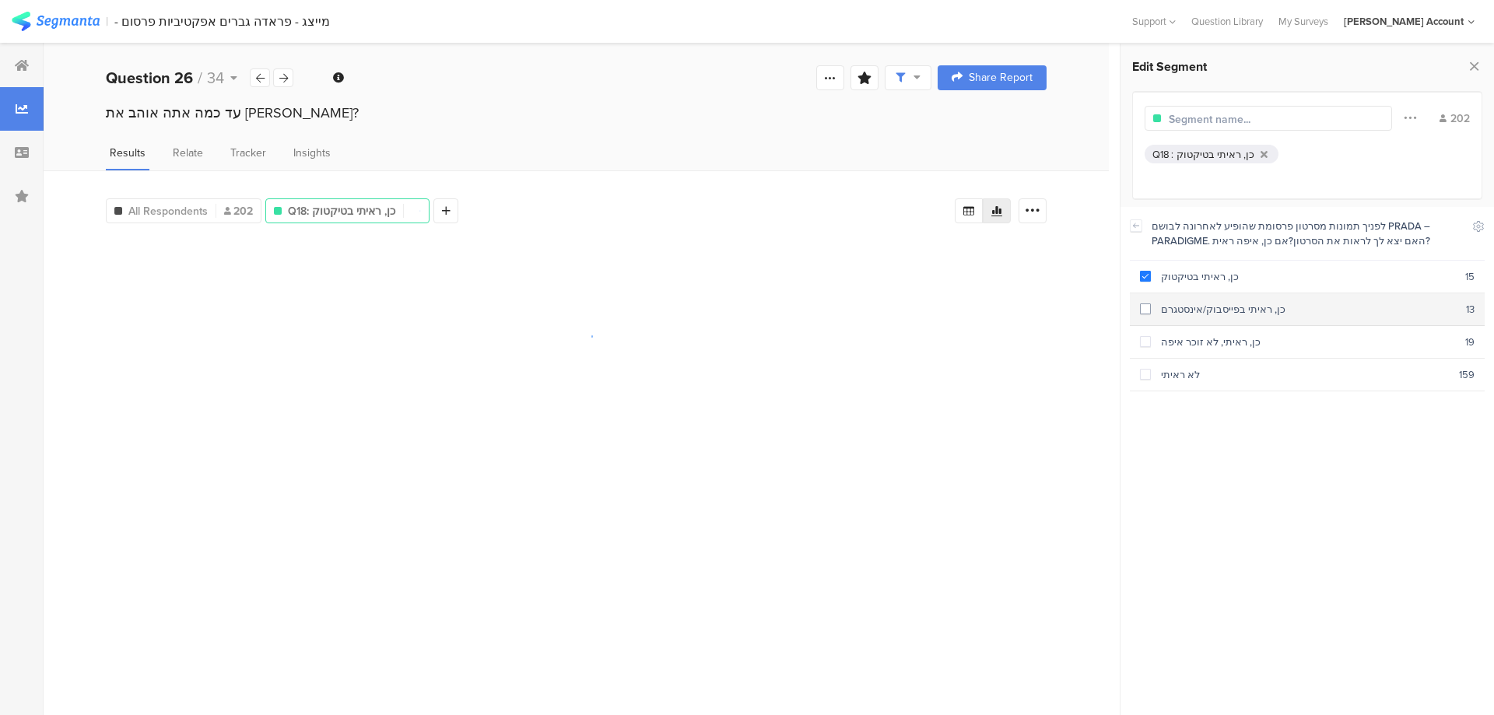
click at [1234, 310] on div "כן, ראיתי בפייסבוק/אינסטגרם" at bounding box center [1308, 309] width 315 height 15
click at [1234, 344] on div "כן, ראיתי, לא זוכר איפה" at bounding box center [1308, 342] width 314 height 15
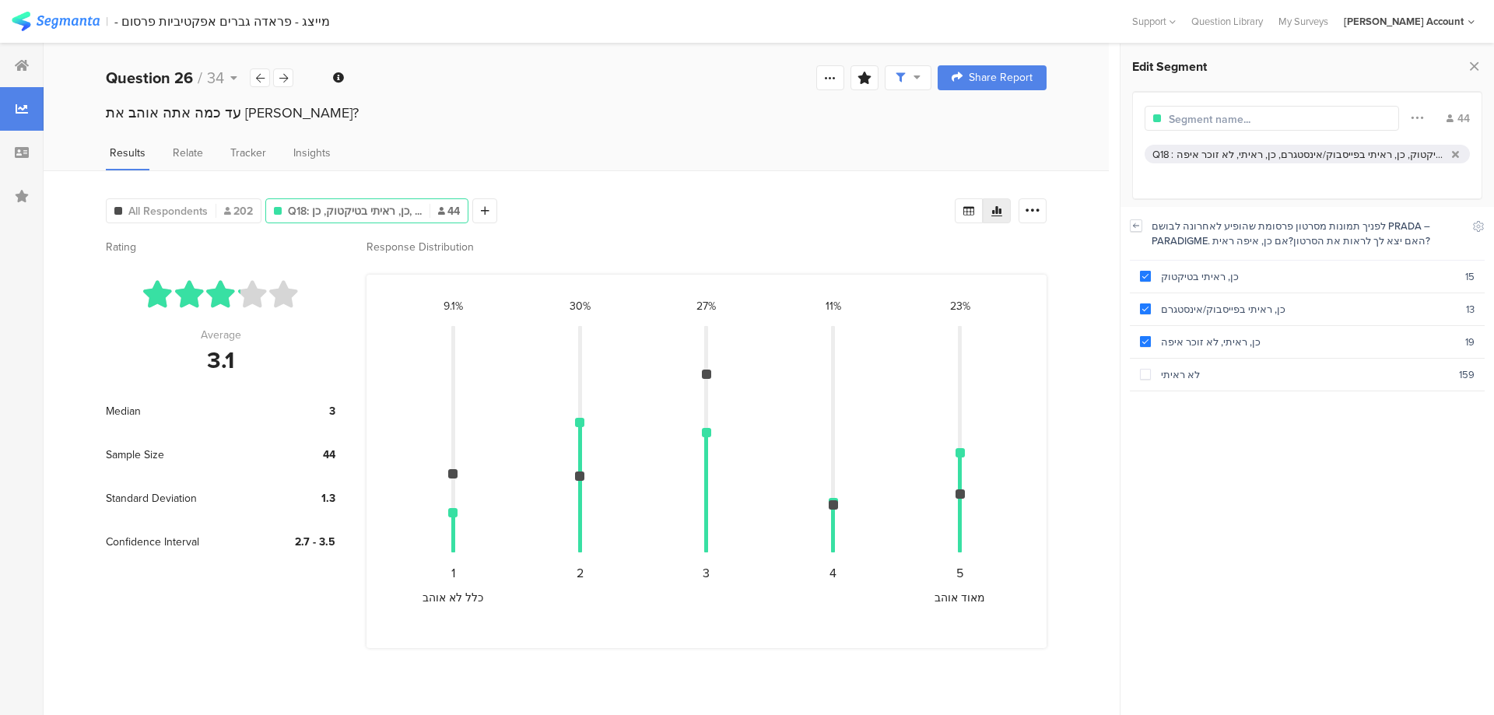
click at [1135, 223] on icon at bounding box center [1136, 225] width 11 height 12
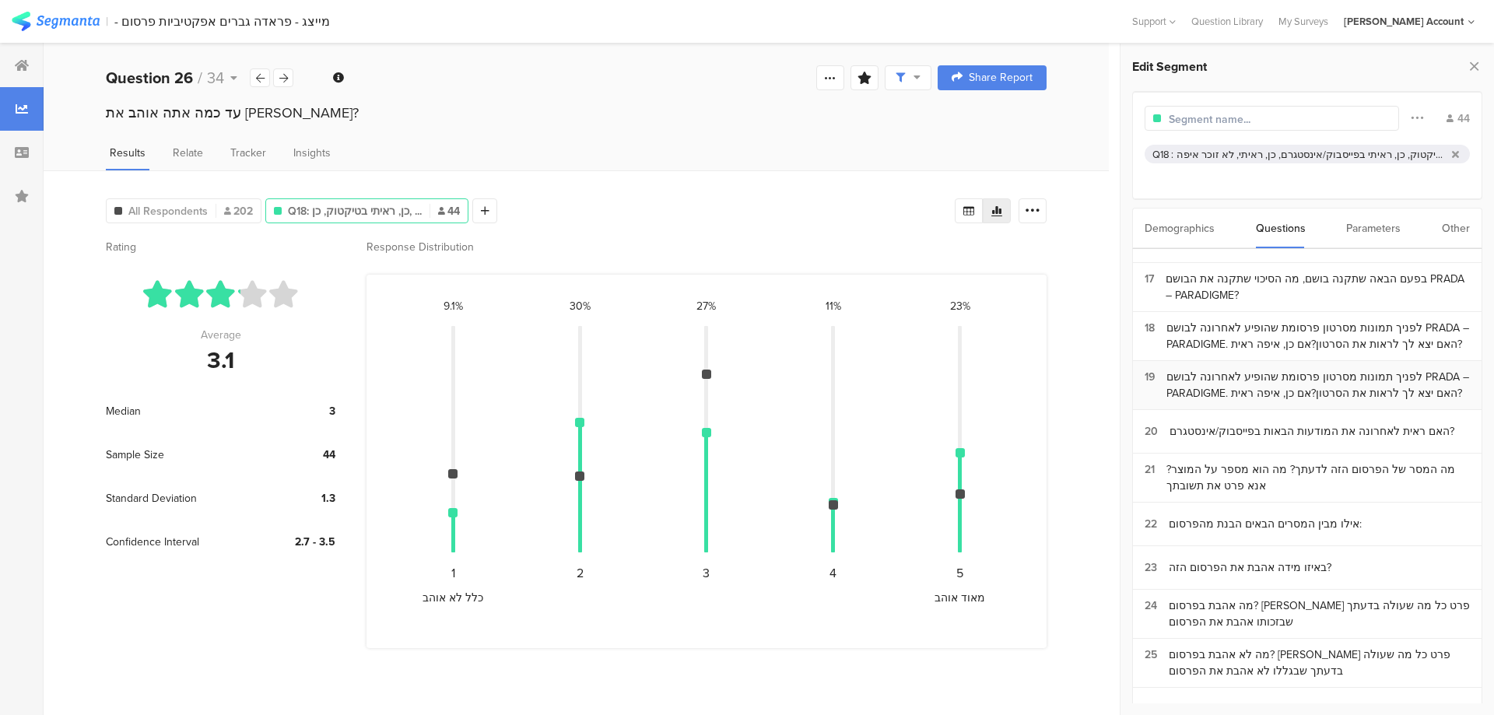
scroll to position [726, 0]
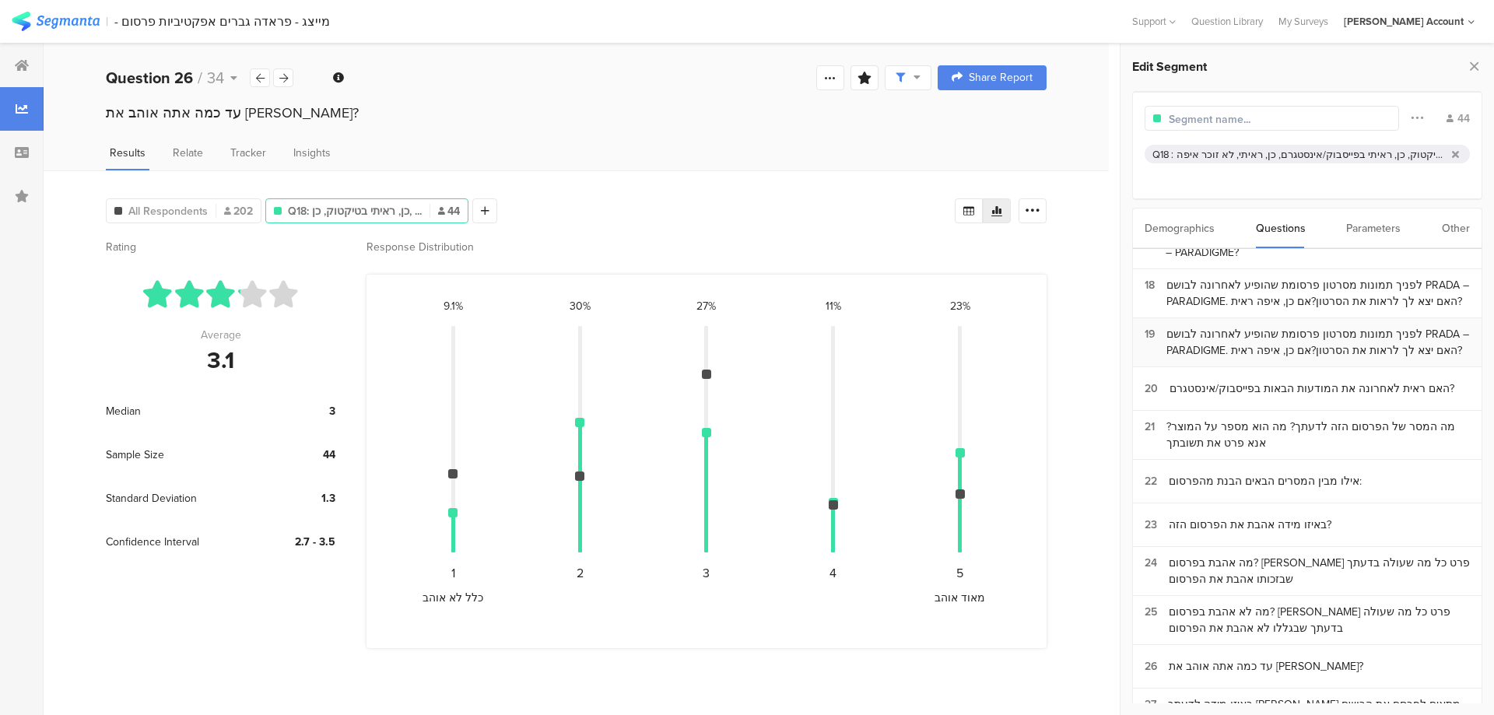
click at [1239, 327] on div "לפניך תמונות מסרטון פרסומת שהופיע לאחרונה לבושם PRADA – PARADIGME. האם יצא לך ל…" at bounding box center [1317, 342] width 303 height 33
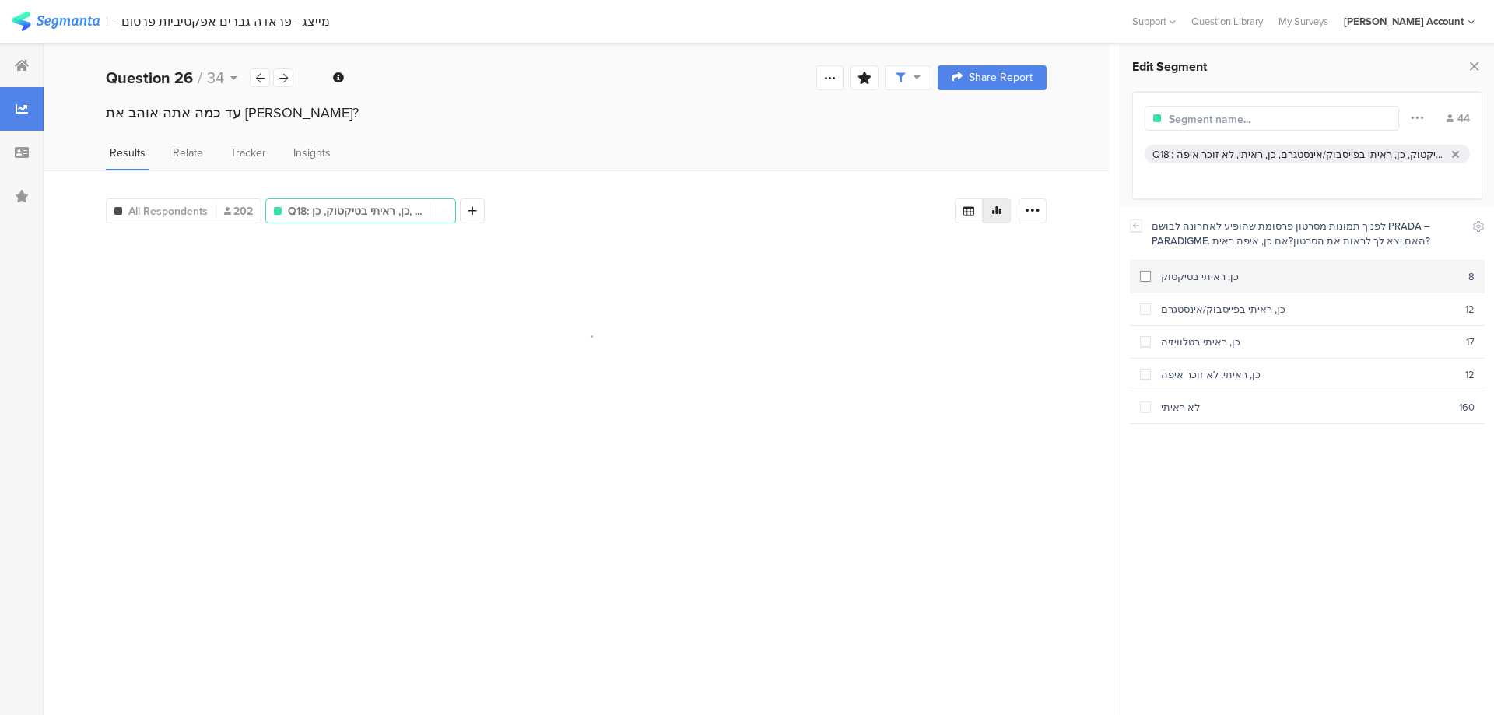
click at [1265, 274] on div "כן, ראיתי בטיקטוק" at bounding box center [1309, 276] width 317 height 15
click at [1264, 301] on section "כן, ראיתי בפייסבוק/אינסטגרם 12" at bounding box center [1307, 309] width 355 height 33
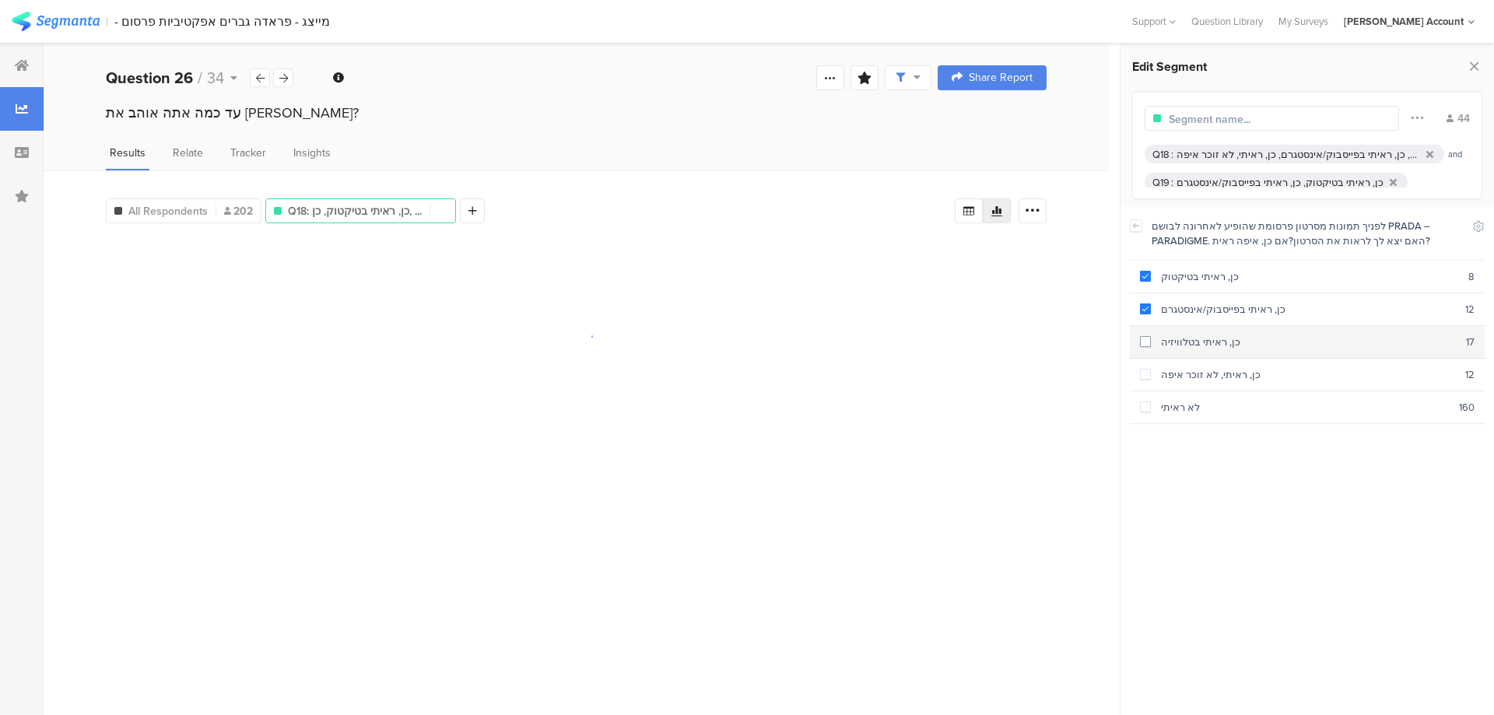
click at [1253, 339] on div "כן, ראיתי בטלוויזיה" at bounding box center [1308, 342] width 315 height 15
click at [1243, 373] on div "כן, ראיתי, לא זוכר איפה" at bounding box center [1308, 374] width 314 height 15
click at [1136, 225] on icon at bounding box center [1136, 225] width 11 height 12
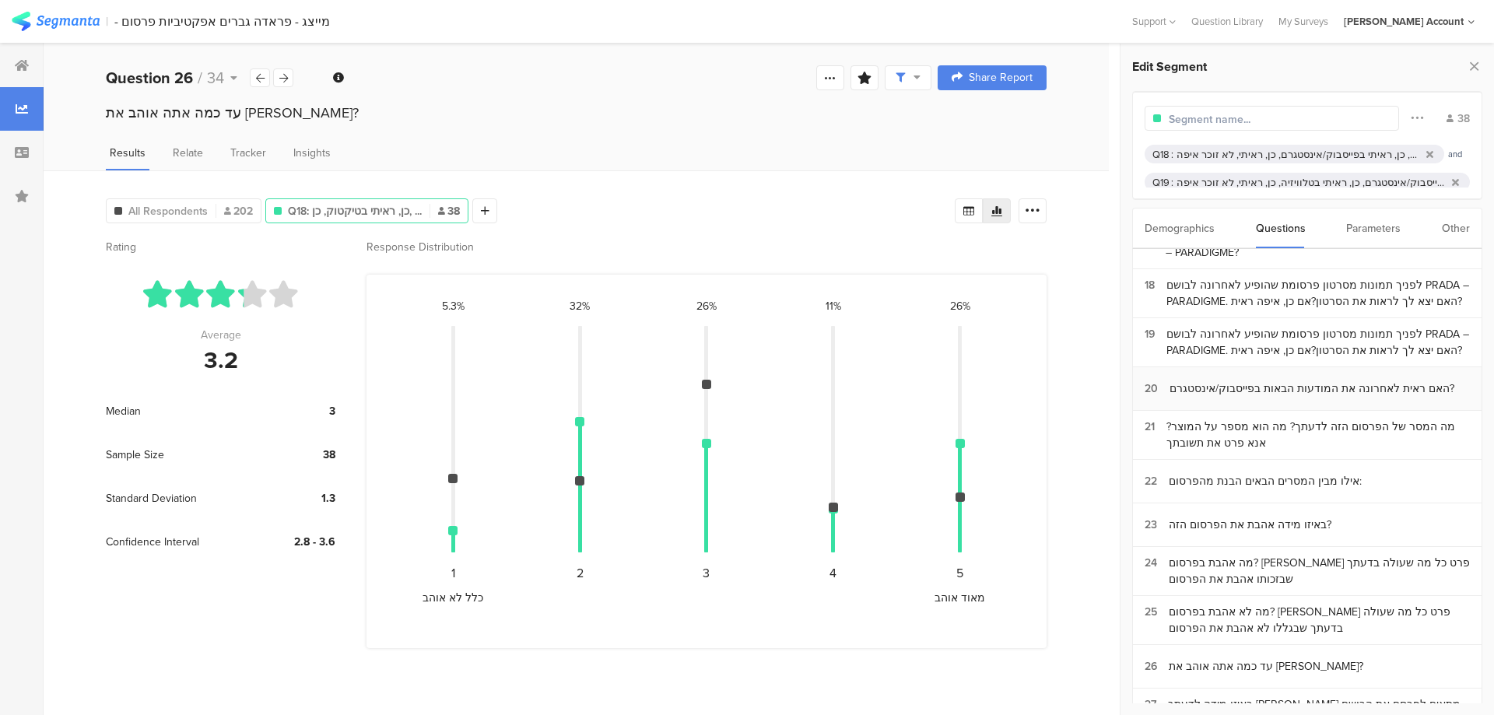
click at [1225, 398] on section "20 האם ראית לאחרונה את המודעות הבאות בפייסבוק/אינסטגרם?" at bounding box center [1307, 389] width 349 height 44
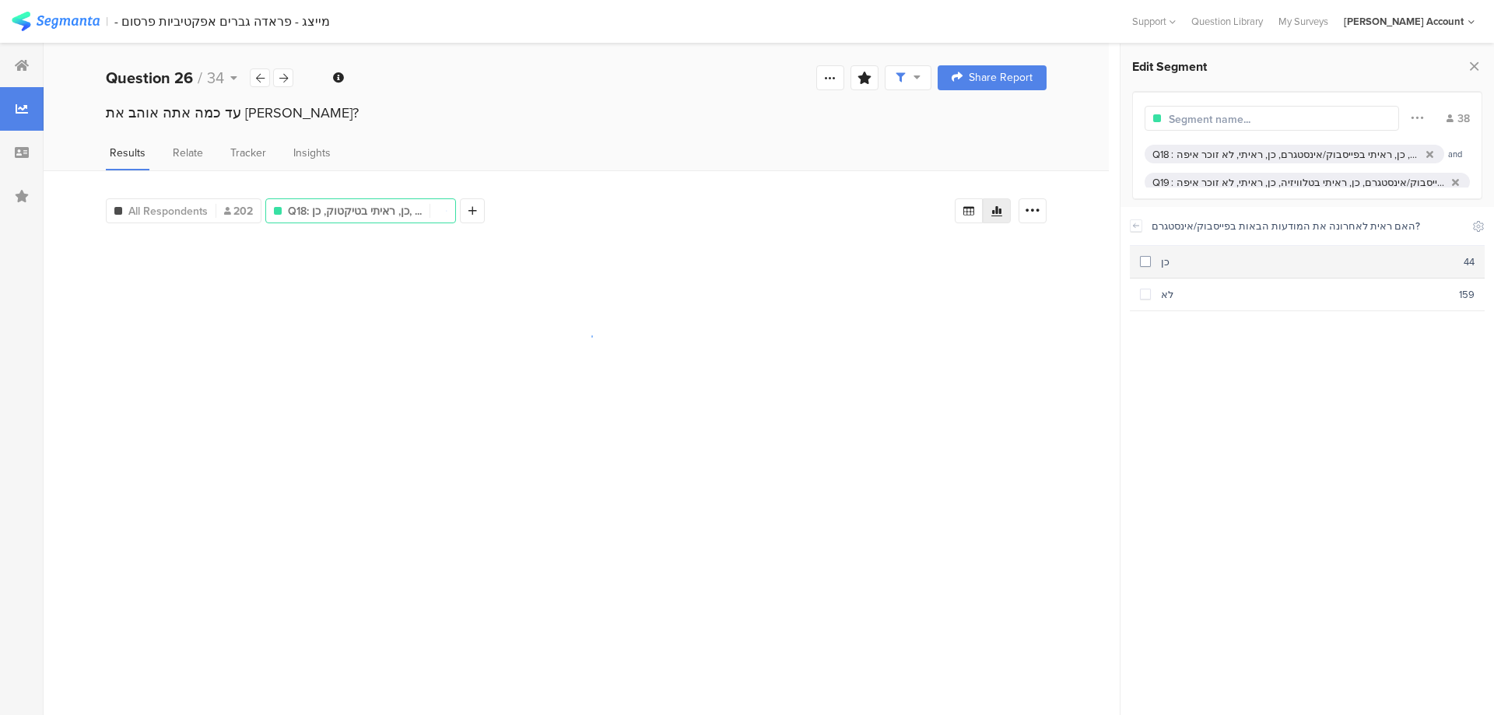
click at [1241, 263] on div "כן" at bounding box center [1307, 261] width 313 height 15
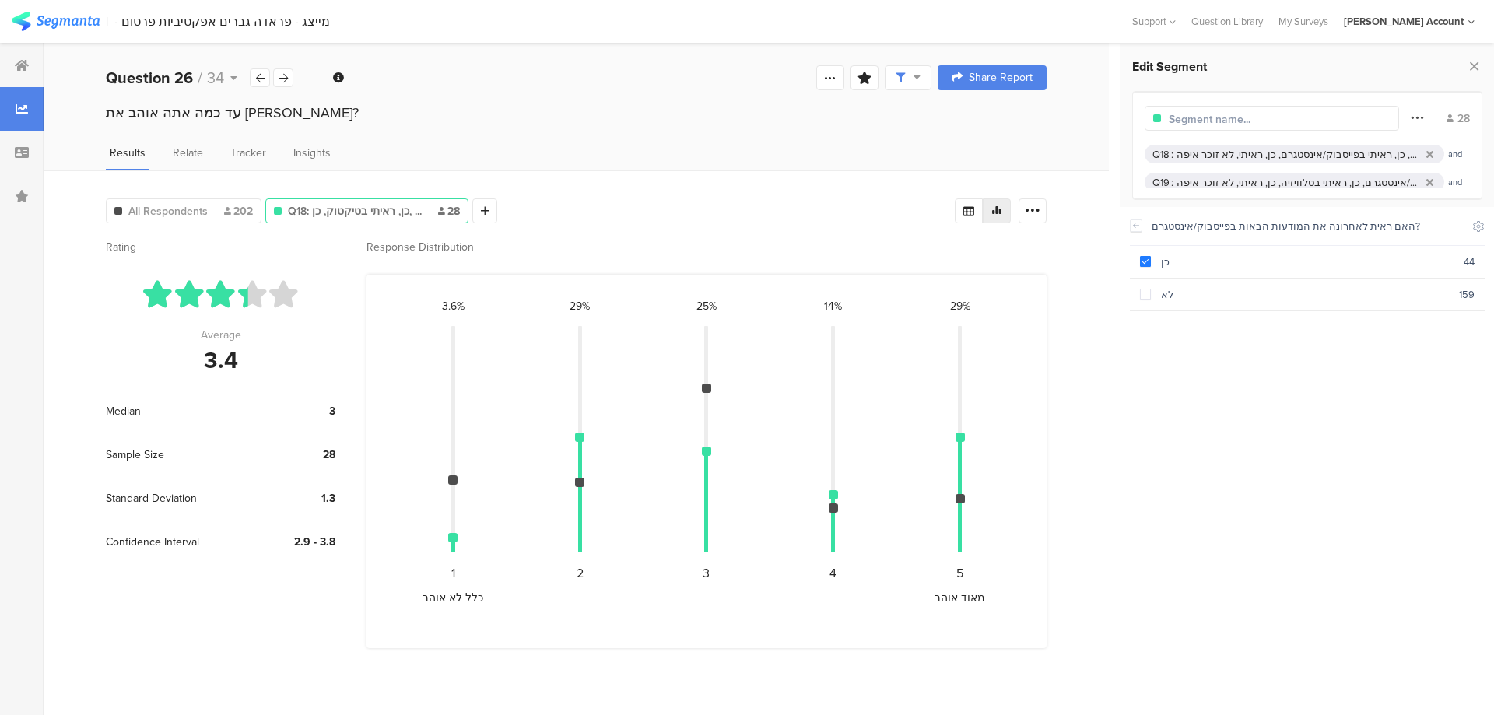
click at [1420, 121] on icon at bounding box center [1417, 117] width 12 height 20
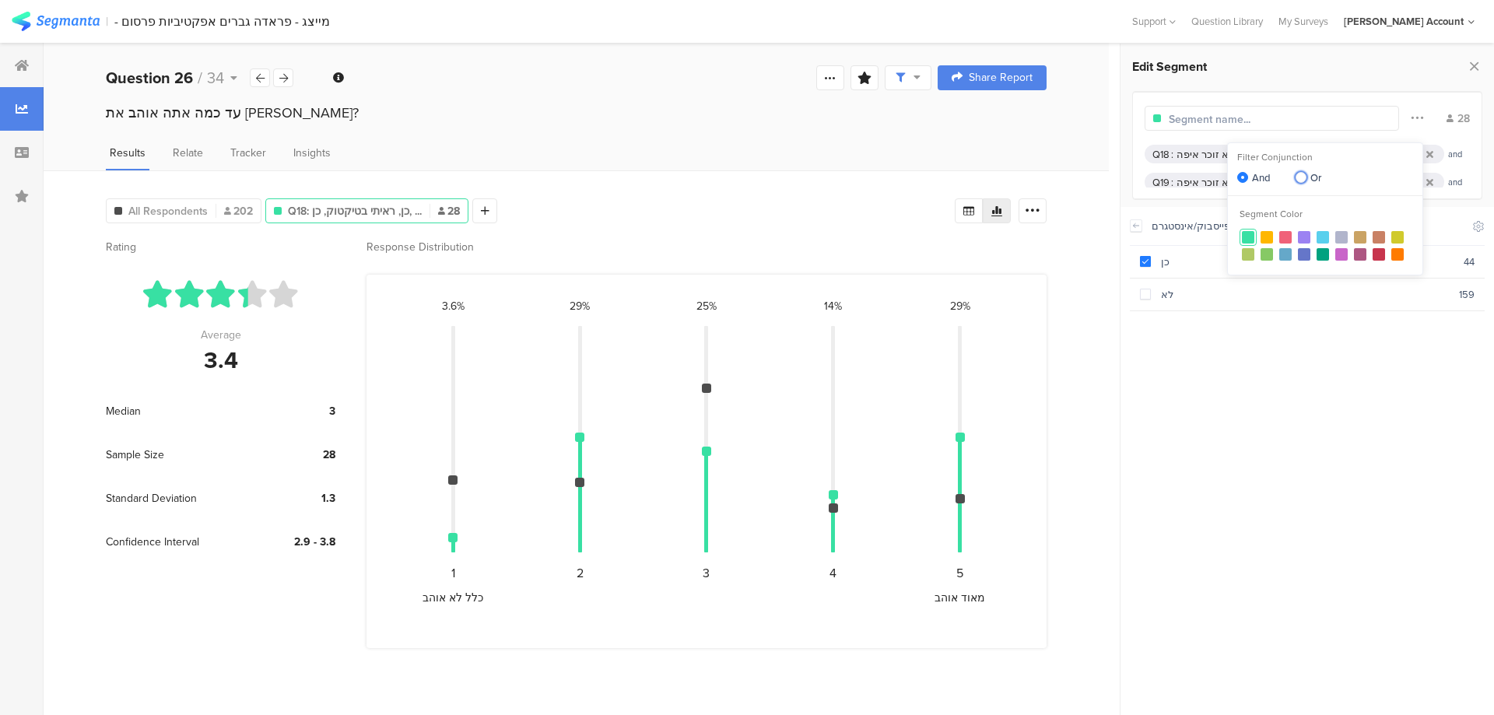
click at [1304, 176] on span at bounding box center [1301, 177] width 11 height 11
click at [1304, 176] on input "Or" at bounding box center [1301, 178] width 11 height 13
radio input "true"
radio input "false"
radio input "true"
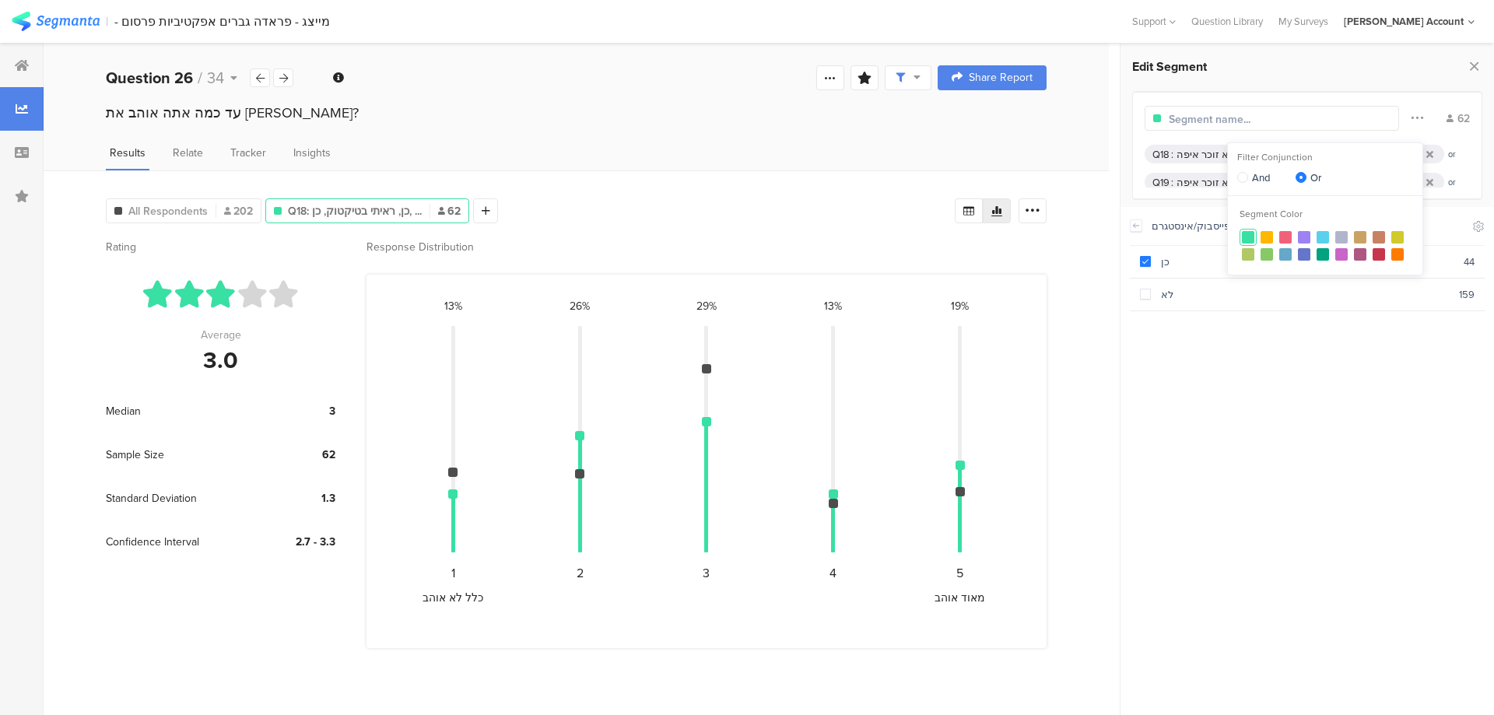
click at [1338, 68] on div "Edit Segment" at bounding box center [1307, 66] width 350 height 22
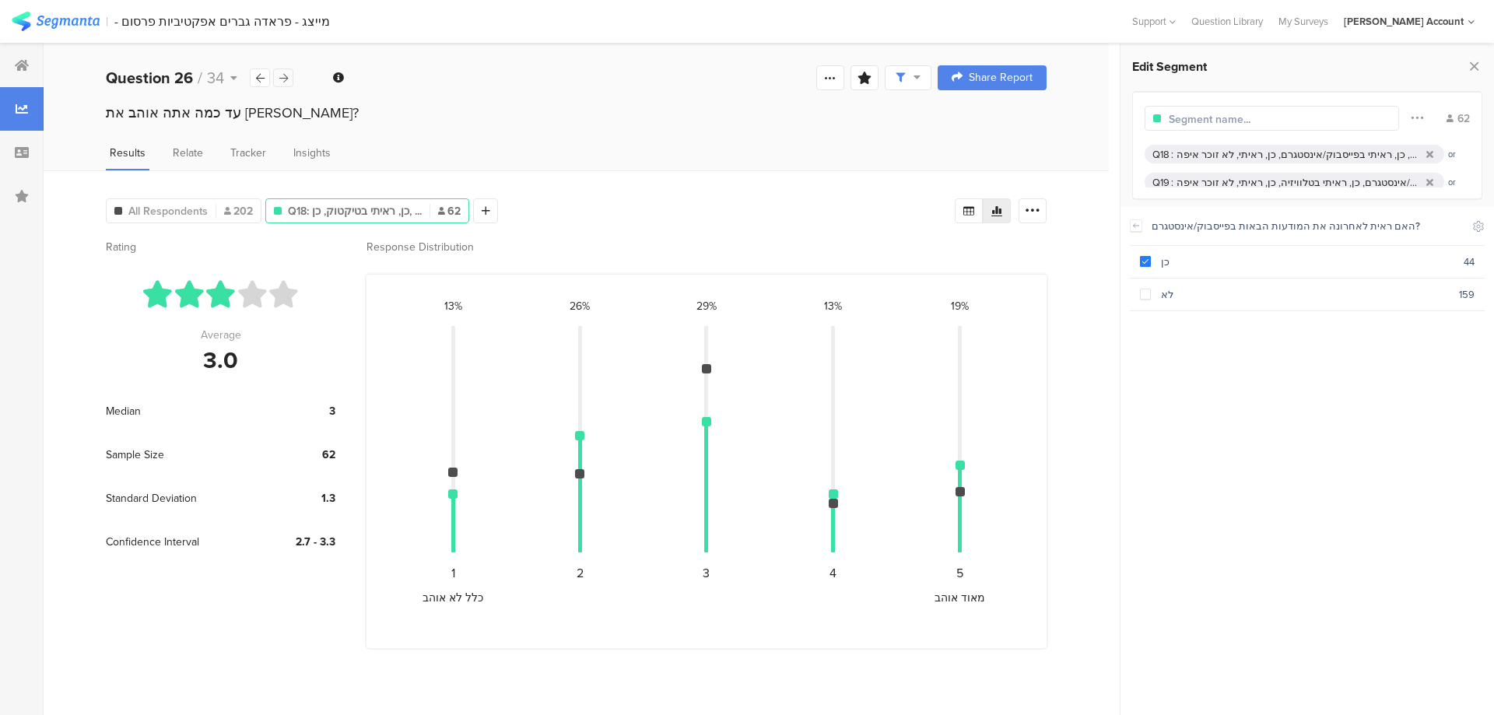
click at [283, 75] on icon at bounding box center [283, 78] width 9 height 10
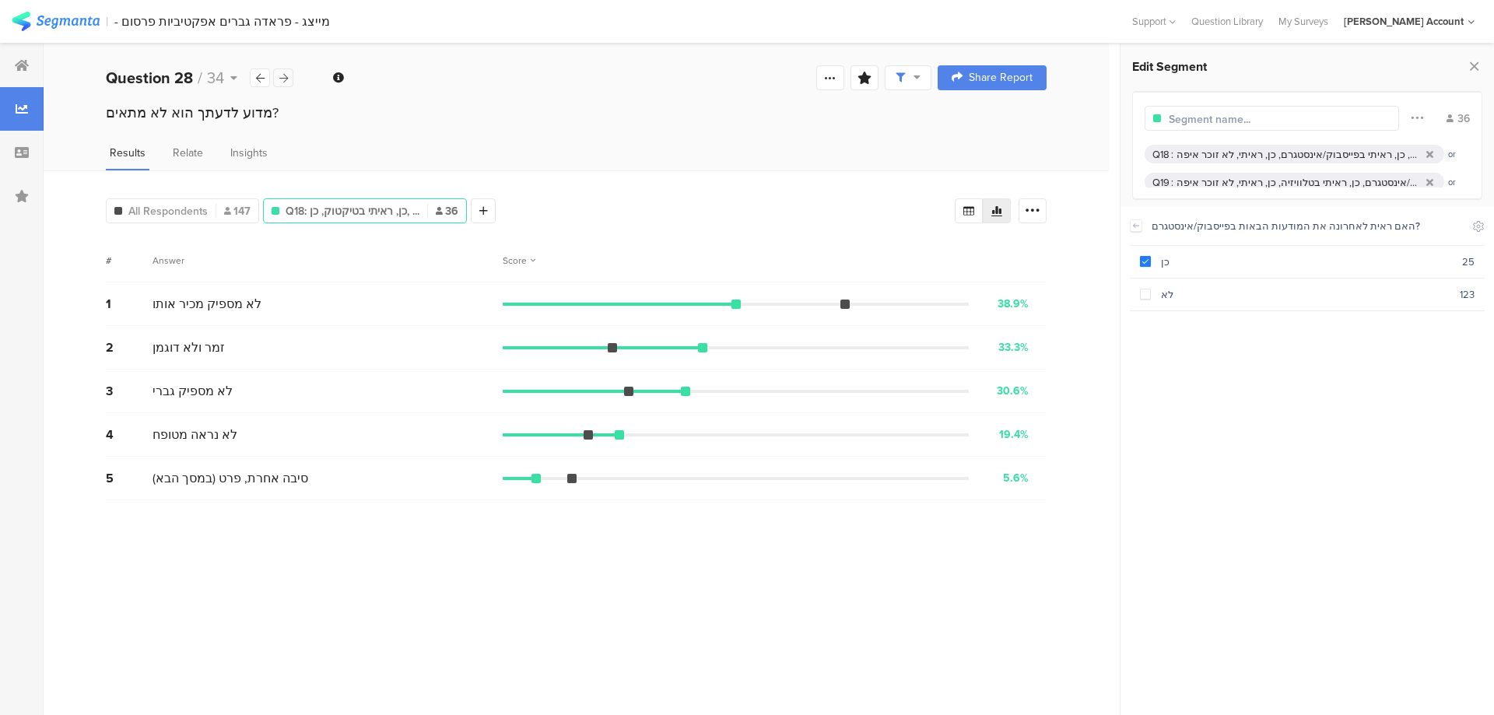
click at [283, 75] on icon at bounding box center [283, 78] width 9 height 10
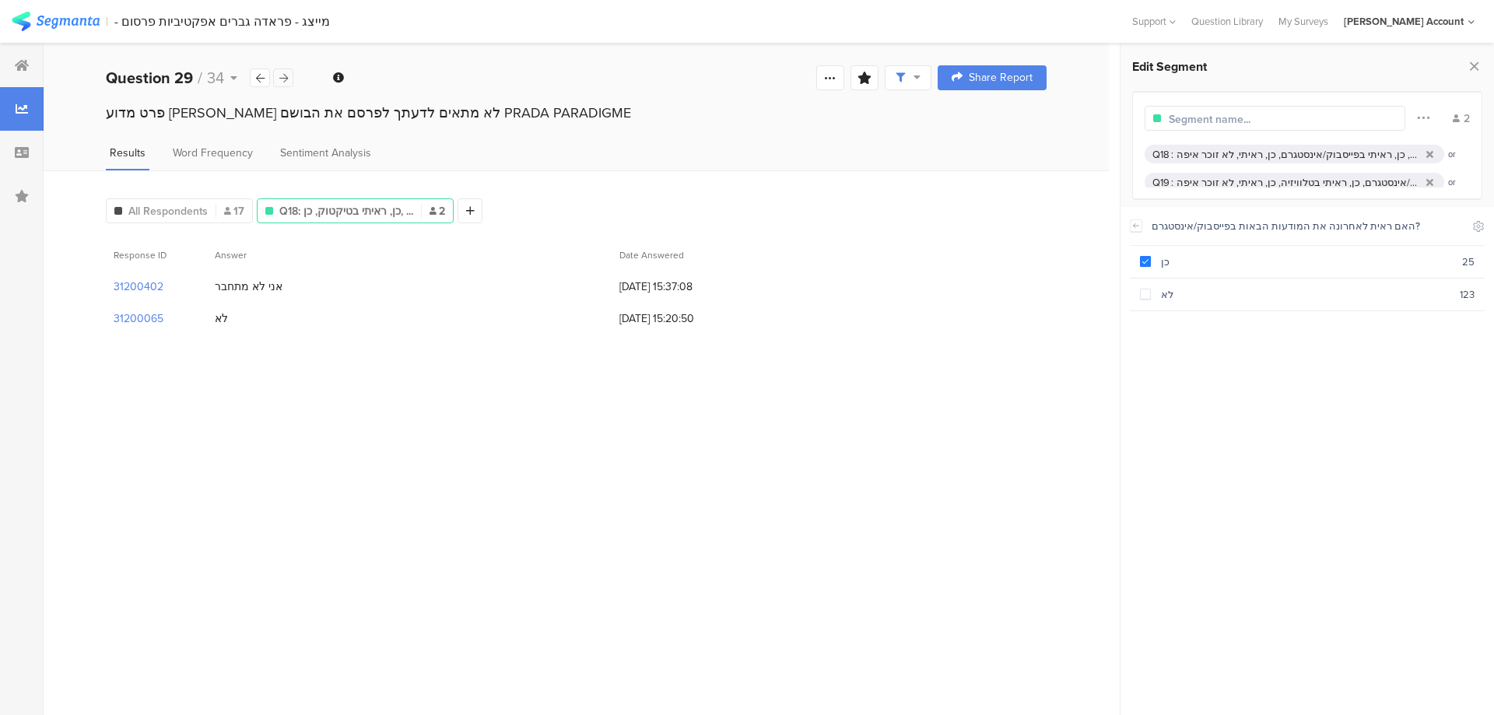
click at [283, 75] on icon at bounding box center [283, 78] width 9 height 10
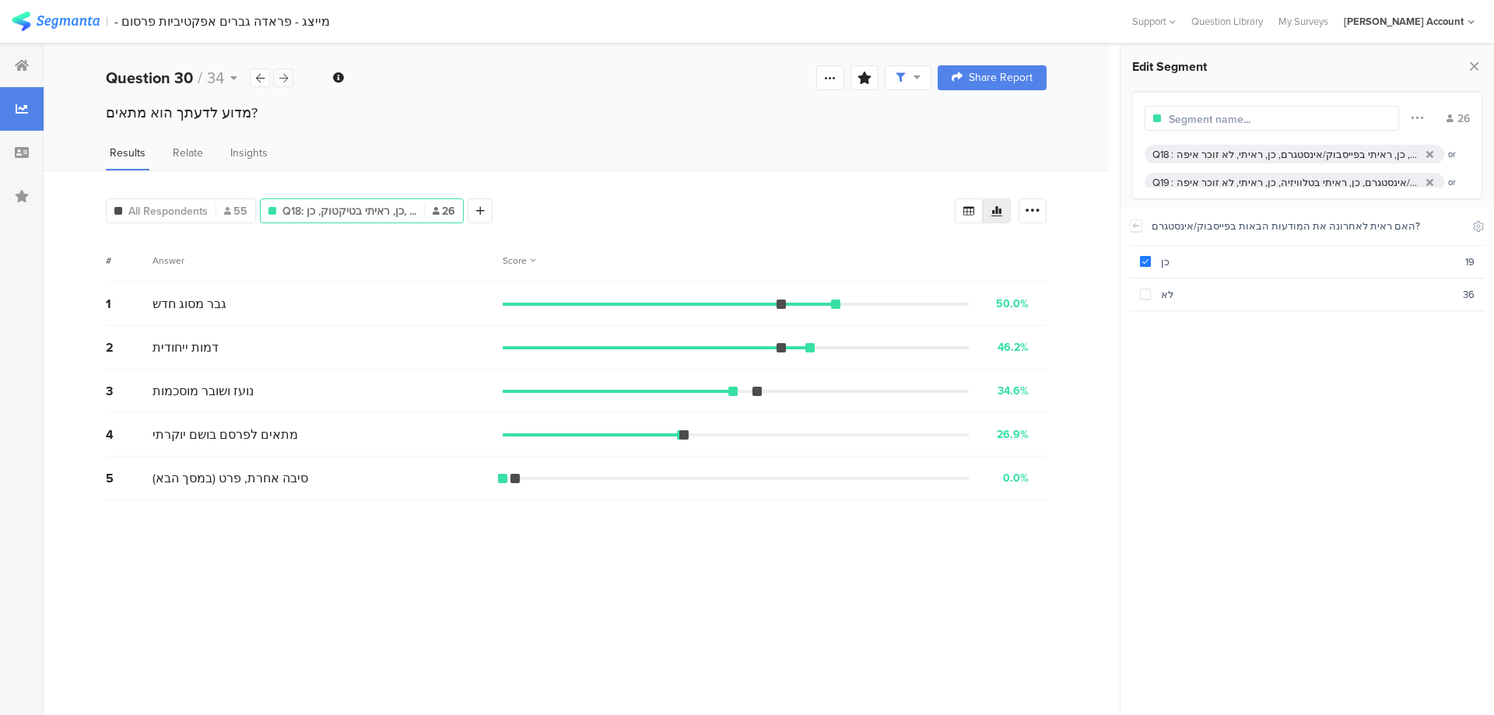
click at [283, 75] on icon at bounding box center [283, 78] width 9 height 10
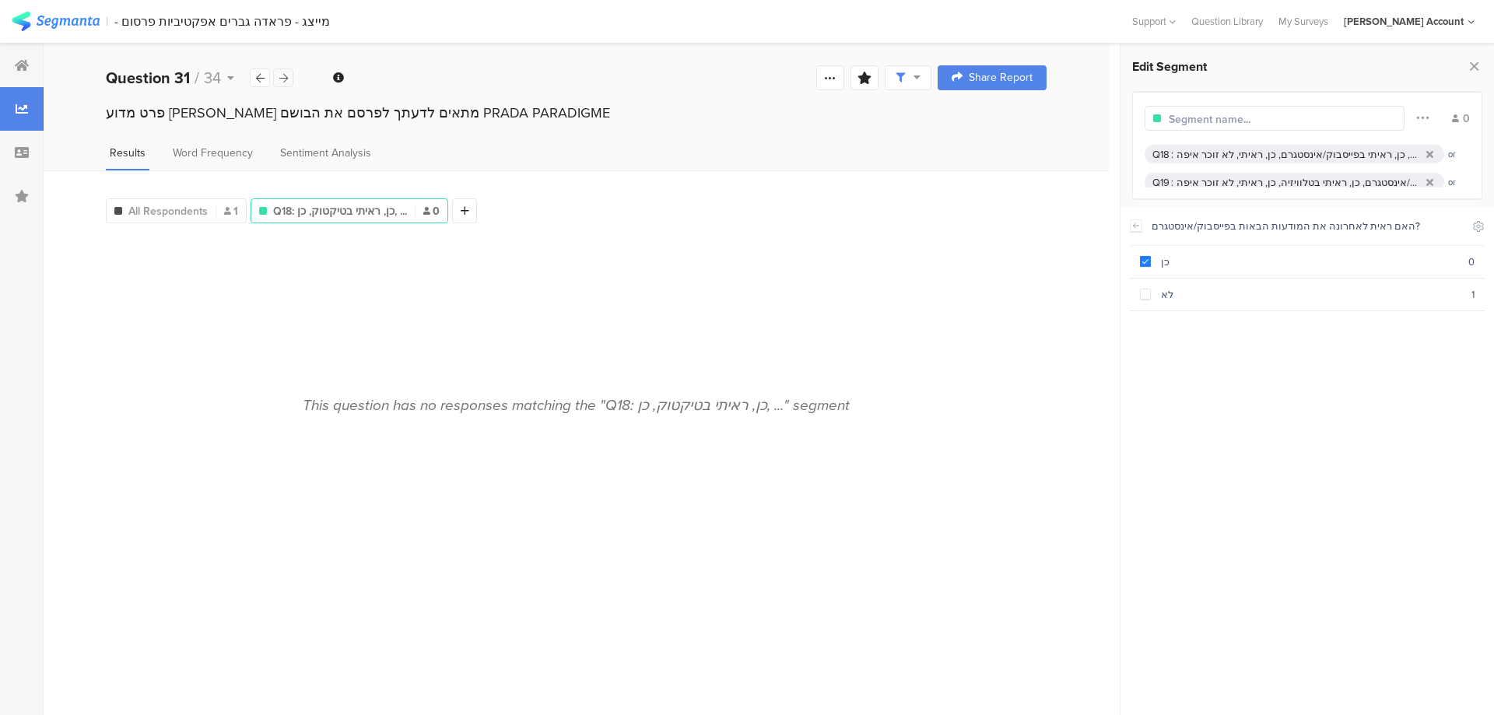
click at [283, 75] on icon at bounding box center [283, 78] width 9 height 10
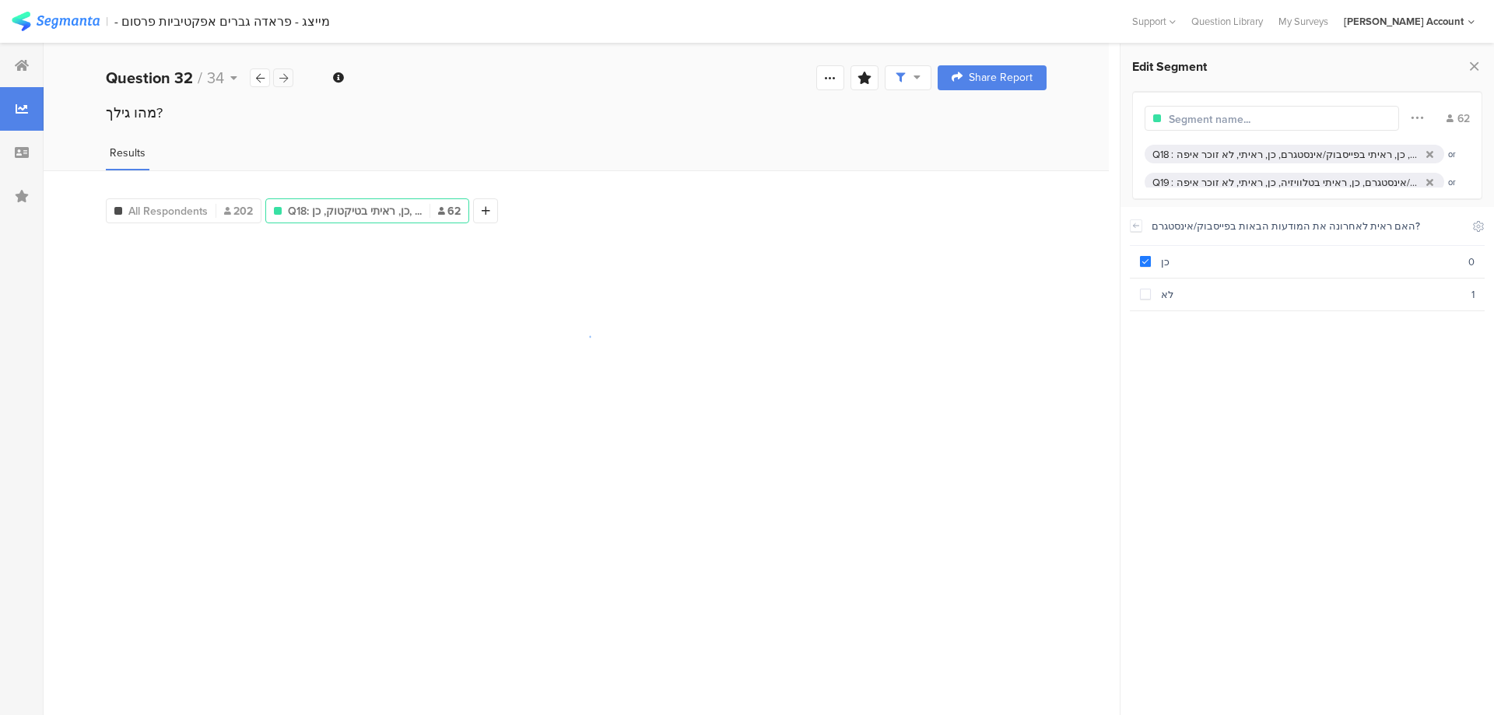
click at [283, 75] on icon at bounding box center [283, 78] width 9 height 10
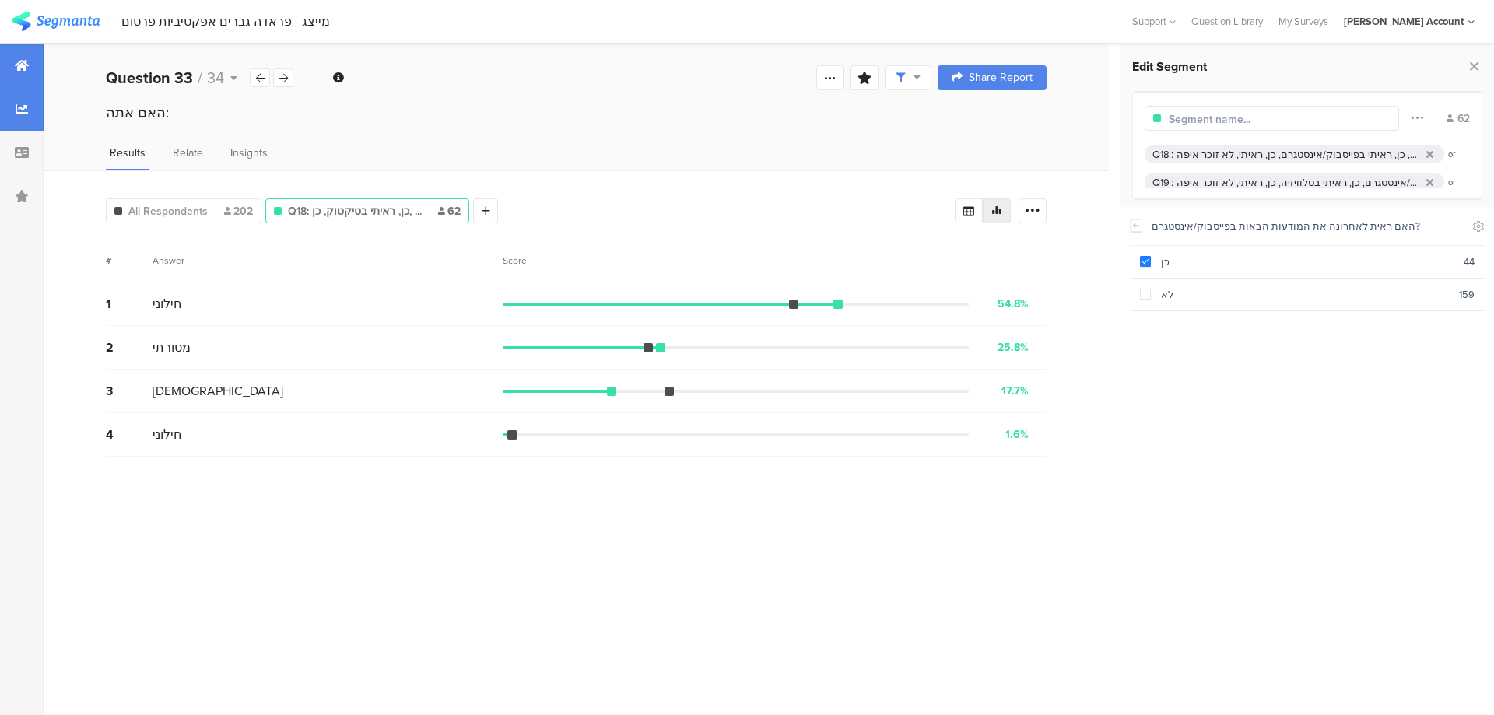
click at [9, 58] on div at bounding box center [22, 66] width 44 height 44
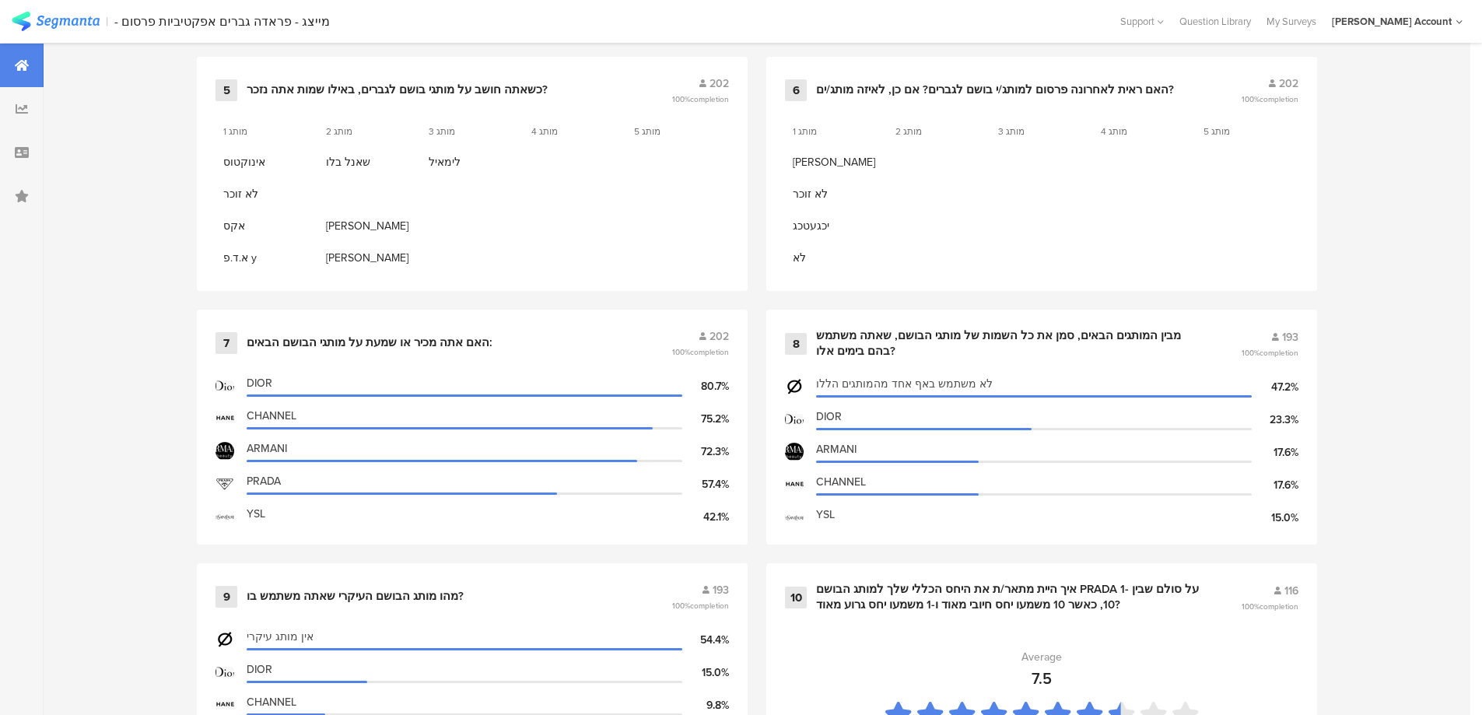
scroll to position [1245, 0]
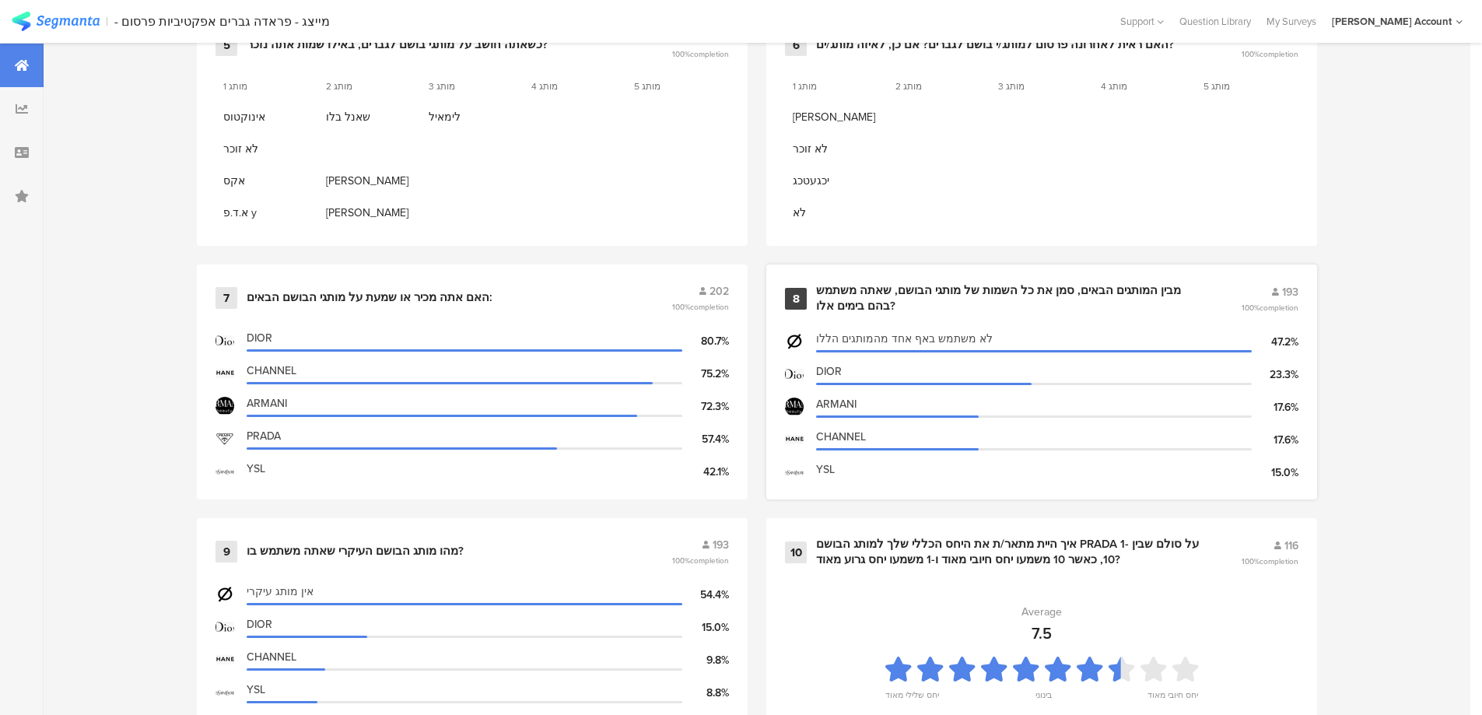
click at [885, 281] on div "8 מבין המותגים הבאים, סמן את כל השמות של מותגי הבושם, שאתה משתמש בהם בימים אלו?…" at bounding box center [1041, 382] width 551 height 235
click at [870, 289] on div "מבין המותגים הבאים, סמן את כל השמות של מותגי הבושם, שאתה משתמש בהם בימים אלו?" at bounding box center [1009, 298] width 387 height 30
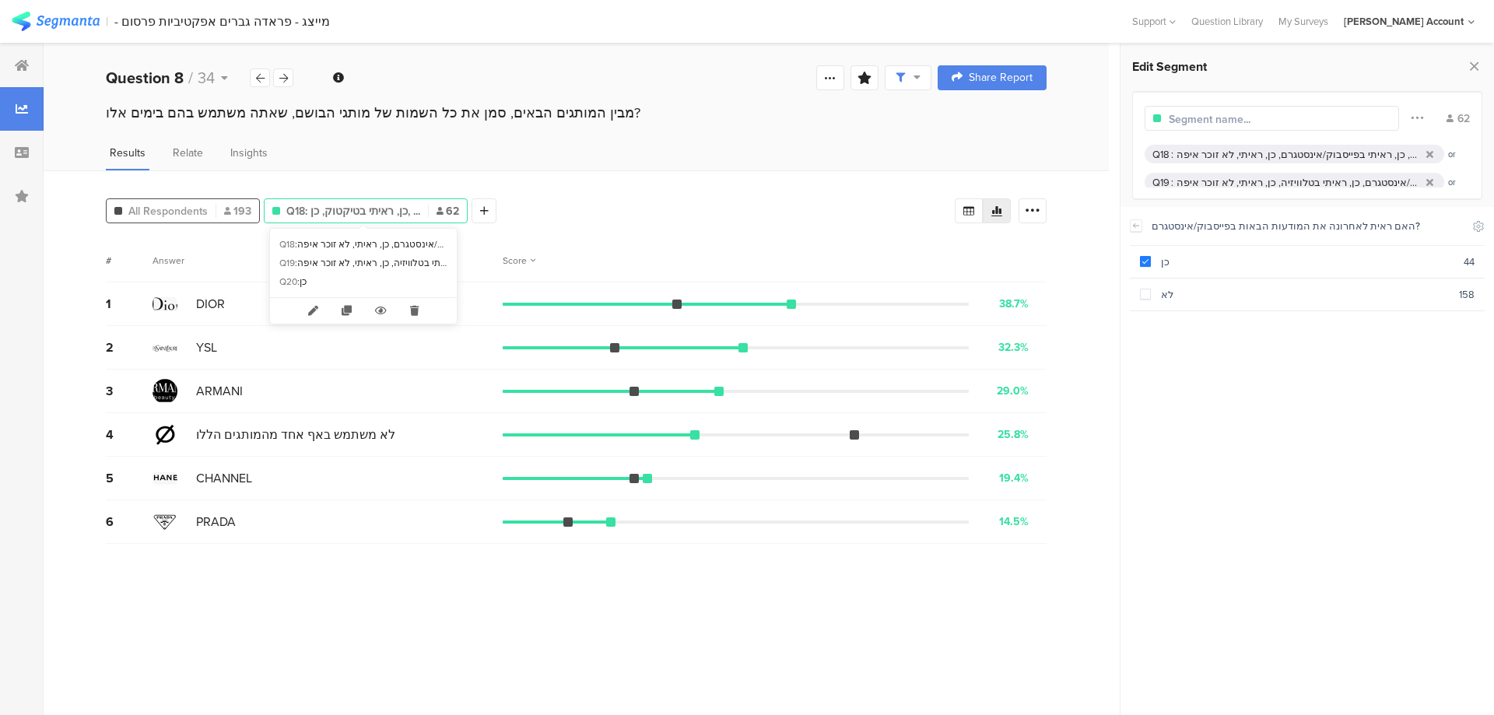
click at [184, 212] on span "All Respondents" at bounding box center [167, 211] width 79 height 16
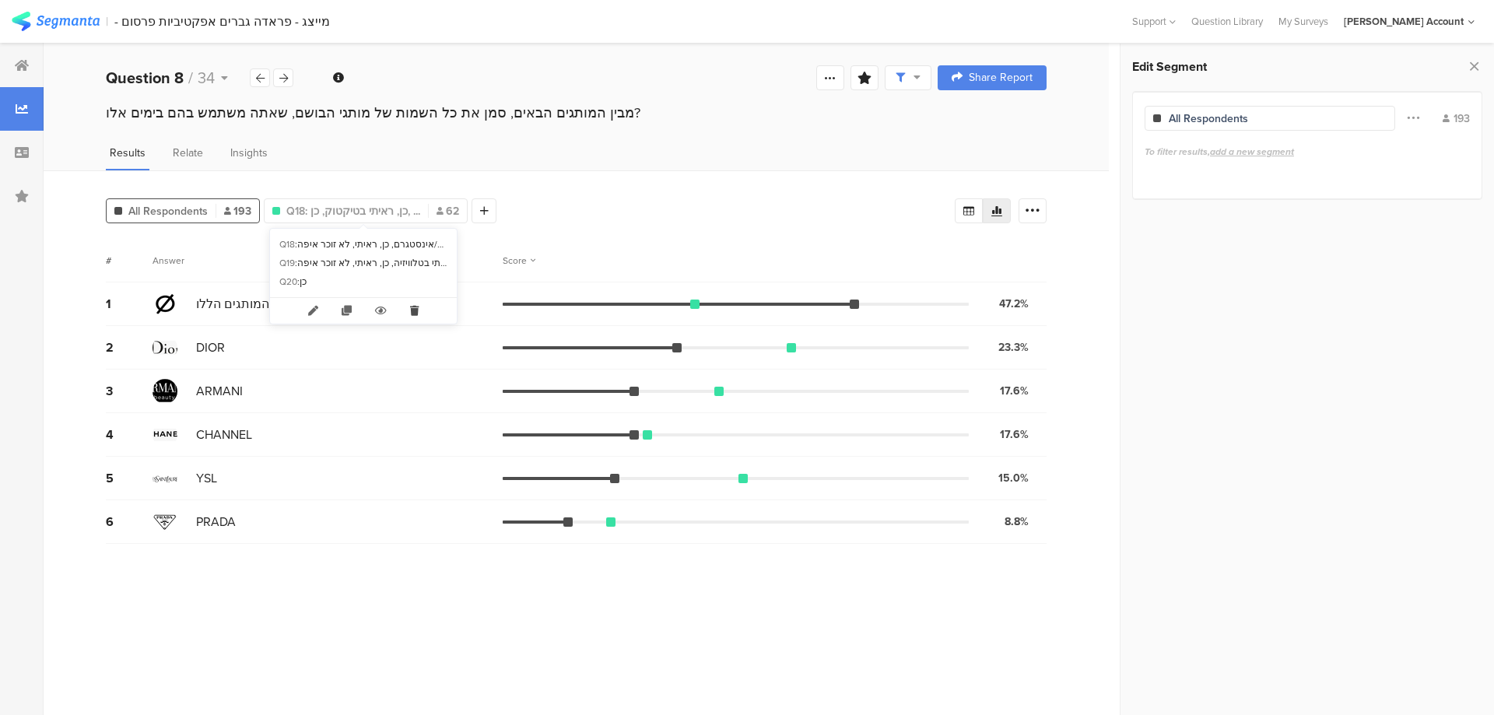
click at [419, 308] on icon at bounding box center [414, 311] width 32 height 26
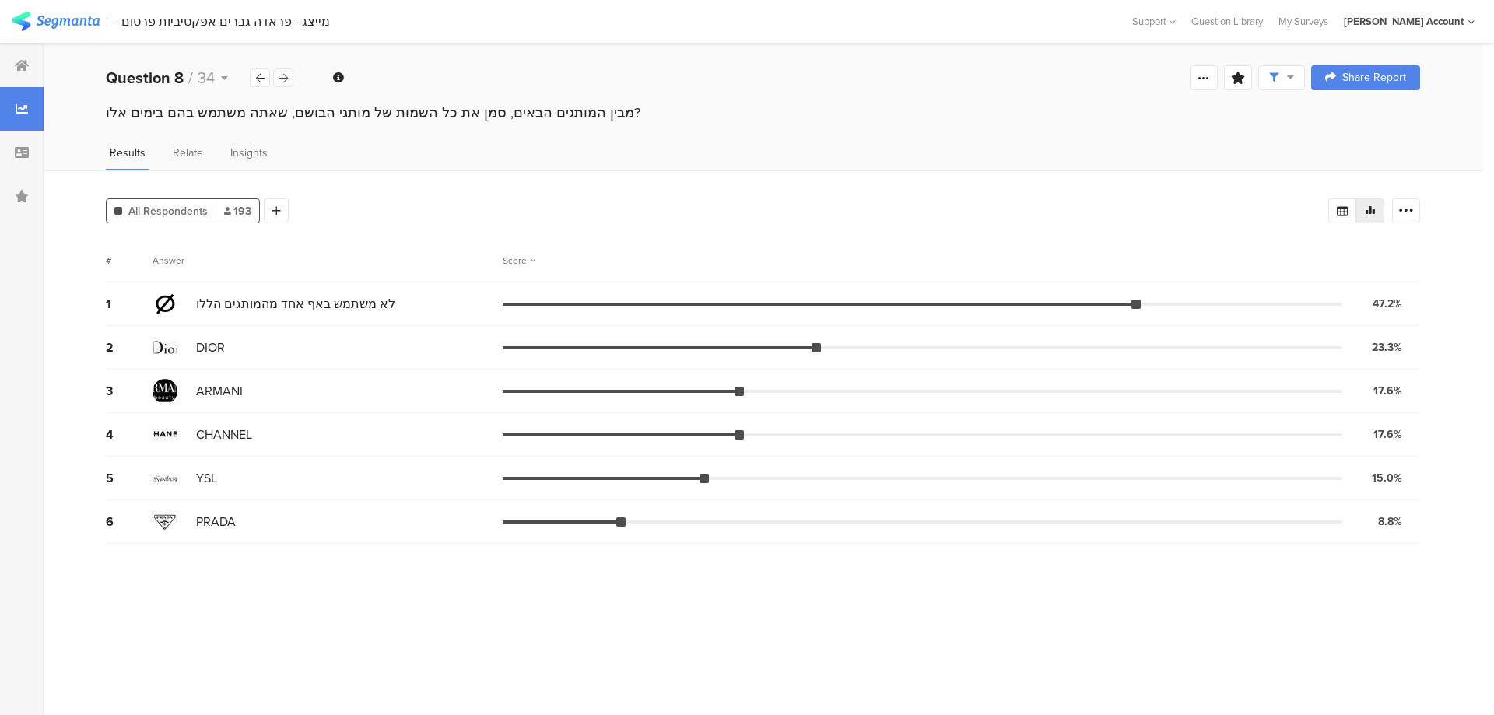
click at [282, 79] on icon at bounding box center [283, 78] width 9 height 10
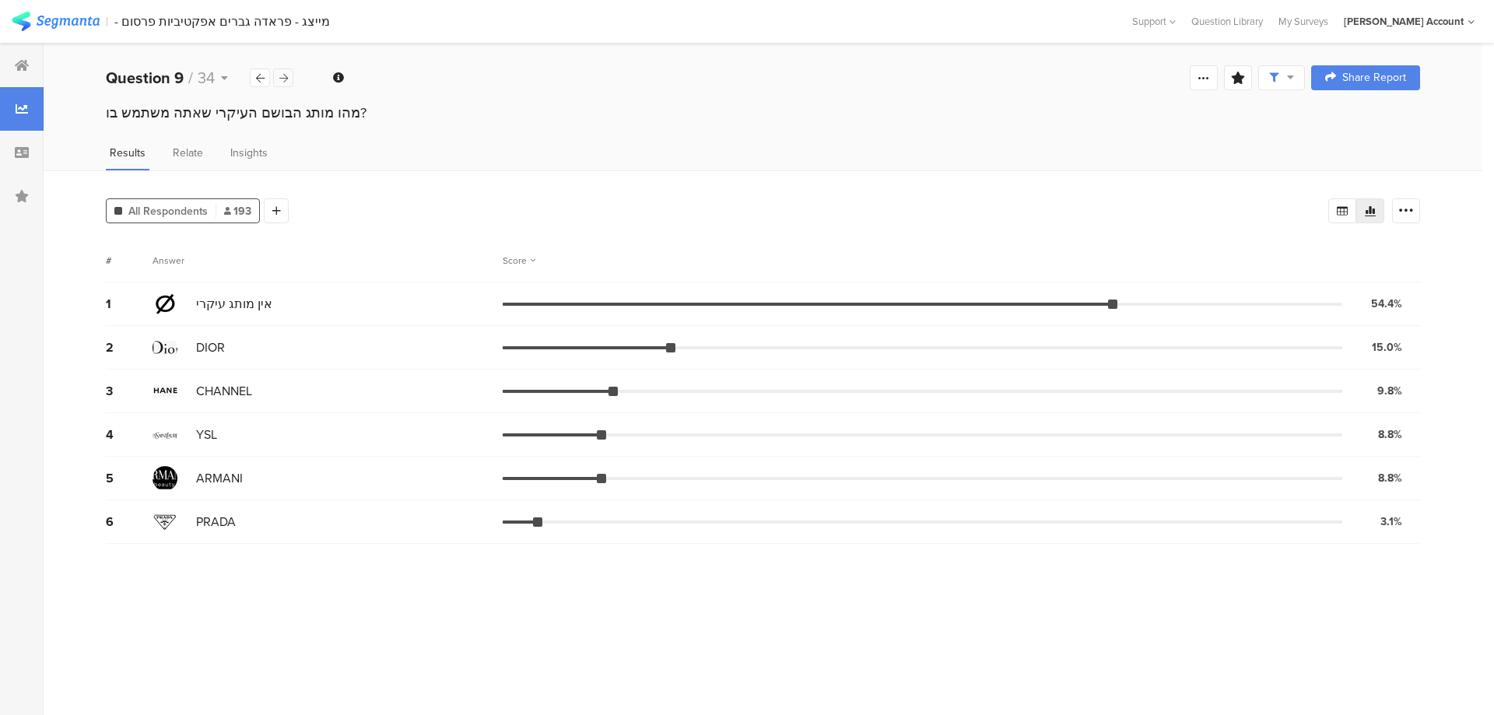
click at [285, 82] on icon at bounding box center [283, 78] width 9 height 10
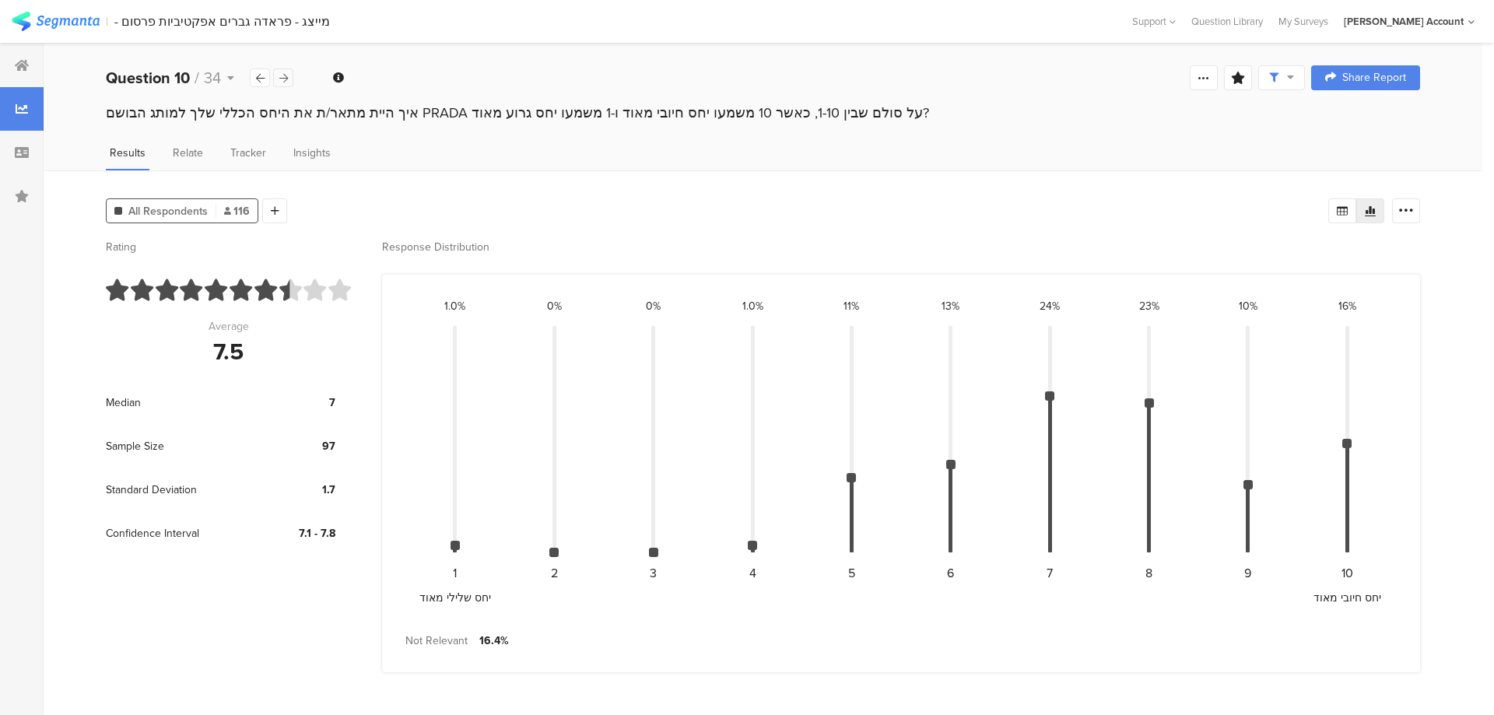
click at [284, 82] on icon at bounding box center [283, 78] width 9 height 10
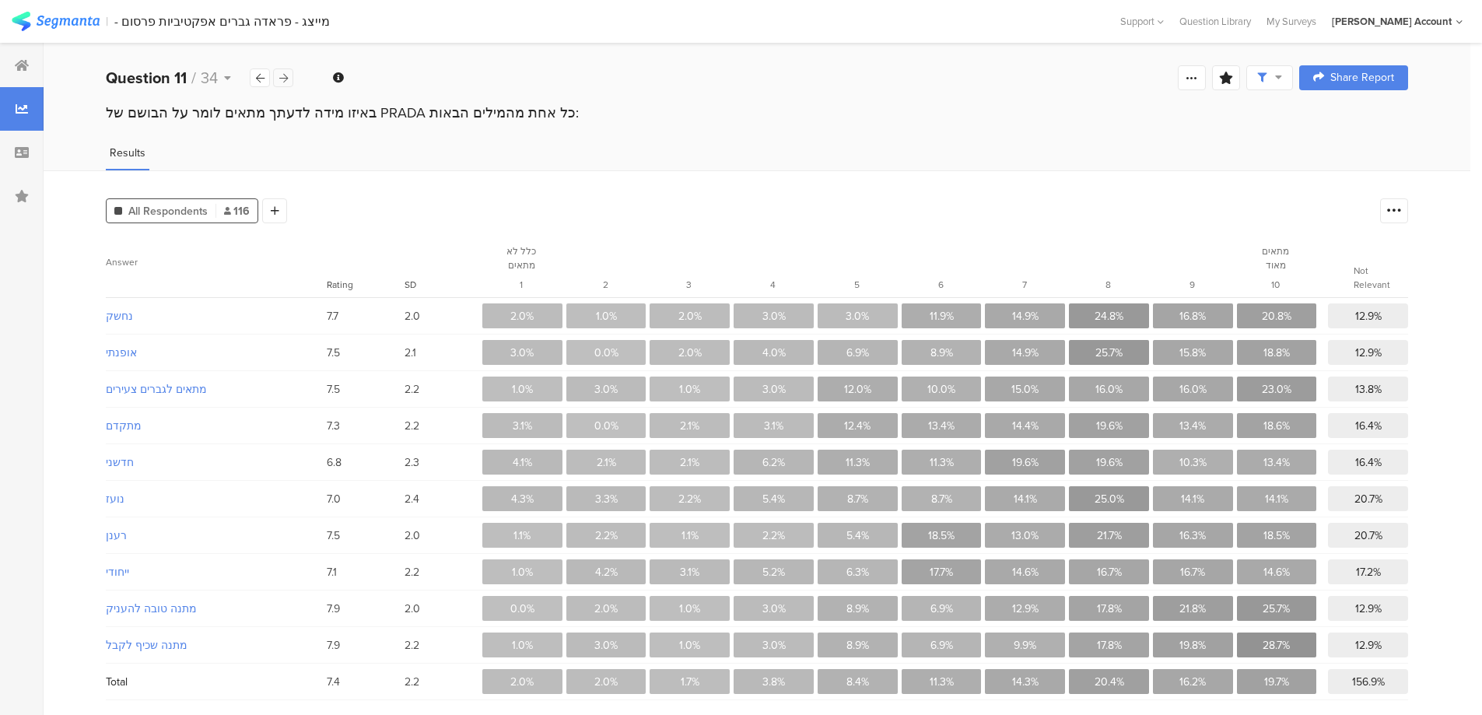
click at [288, 85] on div at bounding box center [283, 77] width 20 height 19
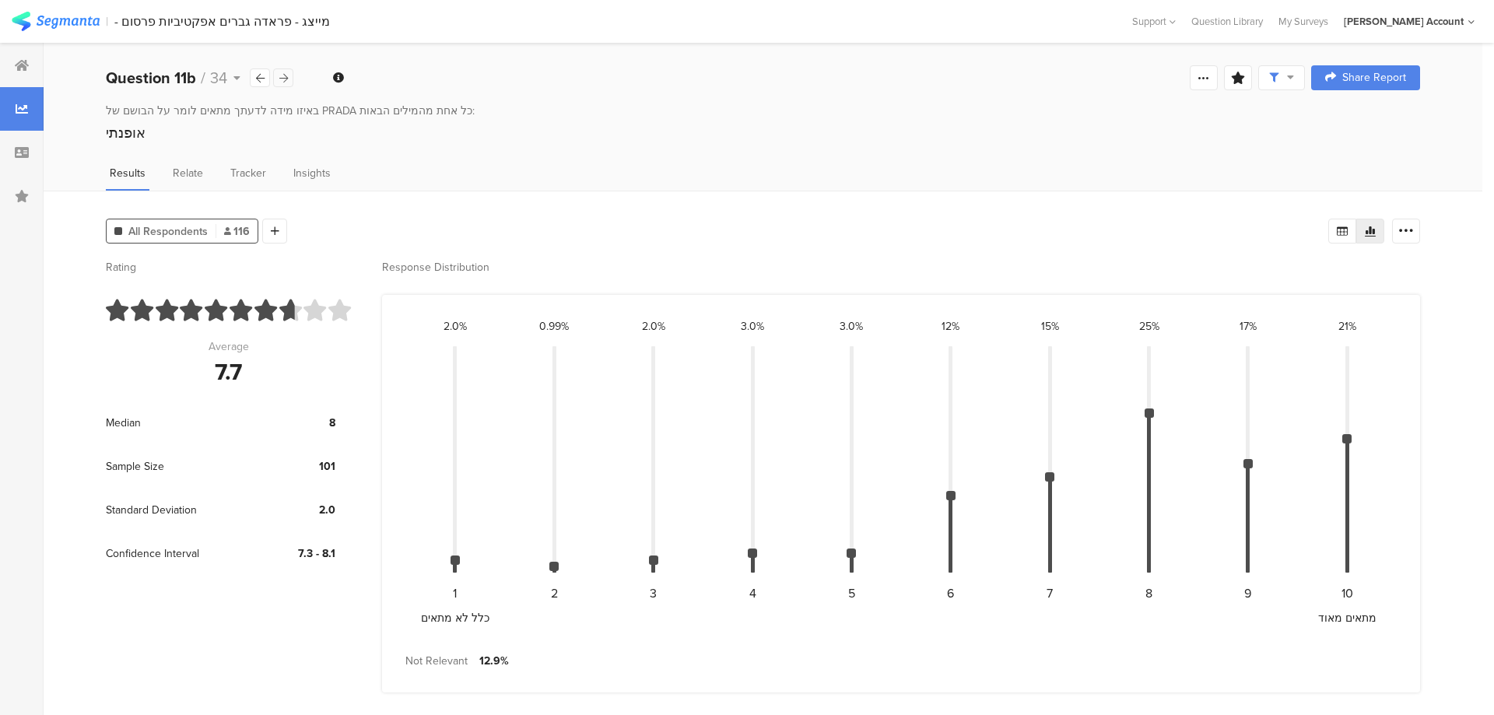
click at [288, 85] on div at bounding box center [283, 77] width 20 height 19
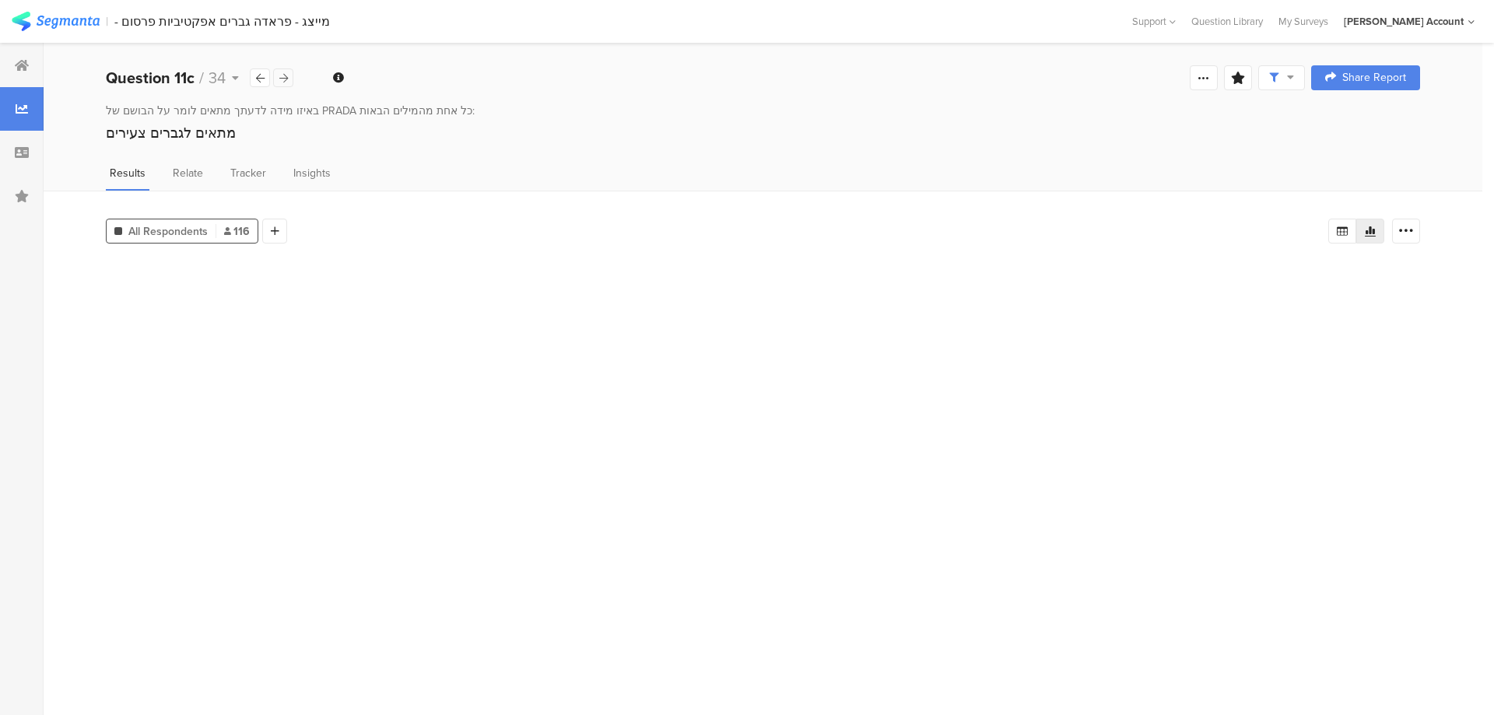
click at [288, 85] on div at bounding box center [283, 77] width 20 height 19
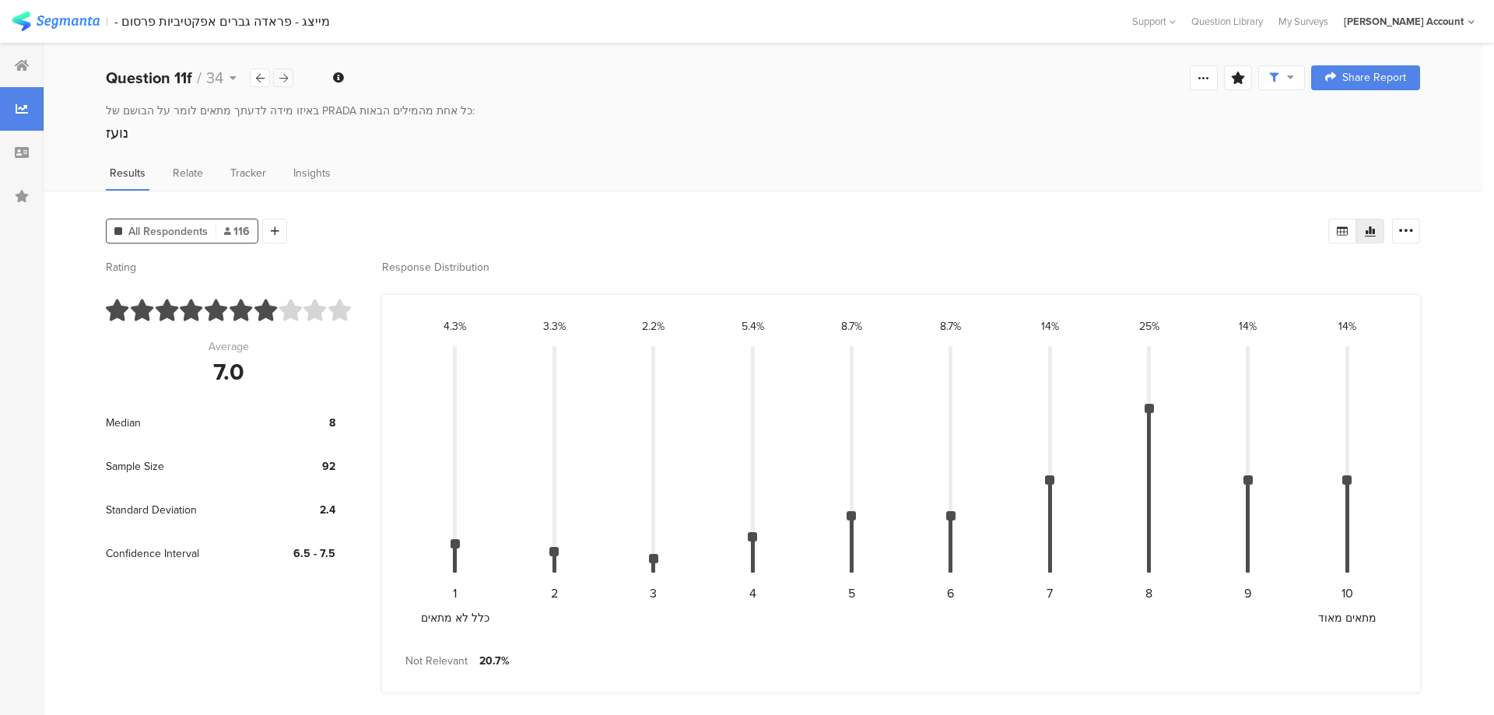
click at [288, 85] on div at bounding box center [283, 77] width 20 height 19
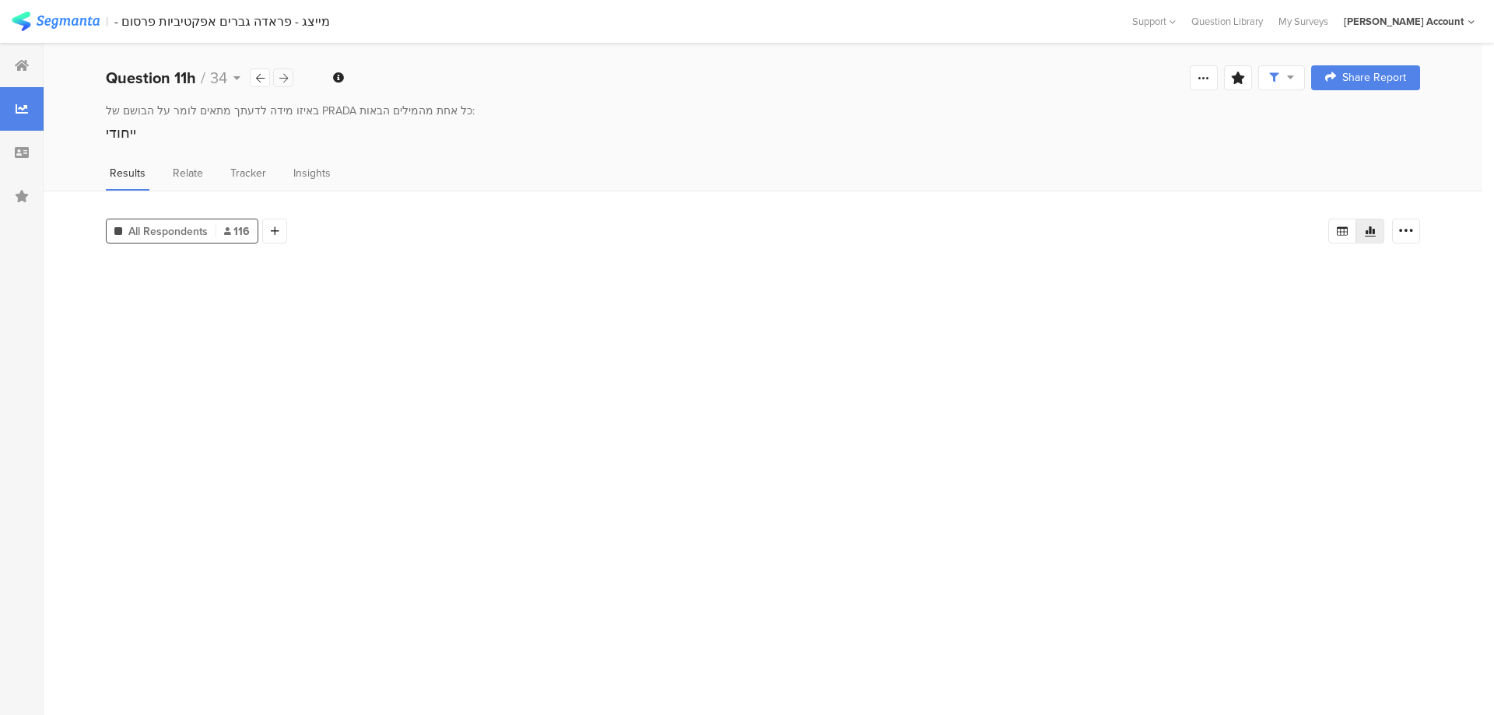
click at [288, 85] on div at bounding box center [283, 77] width 20 height 19
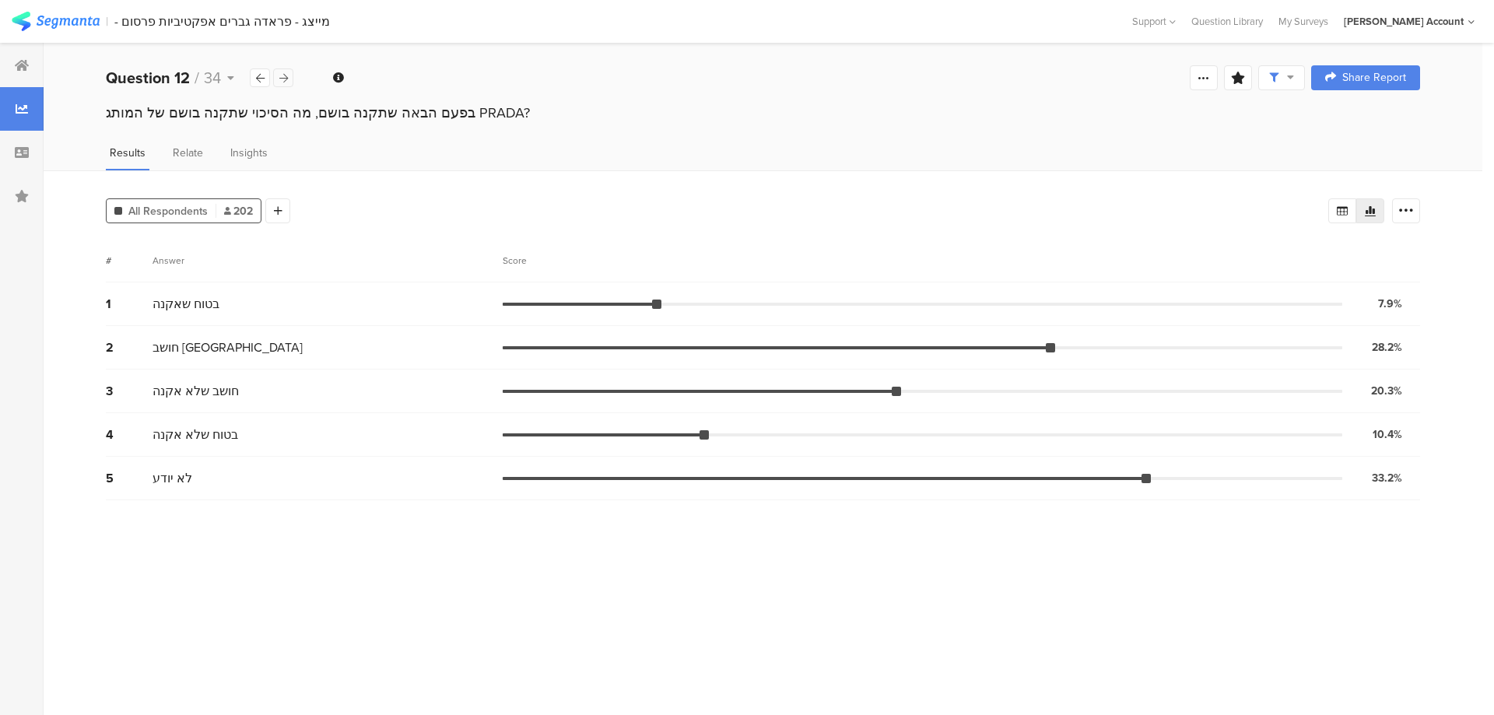
click at [287, 85] on div at bounding box center [283, 77] width 20 height 19
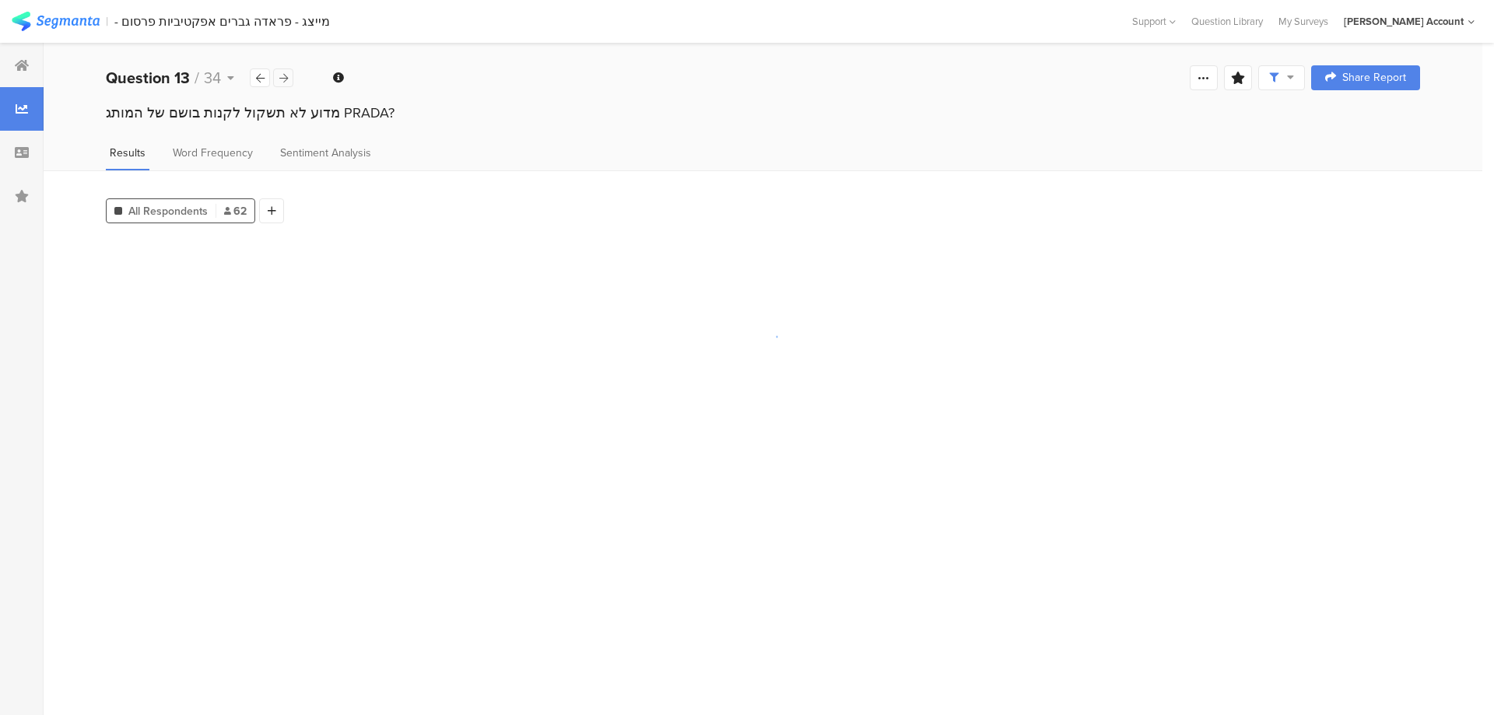
click at [287, 85] on div at bounding box center [283, 77] width 20 height 19
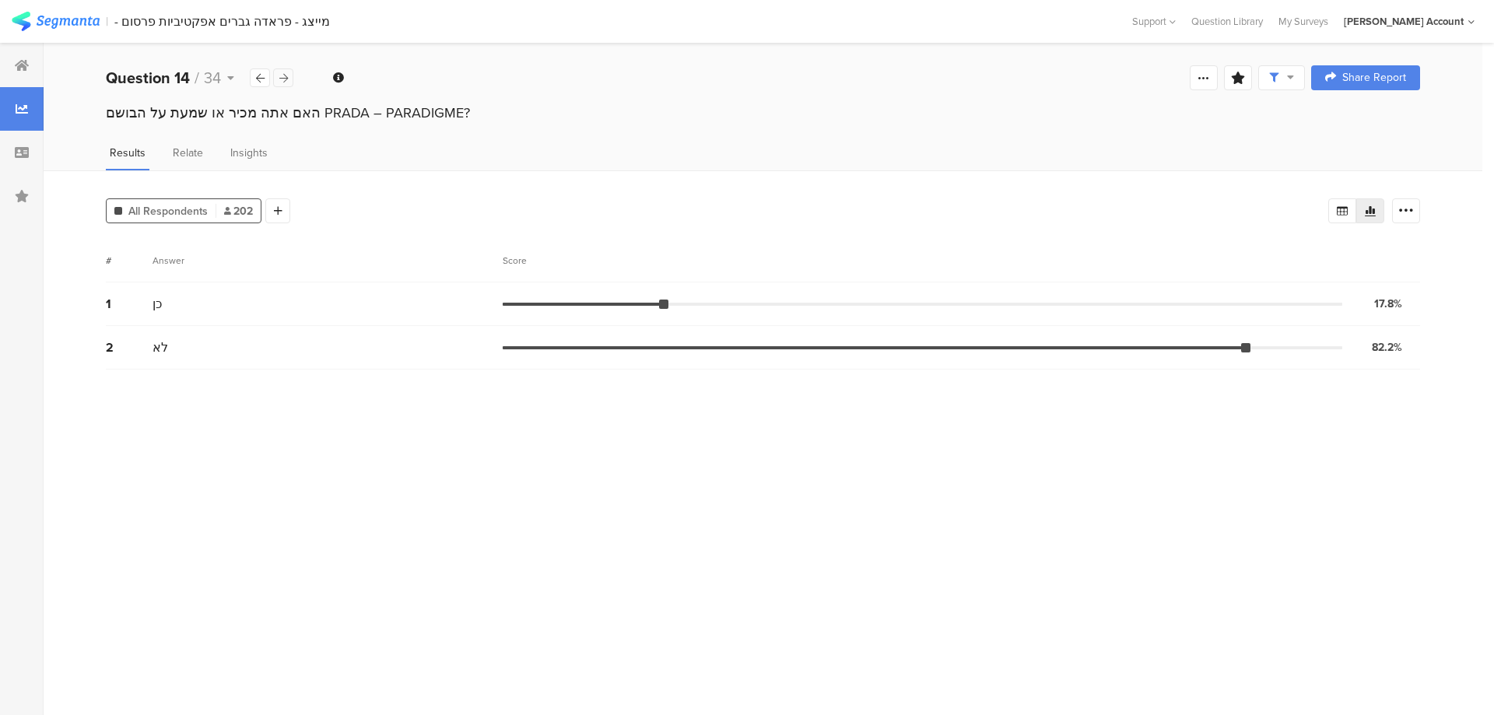
click at [287, 85] on div at bounding box center [283, 77] width 20 height 19
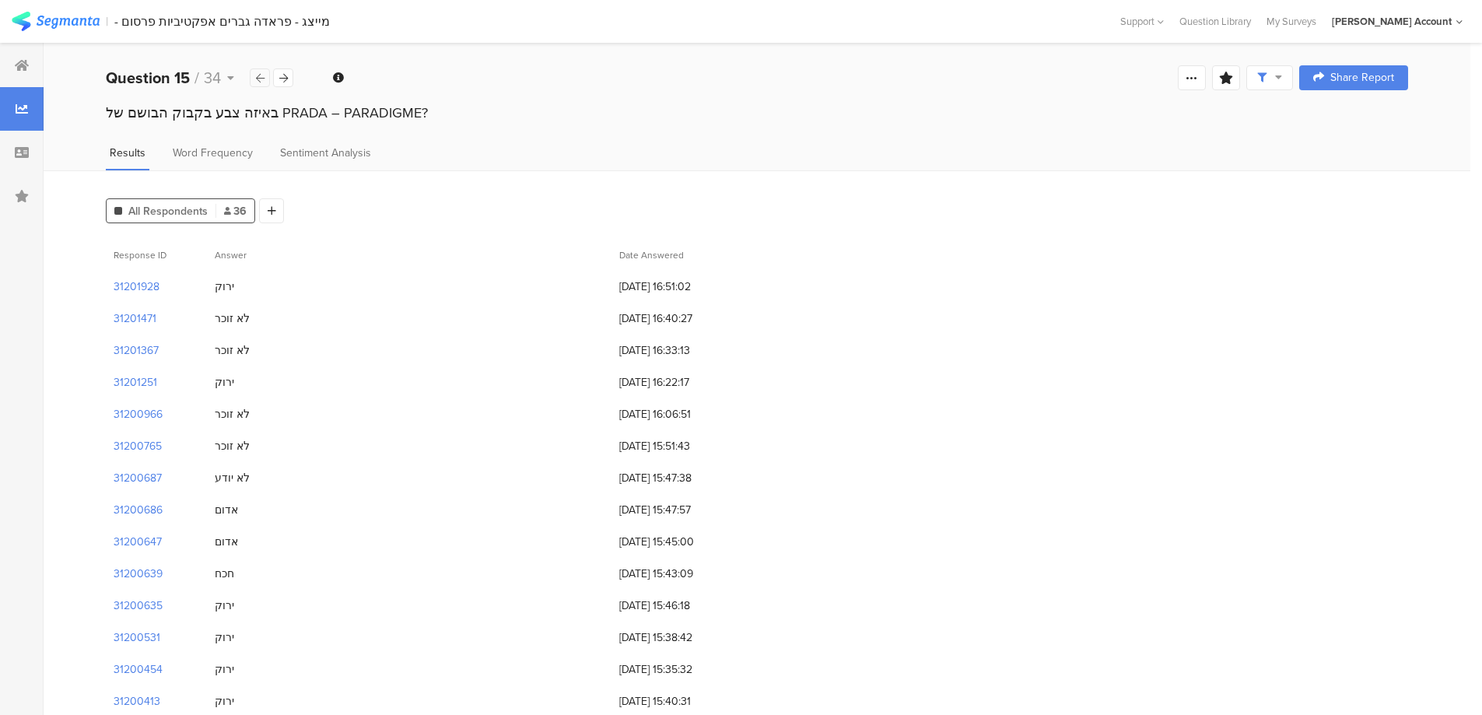
click at [262, 82] on icon at bounding box center [260, 78] width 9 height 10
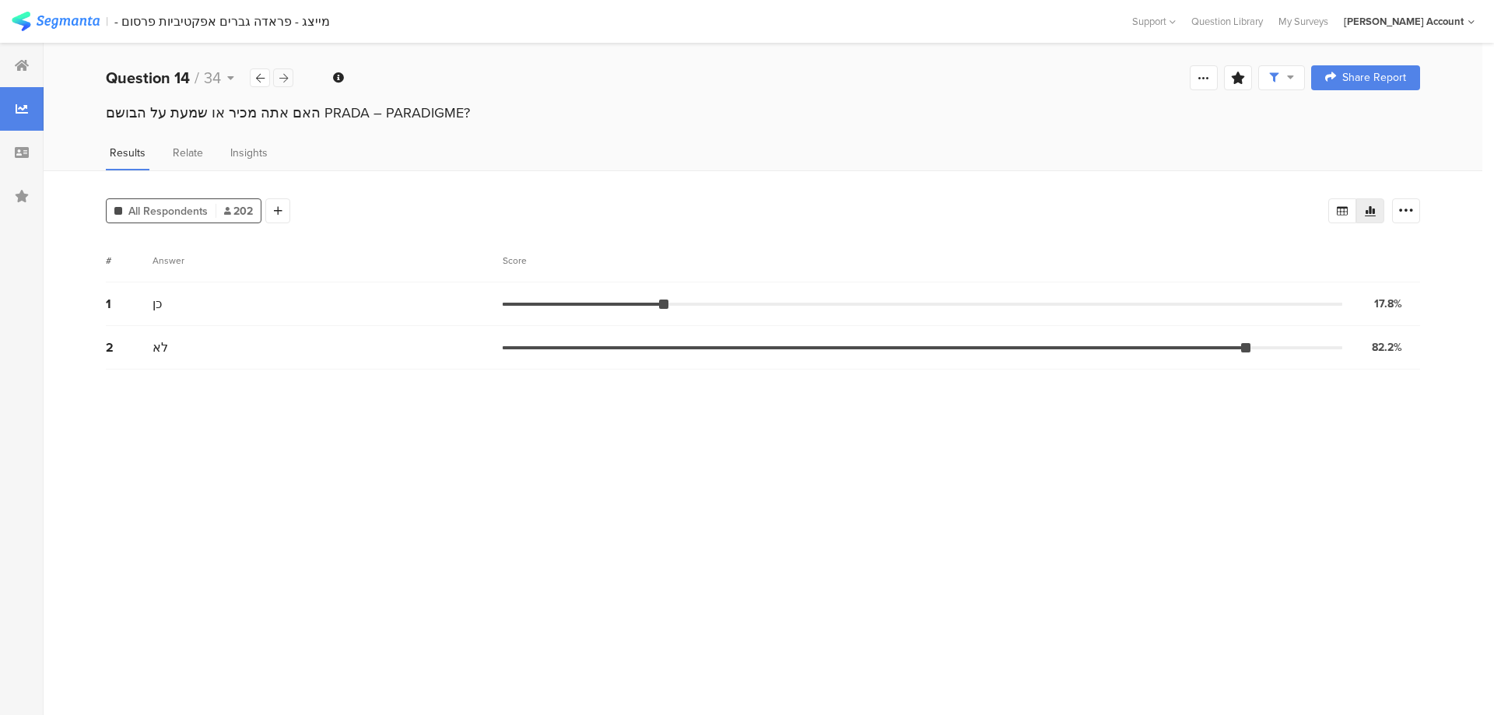
click at [279, 79] on icon at bounding box center [283, 78] width 9 height 10
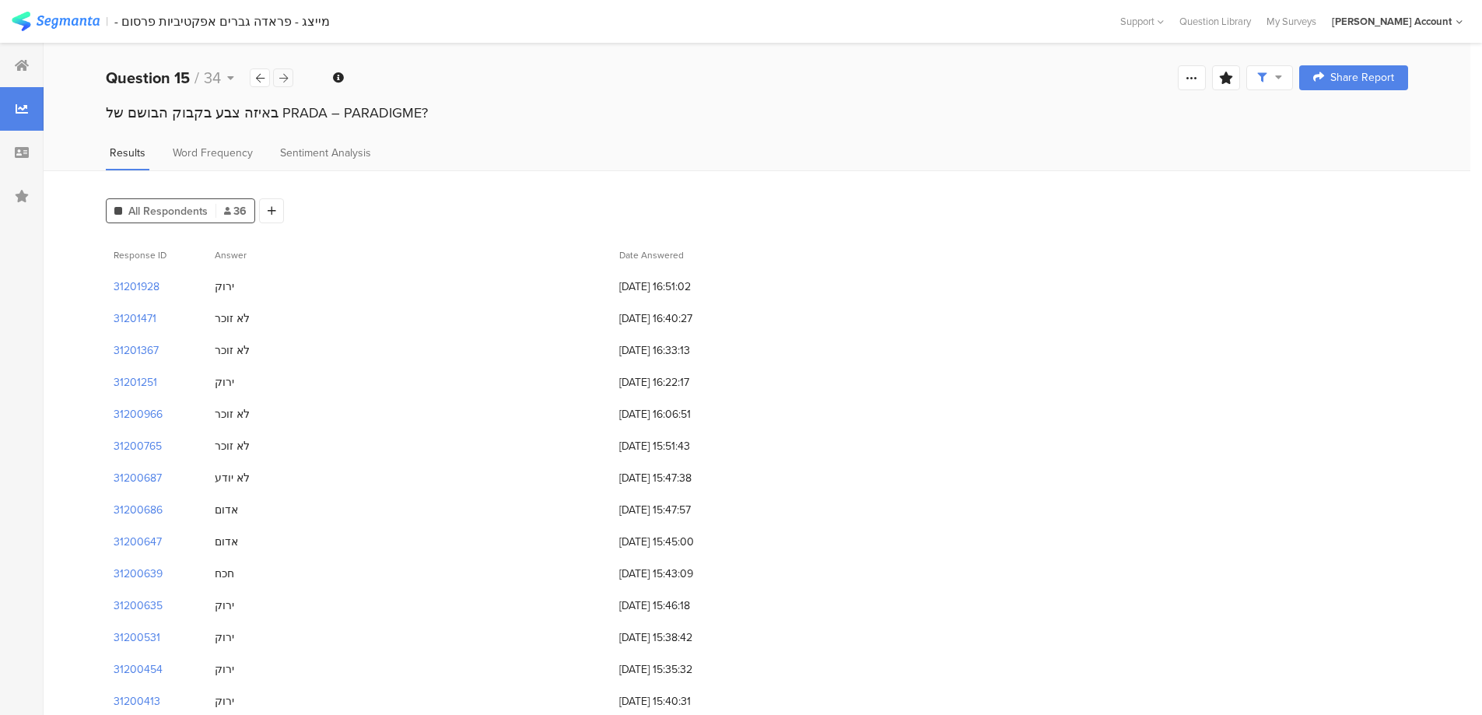
click at [279, 79] on icon at bounding box center [283, 78] width 9 height 10
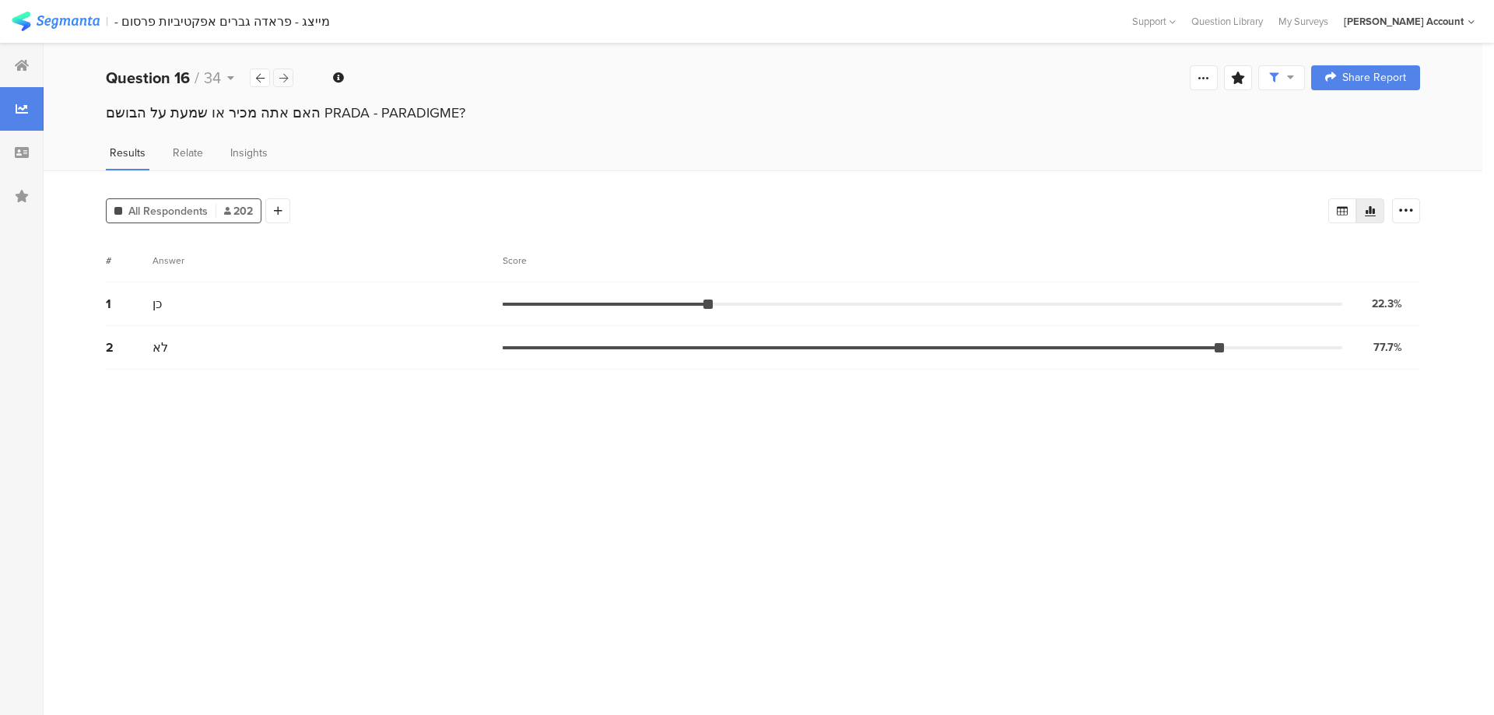
click at [277, 75] on div at bounding box center [283, 77] width 20 height 19
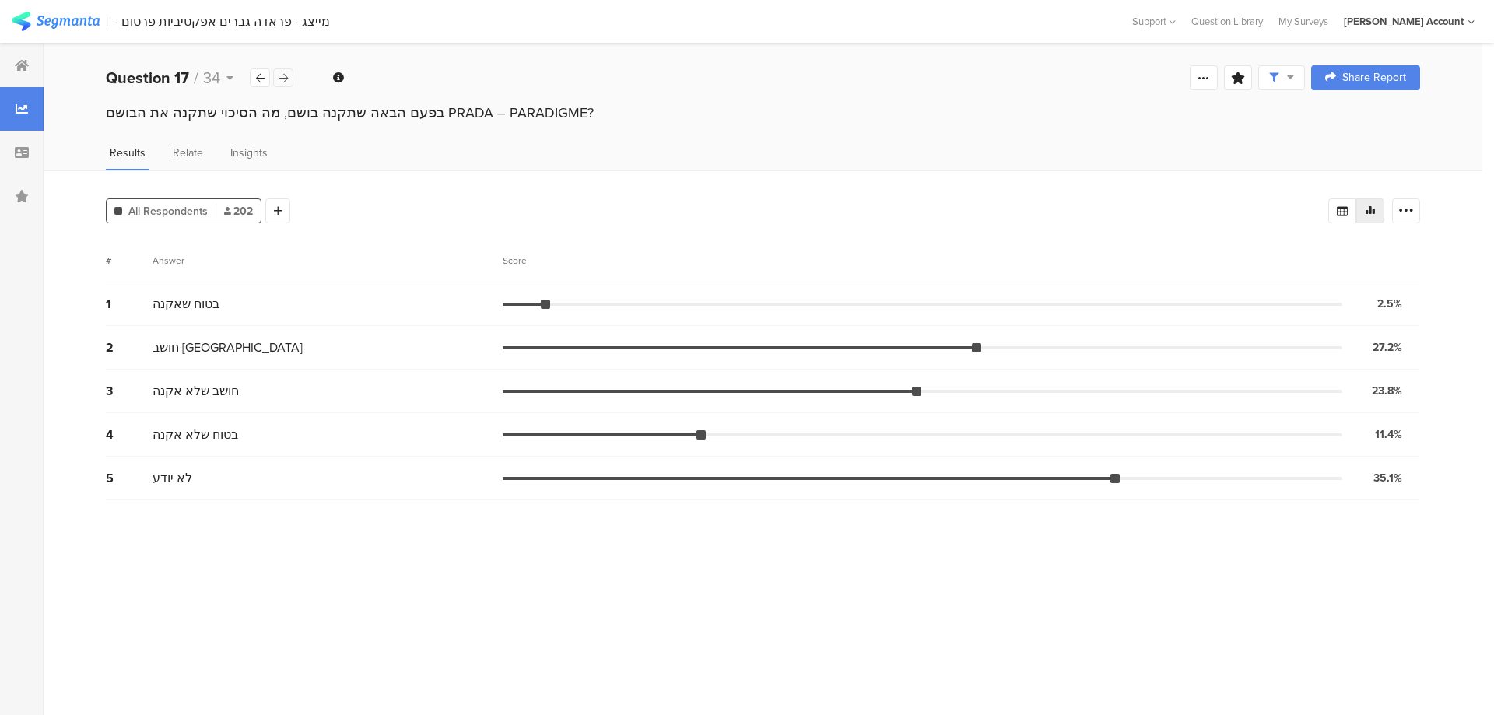
click at [282, 72] on div at bounding box center [283, 77] width 20 height 19
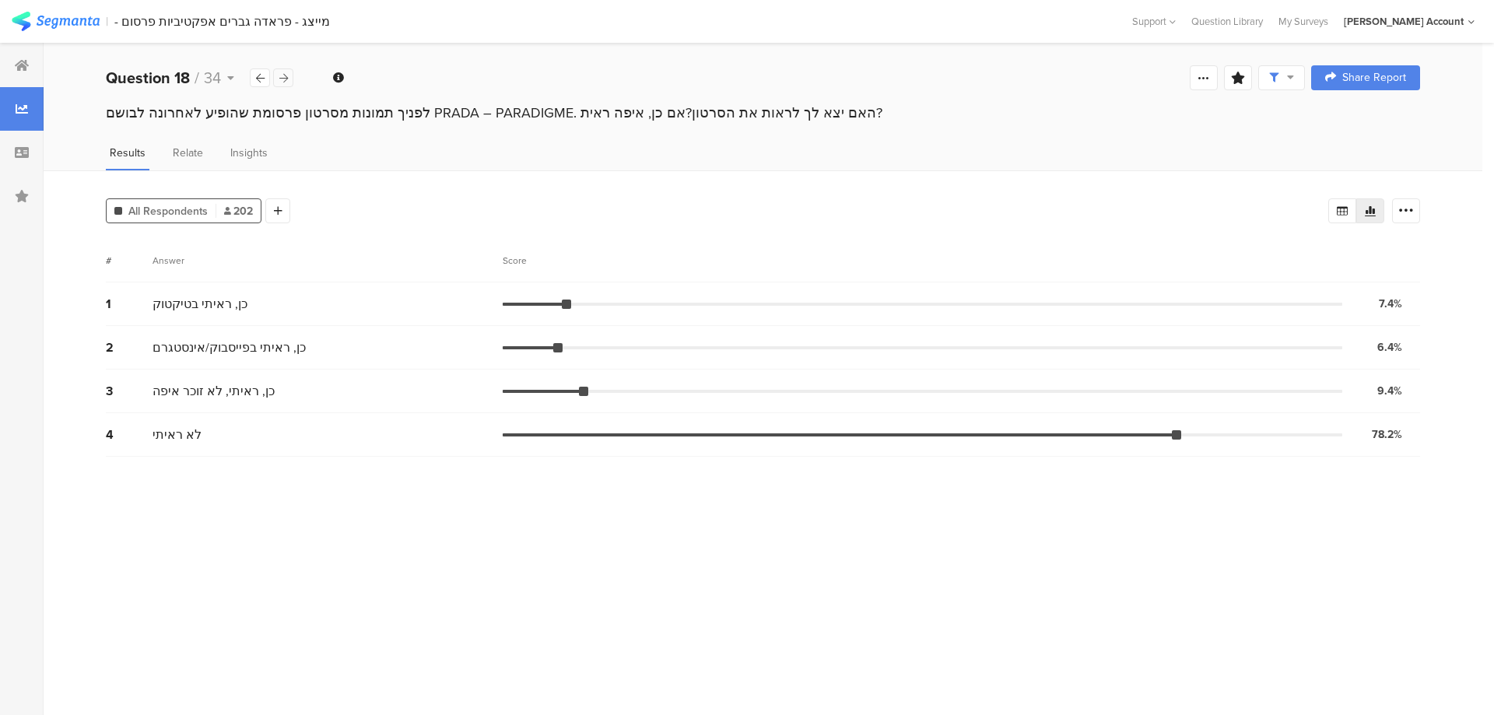
click at [282, 72] on div at bounding box center [283, 77] width 20 height 19
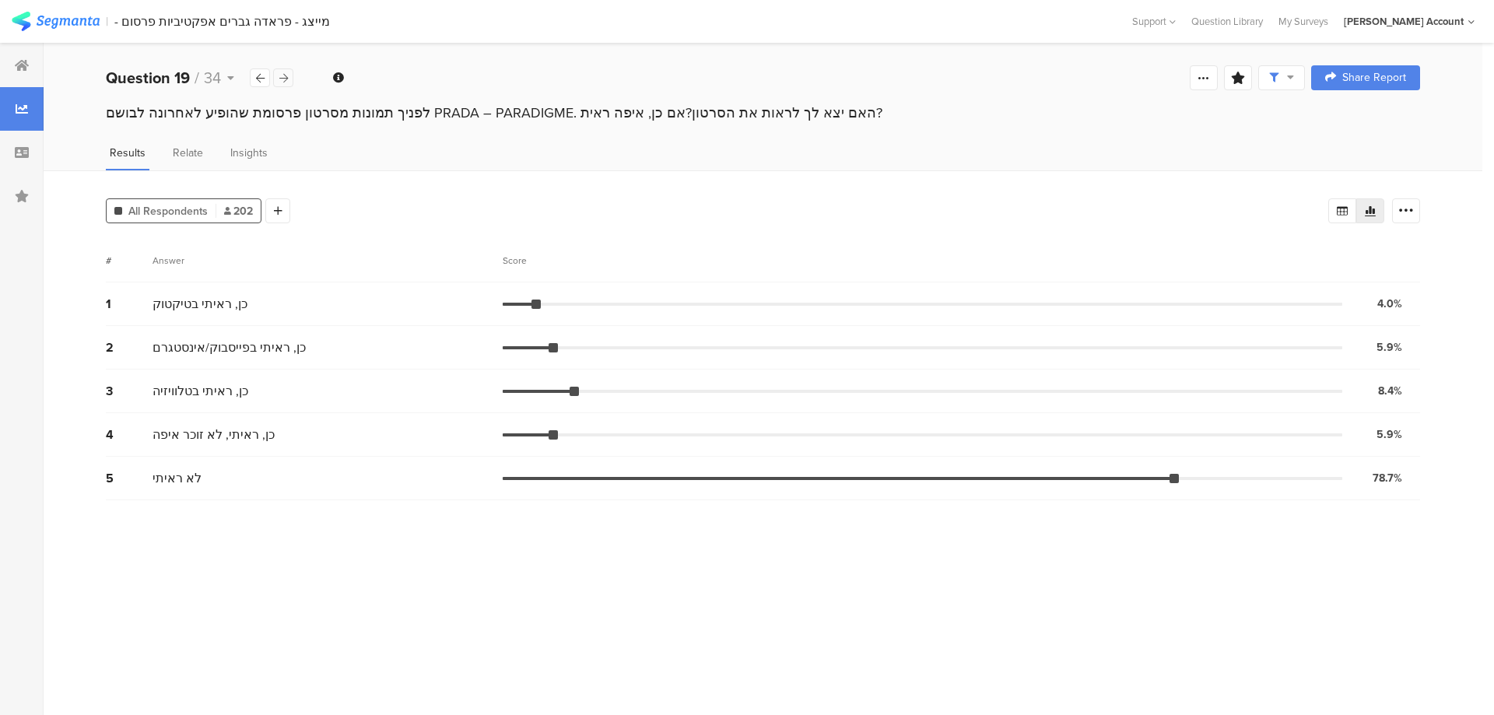
click at [282, 72] on div at bounding box center [283, 77] width 20 height 19
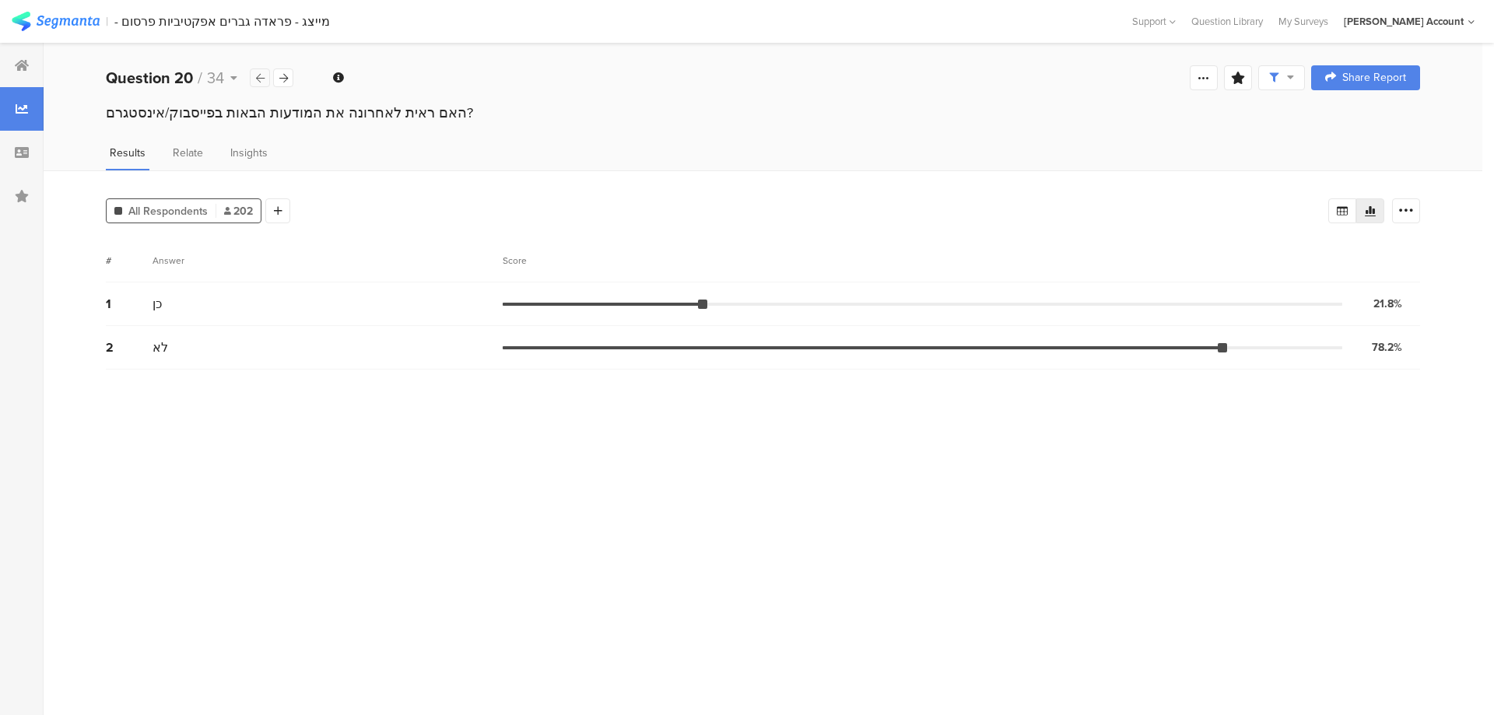
click at [257, 74] on icon at bounding box center [260, 78] width 9 height 10
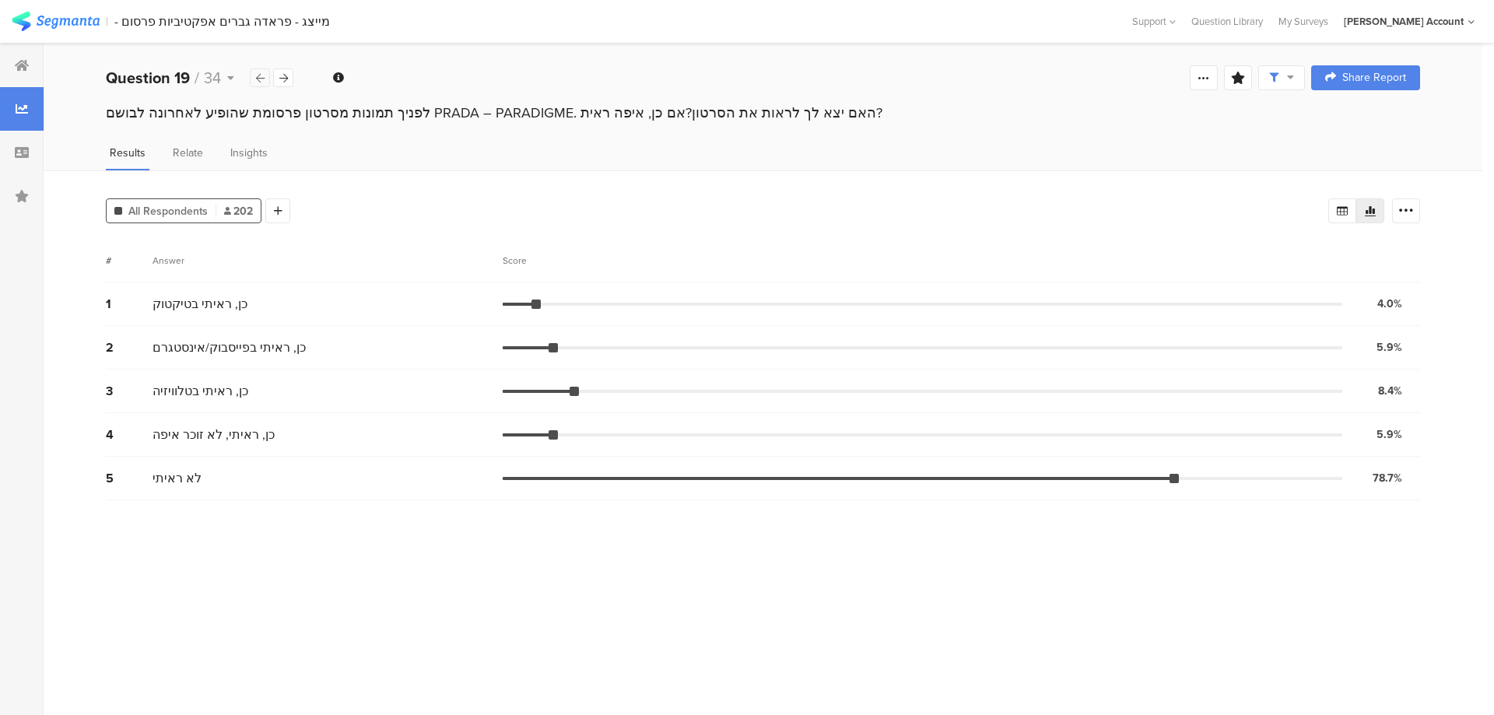
click at [257, 74] on icon at bounding box center [260, 78] width 9 height 10
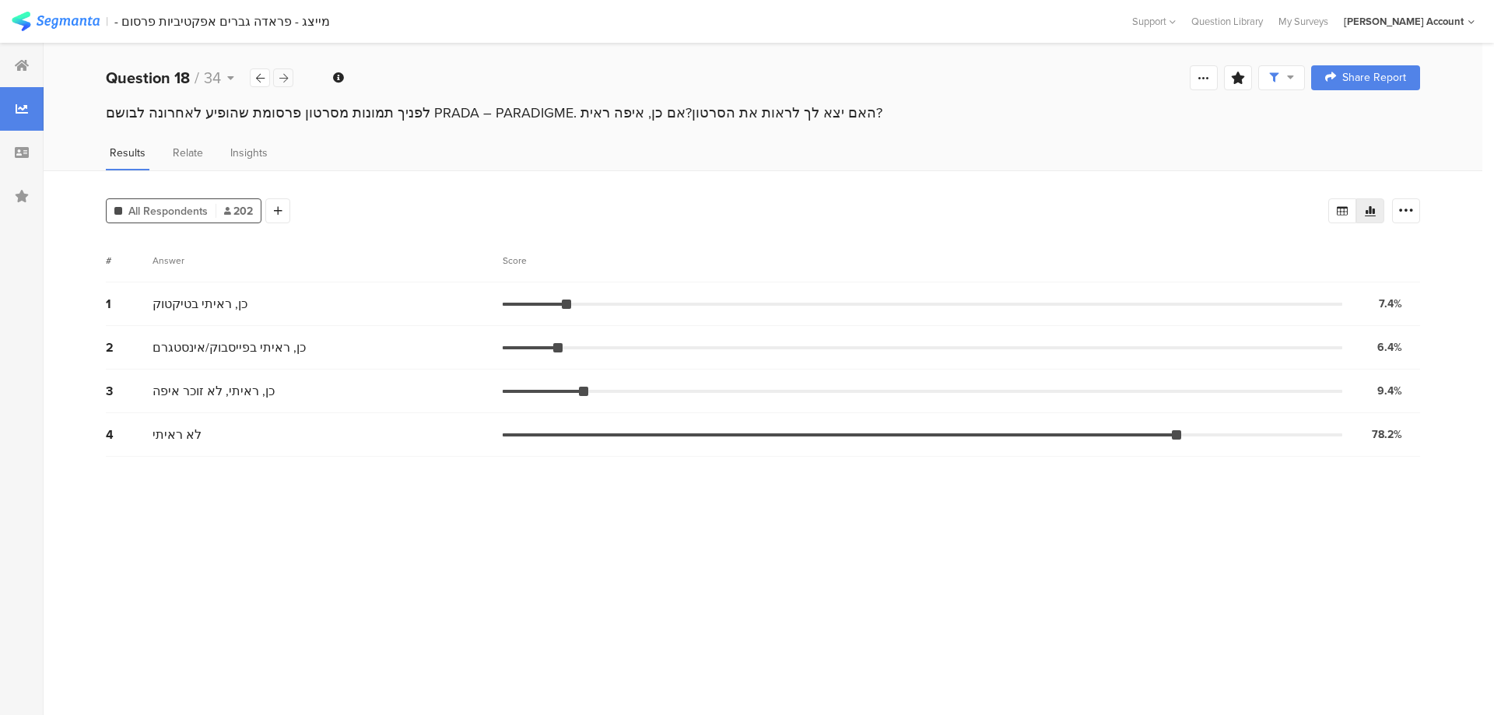
click at [278, 78] on div at bounding box center [283, 77] width 20 height 19
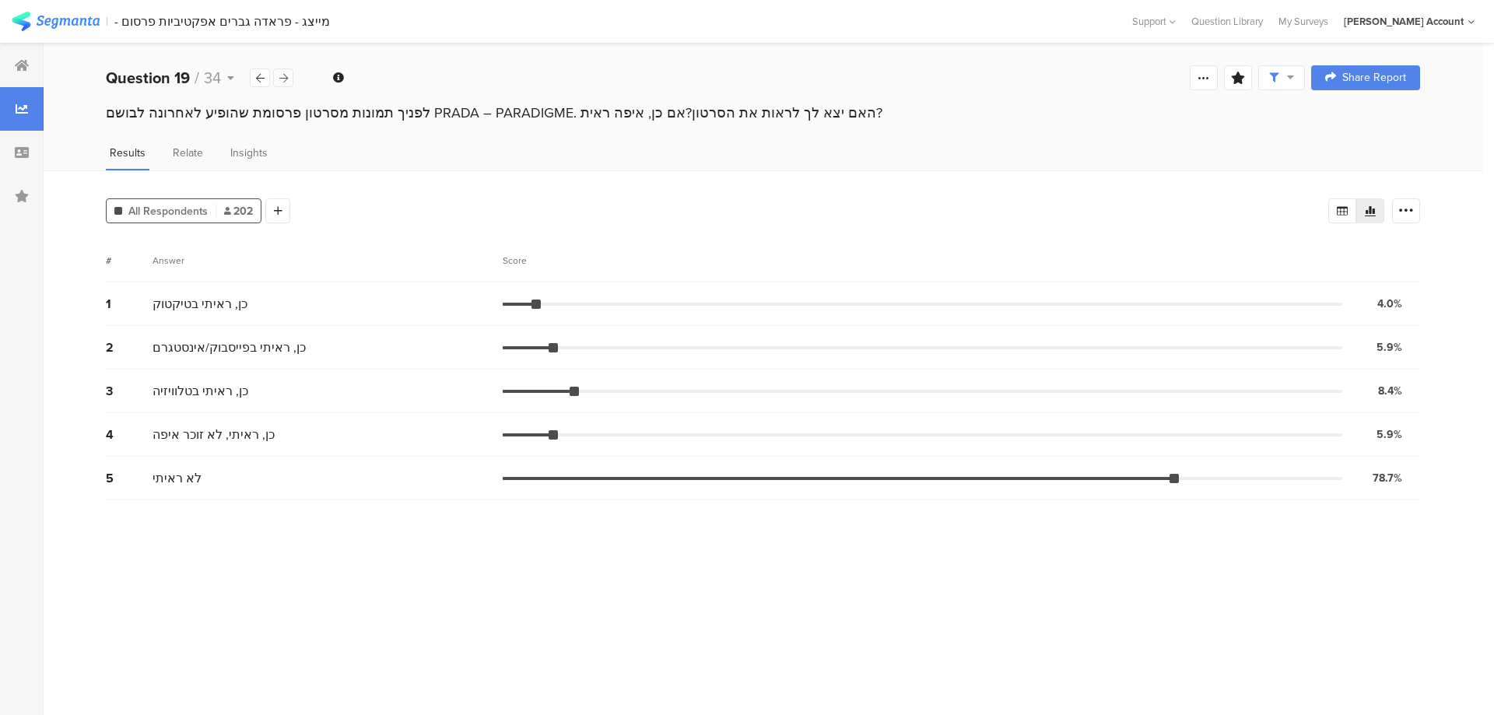
click at [278, 78] on div at bounding box center [283, 77] width 20 height 19
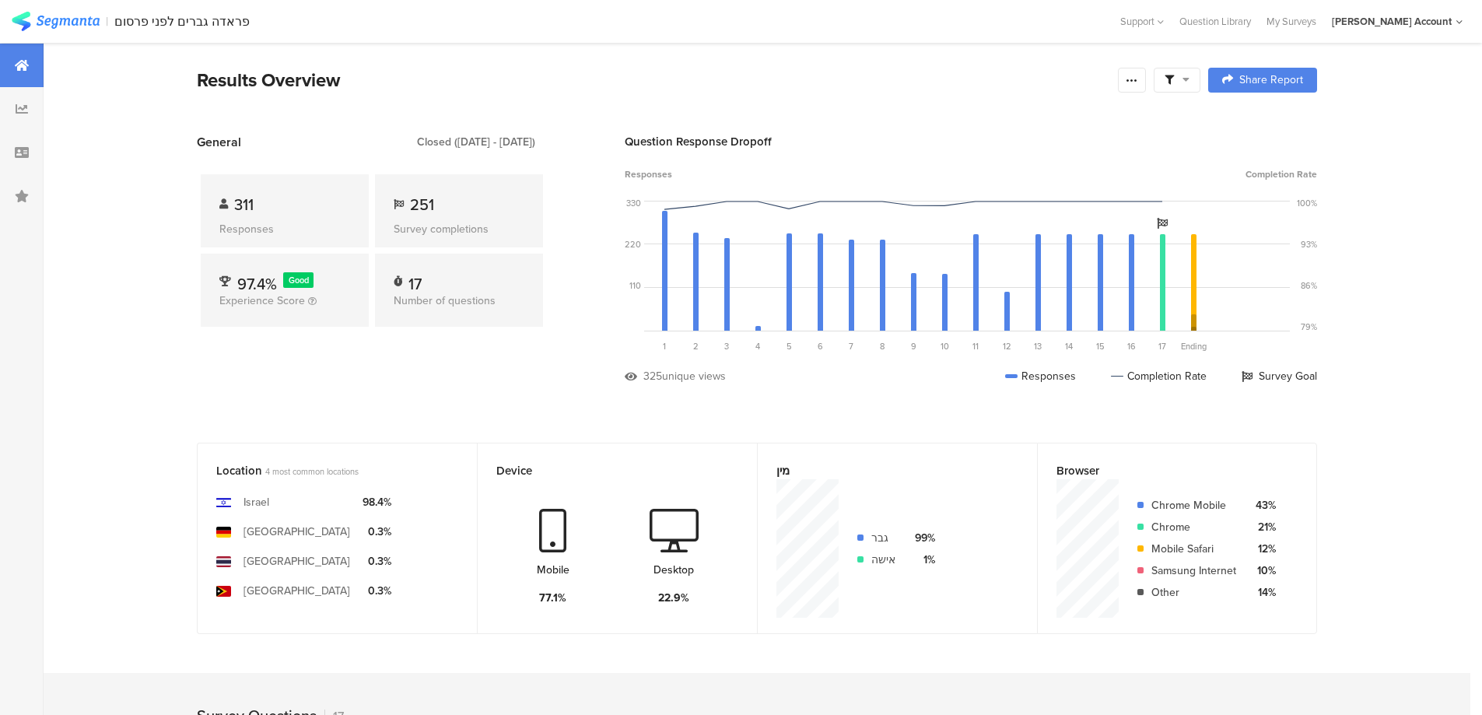
click at [1174, 79] on icon at bounding box center [1169, 79] width 9 height 9
click at [1260, 123] on span at bounding box center [1256, 123] width 23 height 12
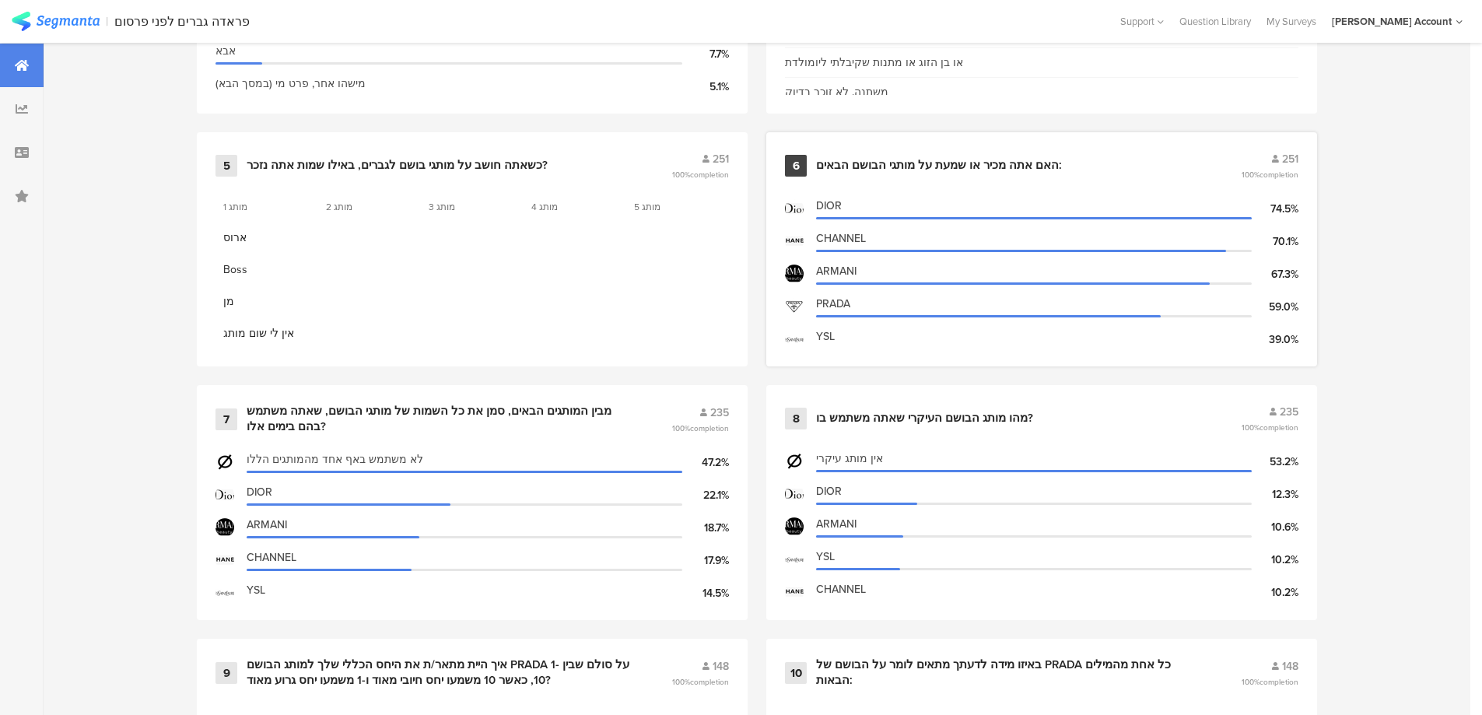
scroll to position [1245, 0]
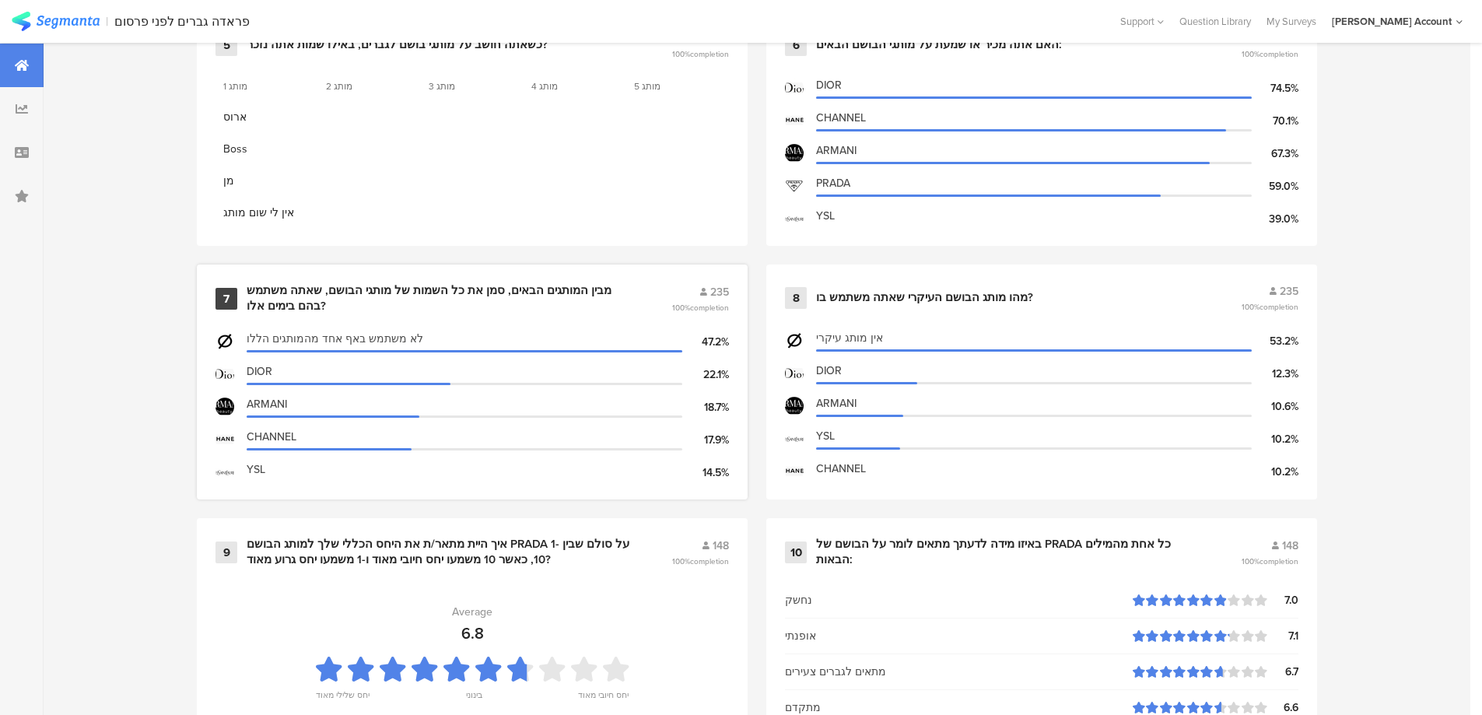
click at [522, 284] on div "מבין המותגים הבאים, סמן את כל השמות של מותגי הבושם, שאתה משתמש בהם בימים אלו?" at bounding box center [440, 298] width 387 height 30
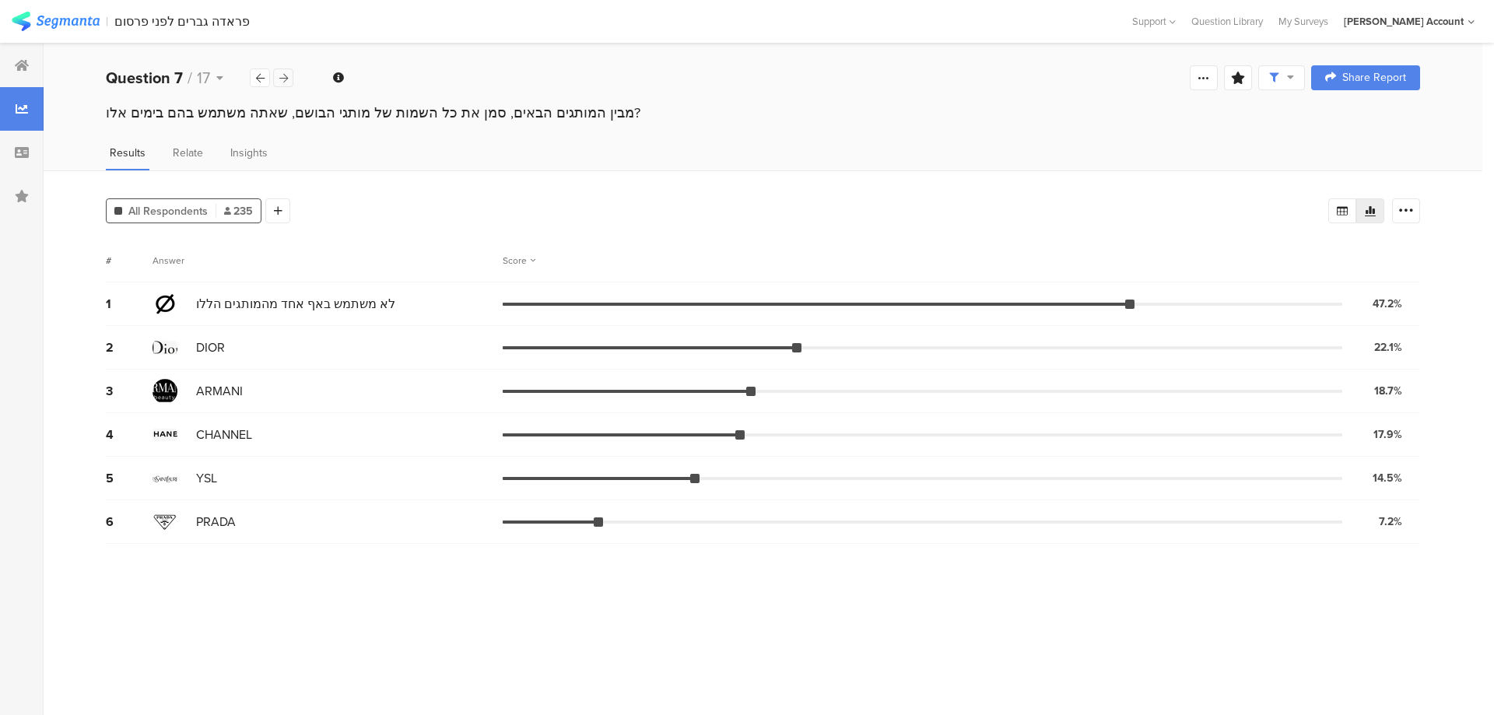
click at [281, 78] on icon at bounding box center [283, 78] width 9 height 10
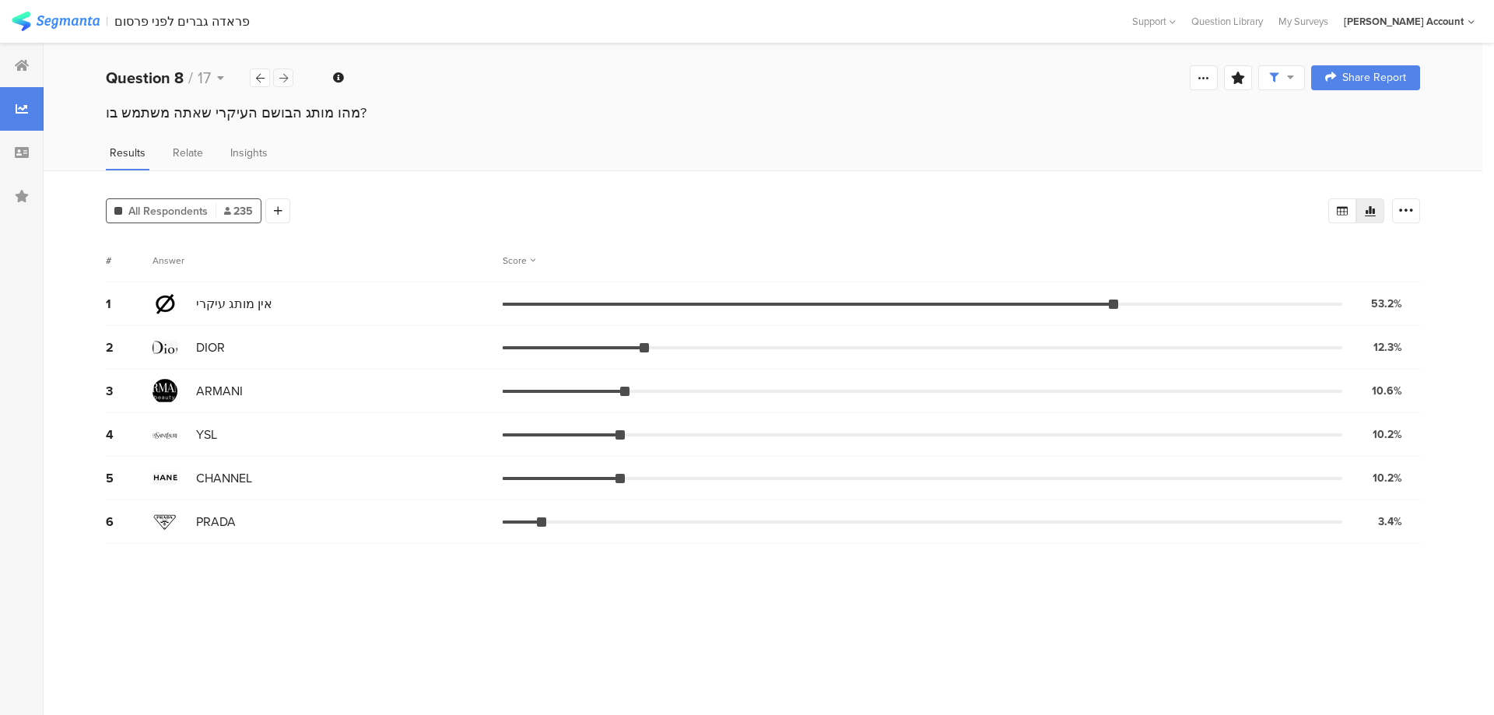
click at [289, 76] on div at bounding box center [283, 77] width 20 height 19
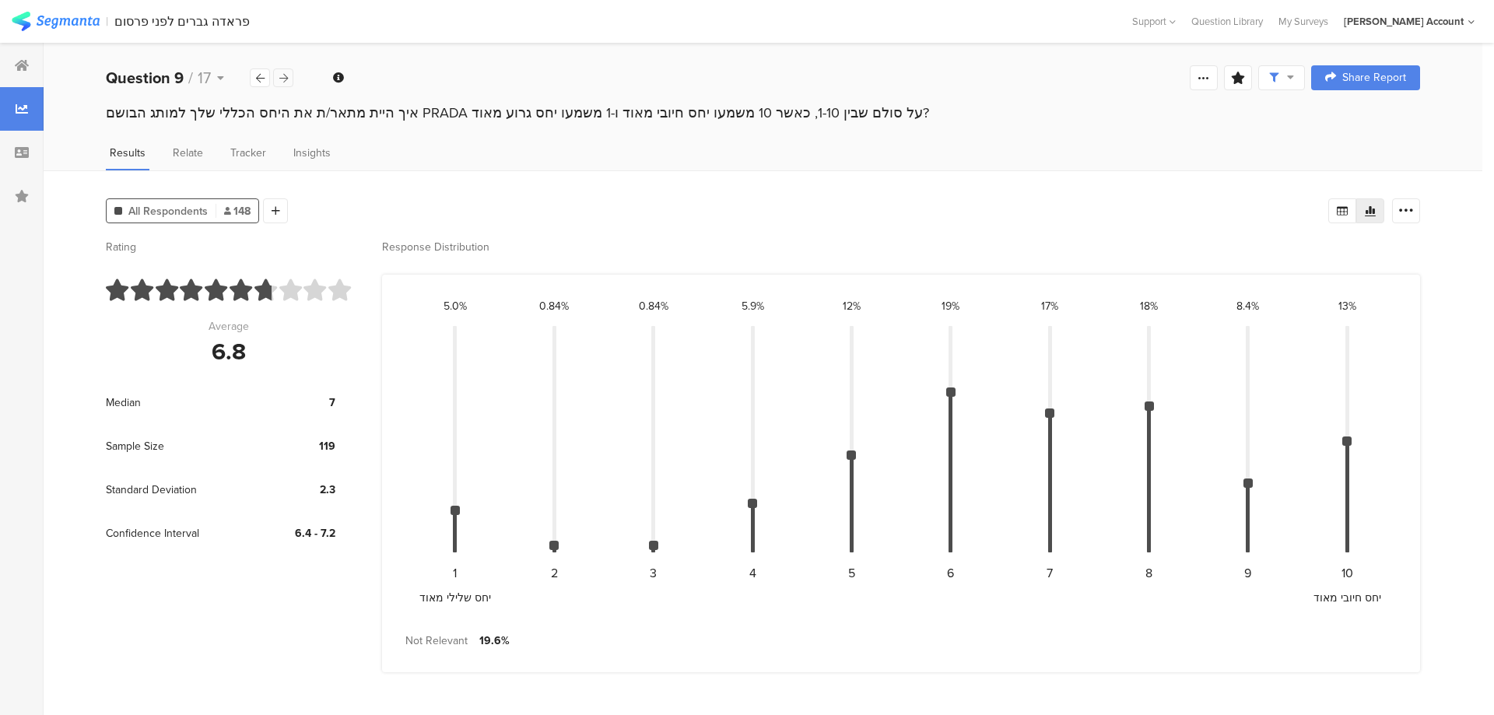
click at [286, 76] on icon at bounding box center [283, 78] width 9 height 10
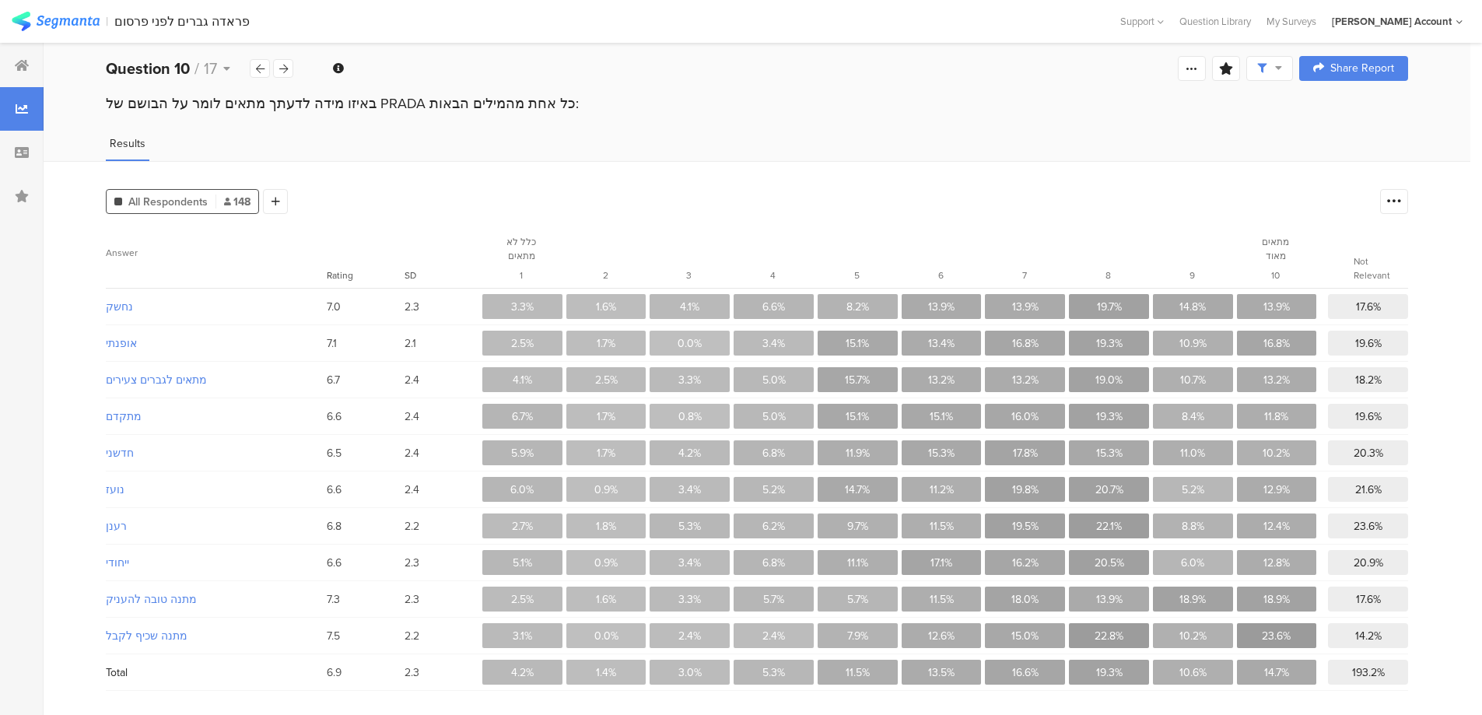
scroll to position [12, 0]
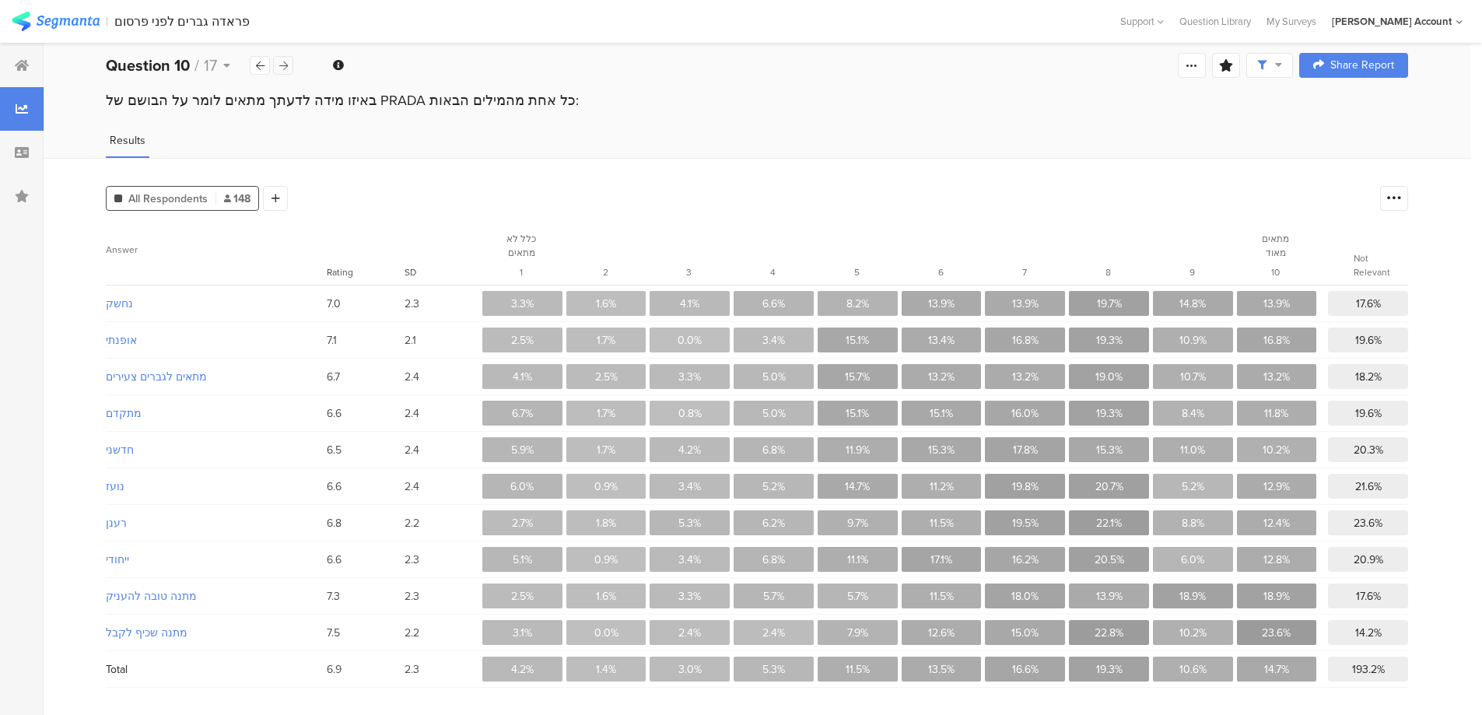
click at [278, 68] on div at bounding box center [283, 65] width 20 height 19
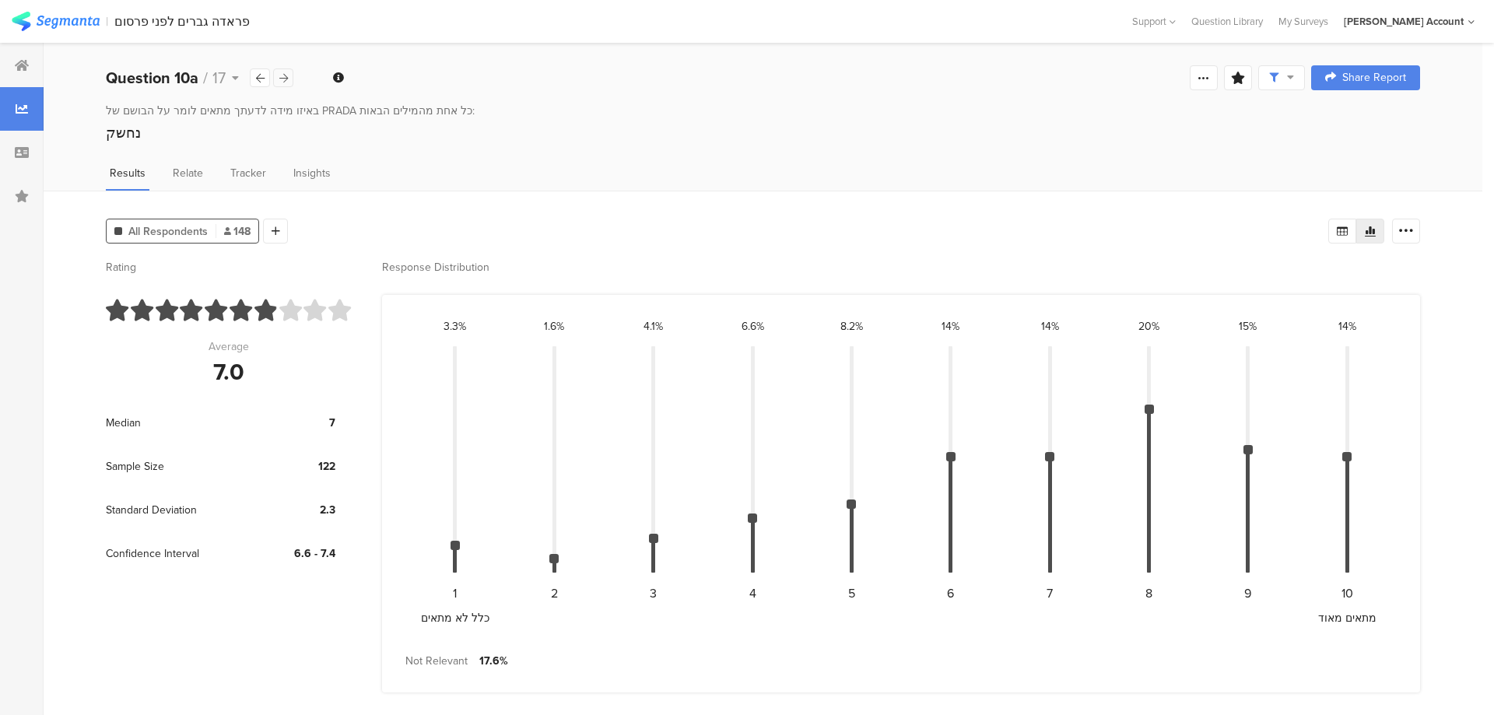
click at [278, 68] on div "Question 10a / 17" at bounding box center [200, 77] width 188 height 23
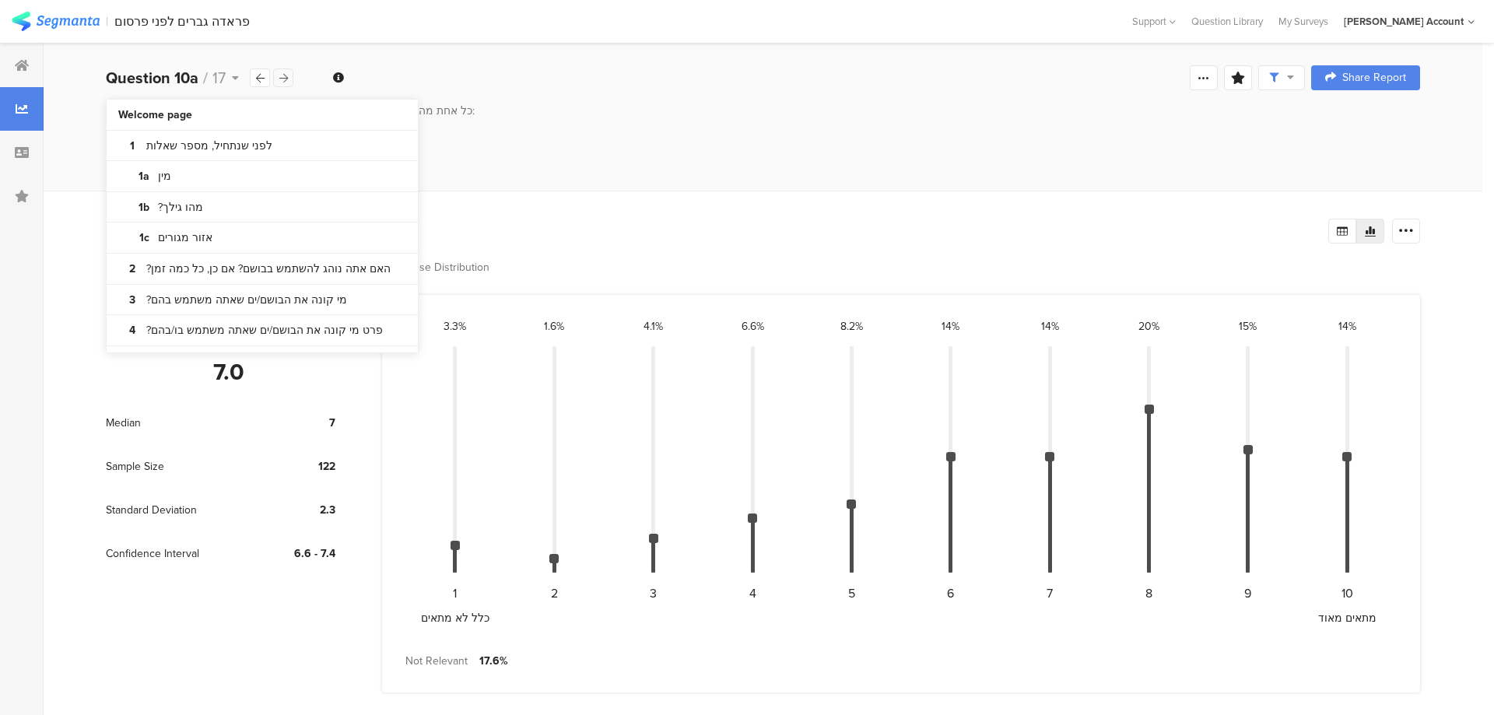
click at [278, 68] on div "Question 10a / 17" at bounding box center [200, 77] width 188 height 23
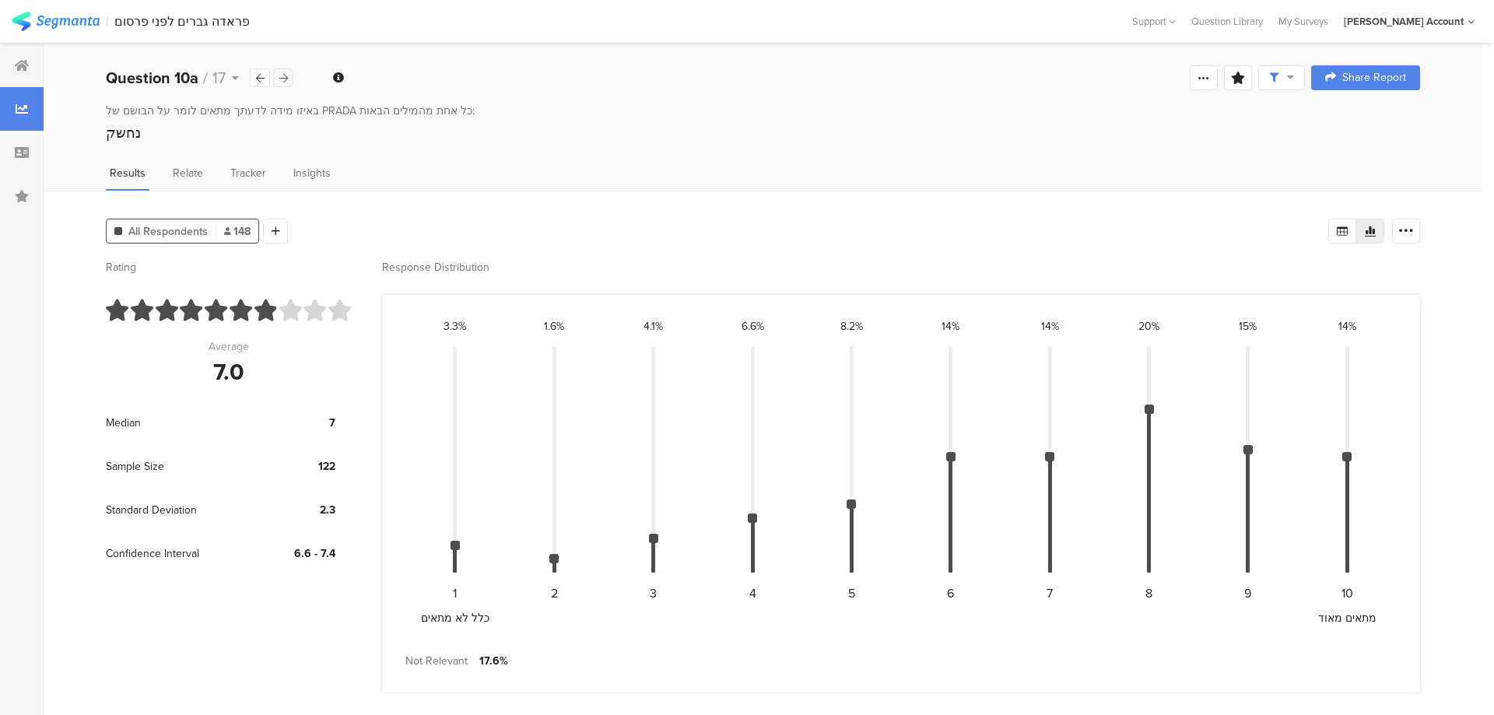
click at [278, 68] on div "Question 10a / 17" at bounding box center [200, 77] width 188 height 23
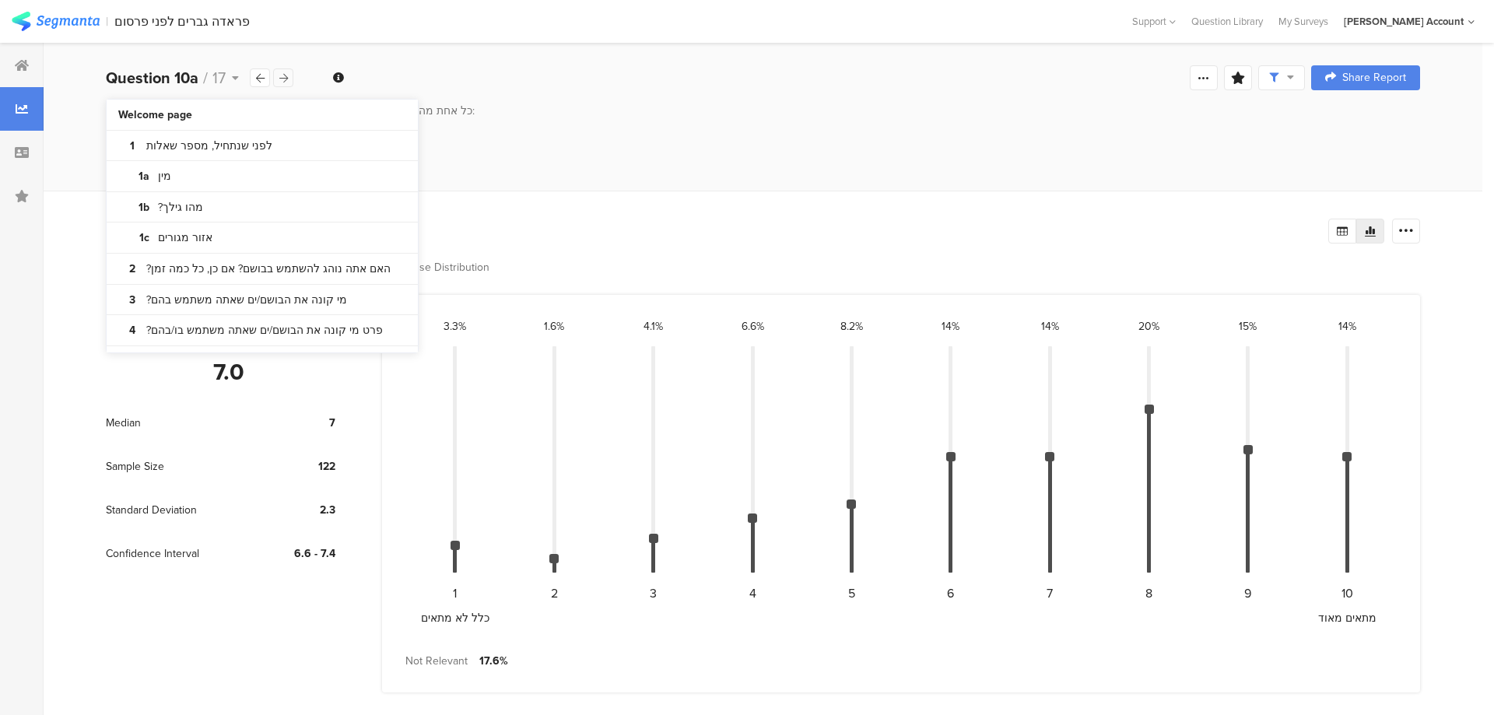
click at [277, 73] on div at bounding box center [283, 77] width 20 height 19
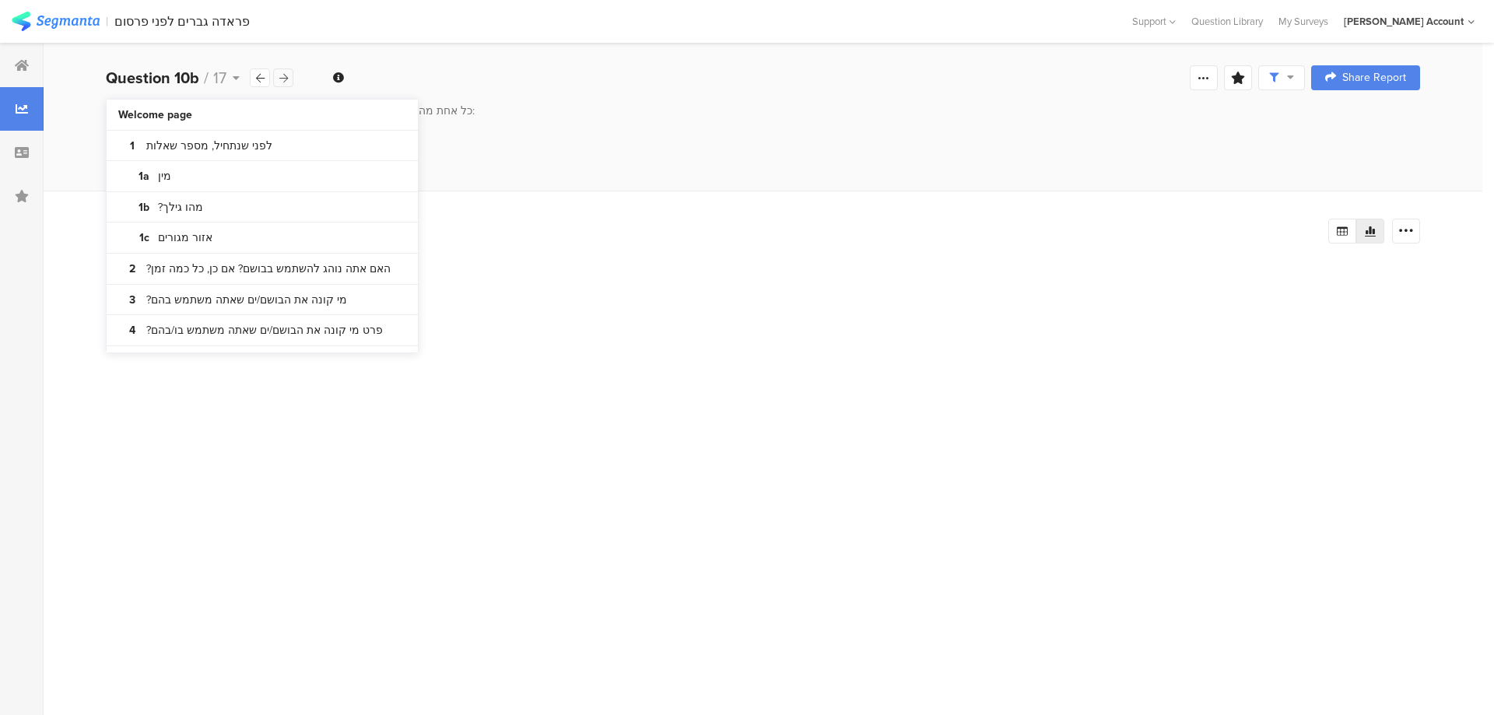
click at [277, 74] on div at bounding box center [283, 77] width 20 height 19
click at [279, 74] on div at bounding box center [283, 77] width 20 height 19
click at [279, 74] on icon at bounding box center [283, 78] width 9 height 10
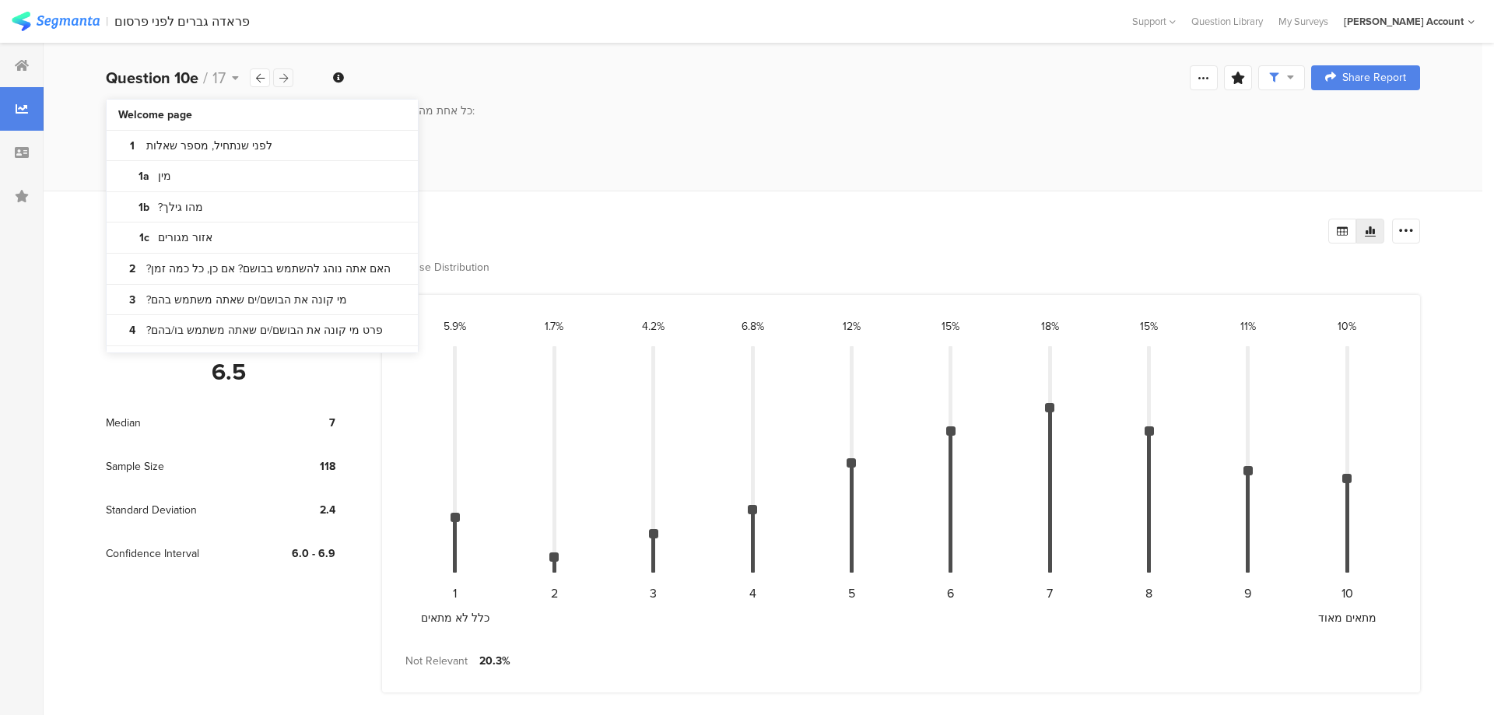
click at [279, 74] on icon at bounding box center [283, 78] width 9 height 10
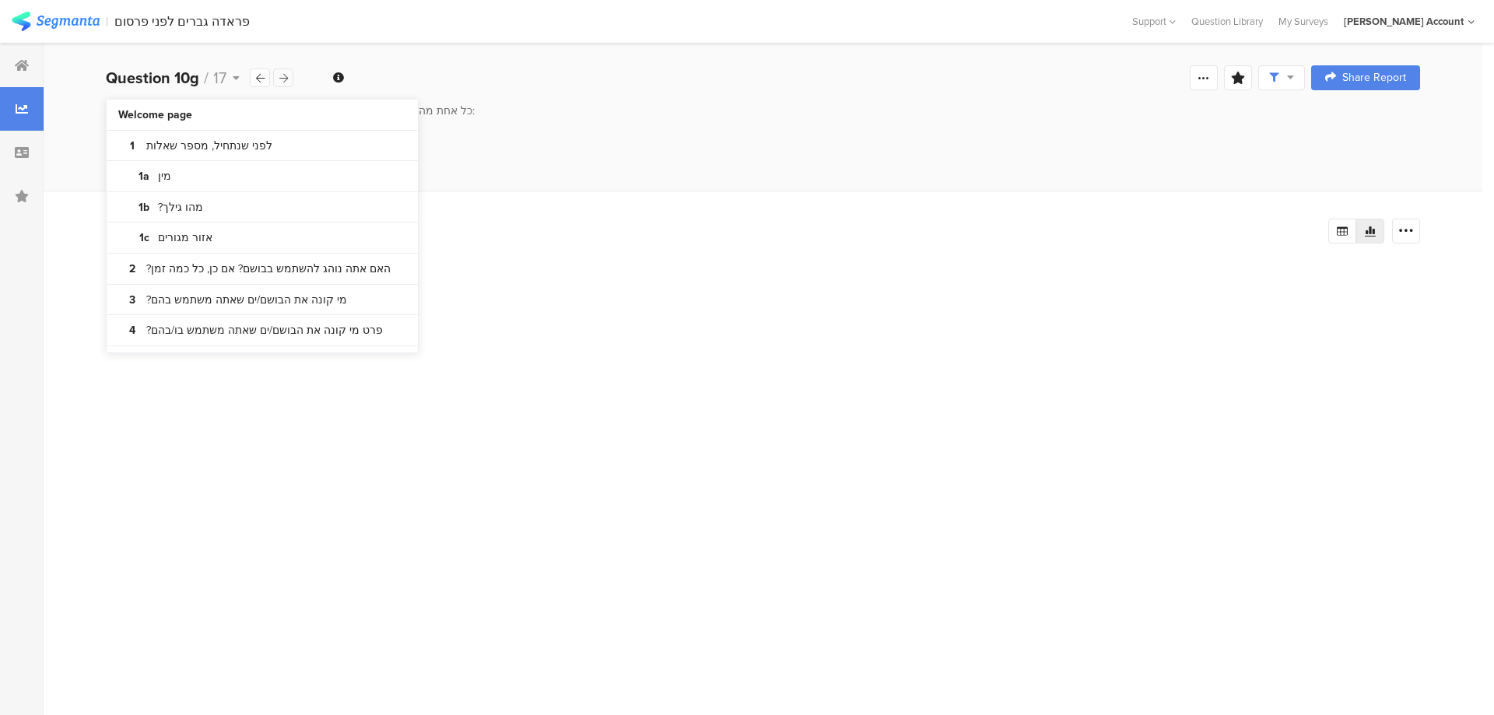
click at [279, 74] on icon at bounding box center [283, 78] width 9 height 10
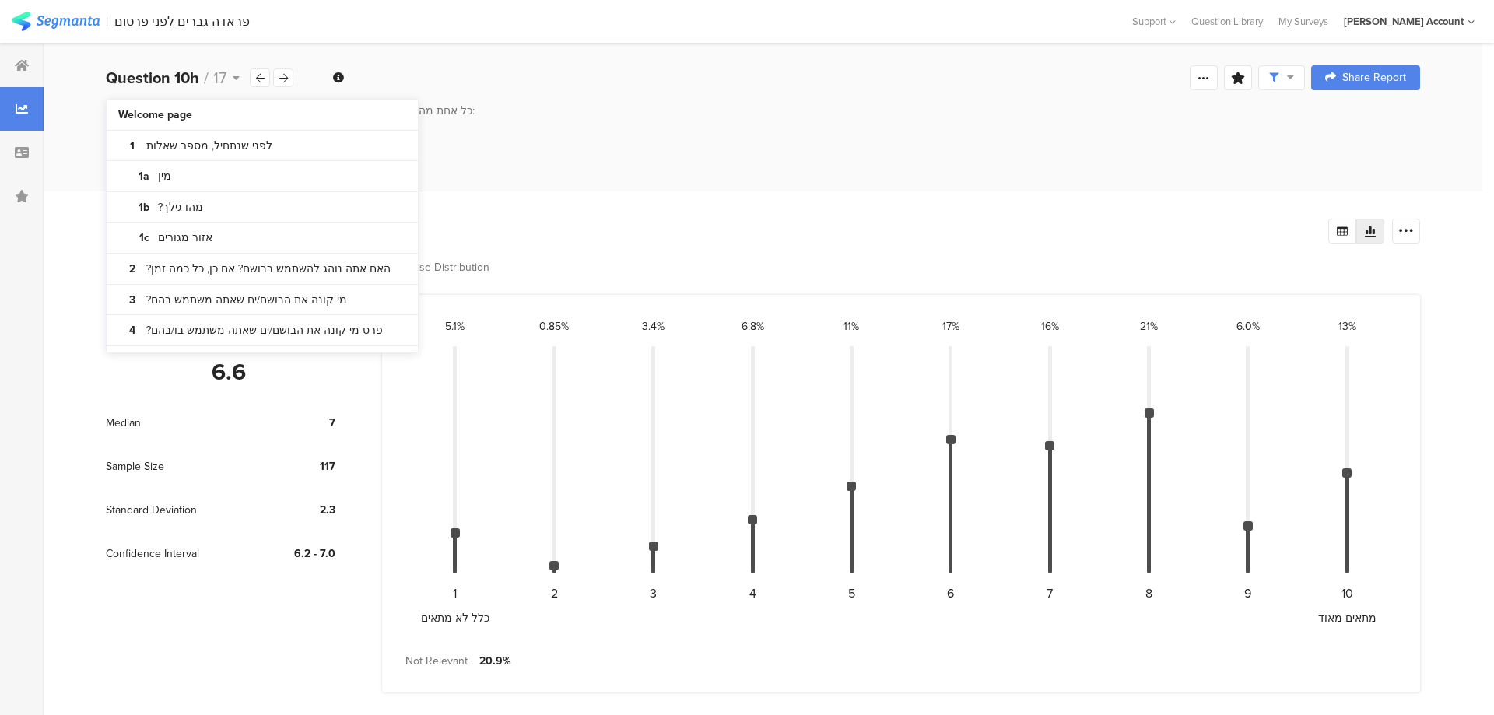
click at [515, 63] on div "Question 10h / 17 Question Type Multiple Rating Required This question was requ…" at bounding box center [763, 78] width 1439 height 50
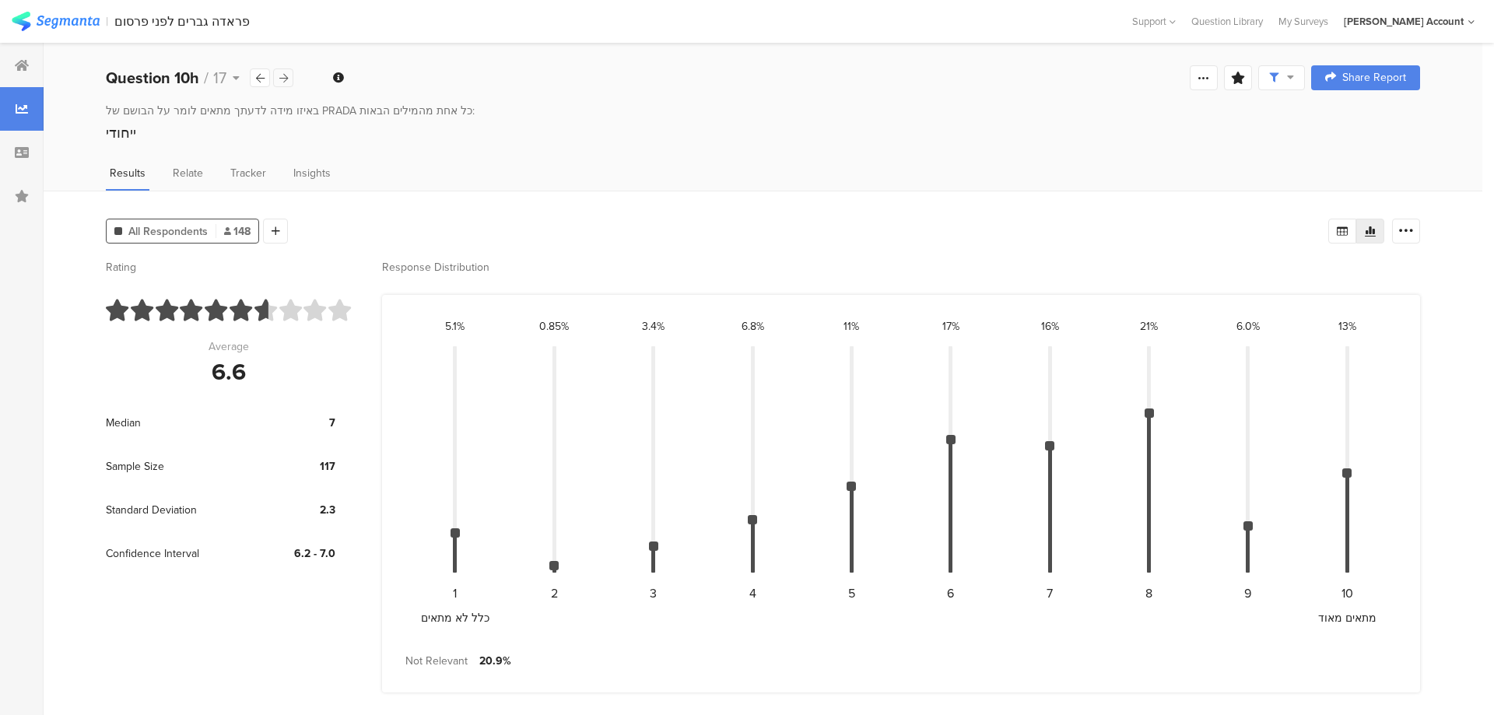
click at [280, 77] on icon at bounding box center [283, 78] width 9 height 10
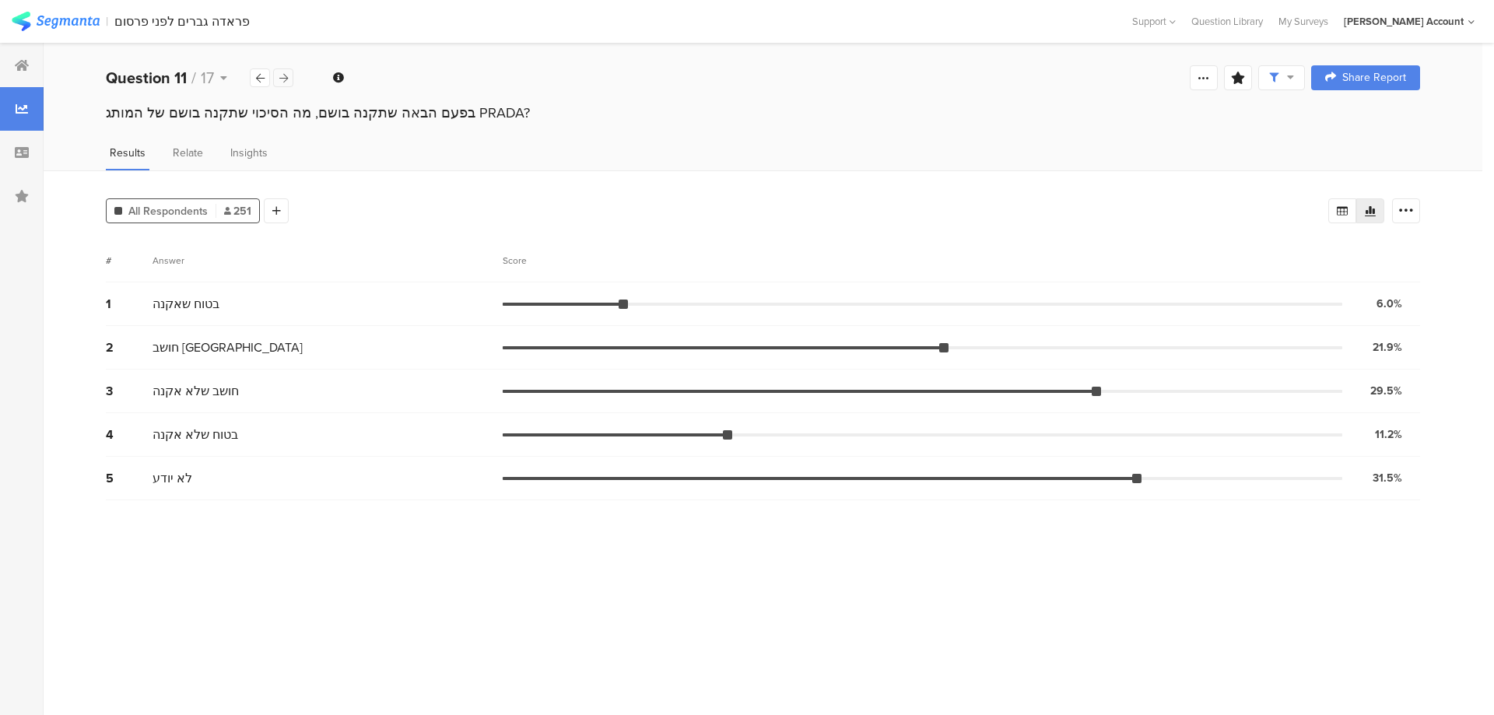
click at [280, 77] on icon at bounding box center [283, 78] width 9 height 10
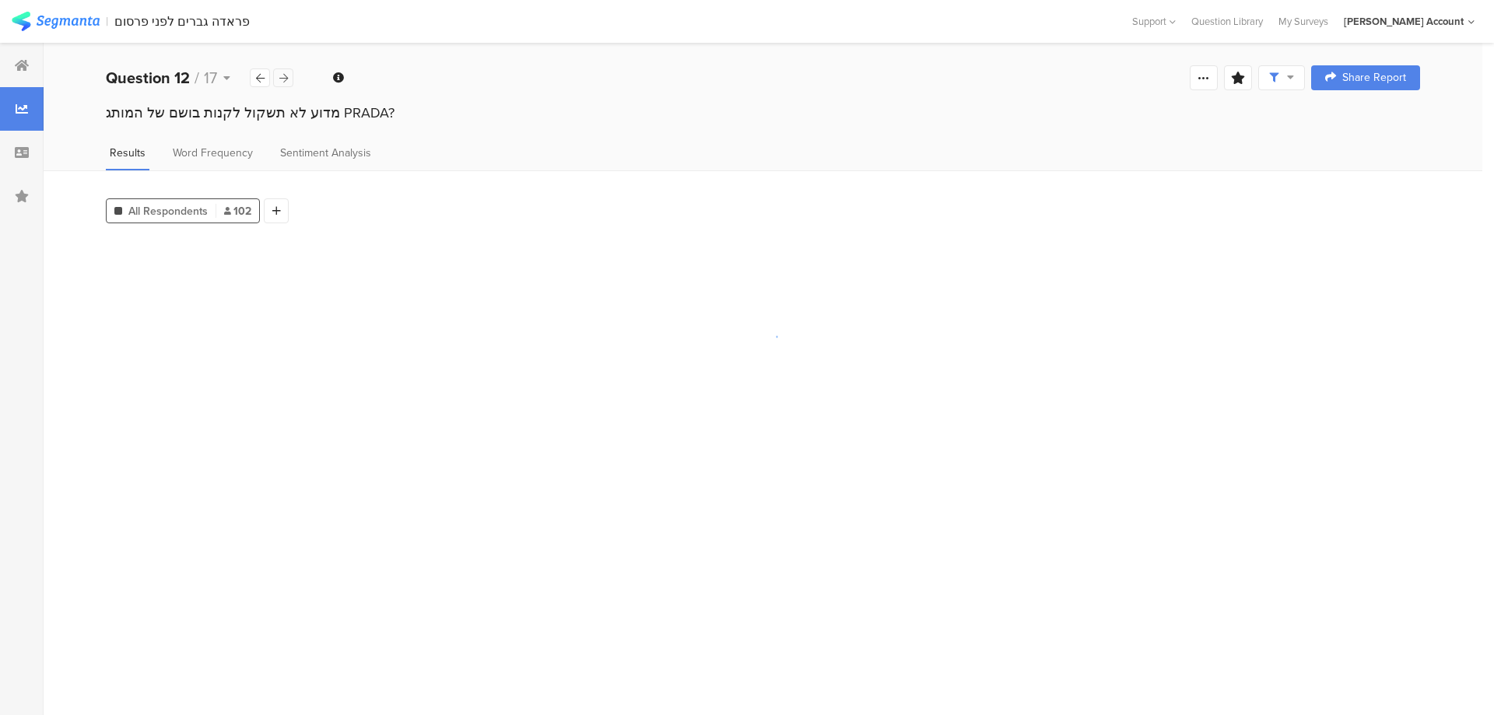
click at [280, 77] on icon at bounding box center [283, 78] width 9 height 10
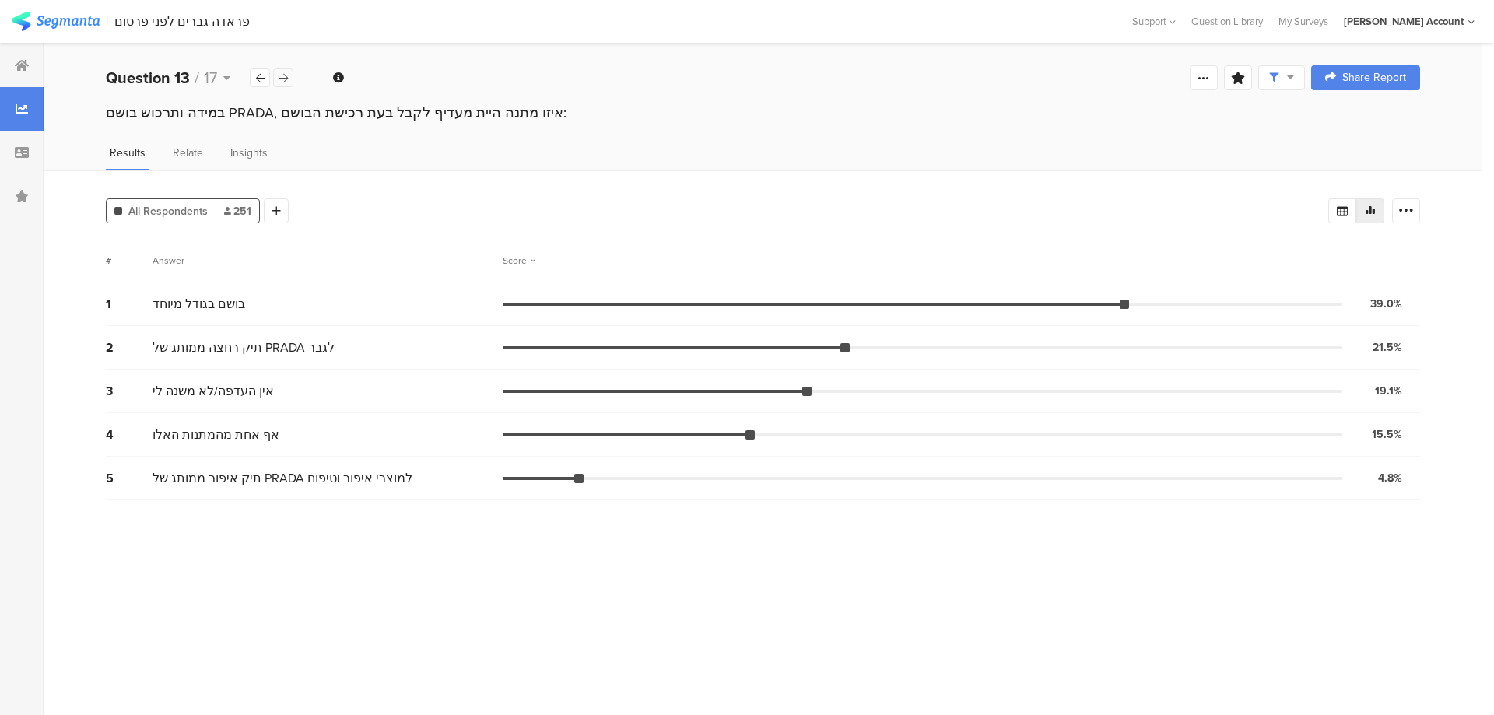
click at [280, 77] on icon at bounding box center [283, 78] width 9 height 10
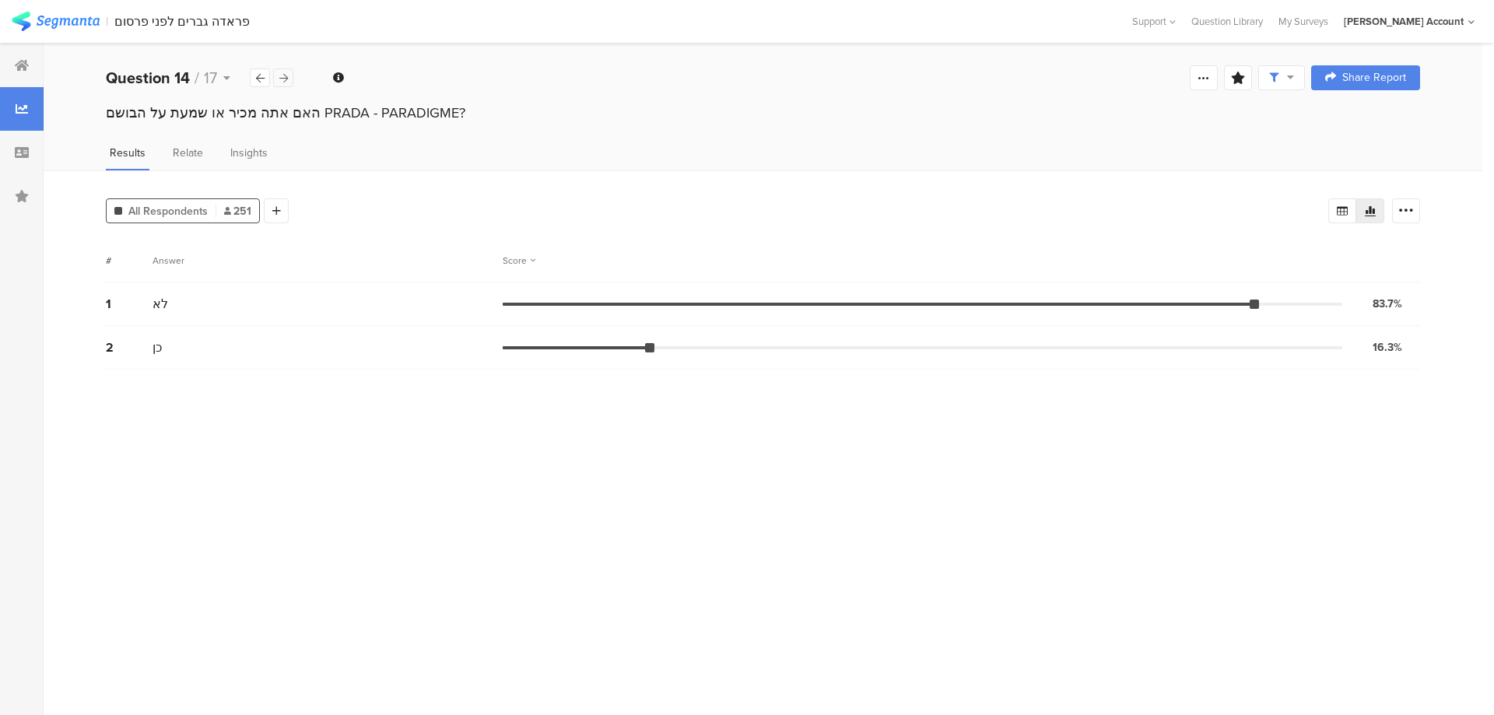
click at [282, 77] on icon at bounding box center [283, 78] width 9 height 10
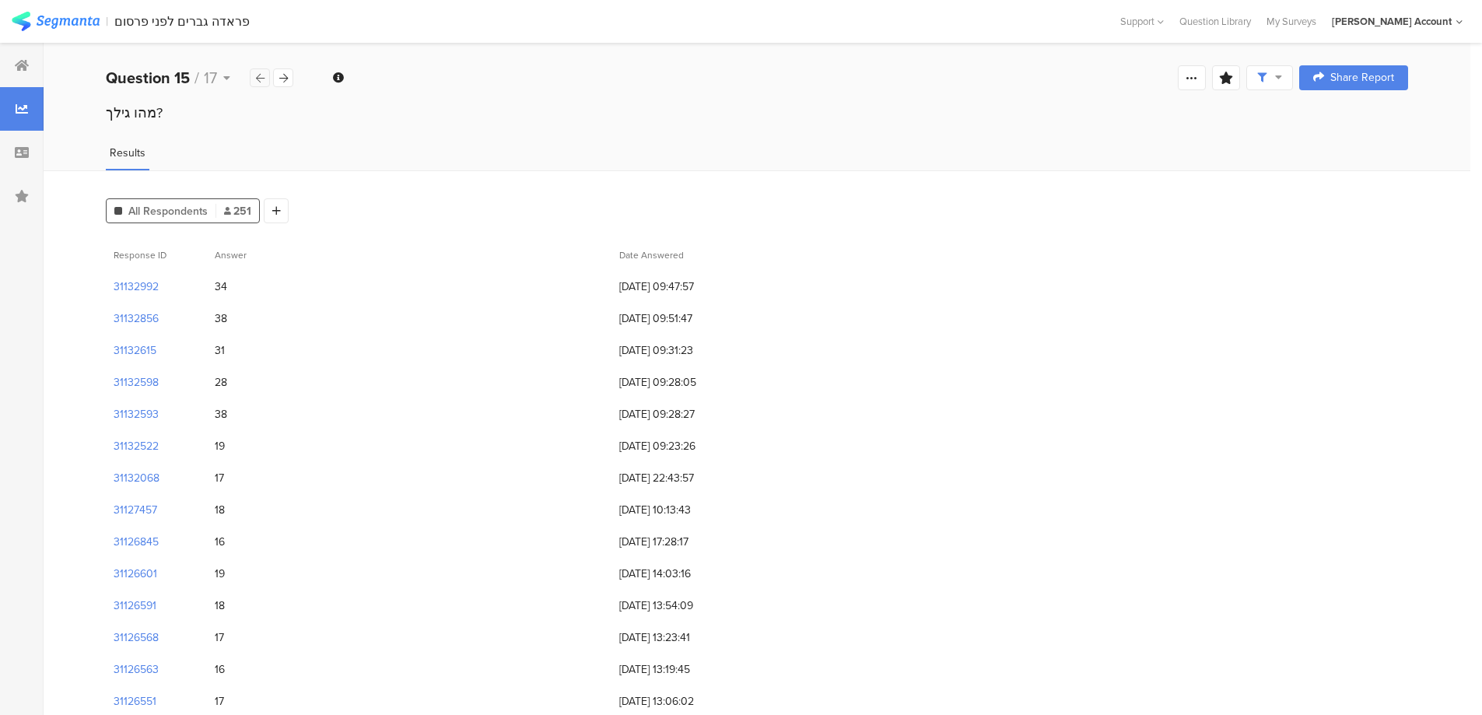
click at [265, 77] on div at bounding box center [260, 77] width 20 height 19
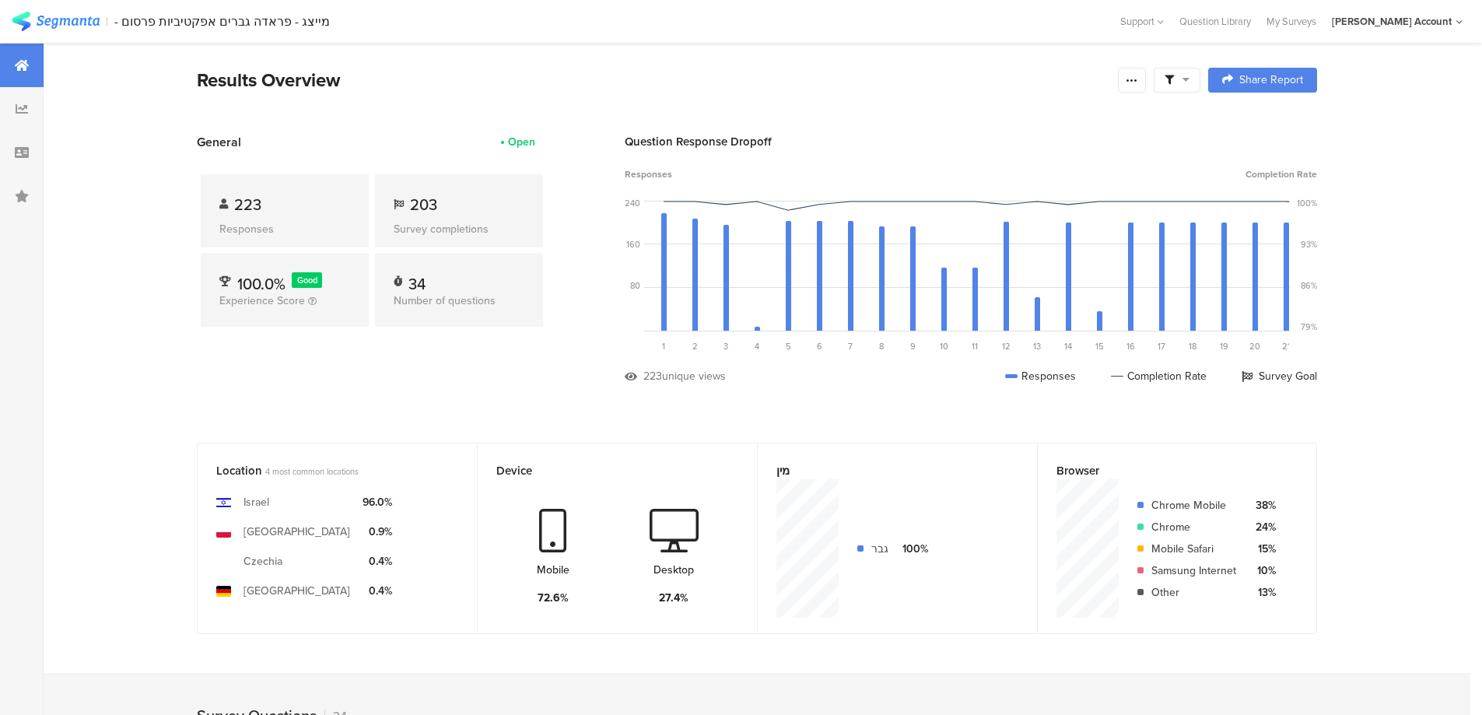
click at [1182, 75] on span at bounding box center [1177, 80] width 25 height 14
click at [1263, 123] on span at bounding box center [1256, 123] width 23 height 12
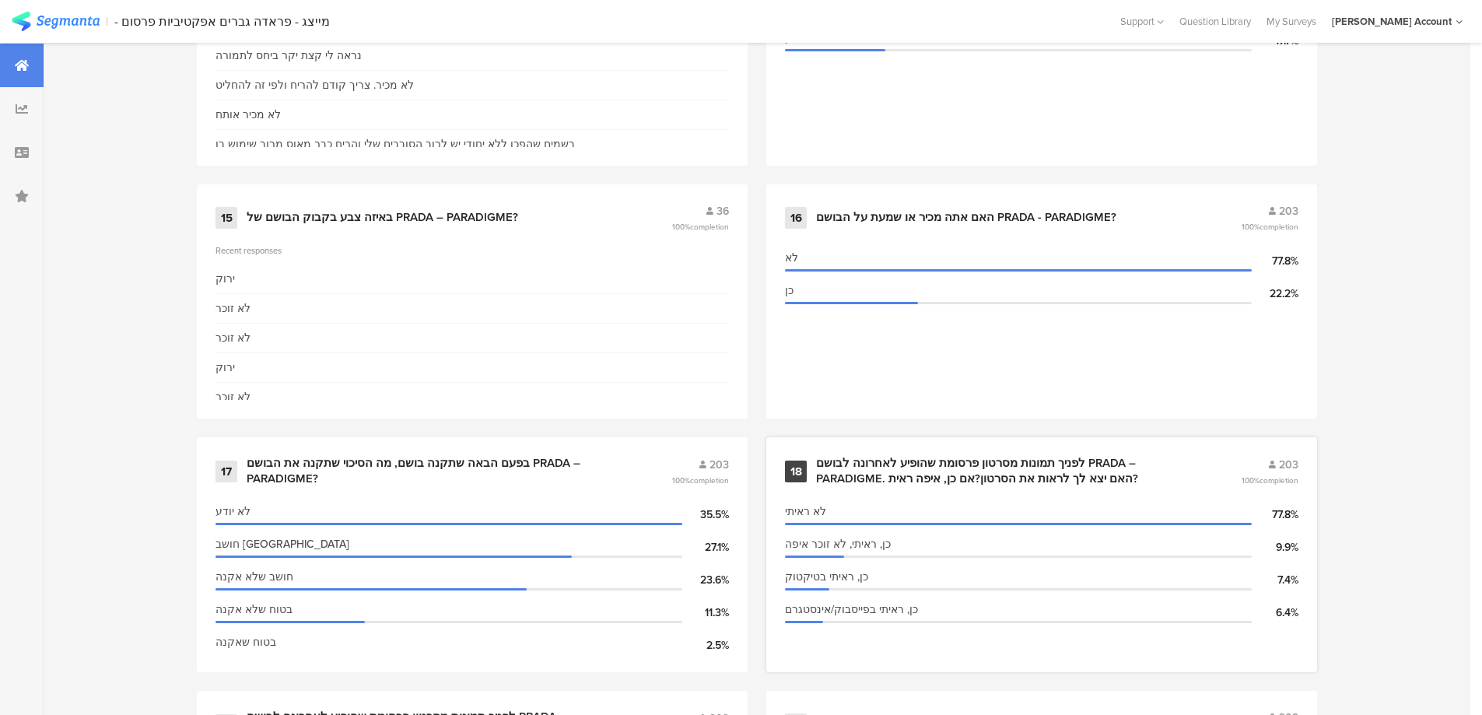
scroll to position [2386, 0]
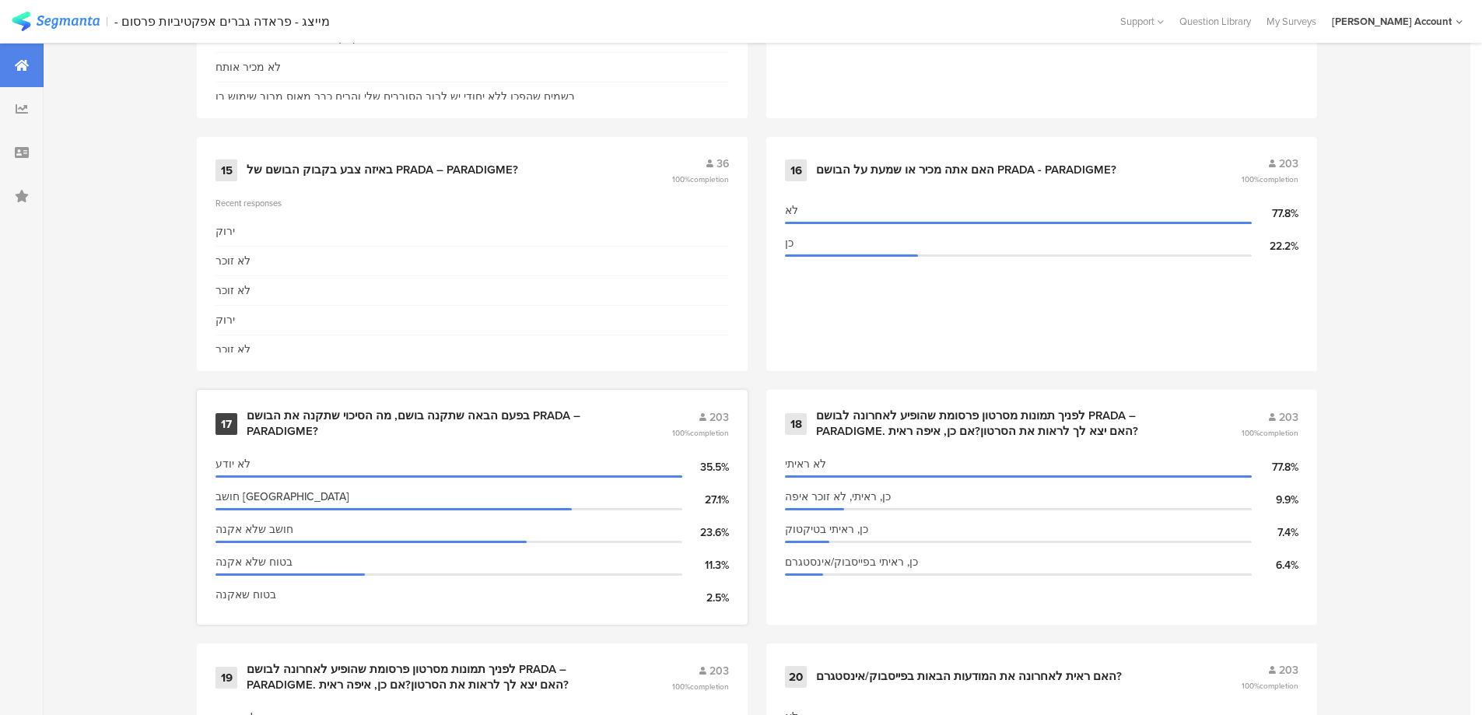
click at [498, 415] on div "בפעם הבאה שתקנה בושם, מה הסיכוי שתקנה את הבושם PRADA – PARADIGME?" at bounding box center [440, 423] width 387 height 30
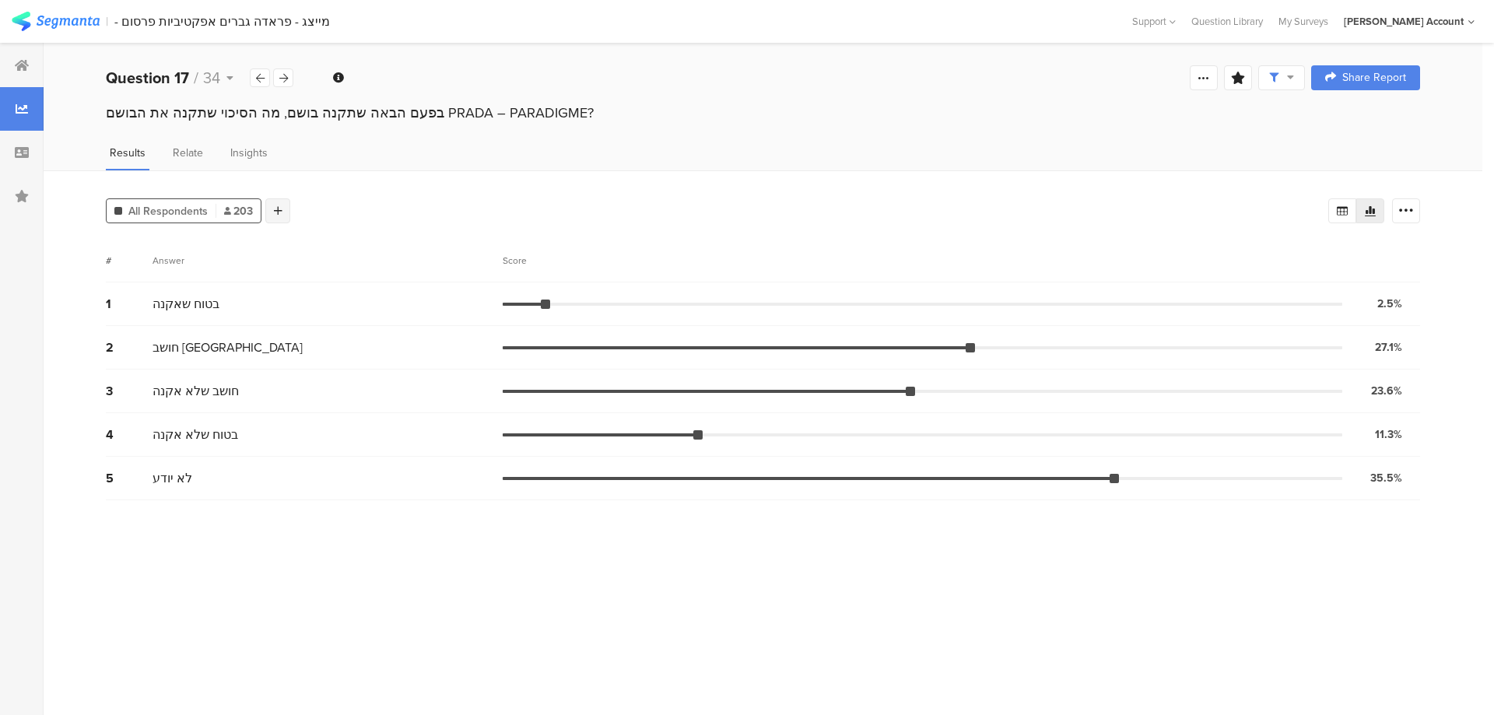
click at [285, 215] on div at bounding box center [277, 210] width 25 height 25
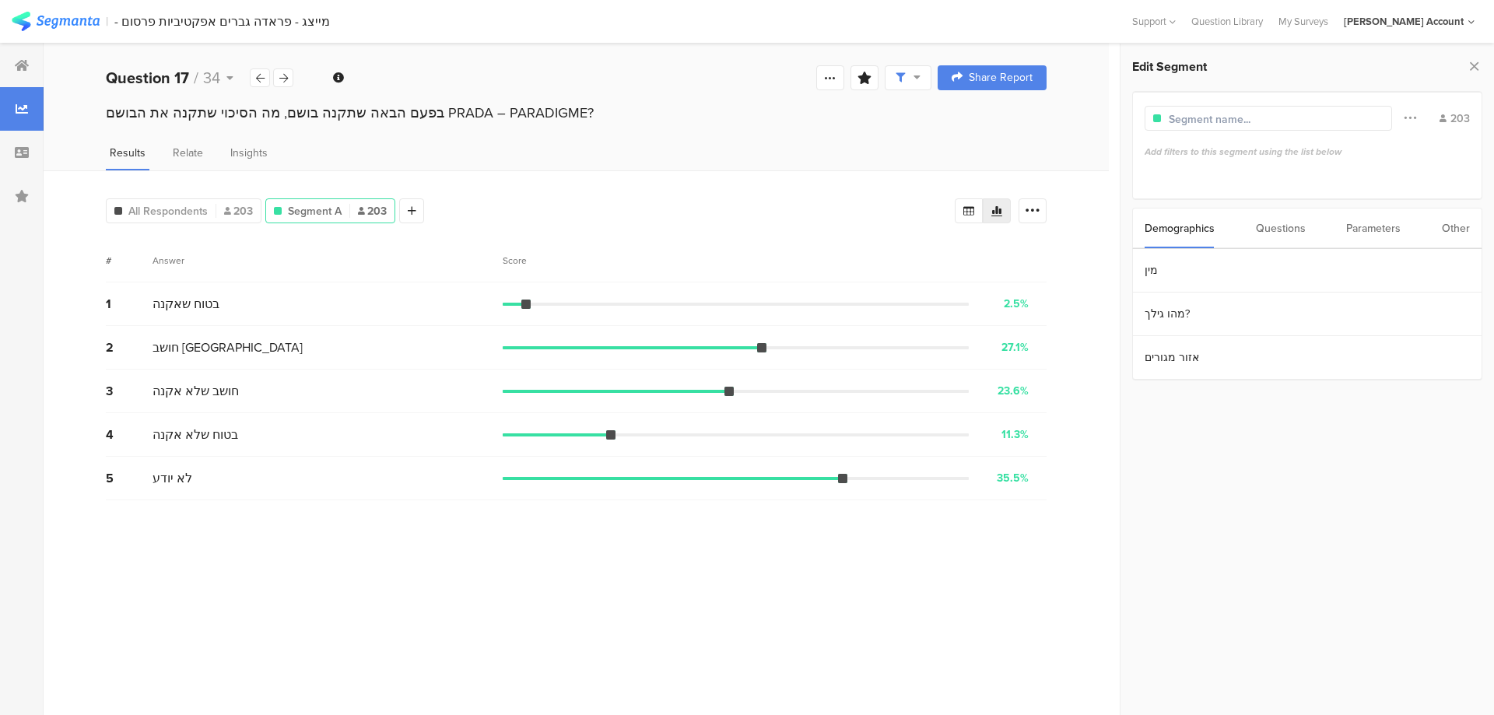
click at [1278, 235] on div "Questions" at bounding box center [1281, 229] width 50 height 40
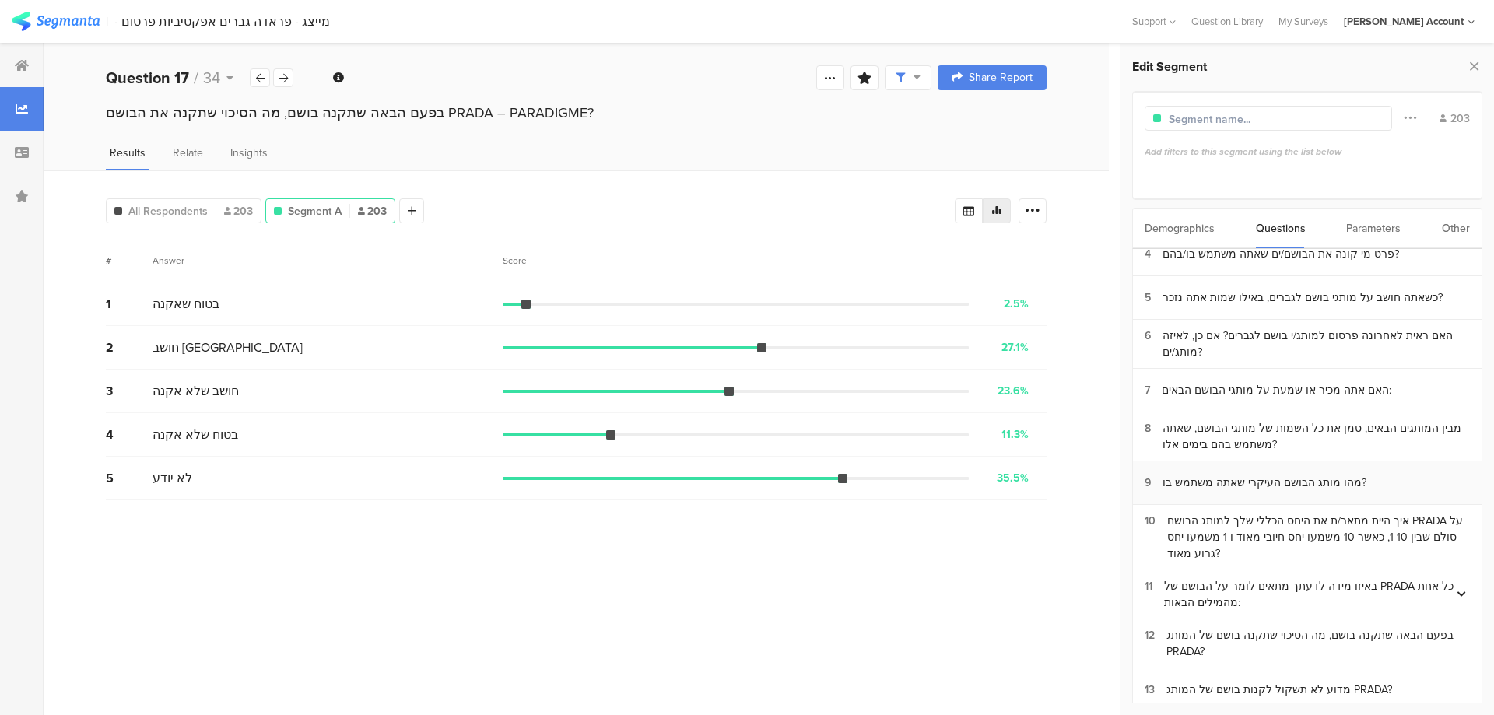
scroll to position [311, 0]
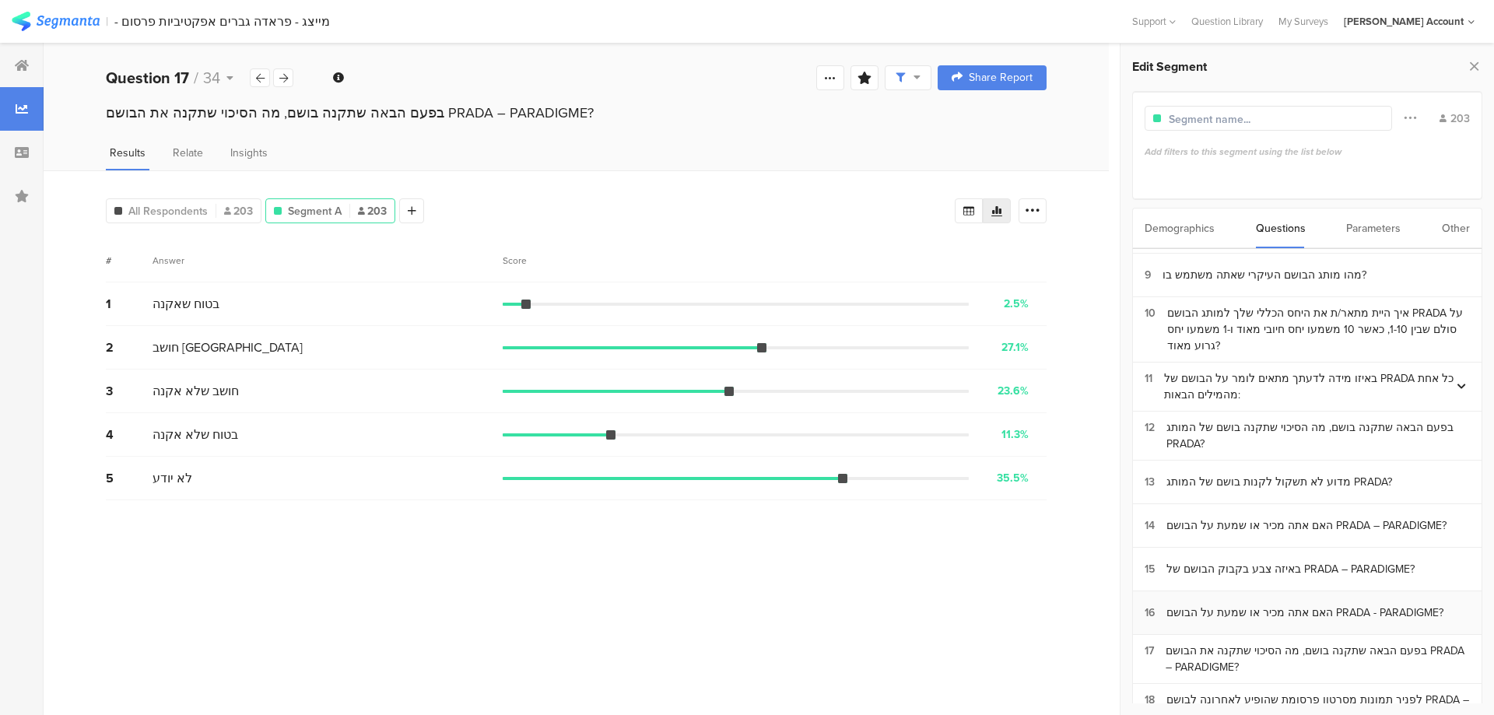
click at [1296, 611] on div "האם אתה מכיר או שמעת על הבושם PRADA - PARADIGME?" at bounding box center [1304, 613] width 277 height 16
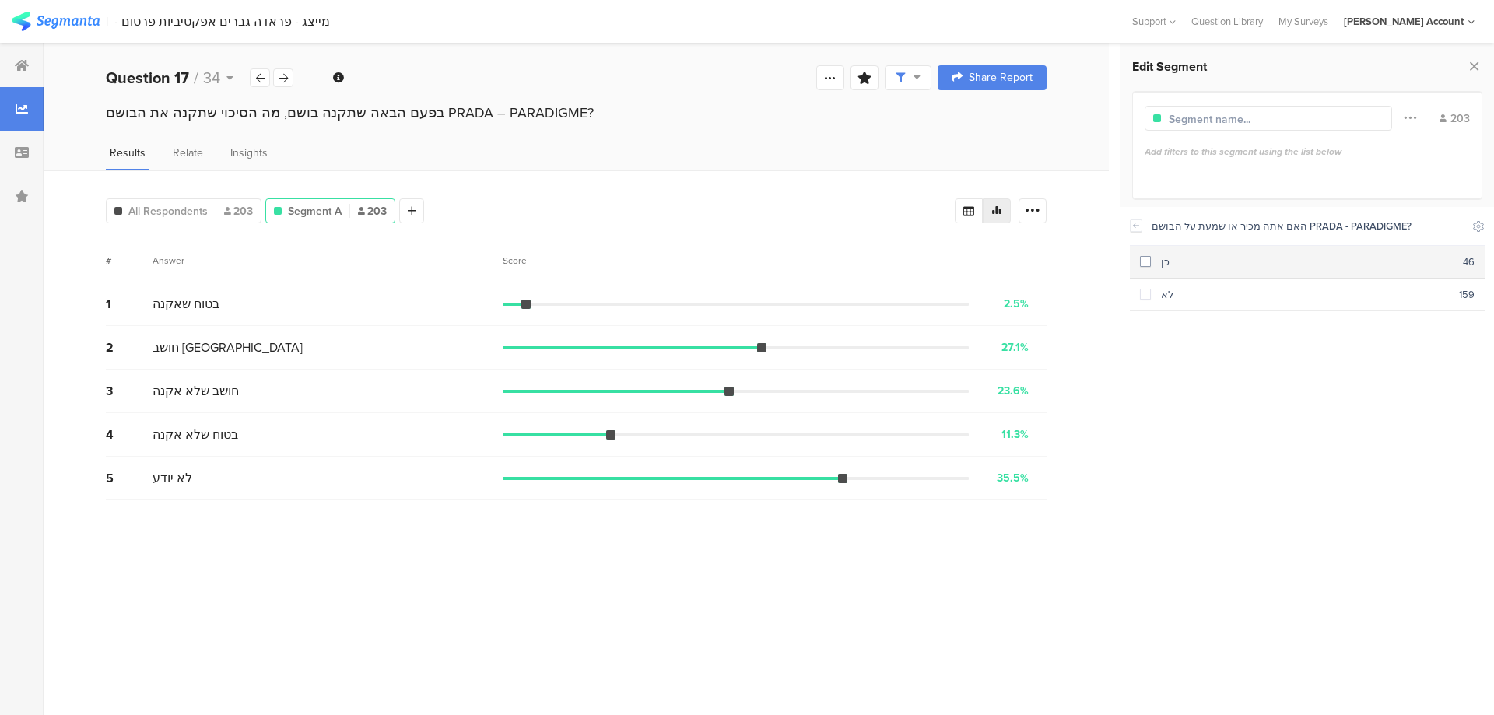
click at [1230, 257] on div "כן" at bounding box center [1307, 261] width 312 height 15
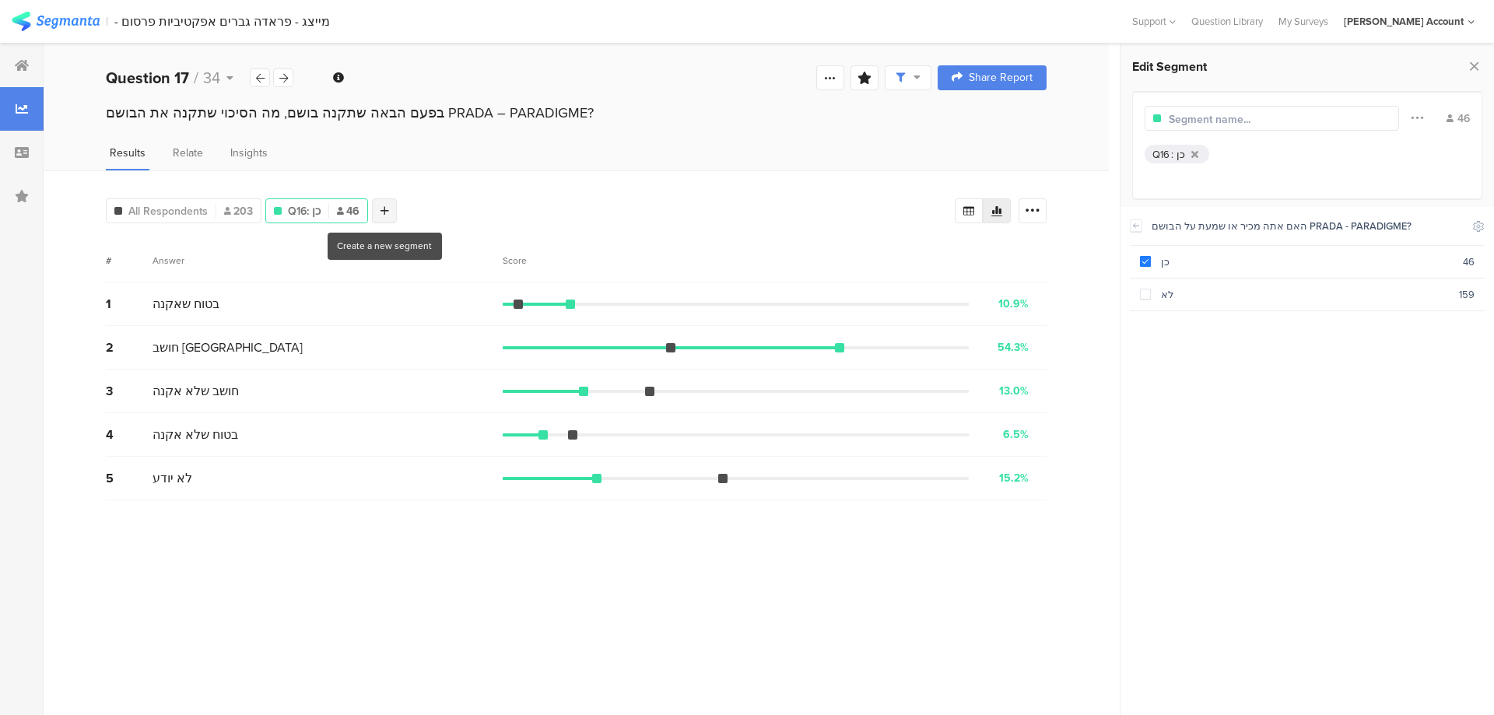
click at [388, 210] on div at bounding box center [384, 210] width 25 height 25
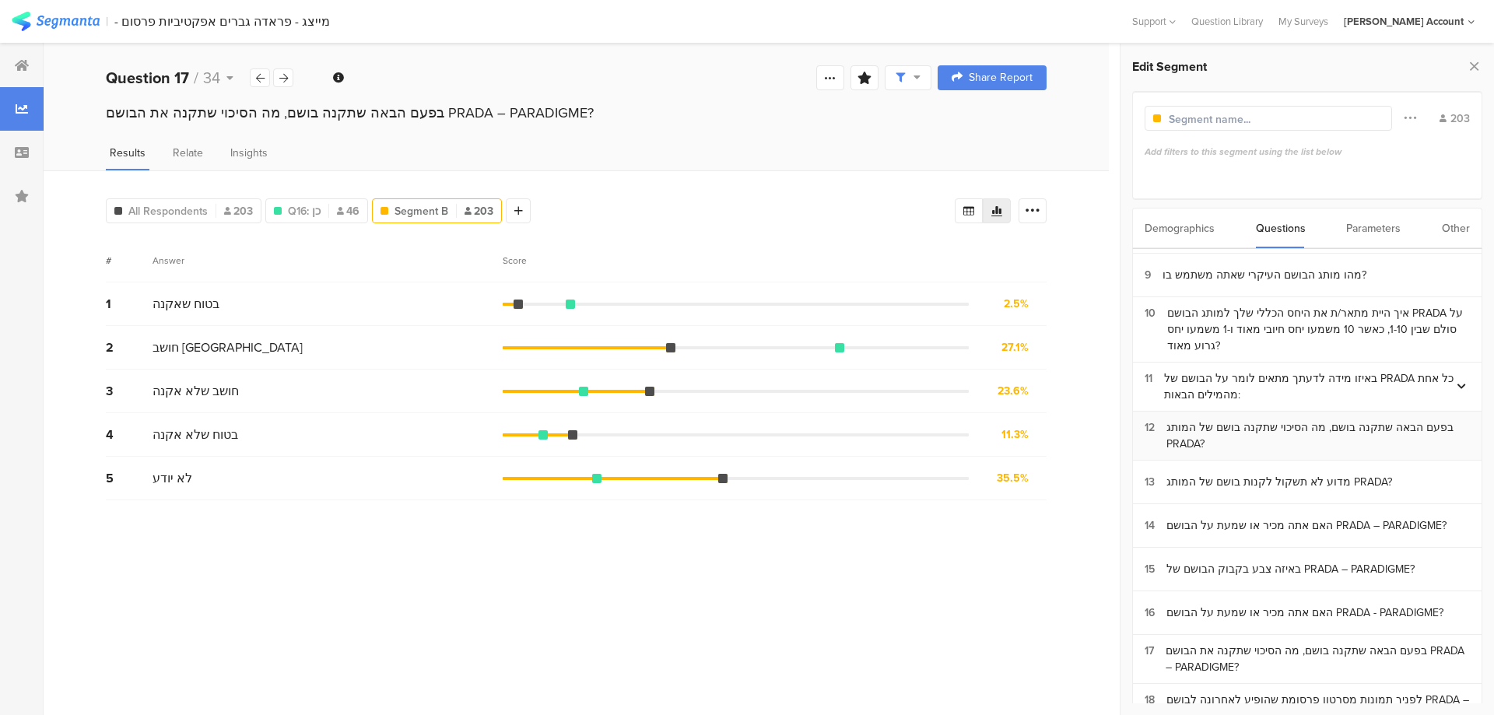
scroll to position [415, 0]
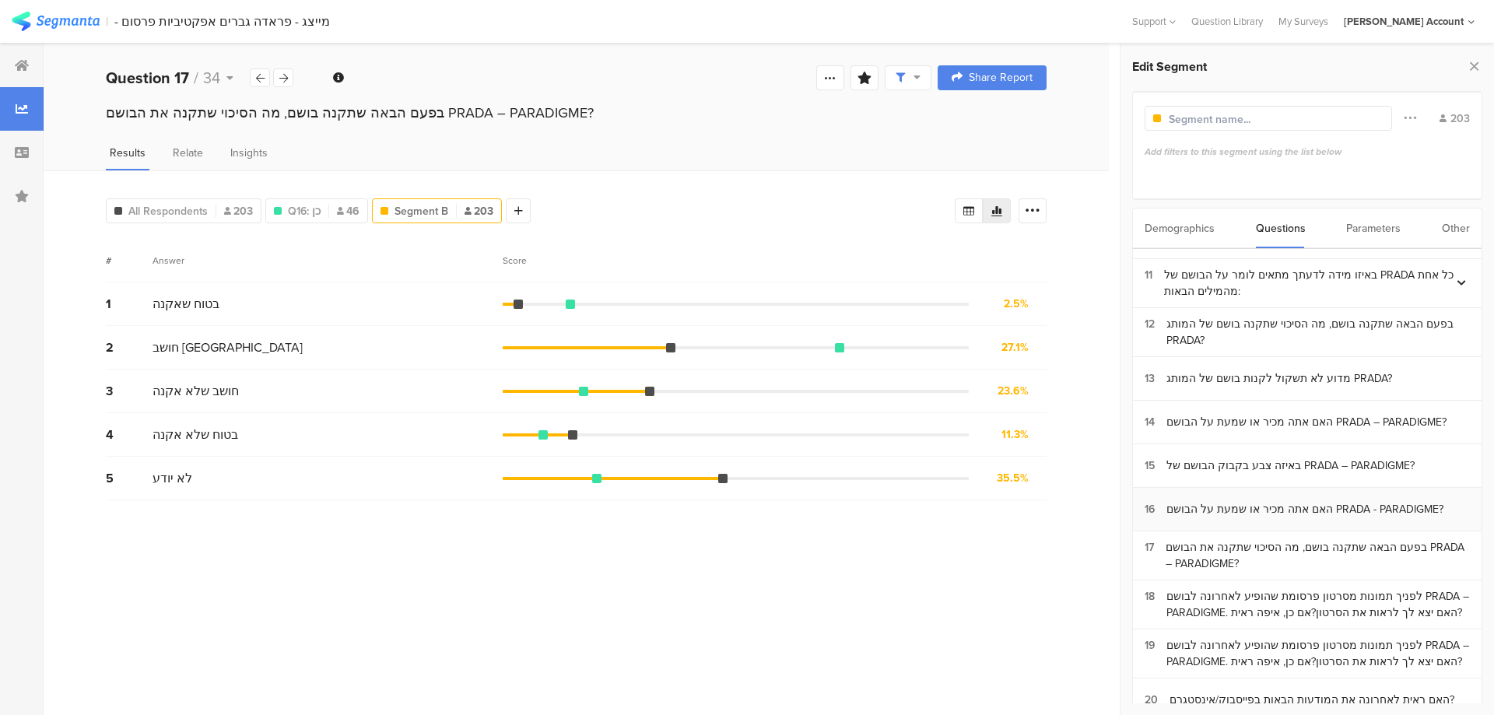
click at [1263, 507] on div "האם אתה מכיר או שמעת על הבושם PRADA - PARADIGME?" at bounding box center [1304, 509] width 277 height 16
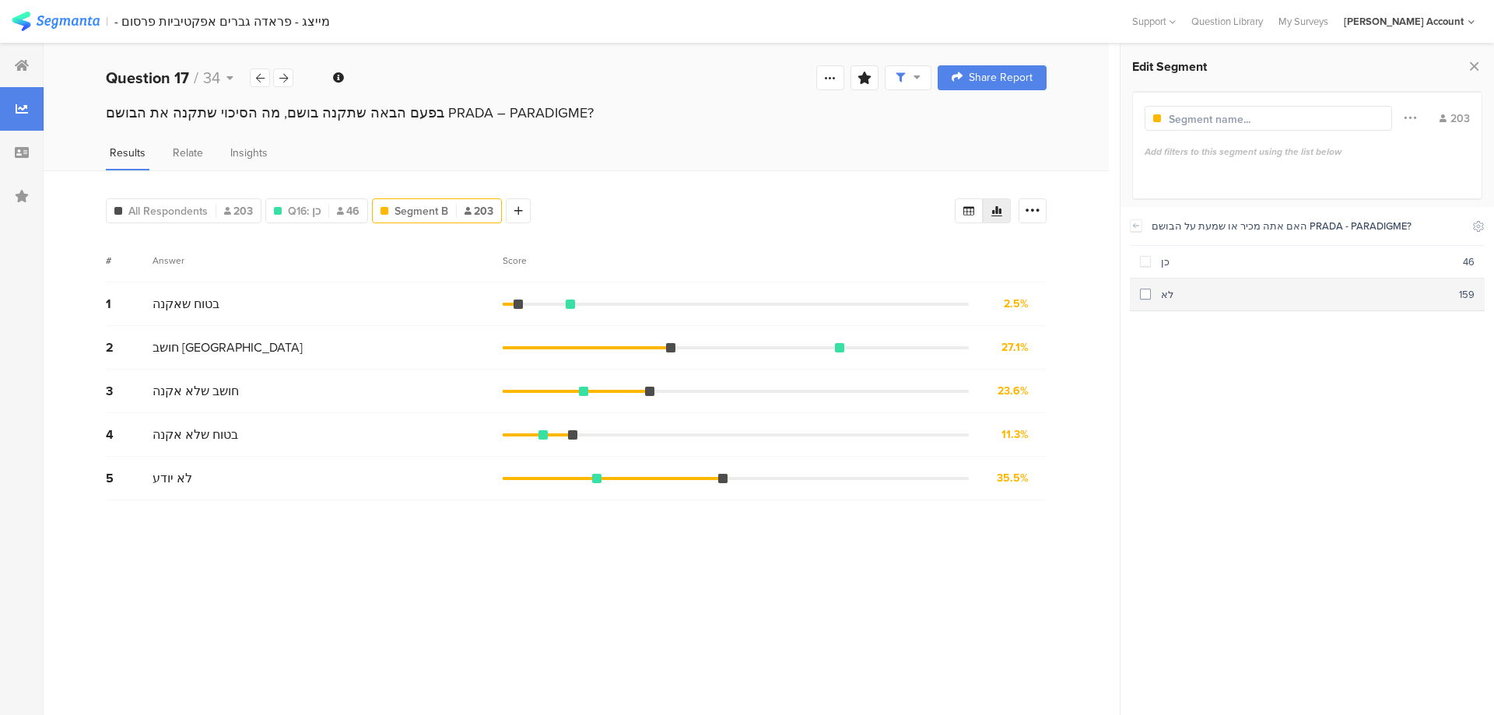
click at [1194, 296] on div "לא" at bounding box center [1305, 294] width 308 height 15
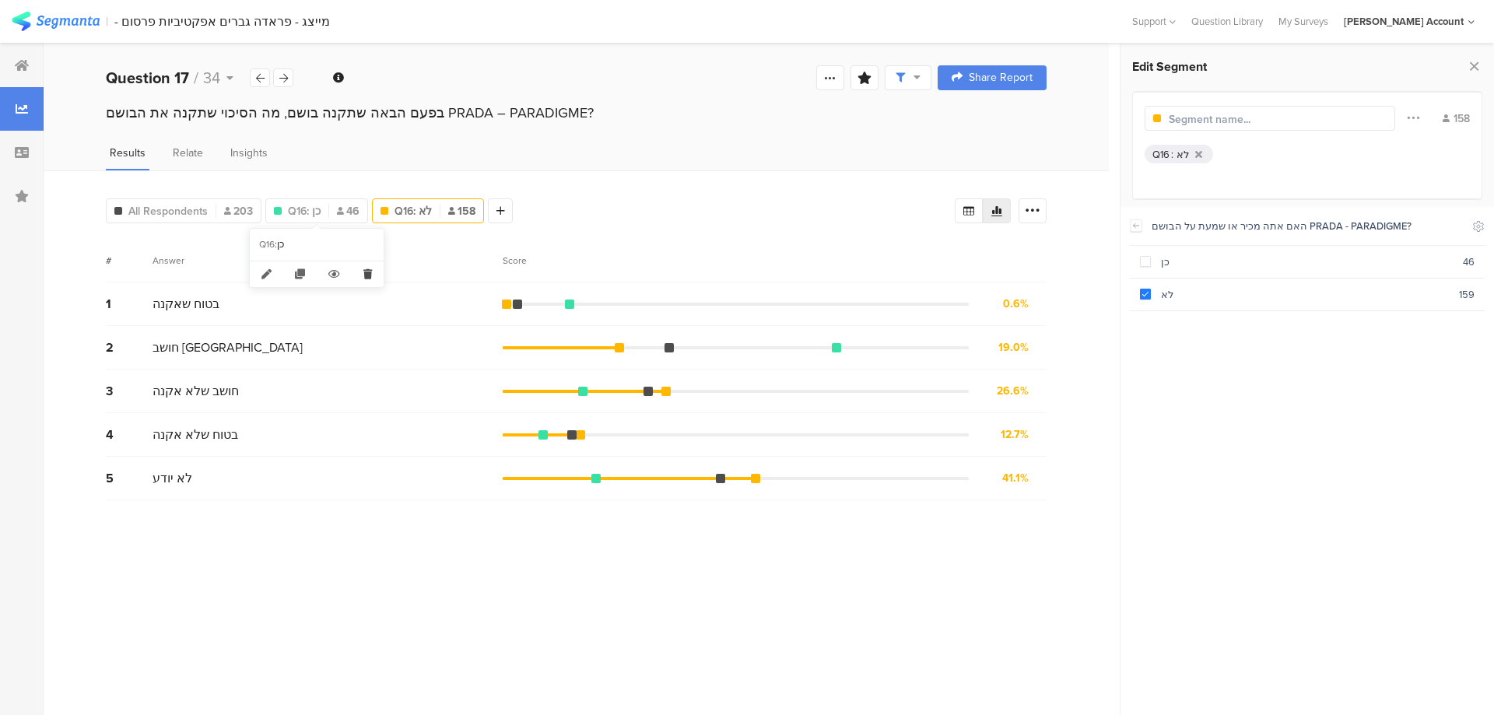
click at [369, 272] on icon at bounding box center [368, 274] width 32 height 26
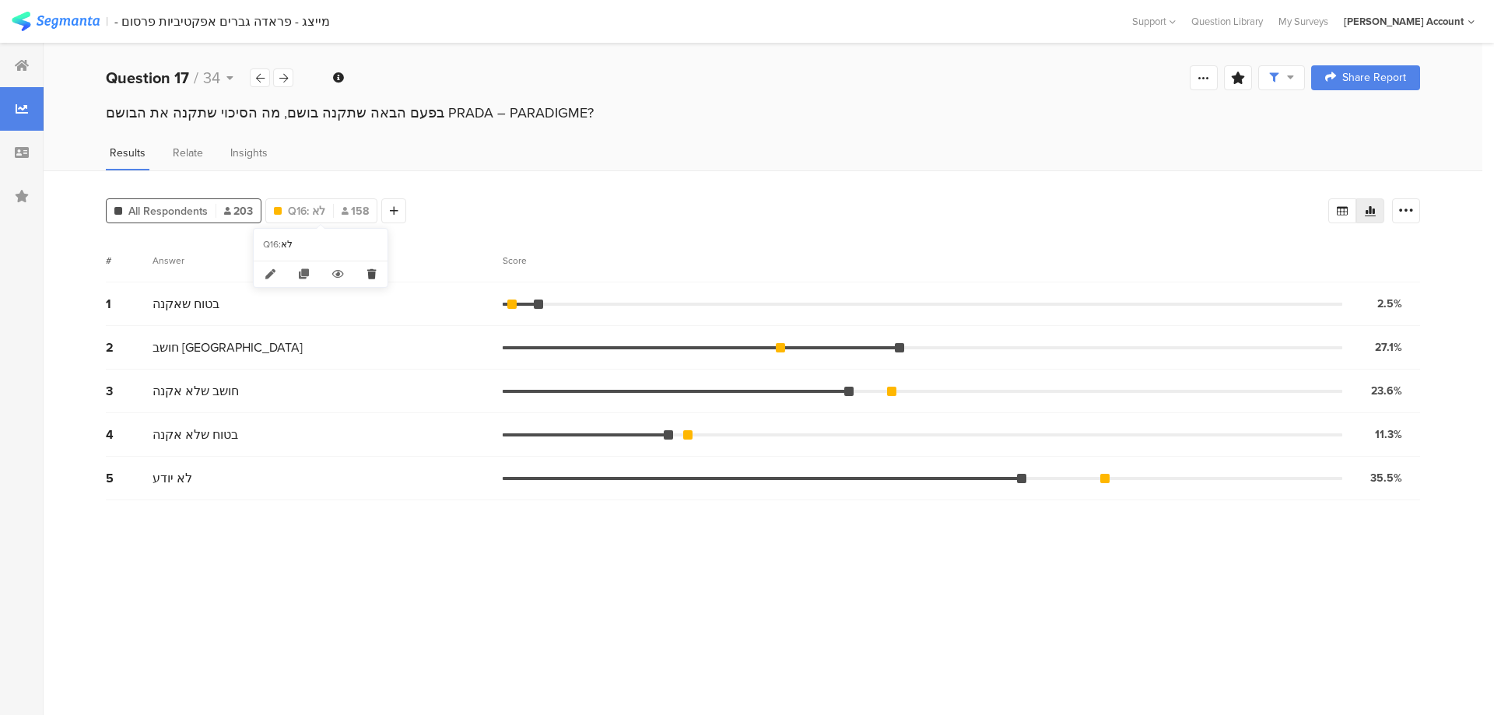
click at [374, 275] on icon at bounding box center [372, 274] width 32 height 26
click at [286, 208] on div at bounding box center [277, 210] width 25 height 25
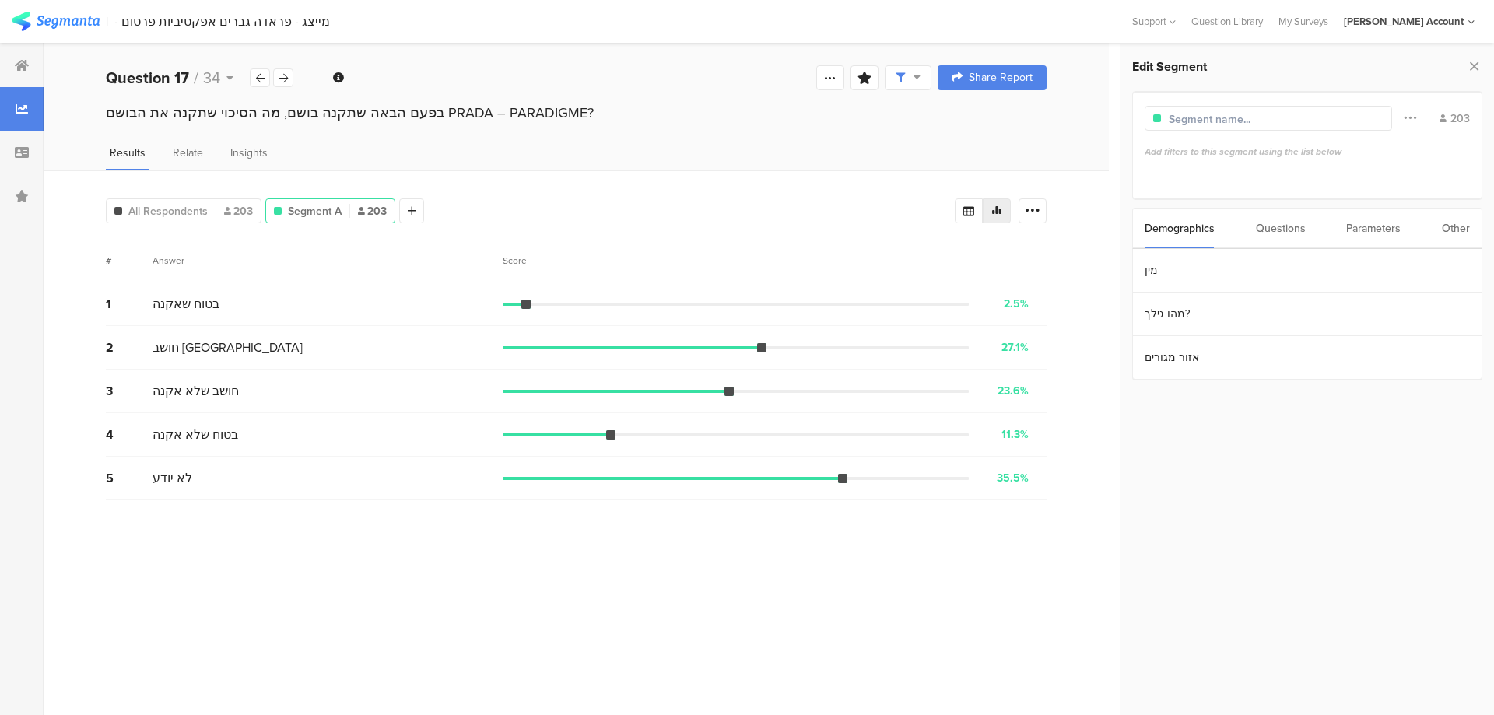
click at [1297, 226] on div "Questions" at bounding box center [1281, 229] width 50 height 40
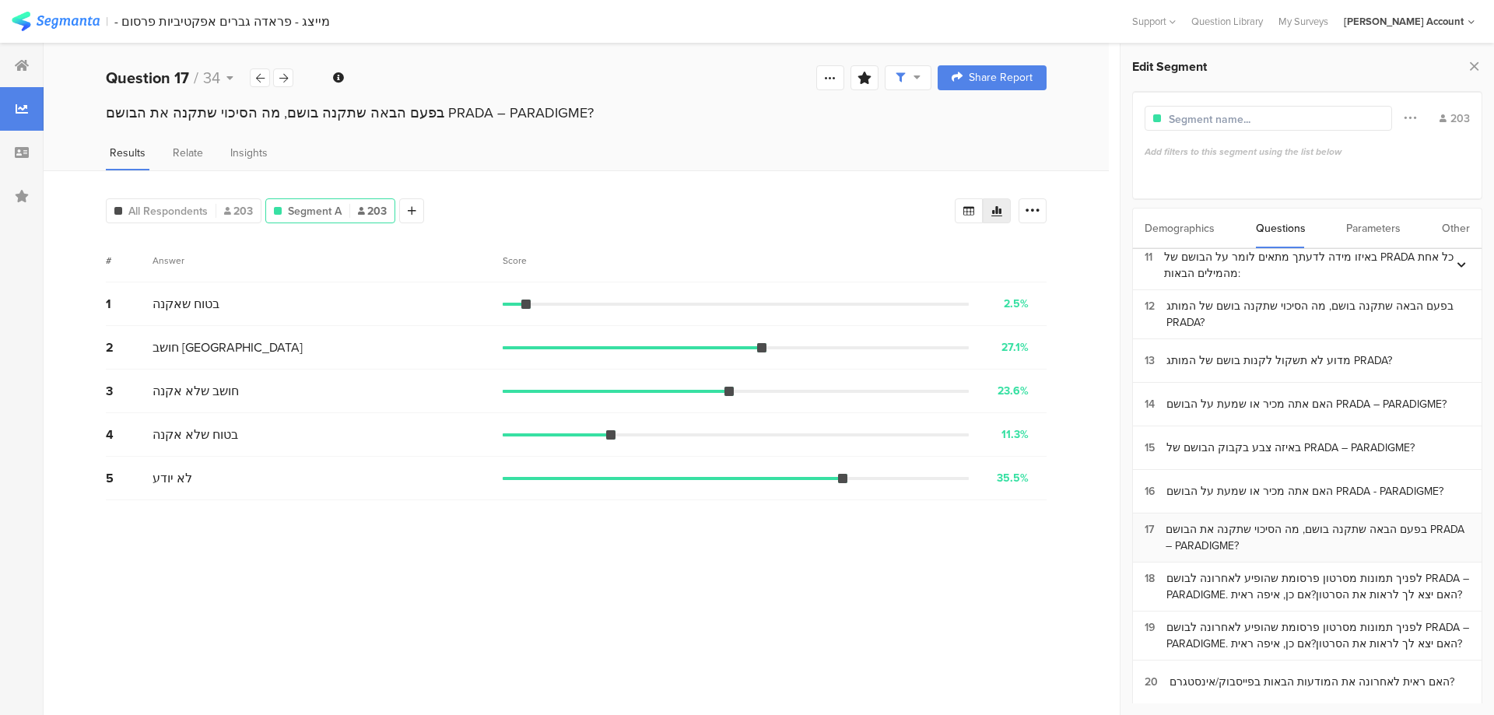
scroll to position [622, 0]
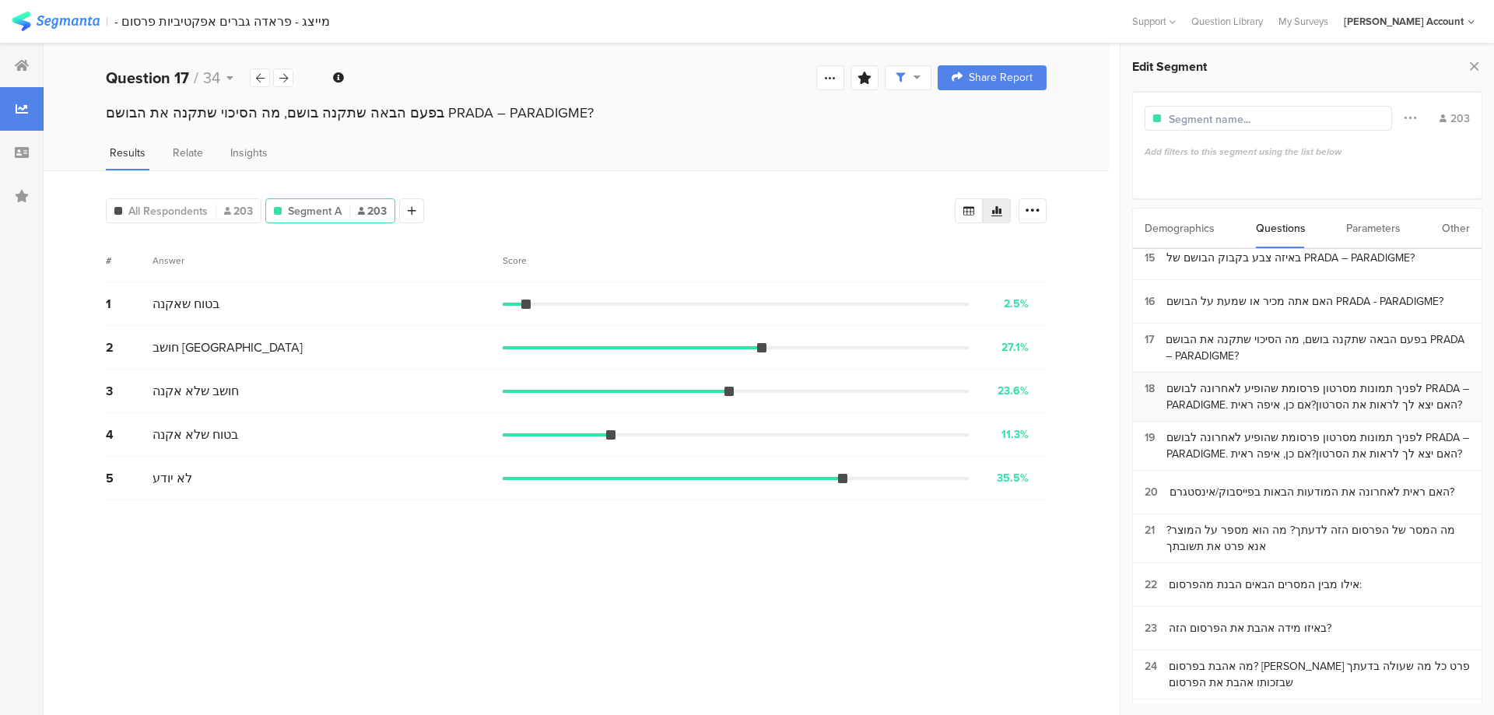
click at [1283, 405] on div "לפניך תמונות מסרטון פרסומת שהופיע לאחרונה לבושם PRADA – PARADIGME. האם יצא לך ל…" at bounding box center [1317, 396] width 303 height 33
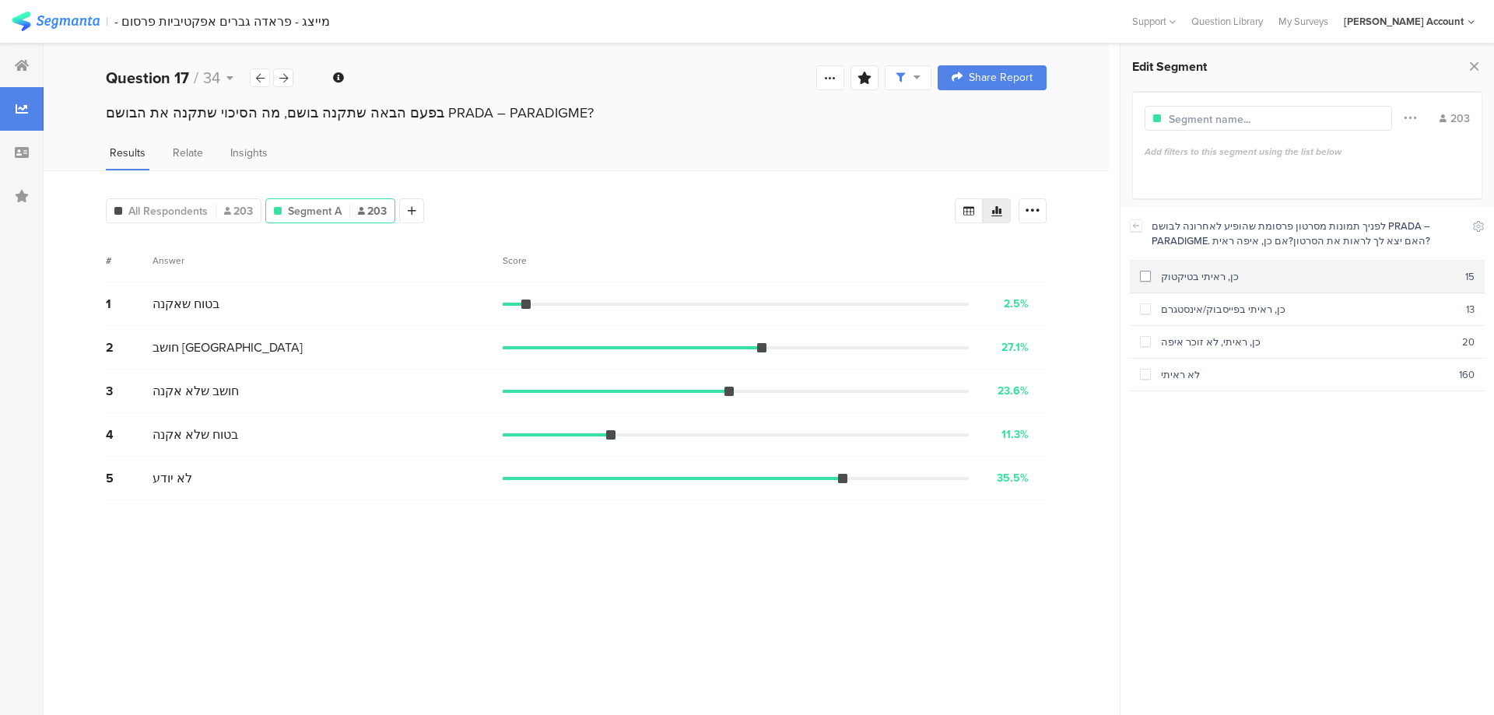
click at [1218, 273] on div "כן, ראיתי בטיקטוק" at bounding box center [1308, 276] width 314 height 15
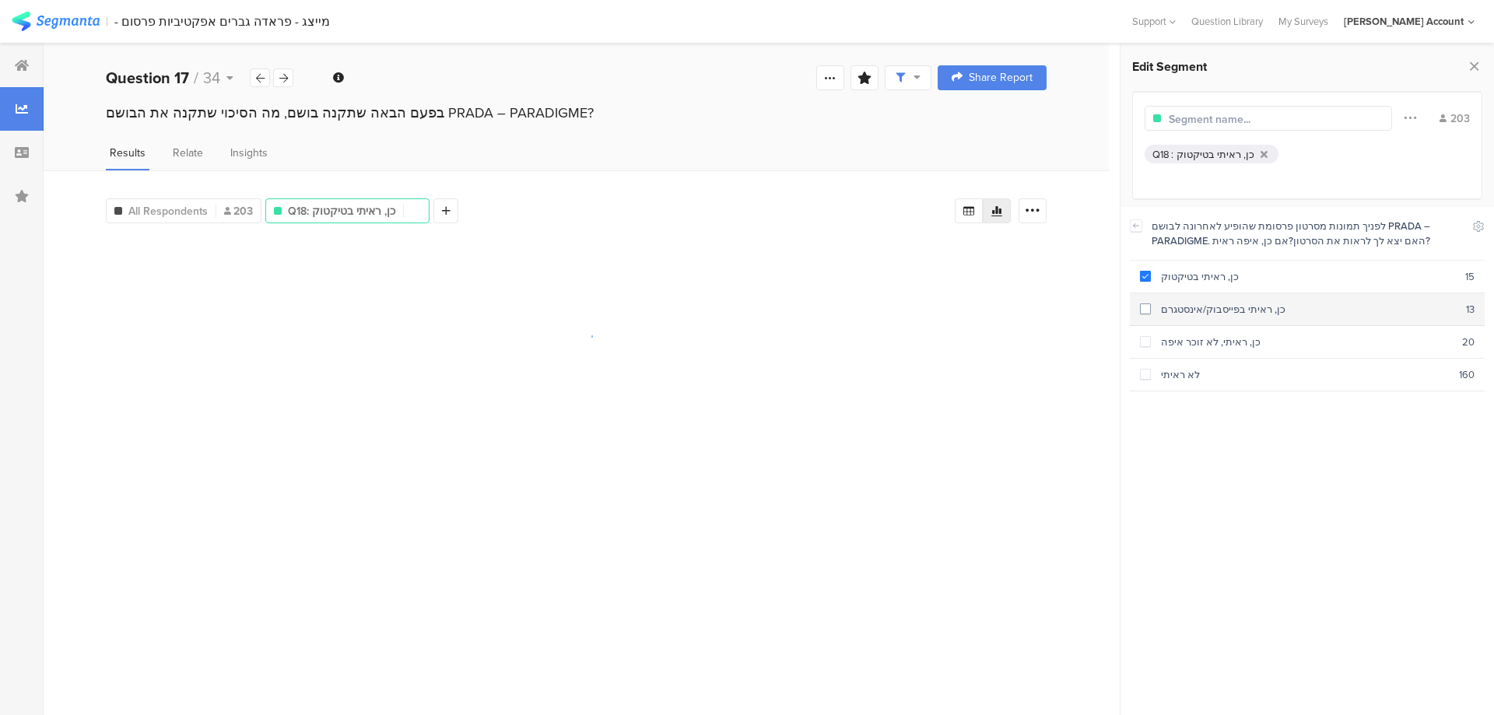
click at [1233, 309] on div "כן, ראיתי בפייסבוק/אינסטגרם" at bounding box center [1308, 309] width 315 height 15
click at [1236, 338] on div "כן, ראיתי, לא זוכר איפה" at bounding box center [1306, 342] width 311 height 15
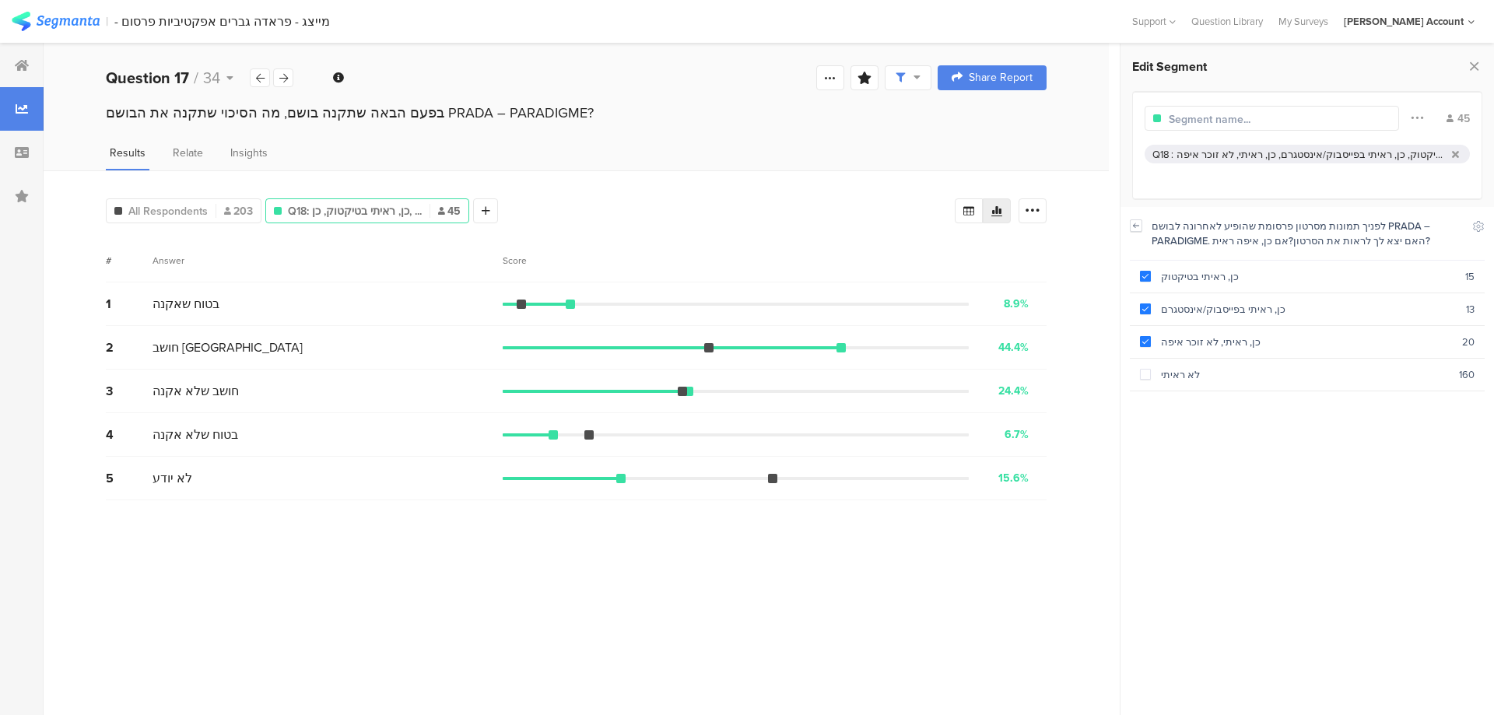
click at [1134, 227] on icon at bounding box center [1136, 225] width 11 height 12
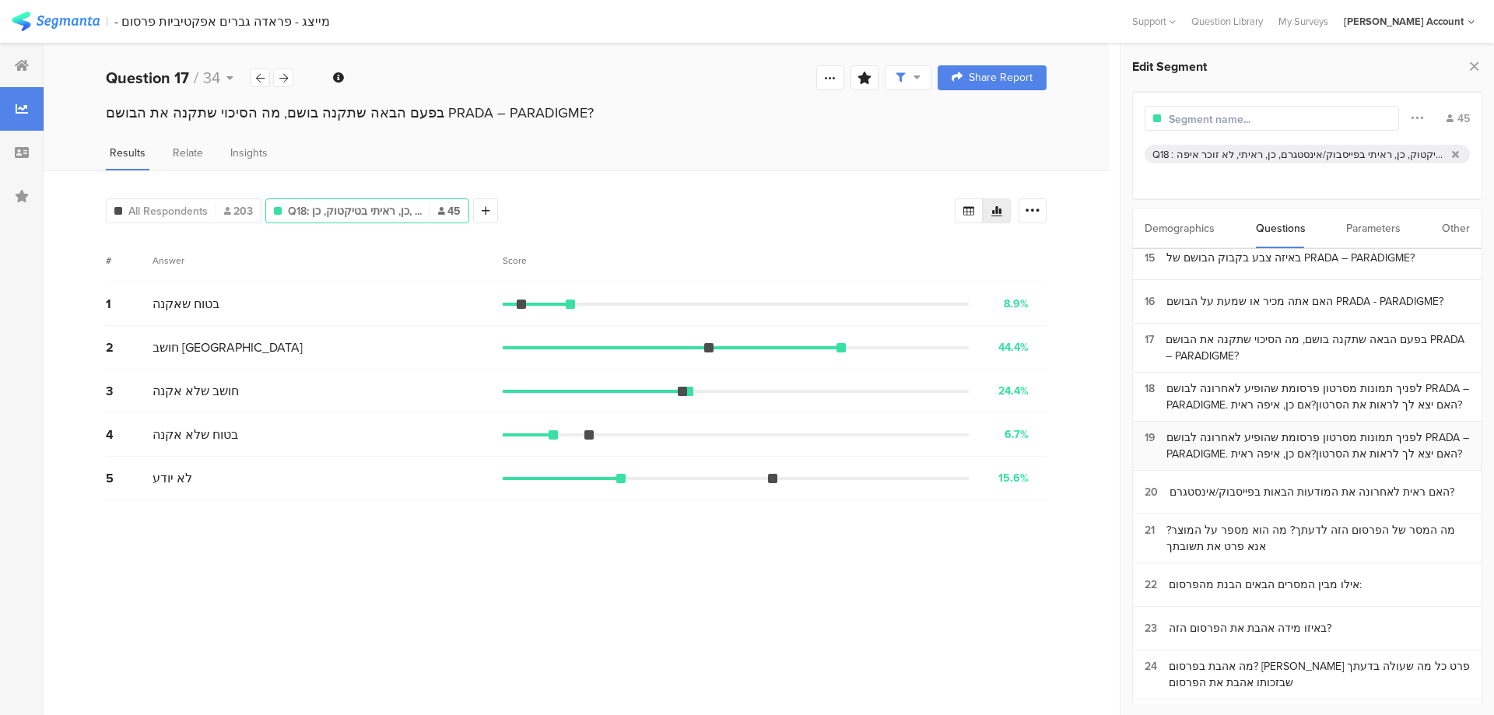
click at [1225, 439] on div "לפניך תמונות מסרטון פרסומת שהופיע לאחרונה לבושם PRADA – PARADIGME. האם יצא לך ל…" at bounding box center [1317, 446] width 303 height 33
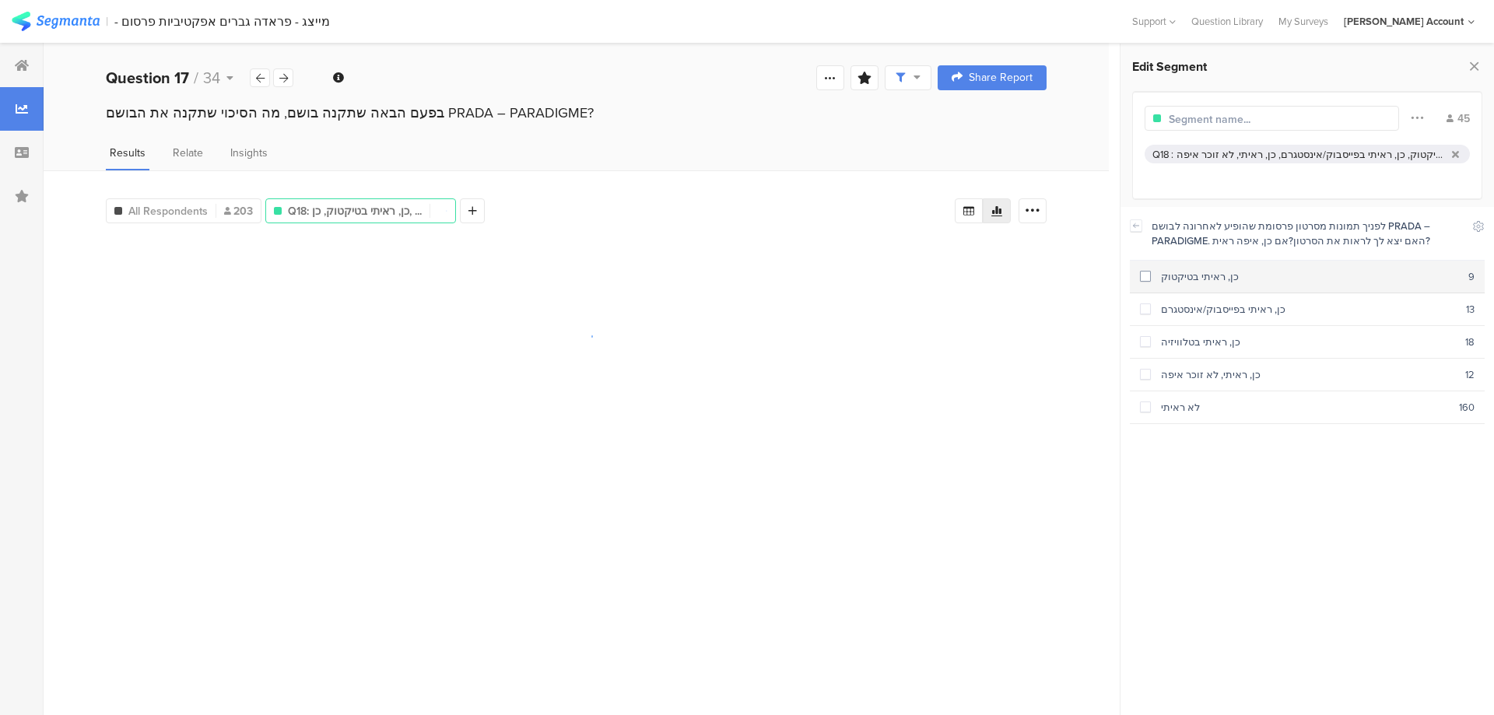
click at [1200, 276] on div "כן, ראיתי בטיקטוק" at bounding box center [1309, 276] width 317 height 15
click at [1201, 309] on div "כן, ראיתי בפייסבוק/אינסטגרם" at bounding box center [1308, 309] width 315 height 15
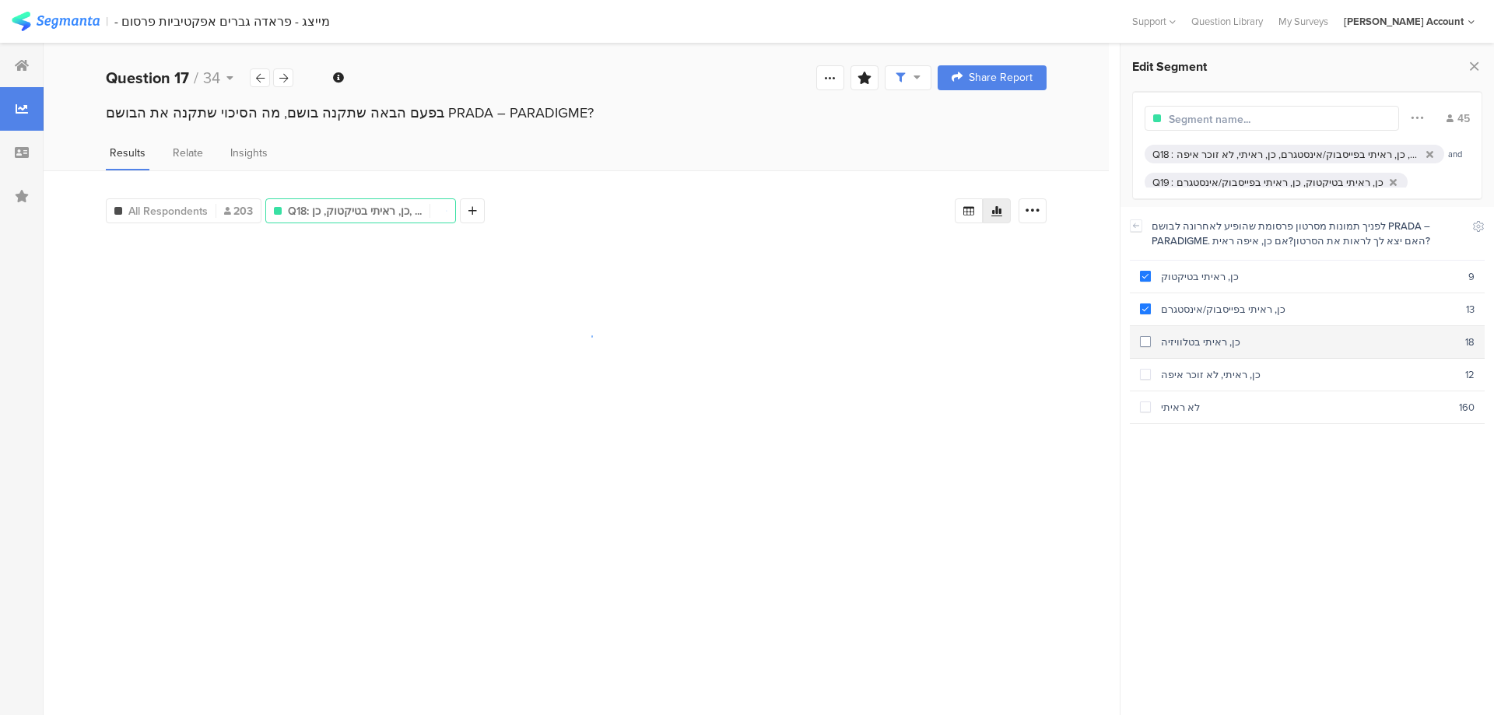
click at [1207, 336] on div "כן, ראיתי בטלוויזיה" at bounding box center [1308, 342] width 314 height 15
click at [1211, 371] on div "כן, ראיתי, לא זוכר איפה" at bounding box center [1308, 374] width 314 height 15
click at [1138, 225] on icon at bounding box center [1136, 225] width 11 height 12
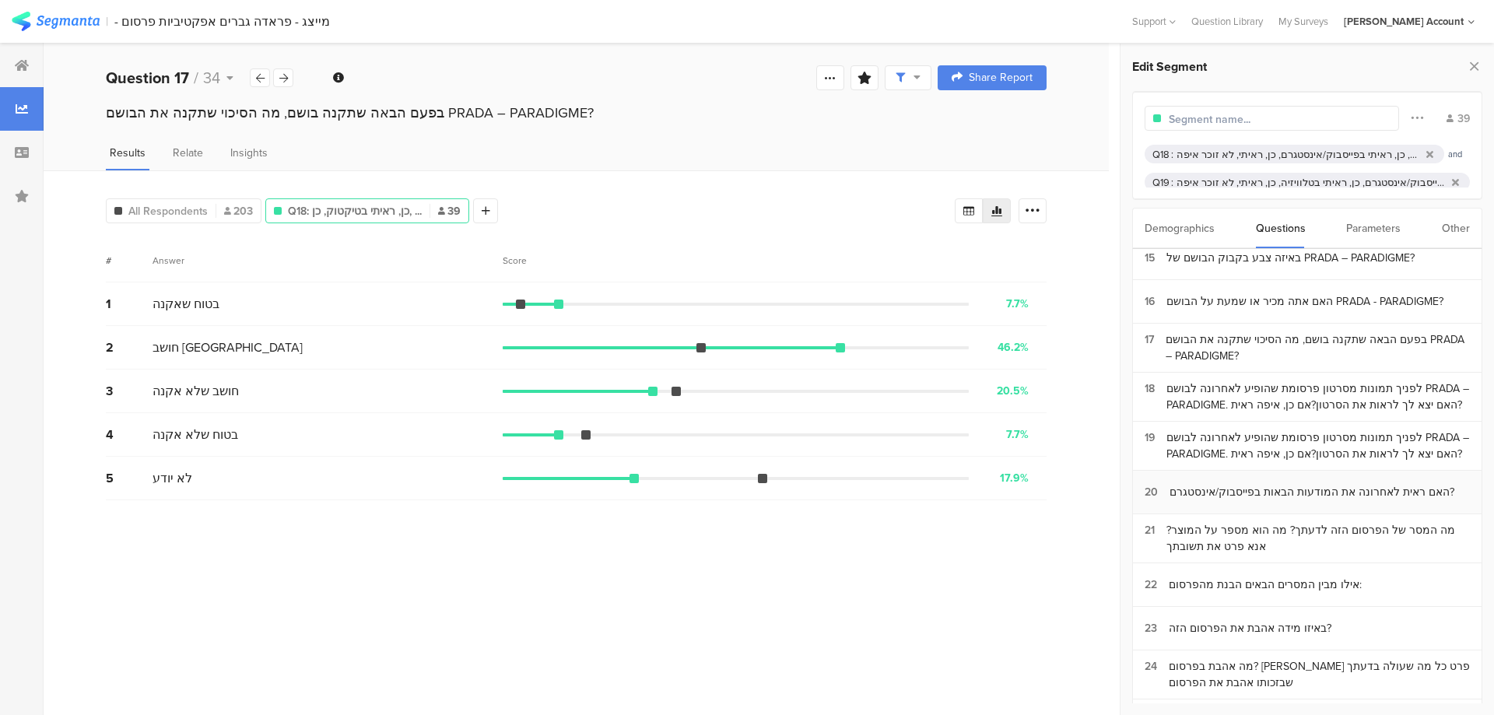
click at [1213, 496] on div "האם ראית לאחרונה את המודעות הבאות בפייסבוק/אינסטגרם?" at bounding box center [1311, 492] width 285 height 16
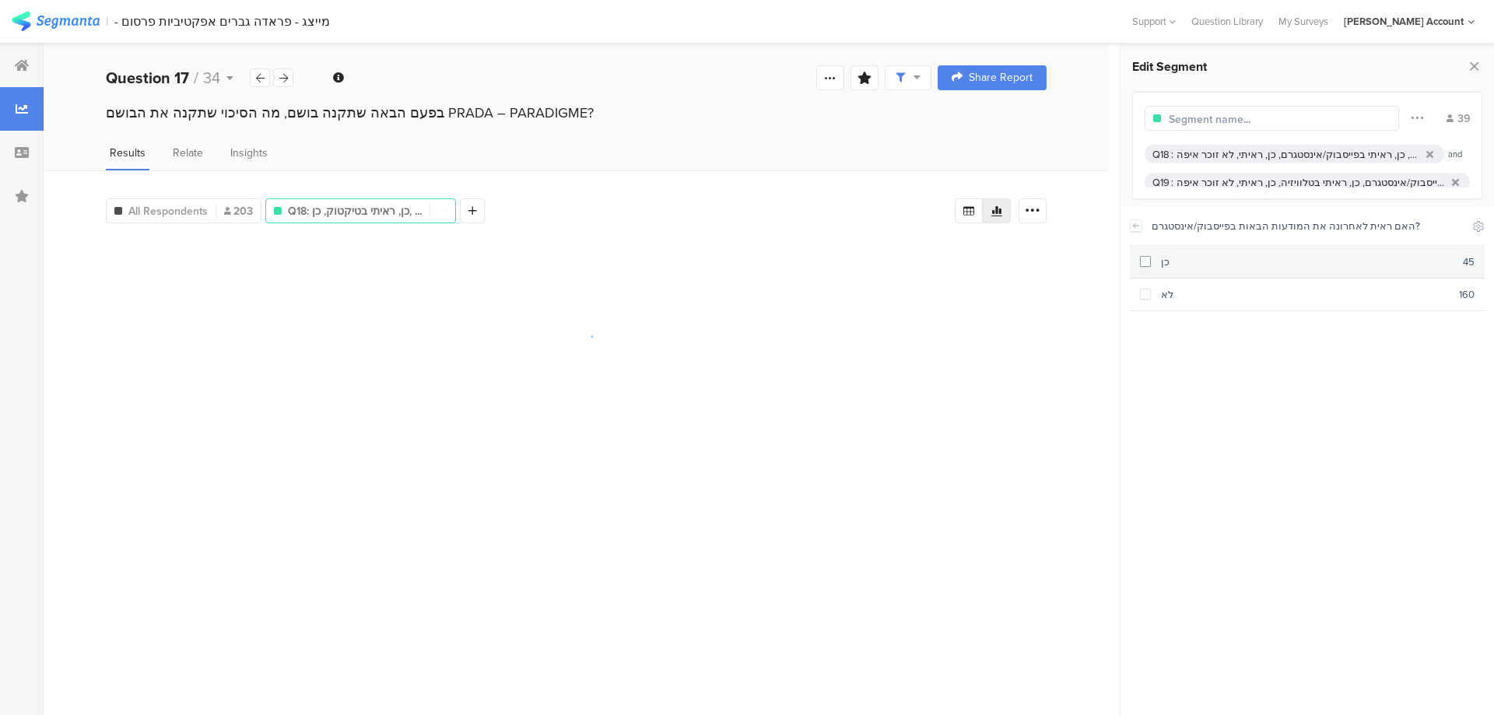
click at [1179, 262] on div "כן" at bounding box center [1307, 261] width 312 height 15
click at [1419, 119] on icon at bounding box center [1417, 117] width 12 height 20
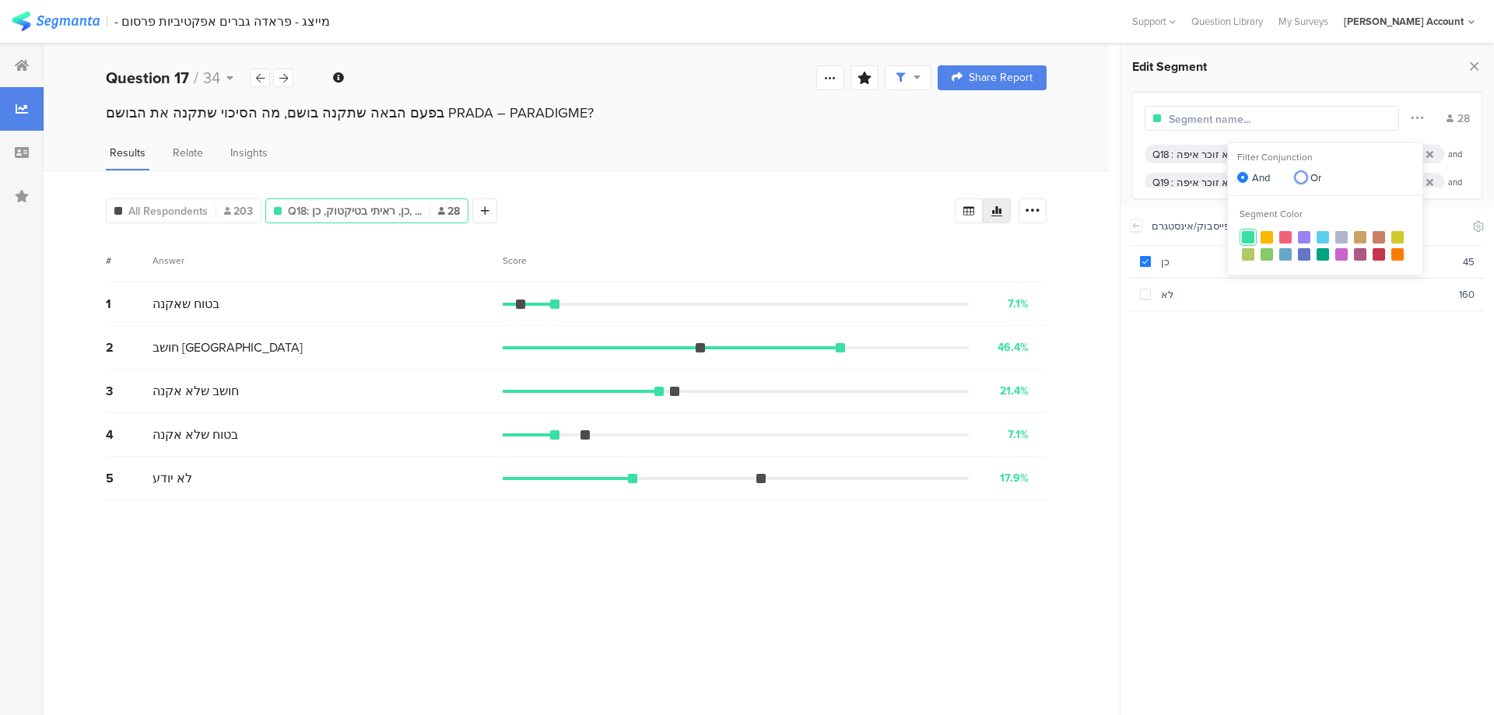
click at [1310, 178] on span "Or" at bounding box center [1313, 177] width 15 height 15
click at [1306, 178] on input "Or" at bounding box center [1301, 178] width 11 height 13
radio input "true"
radio input "false"
radio input "true"
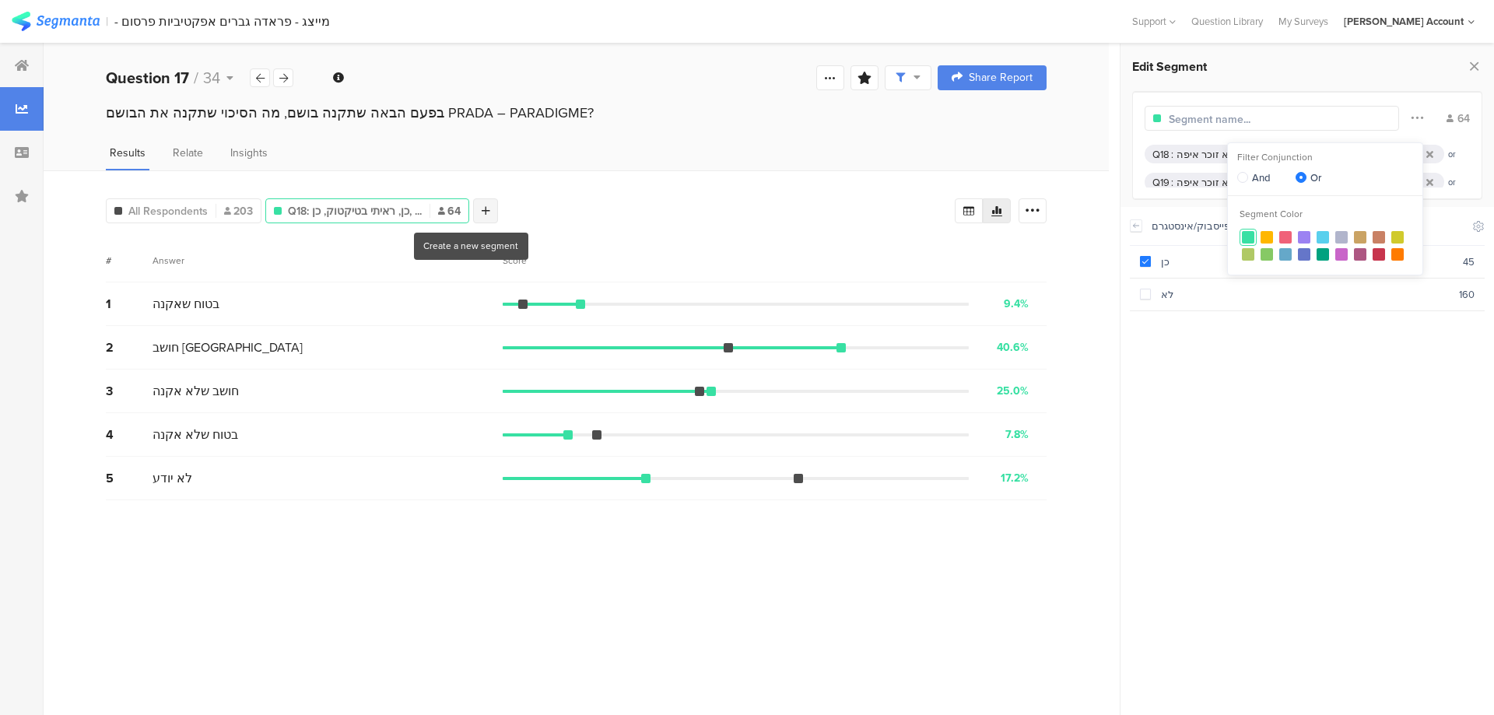
click at [473, 207] on div at bounding box center [485, 210] width 25 height 25
radio input "true"
radio input "false"
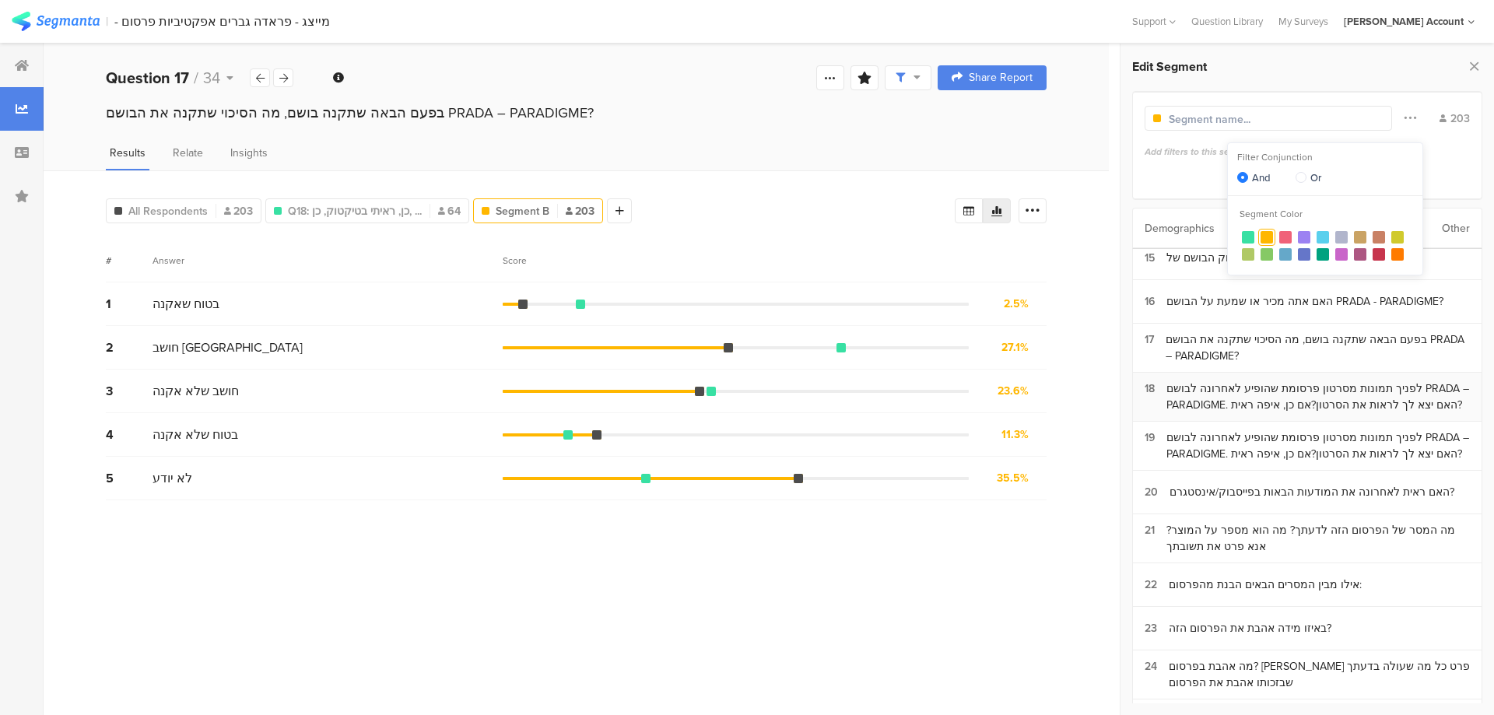
click at [1233, 392] on div "לפניך תמונות מסרטון פרסומת שהופיע לאחרונה לבושם PRADA – PARADIGME. האם יצא לך ל…" at bounding box center [1317, 396] width 303 height 33
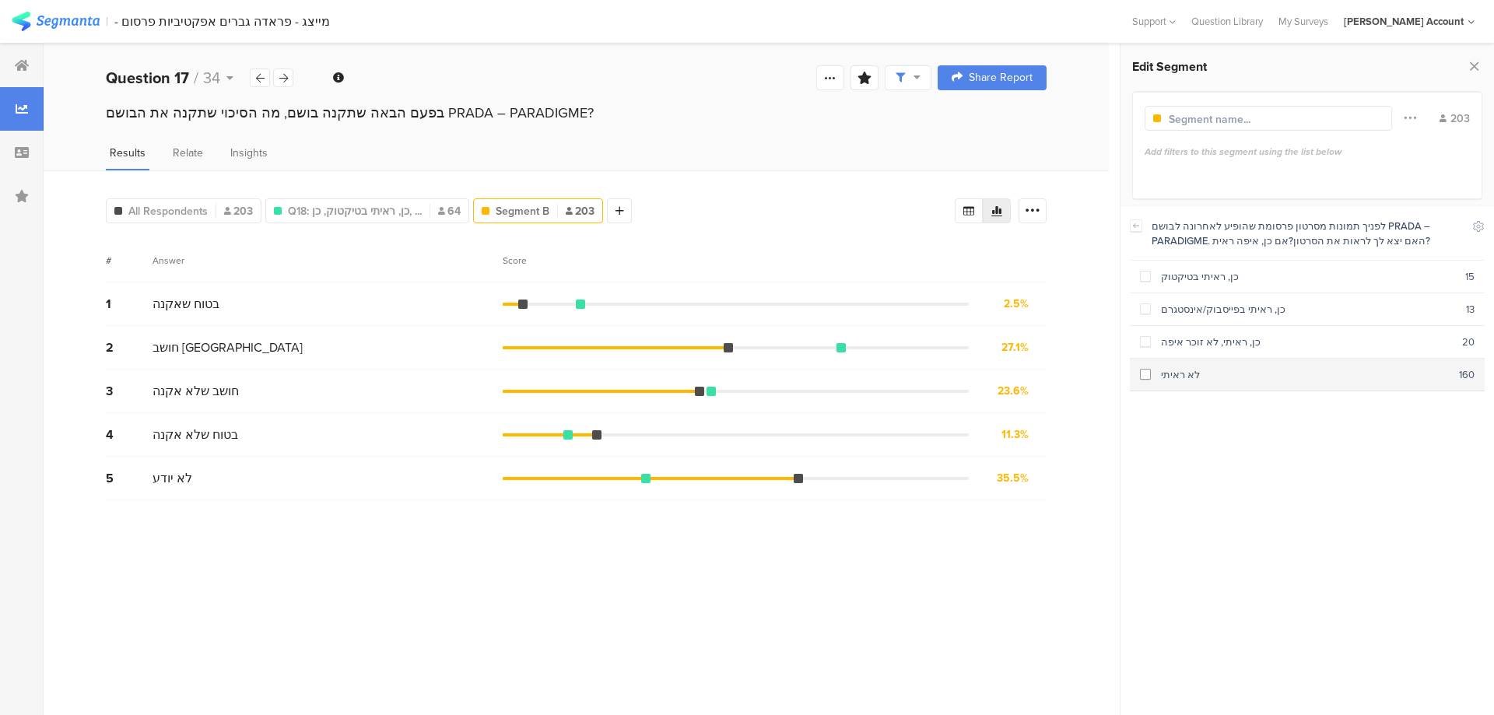
click at [1238, 371] on div "לא ראיתי" at bounding box center [1305, 374] width 308 height 15
click at [1137, 226] on icon at bounding box center [1136, 225] width 5 height 4
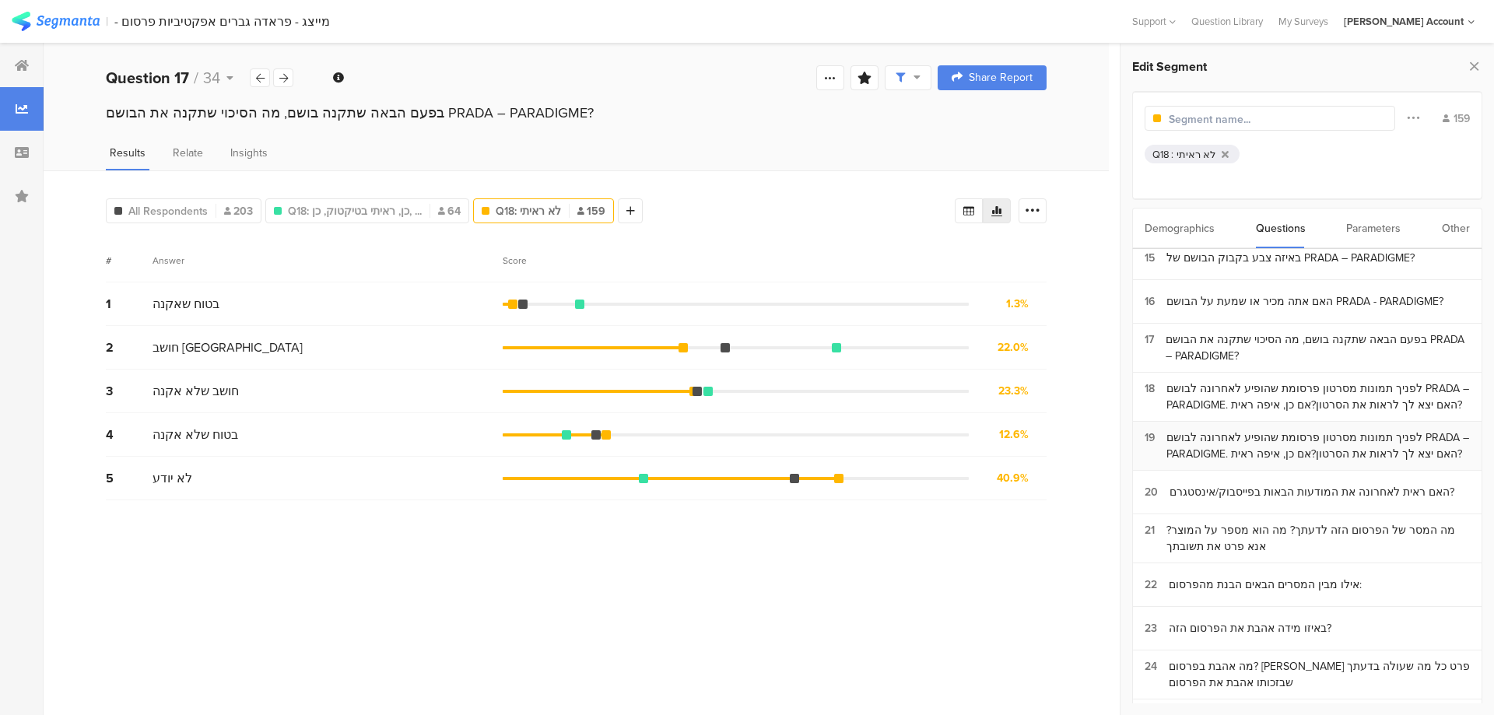
click at [1231, 438] on div "לפניך תמונות מסרטון פרסומת שהופיע לאחרונה לבושם PRADA – PARADIGME. האם יצא לך ל…" at bounding box center [1317, 446] width 303 height 33
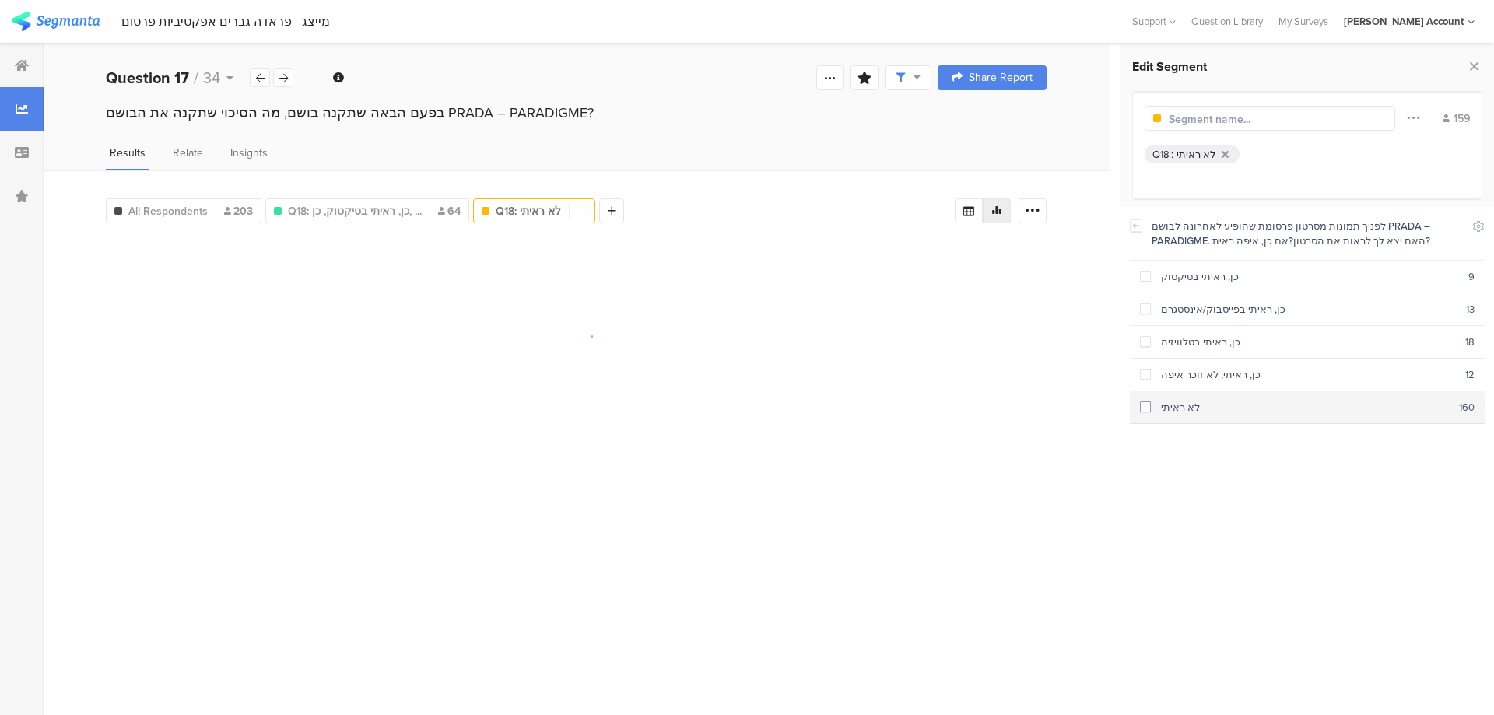
click at [1183, 405] on div "לא ראיתי" at bounding box center [1305, 407] width 308 height 15
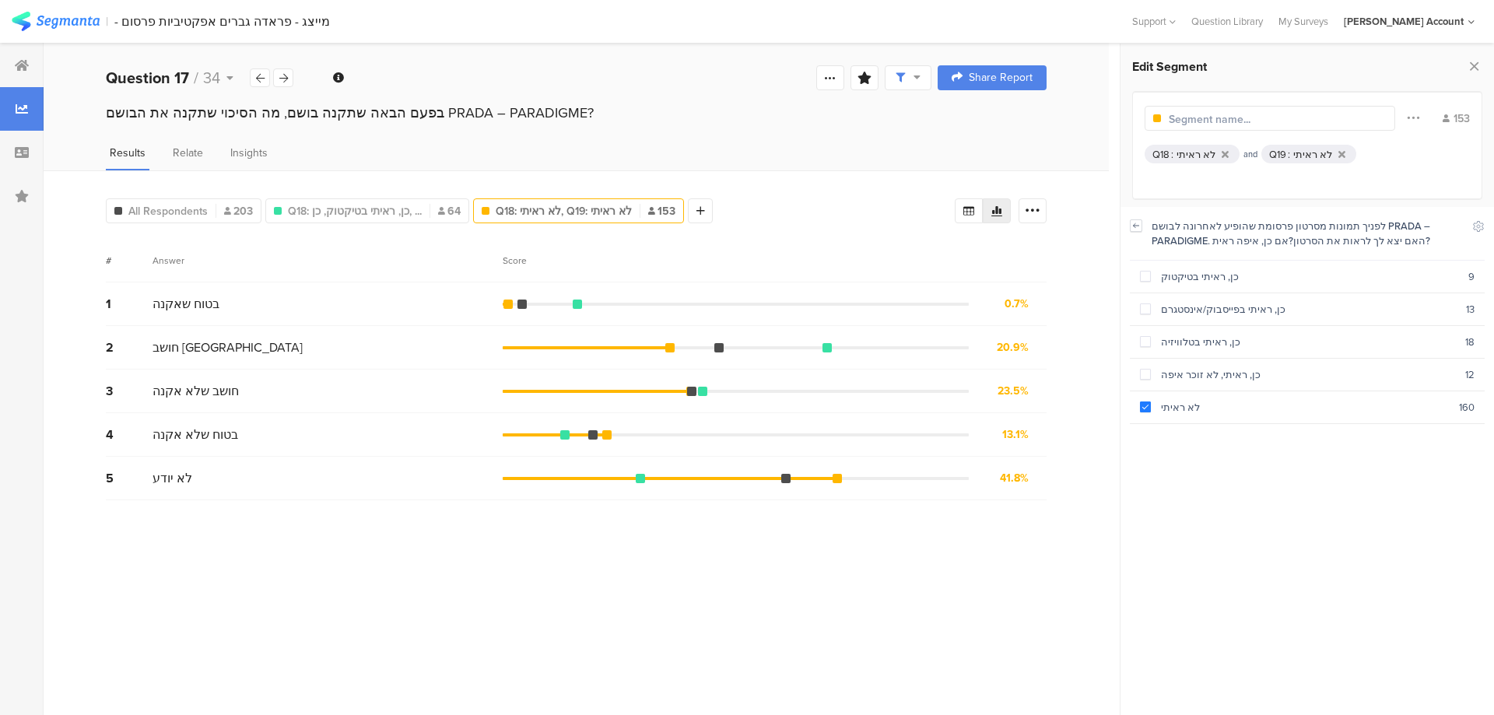
click at [1133, 222] on icon at bounding box center [1136, 225] width 11 height 12
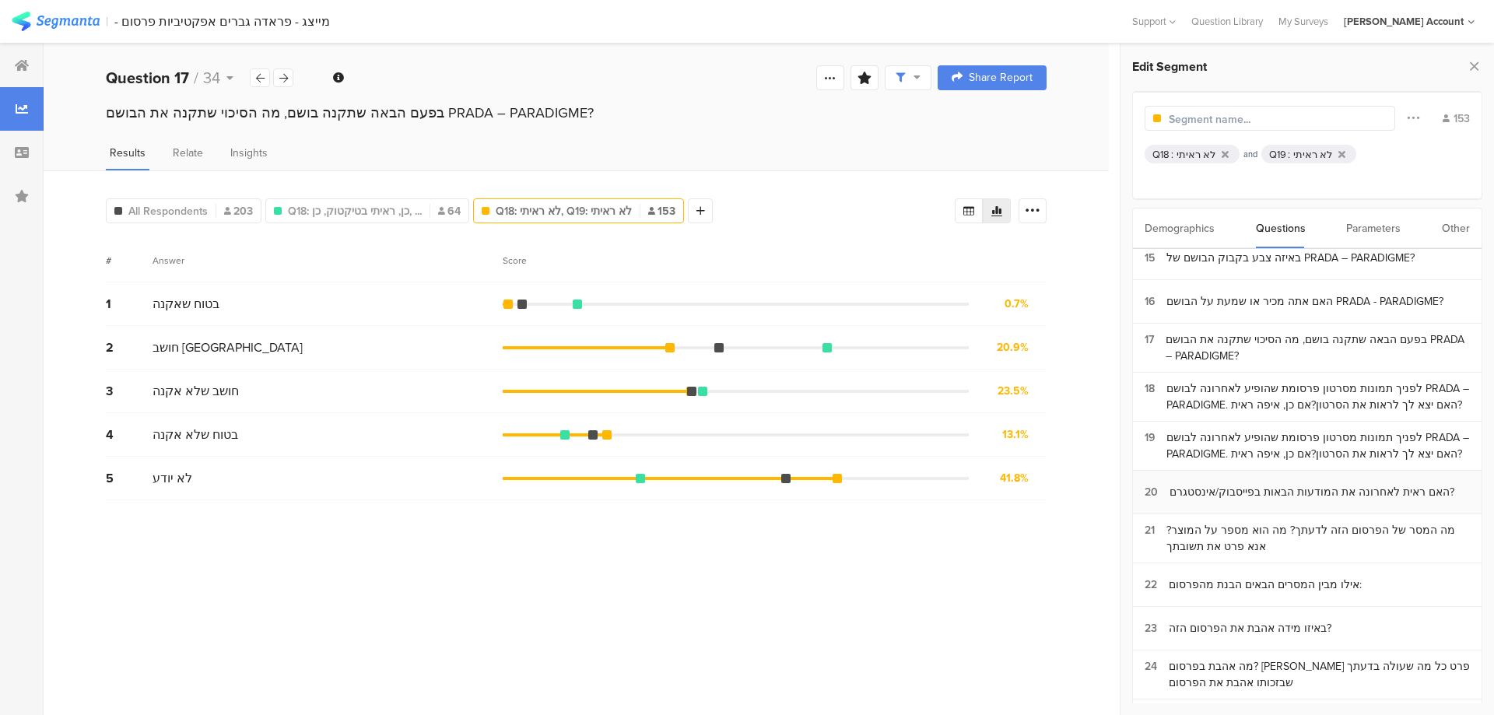
click at [1229, 490] on div "האם ראית לאחרונה את המודעות הבאות בפייסבוק/אינסטגרם?" at bounding box center [1311, 492] width 285 height 16
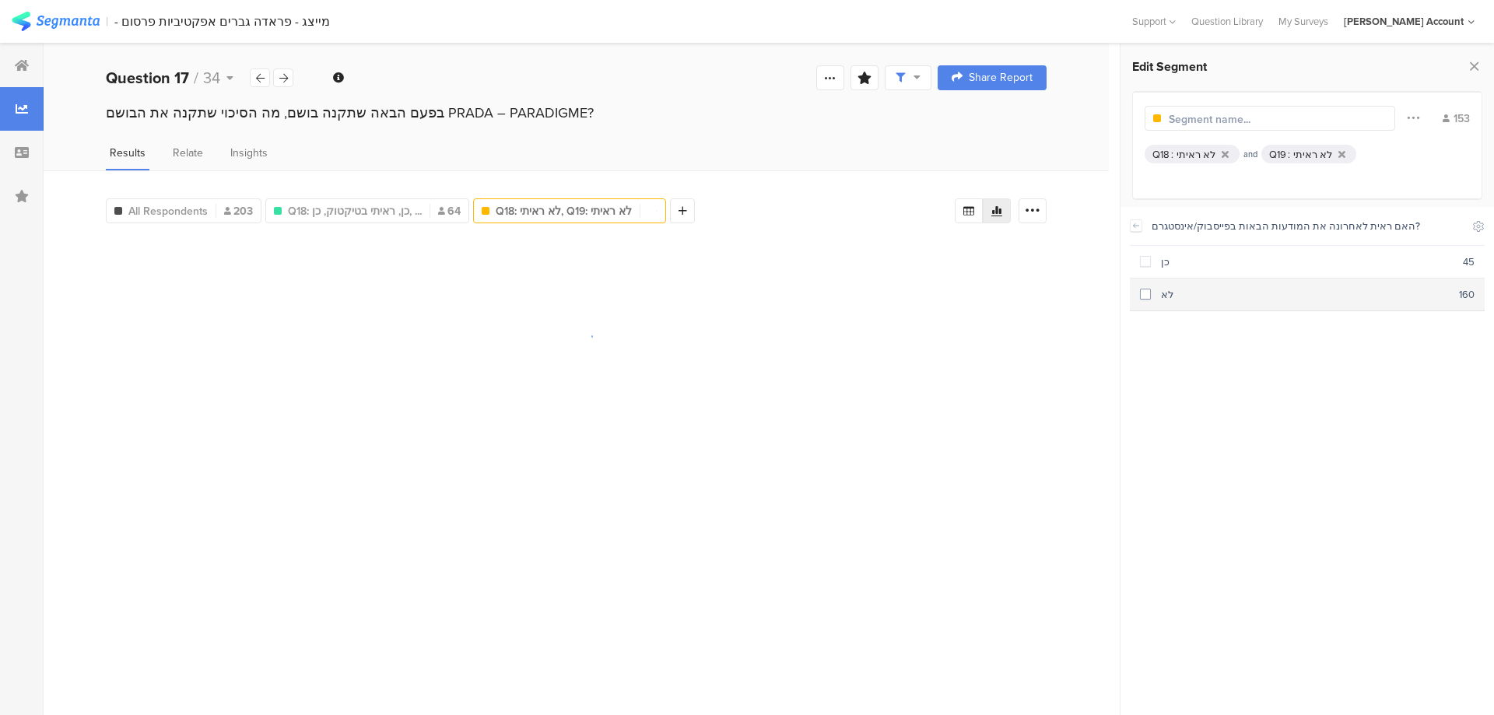
click at [1180, 299] on div "לא" at bounding box center [1305, 294] width 308 height 15
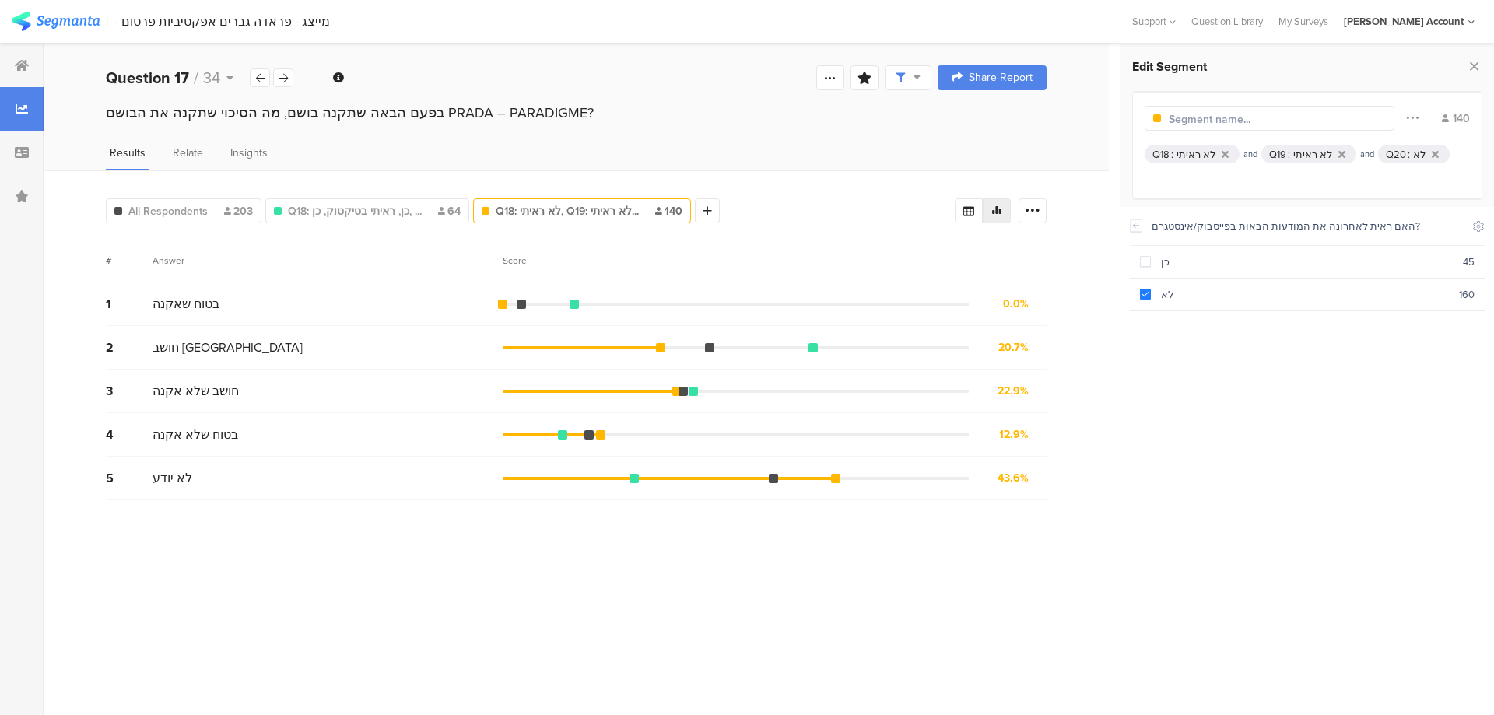
click at [878, 77] on div "Confidence Level 95 % Preview survey Edit survey Export Results Purge results S…" at bounding box center [870, 77] width 121 height 25
click at [873, 79] on div at bounding box center [864, 77] width 28 height 25
click at [742, 178] on input "text" at bounding box center [756, 175] width 205 height 25
type input "חשיפה לפרסום"
click at [568, 230] on span "Save" at bounding box center [570, 228] width 28 height 18
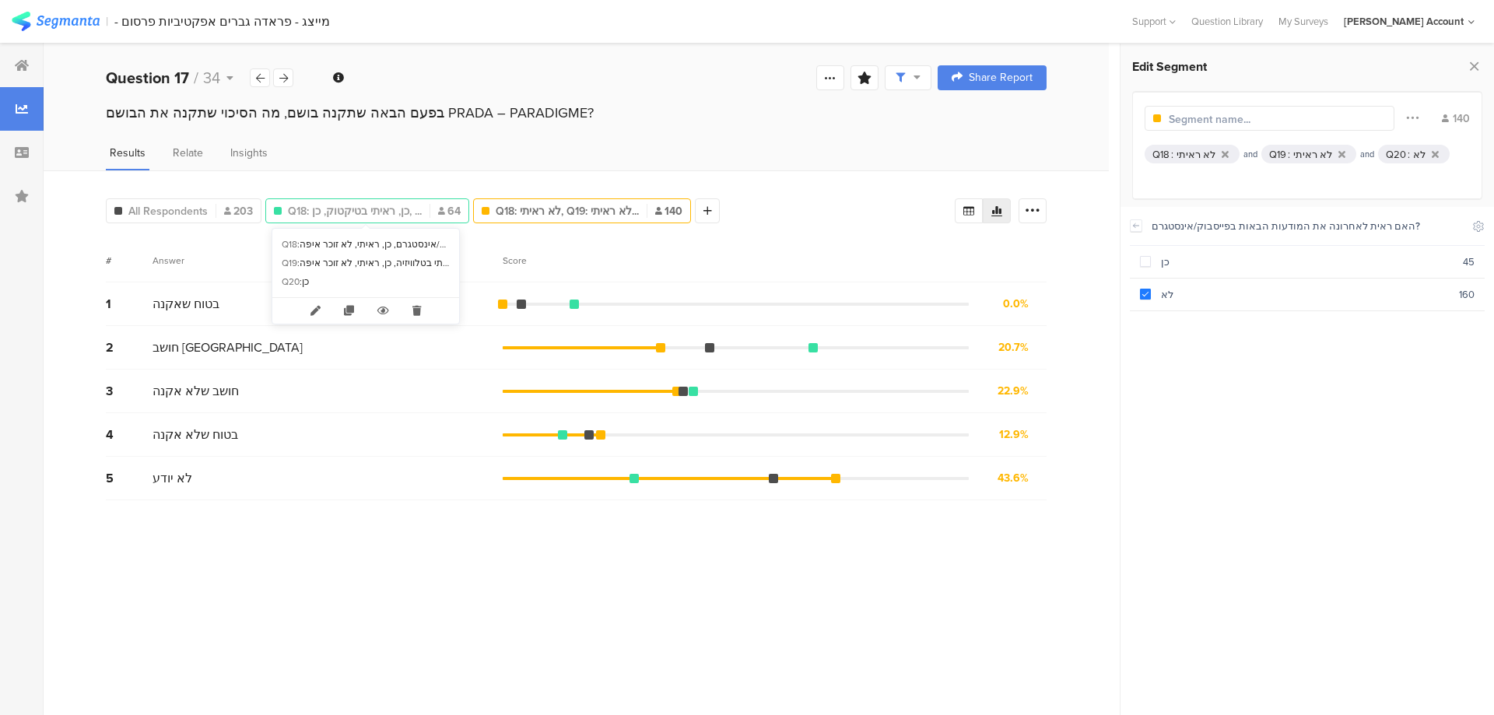
click at [364, 205] on span "Q18: כן, ראיתי בטיקטוק, כן, ..." at bounding box center [355, 211] width 134 height 16
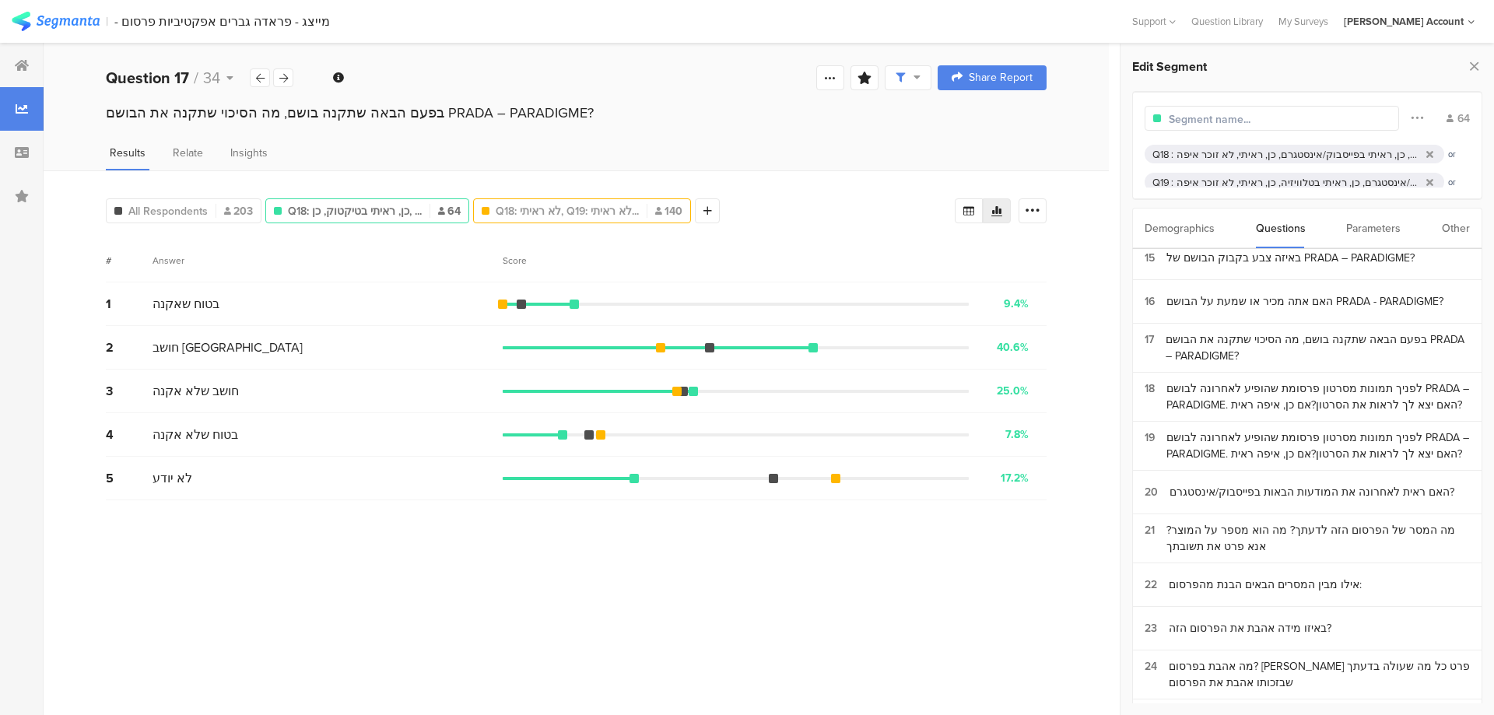
click at [579, 210] on span "Q18: לא ראיתי, Q19: לא ראיתי..." at bounding box center [567, 211] width 143 height 16
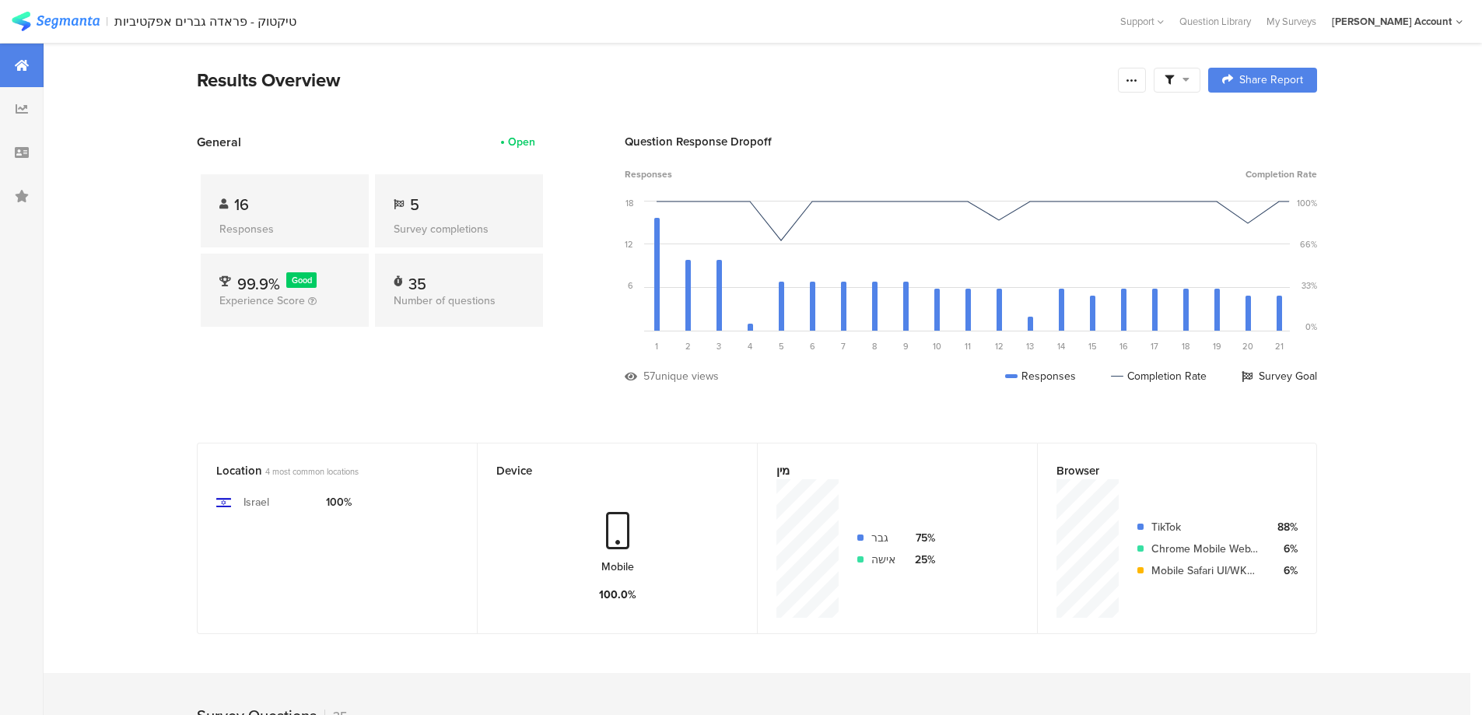
scroll to position [626, 0]
